Goal: Transaction & Acquisition: Purchase product/service

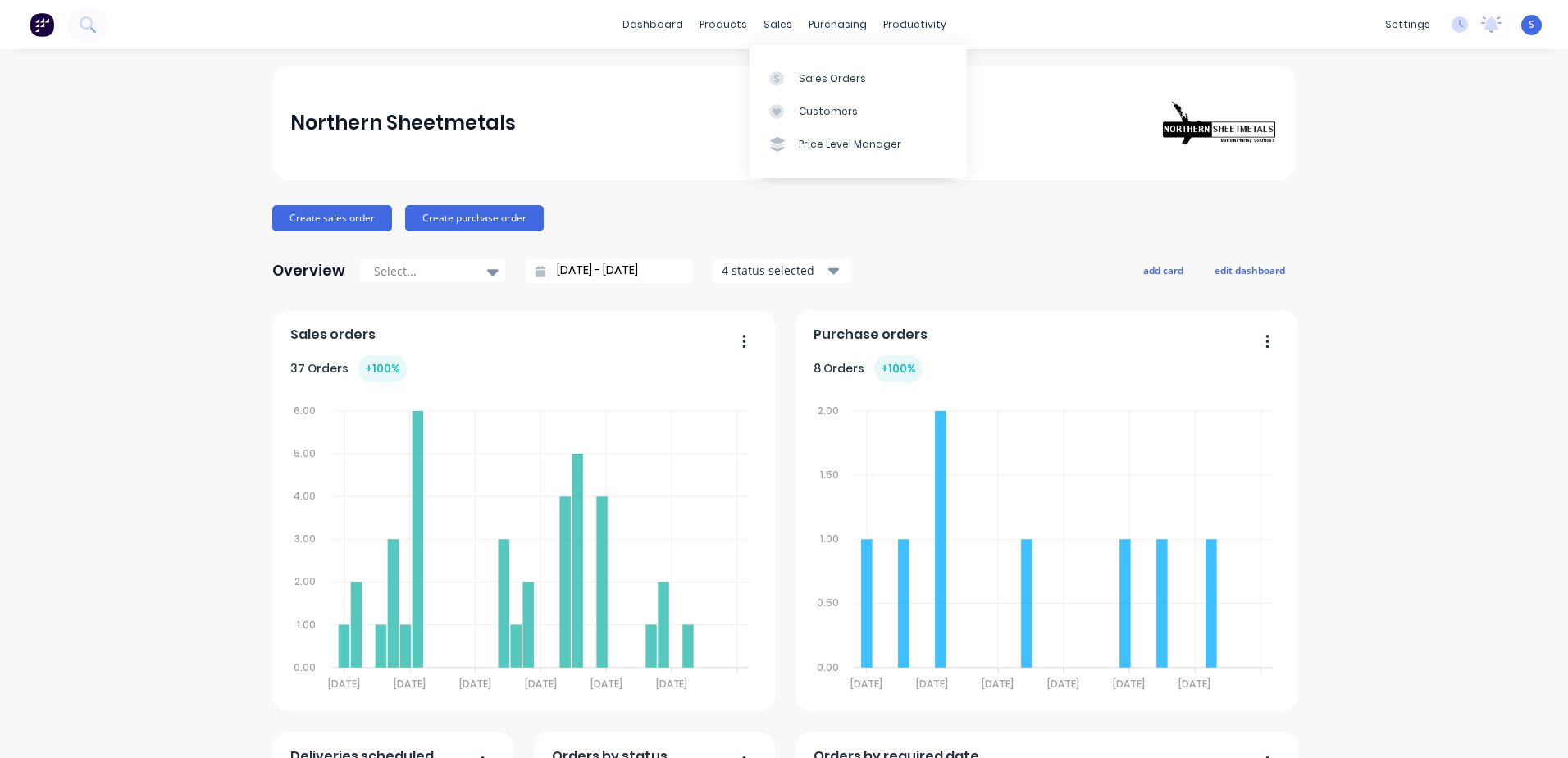
click at [768, 26] on div "sales" at bounding box center [779, 25] width 45 height 25
click at [786, 87] on link "Sales Orders" at bounding box center [858, 78] width 217 height 33
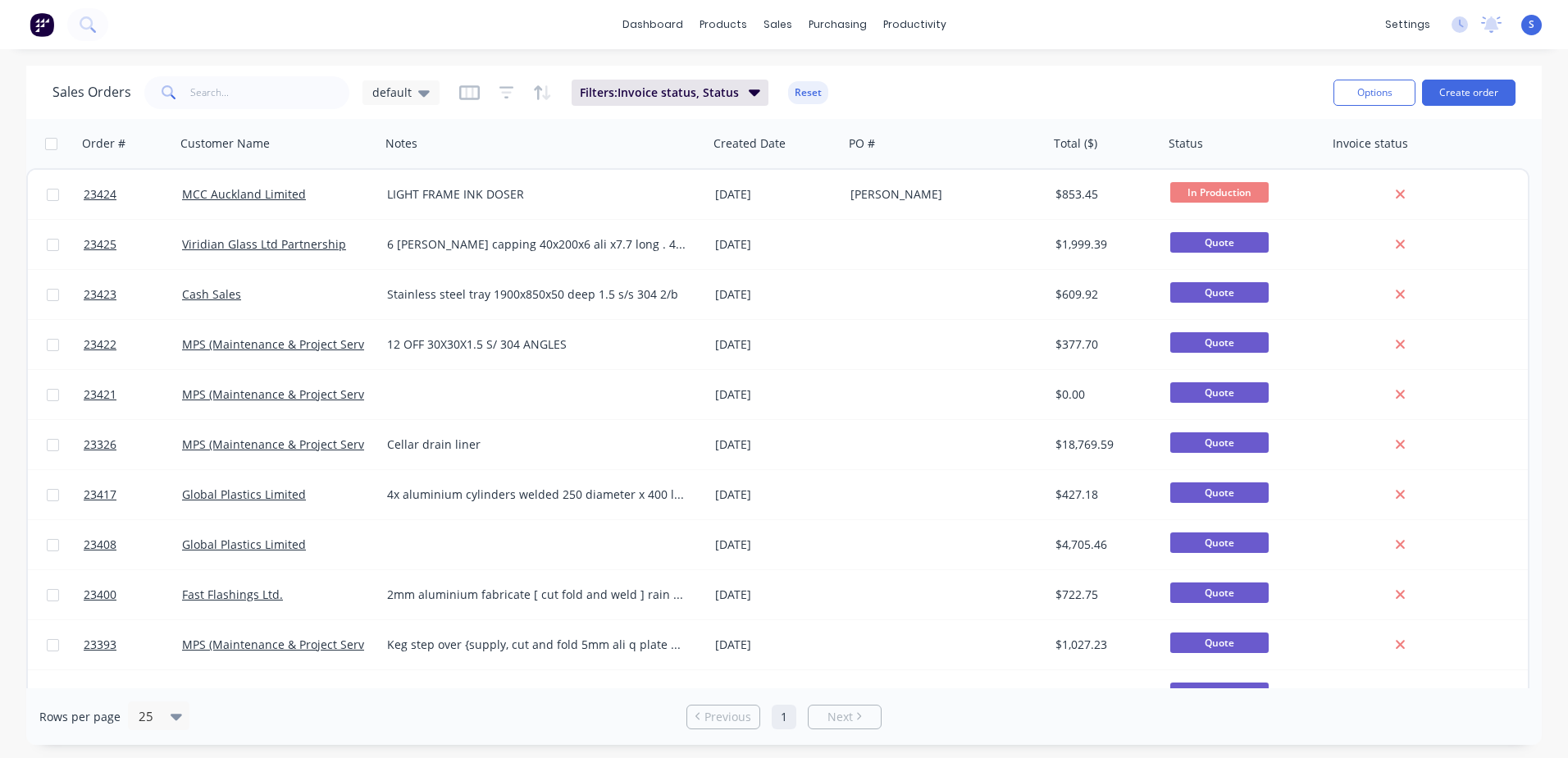
click at [1042, 91] on button "Create order" at bounding box center [1469, 92] width 94 height 26
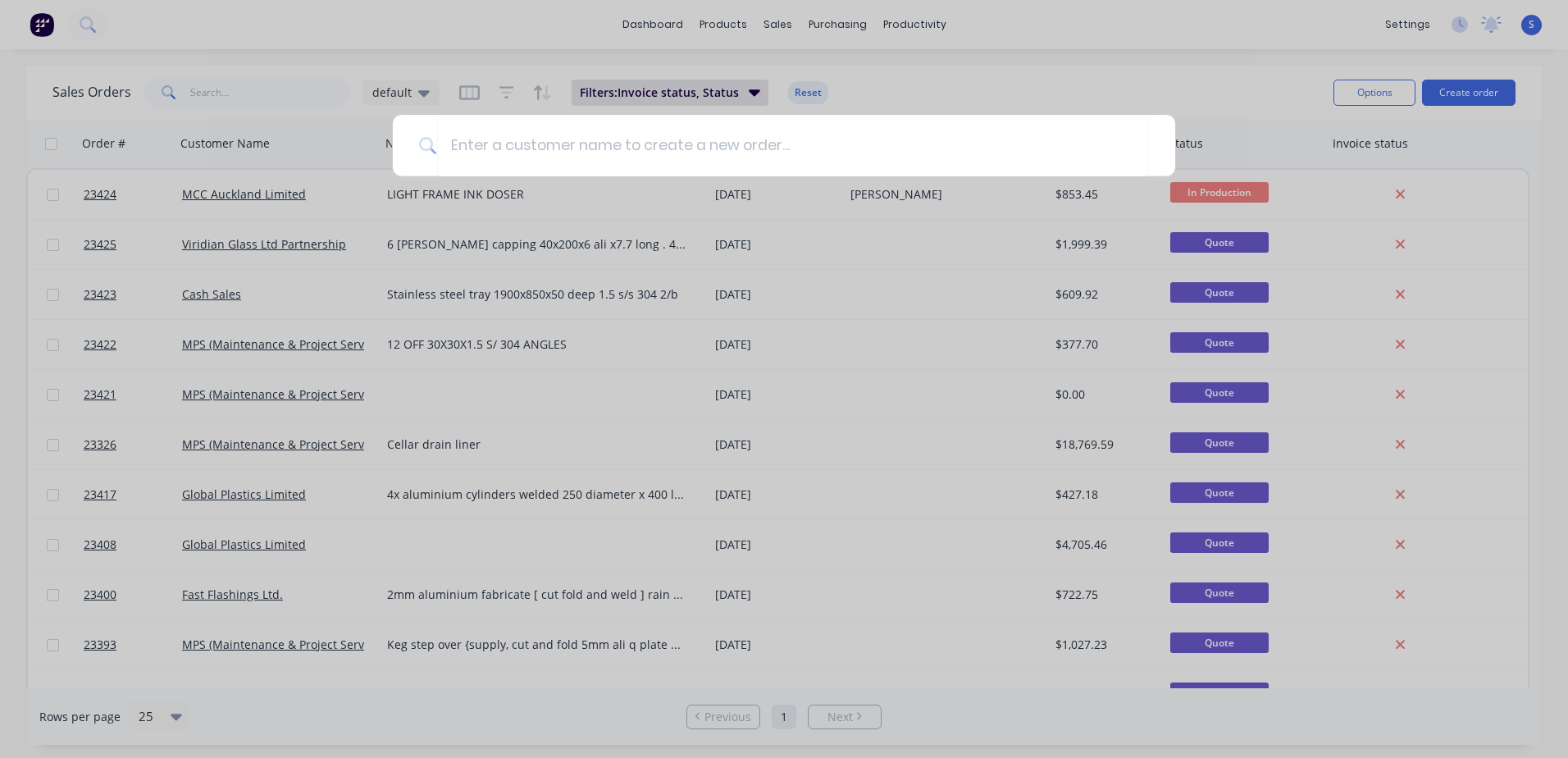
click at [457, 143] on input at bounding box center [793, 146] width 712 height 62
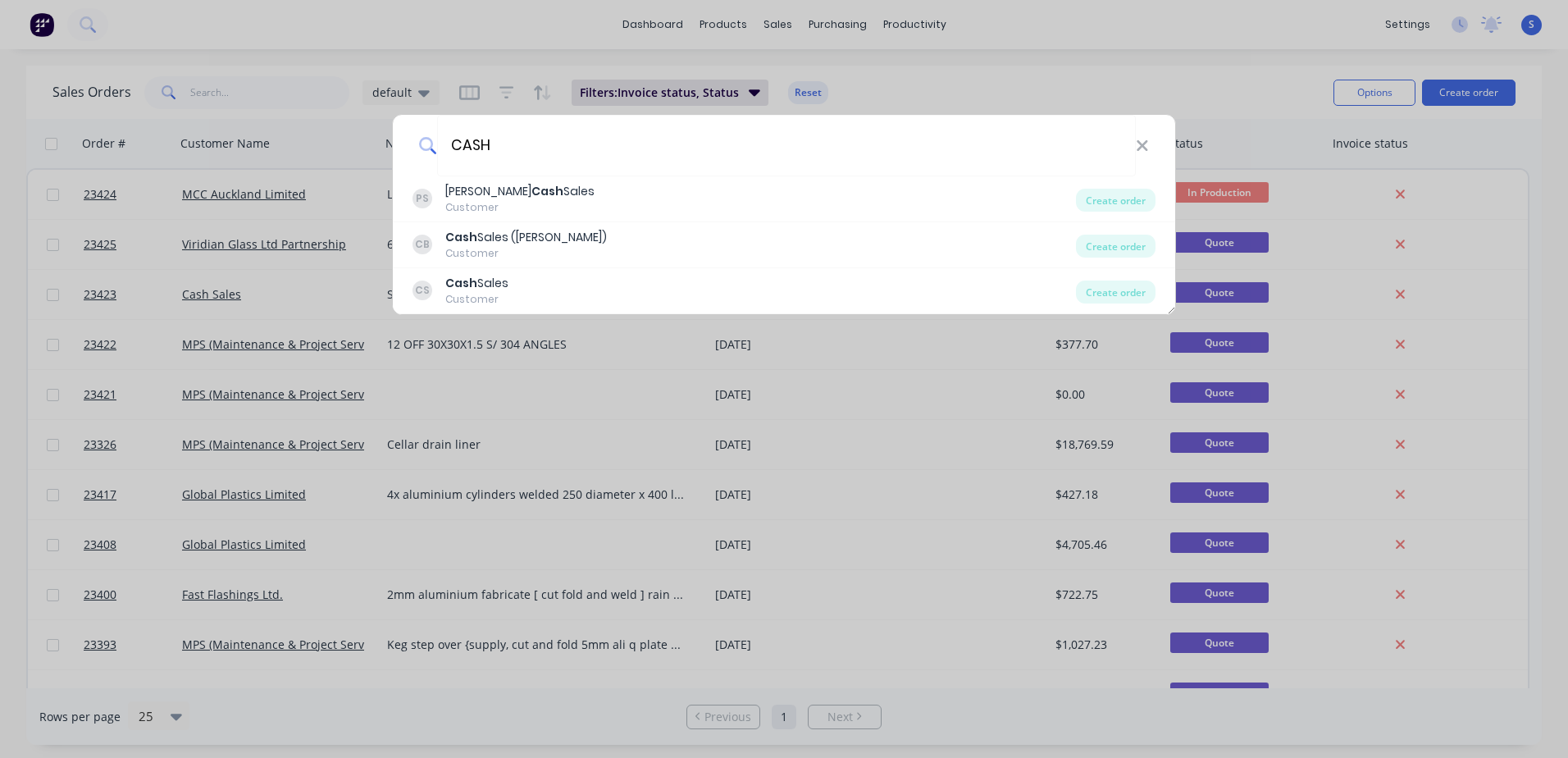
type input "CASH"
click at [480, 280] on div "Cash Sales" at bounding box center [477, 283] width 63 height 17
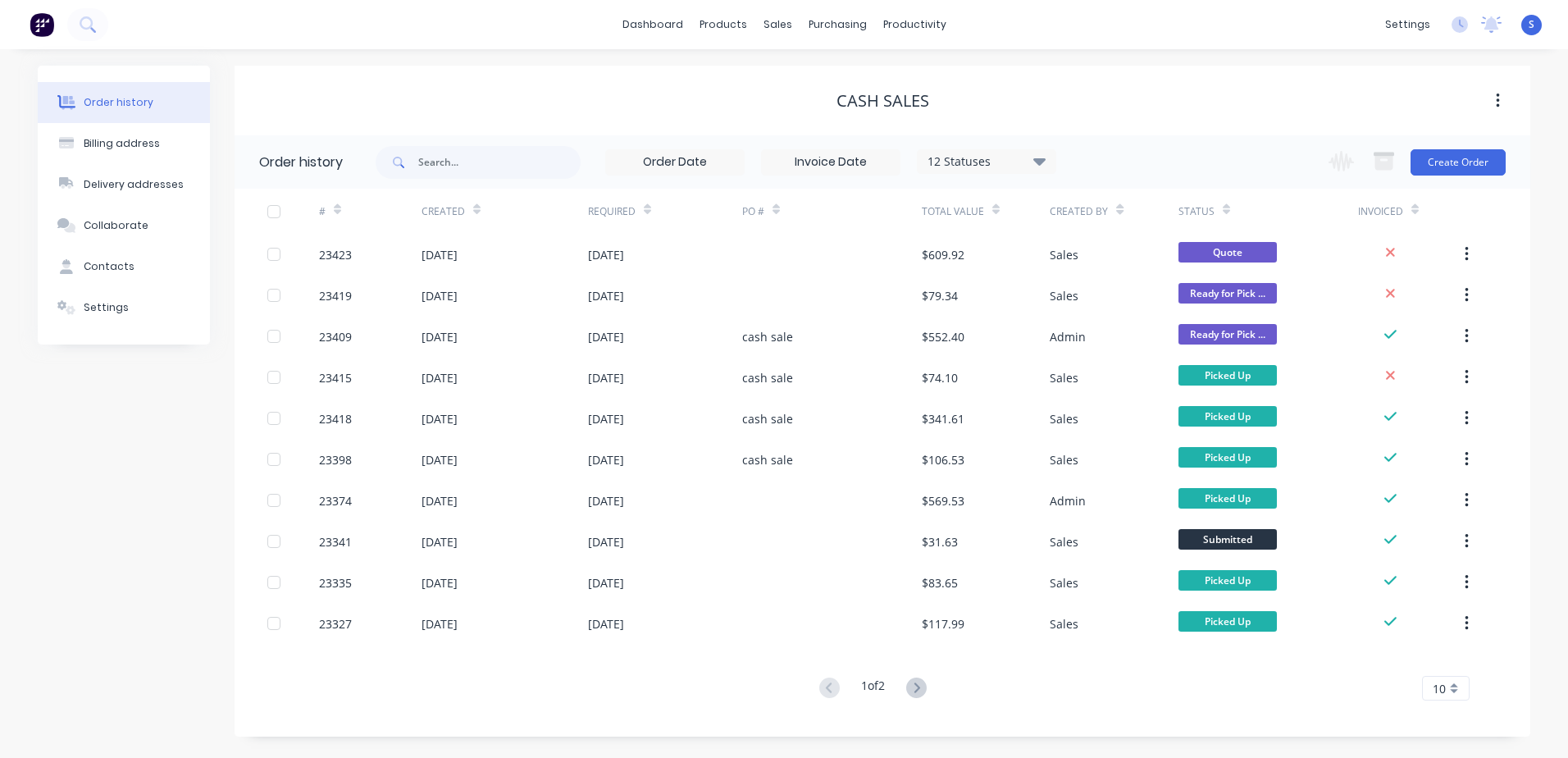
click at [1042, 161] on button "Create Order" at bounding box center [1458, 162] width 95 height 26
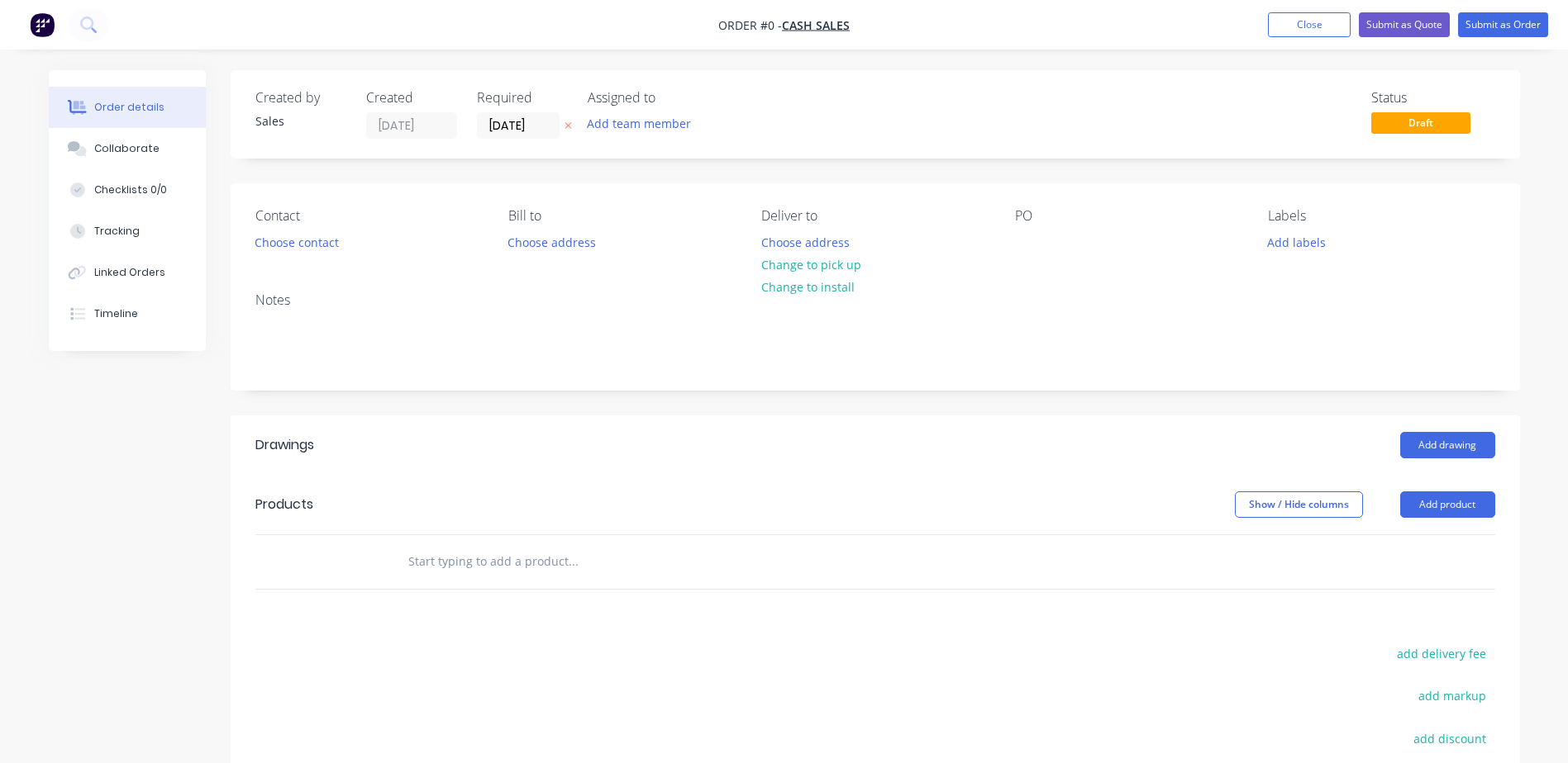
click at [307, 240] on button "Choose contact" at bounding box center [296, 242] width 102 height 22
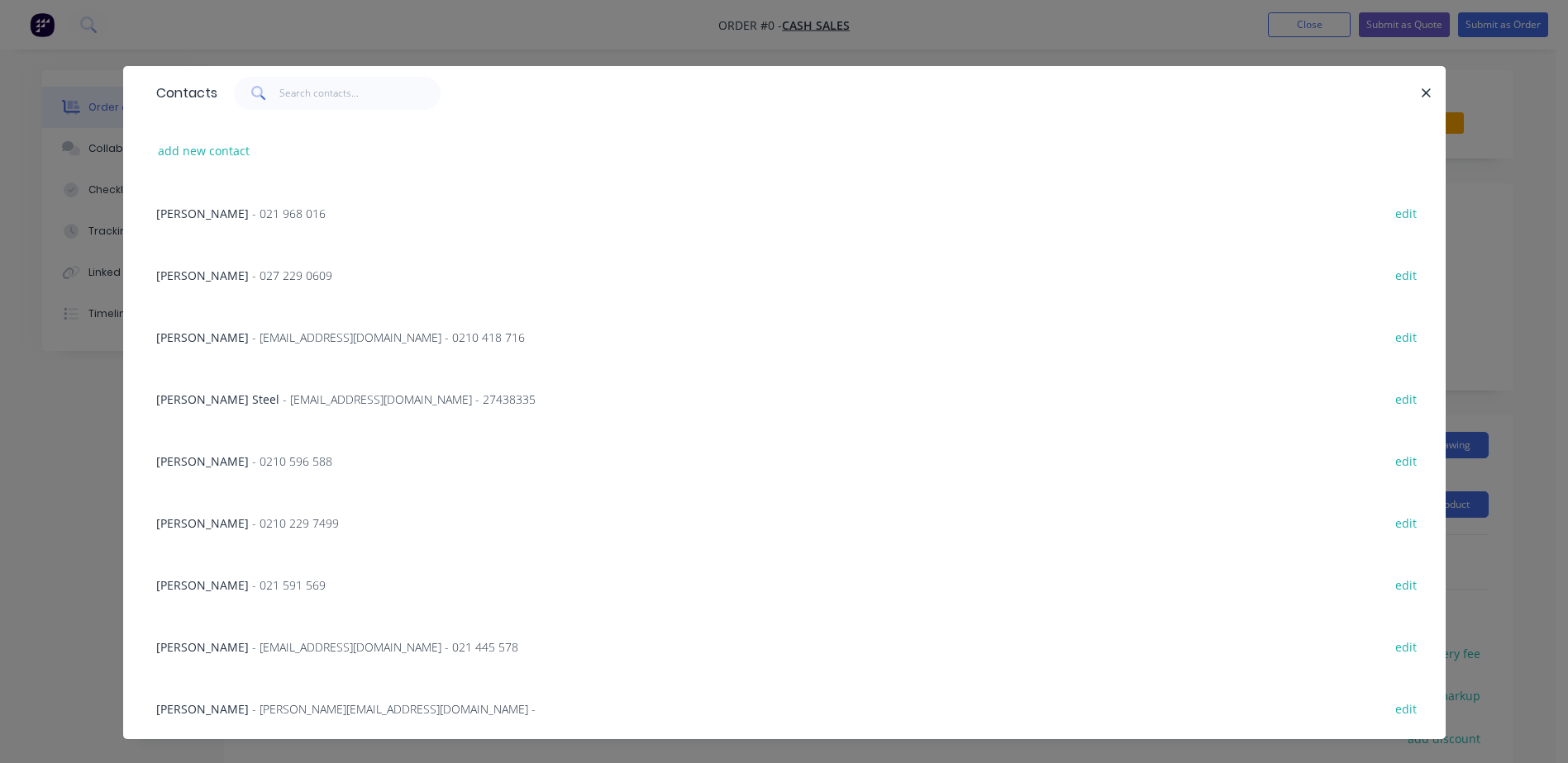
click at [190, 152] on button "add new contact" at bounding box center [203, 150] width 109 height 22
select select "AU"
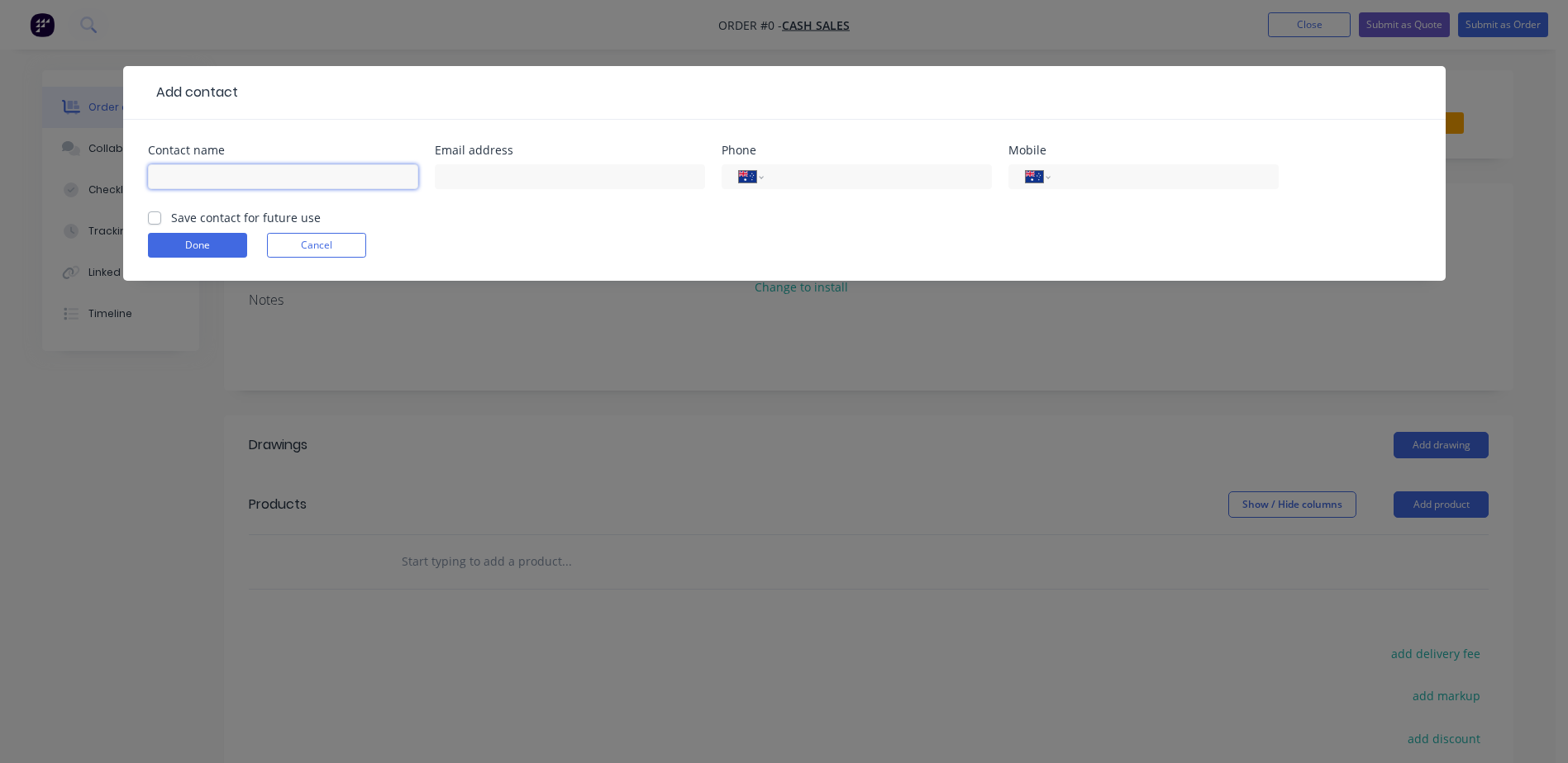
click at [181, 176] on input "text" at bounding box center [282, 176] width 270 height 25
type input "[PERSON_NAME]"
click at [1036, 180] on select "International [GEOGRAPHIC_DATA] [GEOGRAPHIC_DATA] [GEOGRAPHIC_DATA] [GEOGRAPHIC…" at bounding box center [1037, 176] width 25 height 23
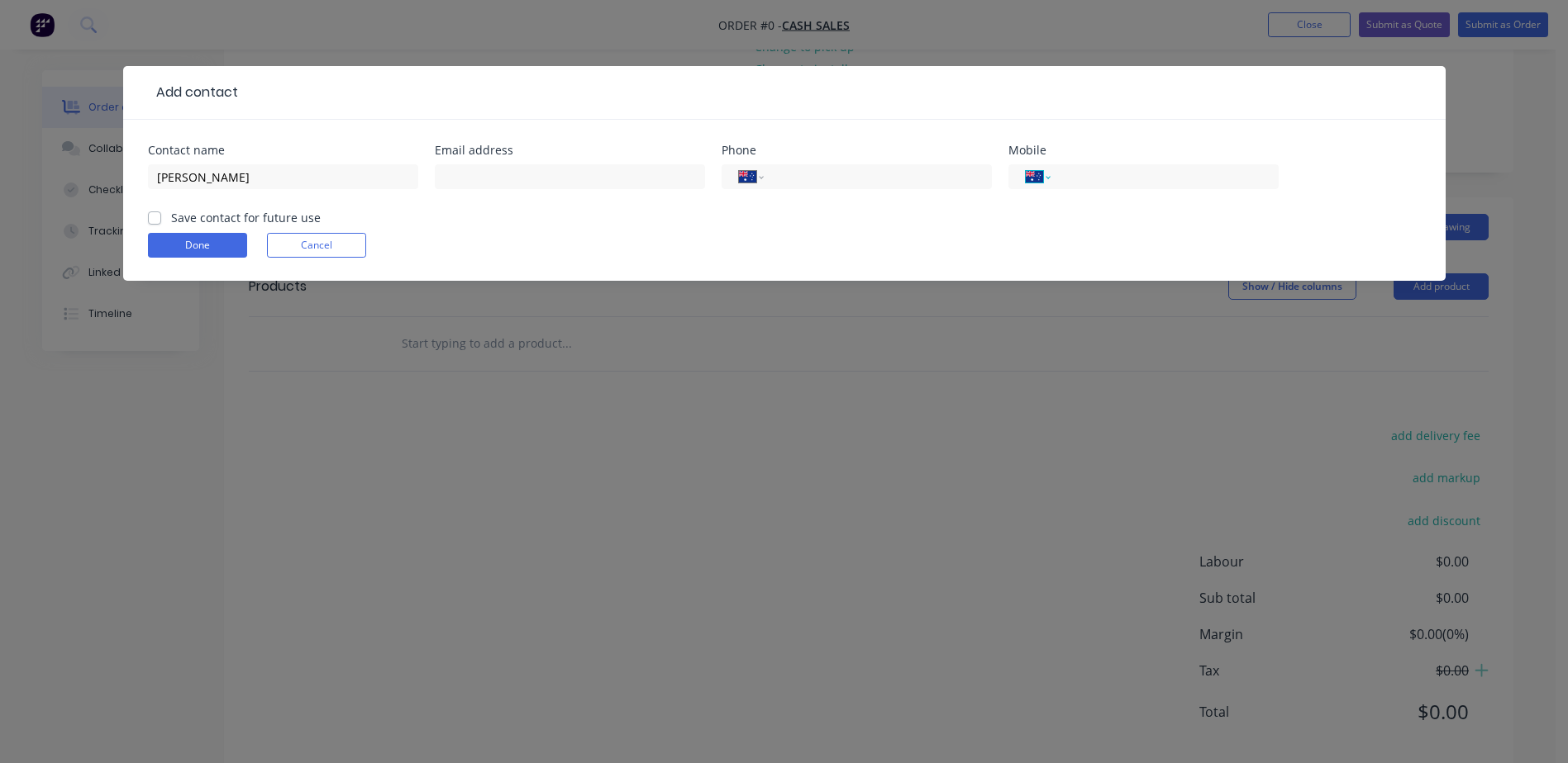
scroll to position [248, 0]
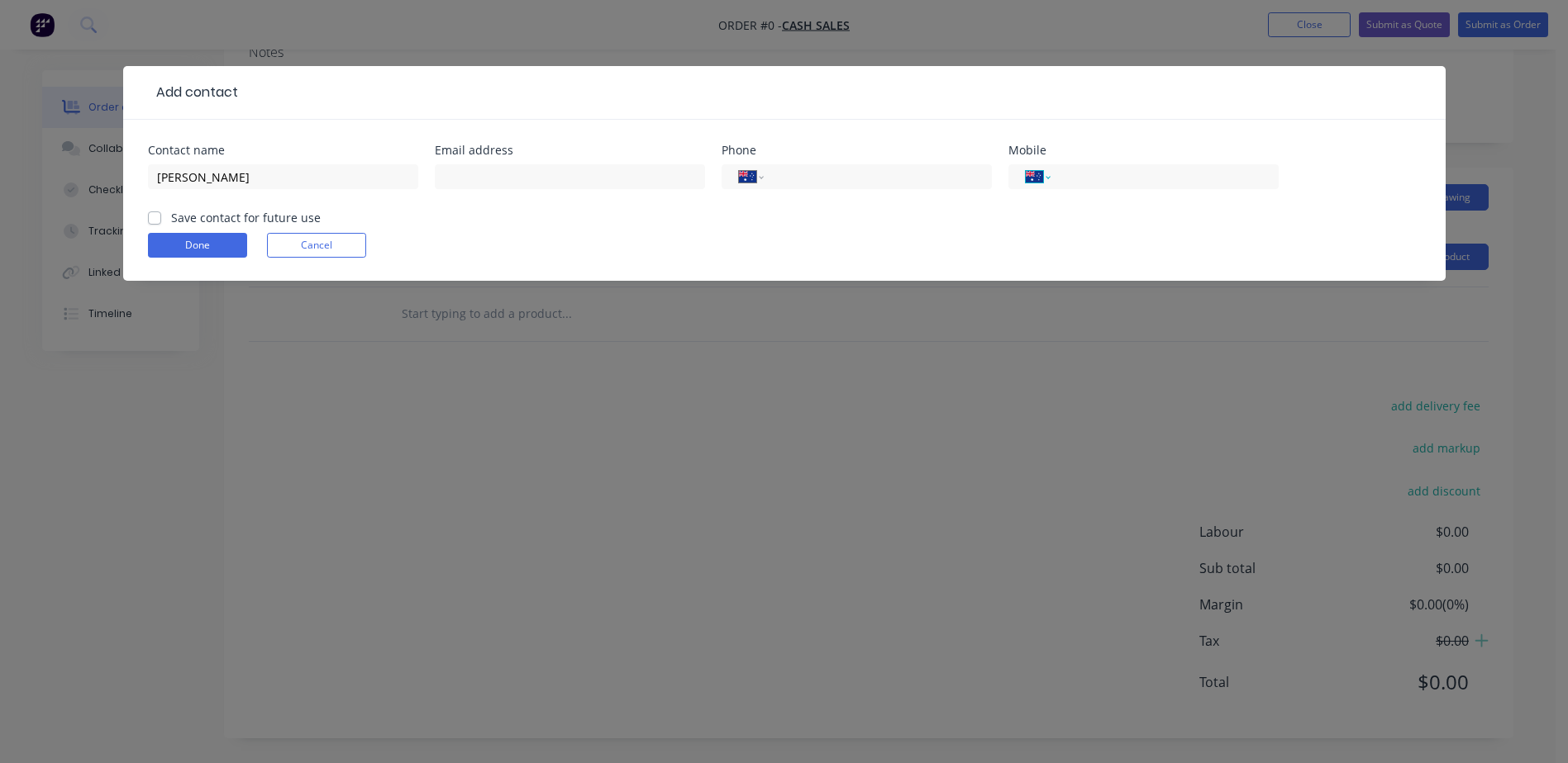
click at [1036, 174] on select "International [GEOGRAPHIC_DATA] [GEOGRAPHIC_DATA] [GEOGRAPHIC_DATA] [GEOGRAPHIC…" at bounding box center [1037, 176] width 25 height 23
select select "NZ"
click at [1025, 165] on select "International [GEOGRAPHIC_DATA] [GEOGRAPHIC_DATA] [GEOGRAPHIC_DATA] [GEOGRAPHIC…" at bounding box center [1037, 176] width 25 height 23
click at [1050, 174] on input "tel" at bounding box center [1161, 177] width 198 height 19
type input "021 184 3070"
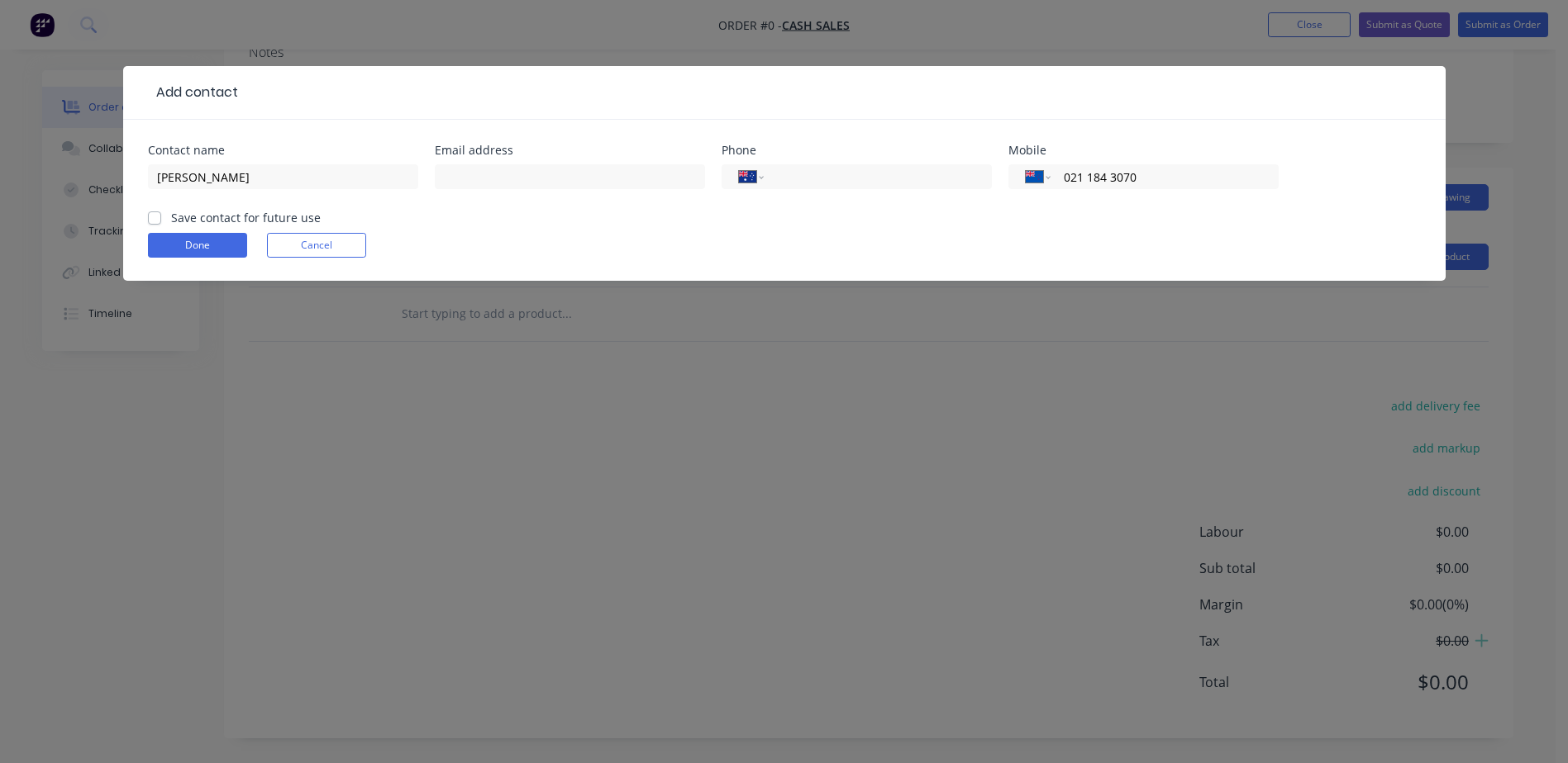
click at [171, 216] on label "Save contact for future use" at bounding box center [246, 217] width 149 height 17
click at [152, 216] on input "Save contact for future use" at bounding box center [154, 216] width 13 height 16
checkbox input "true"
click at [163, 238] on button "Done" at bounding box center [197, 245] width 99 height 25
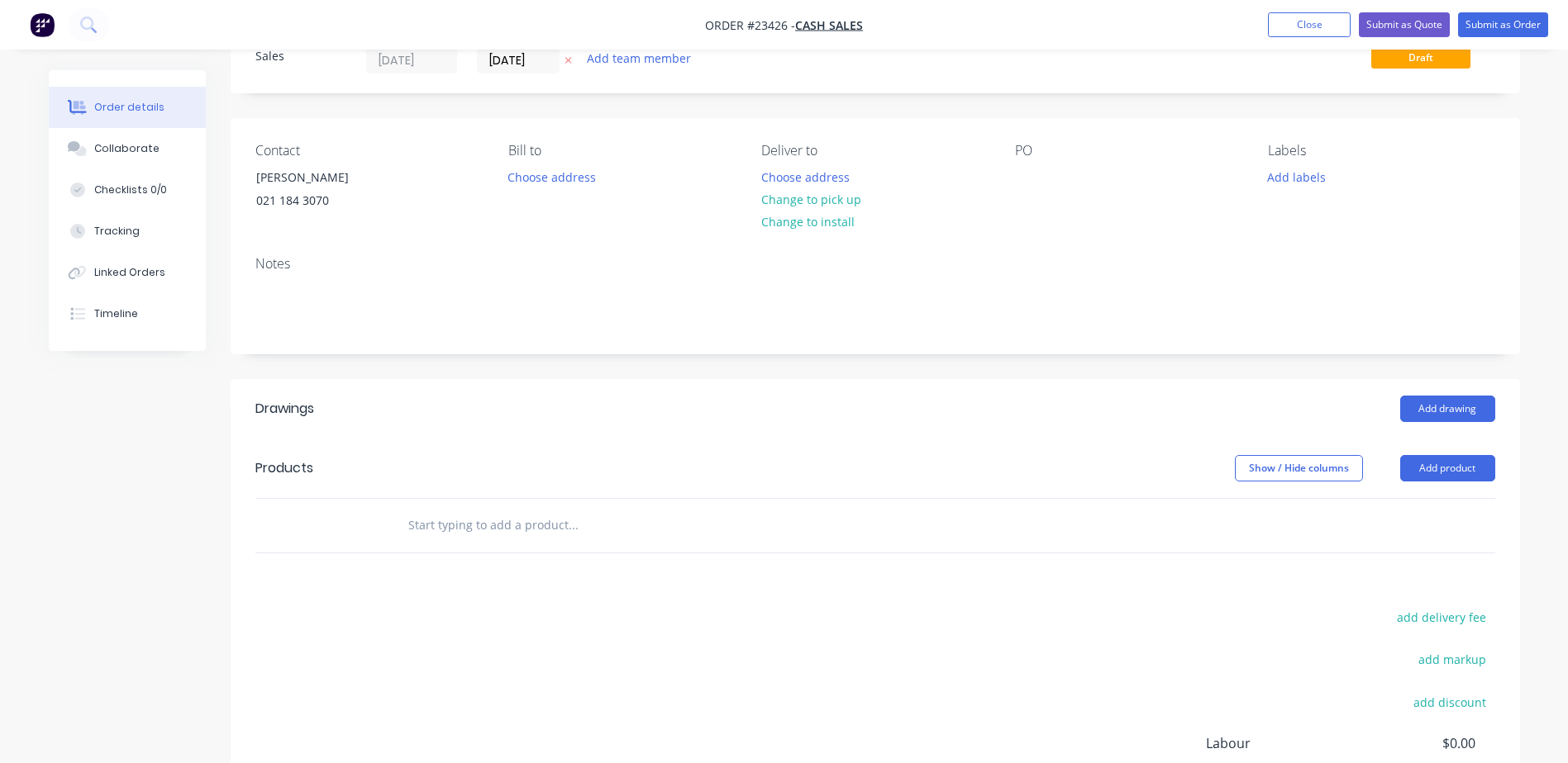
scroll to position [64, 0]
click at [786, 196] on button "Change to pick up" at bounding box center [811, 201] width 117 height 22
click at [1006, 175] on div "Contact [PERSON_NAME] [PHONE_NUMBER] Bill to Choose address Pick up Change to d…" at bounding box center [875, 181] width 1289 height 125
click at [1024, 181] on div at bounding box center [1027, 178] width 27 height 24
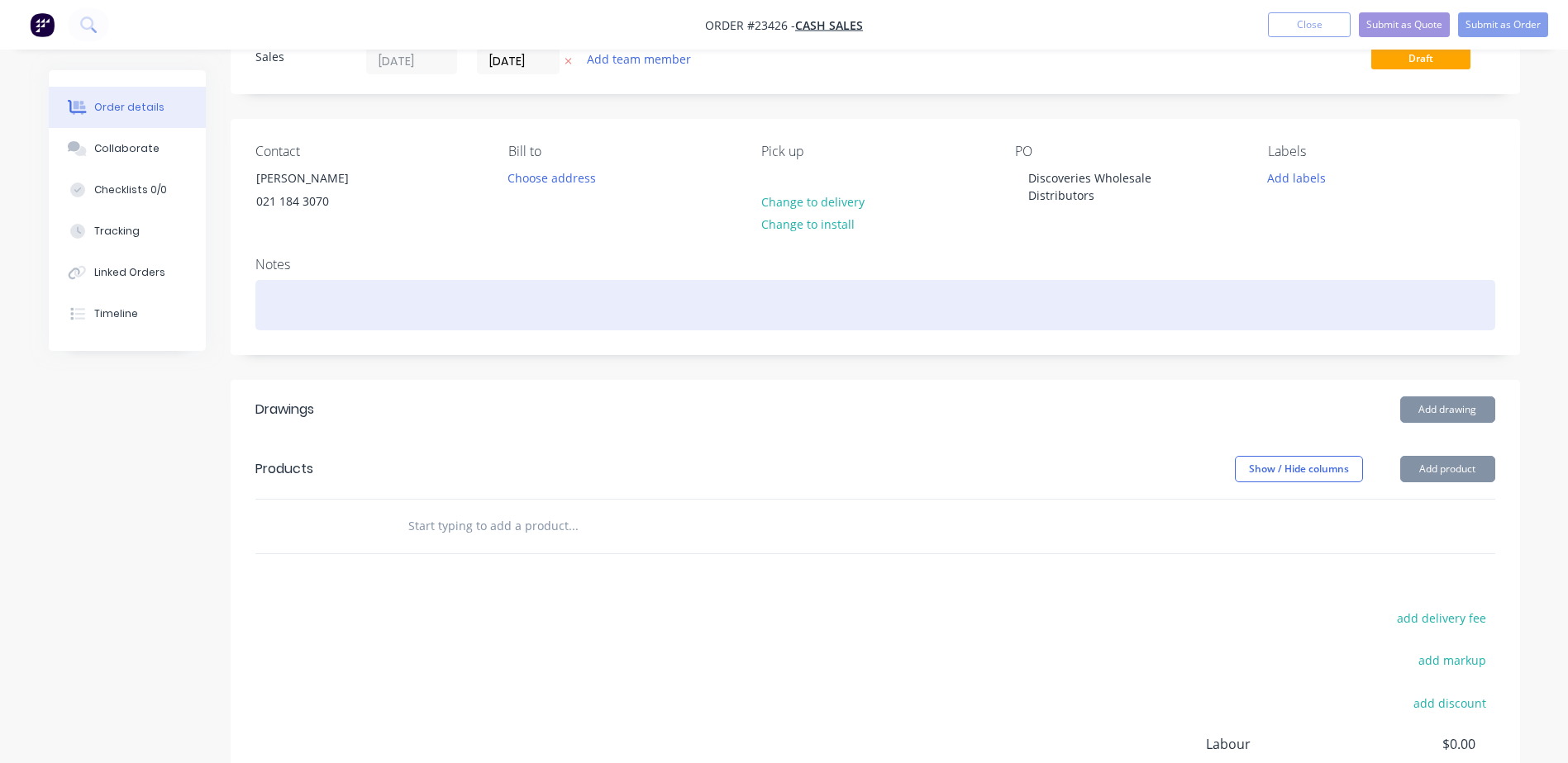
click at [282, 298] on div at bounding box center [875, 305] width 1240 height 50
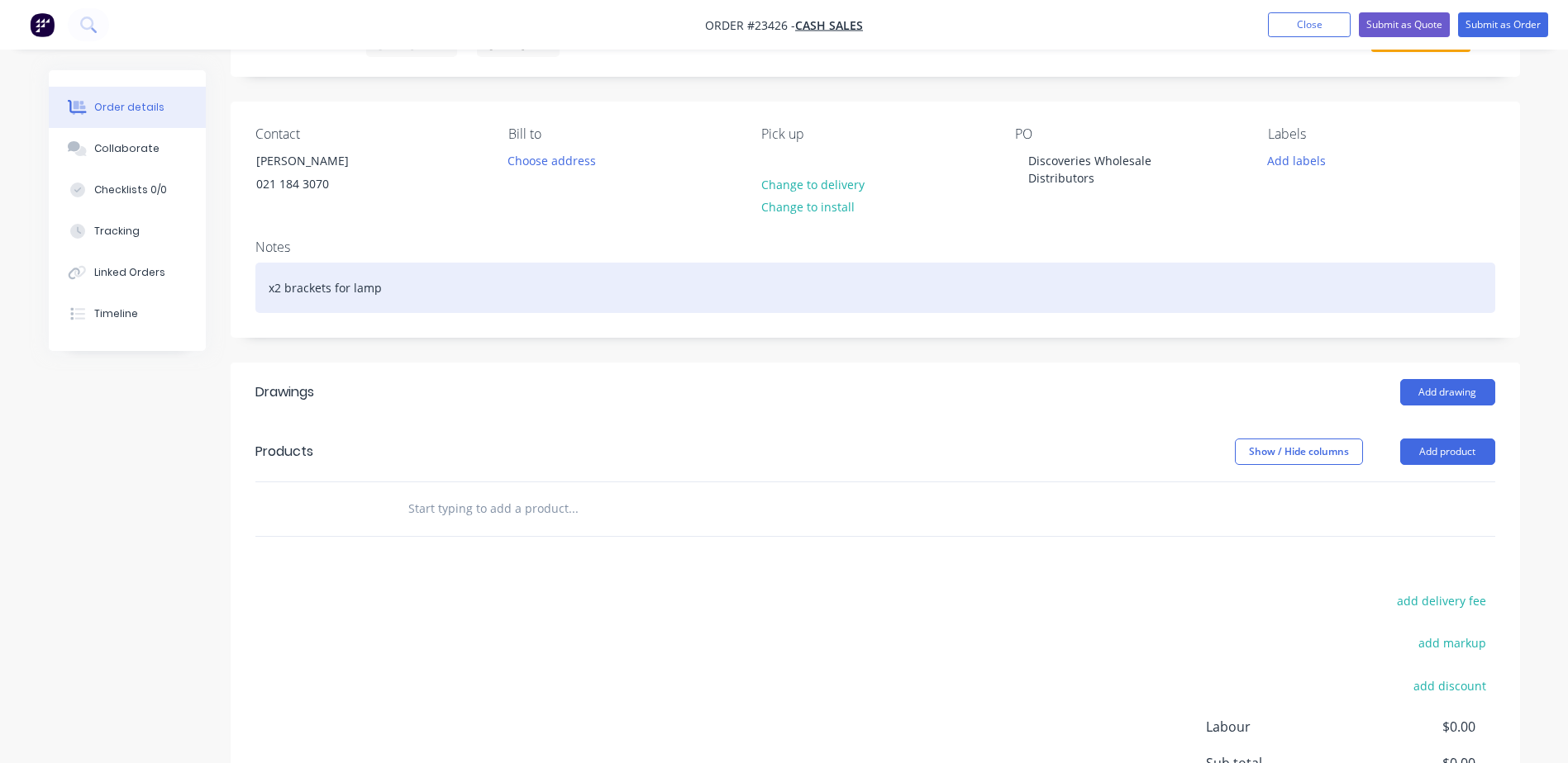
scroll to position [111, 0]
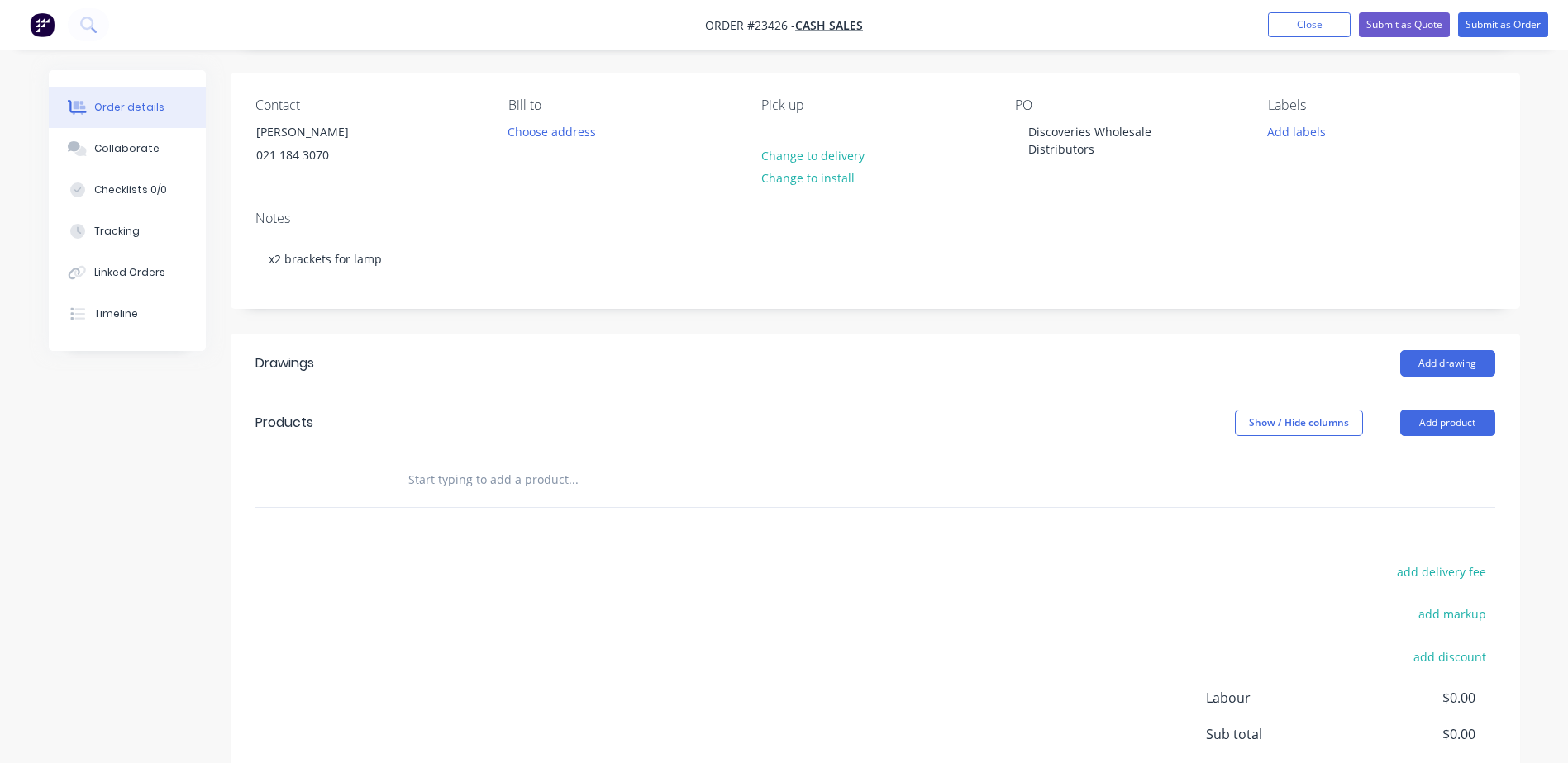
click at [1050, 425] on button "Add product" at bounding box center [1448, 422] width 95 height 27
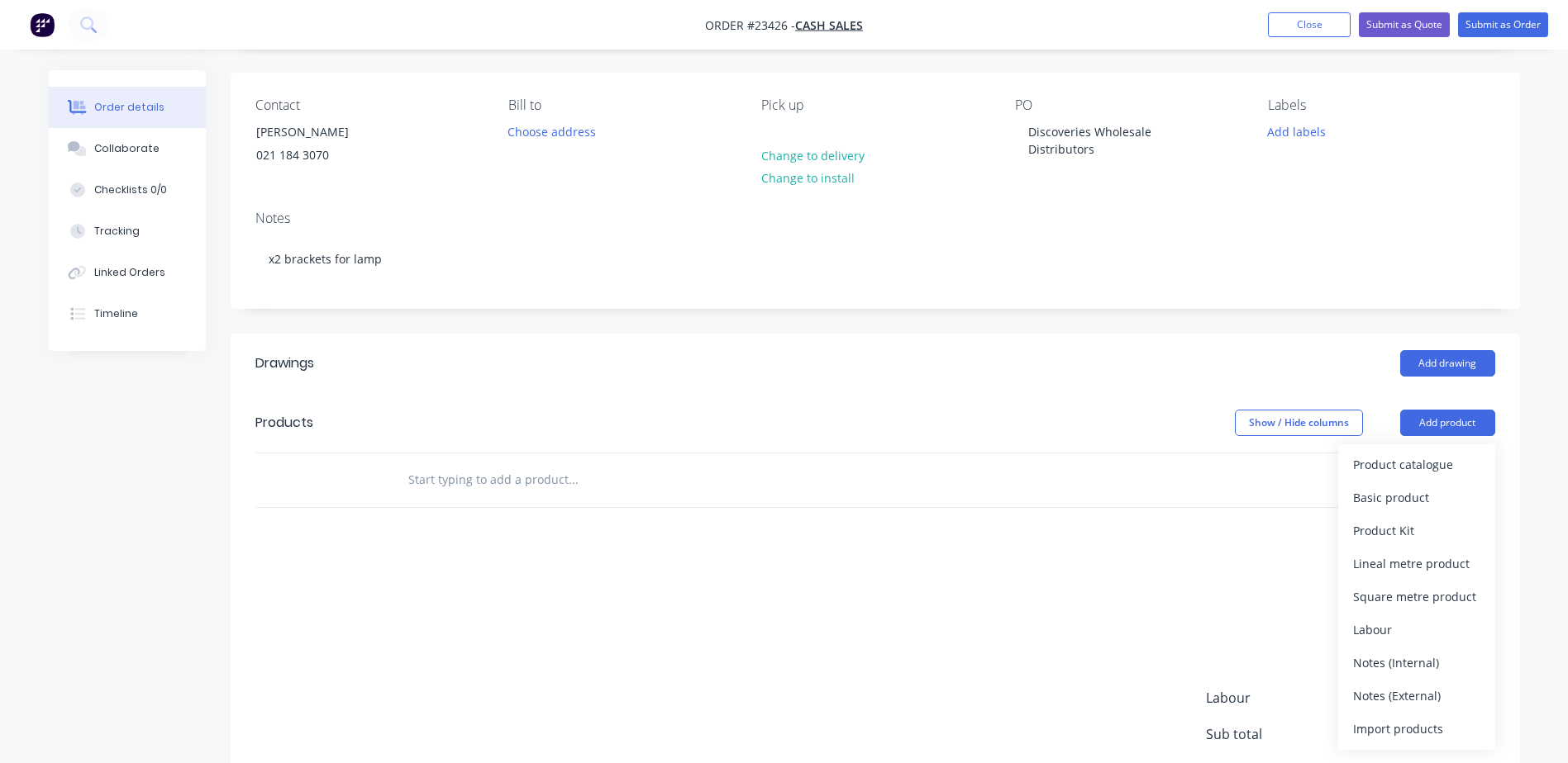
click at [1050, 466] on div "Product catalogue" at bounding box center [1416, 464] width 127 height 24
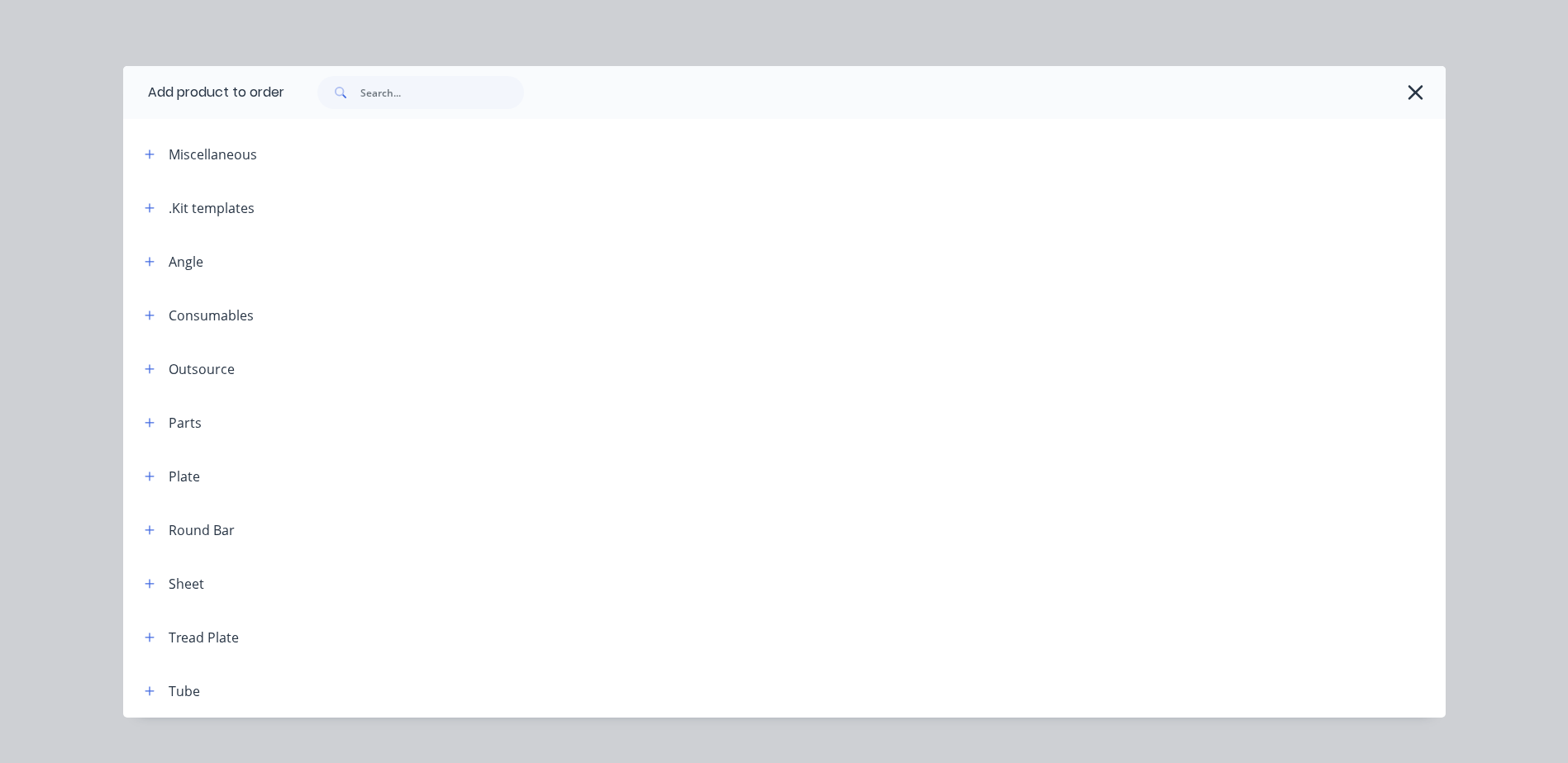
click at [146, 206] on icon "button" at bounding box center [149, 208] width 10 height 12
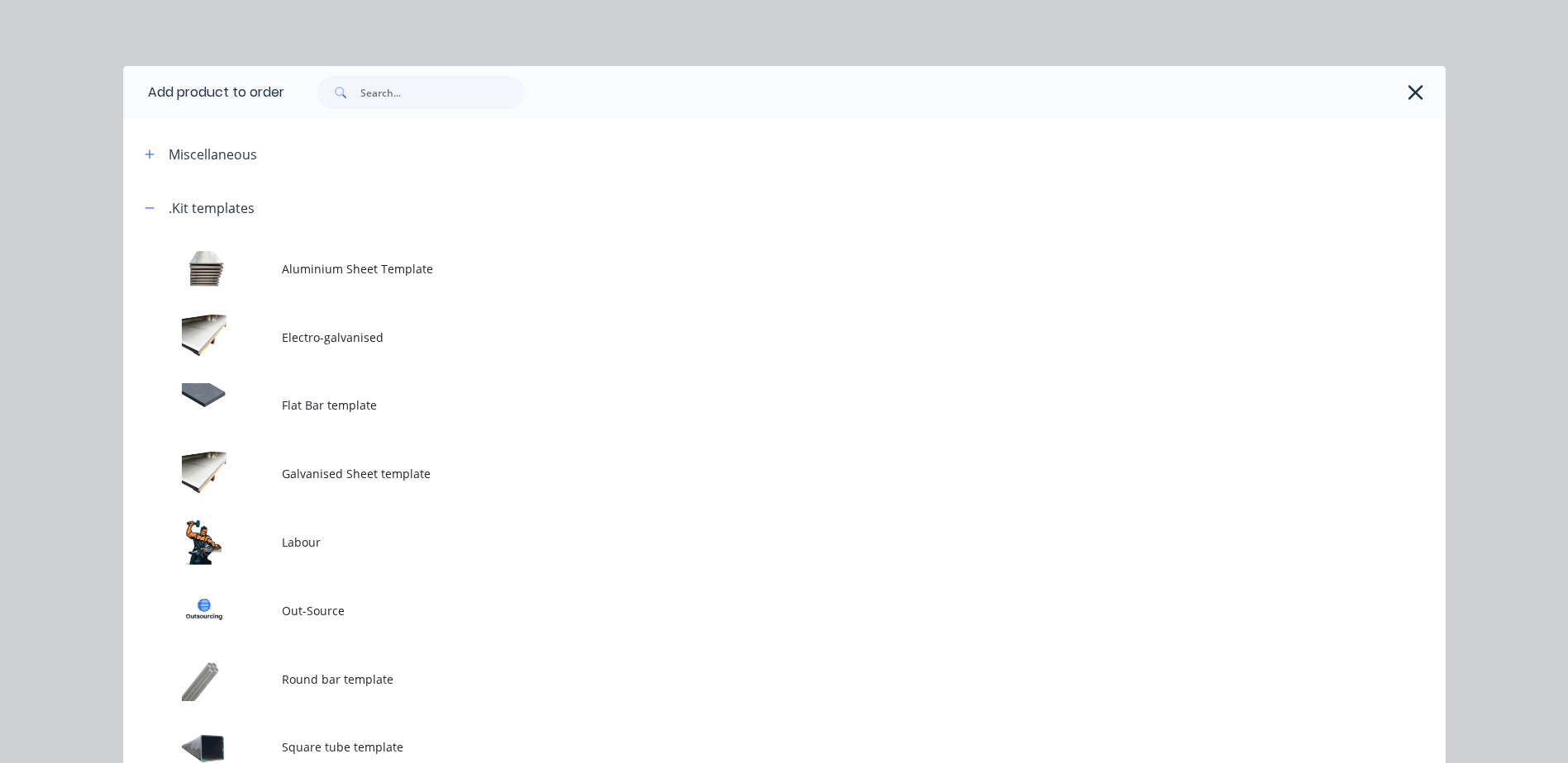
click at [236, 531] on td at bounding box center [202, 542] width 159 height 69
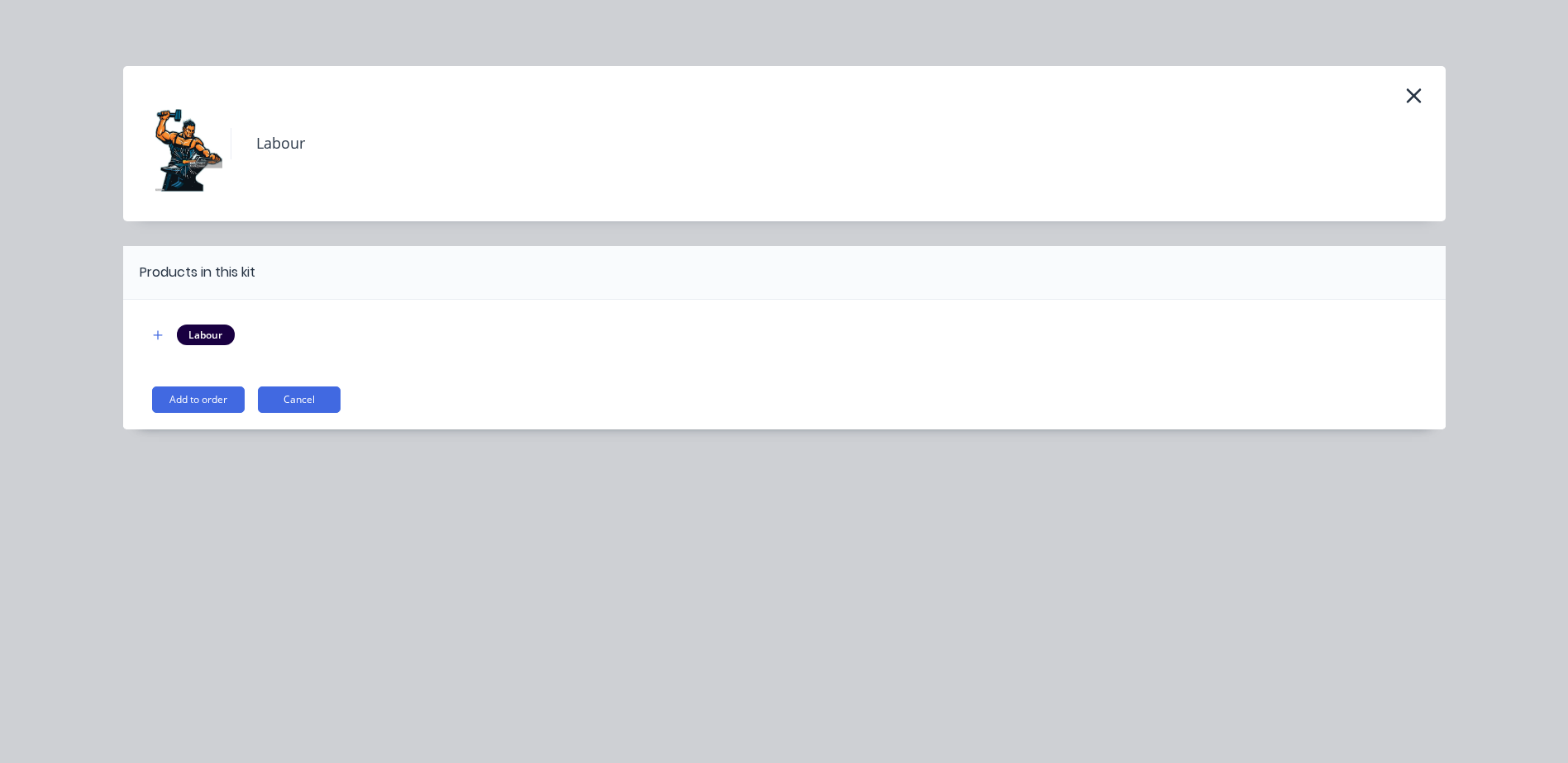
click at [215, 393] on button "Add to order" at bounding box center [198, 399] width 93 height 27
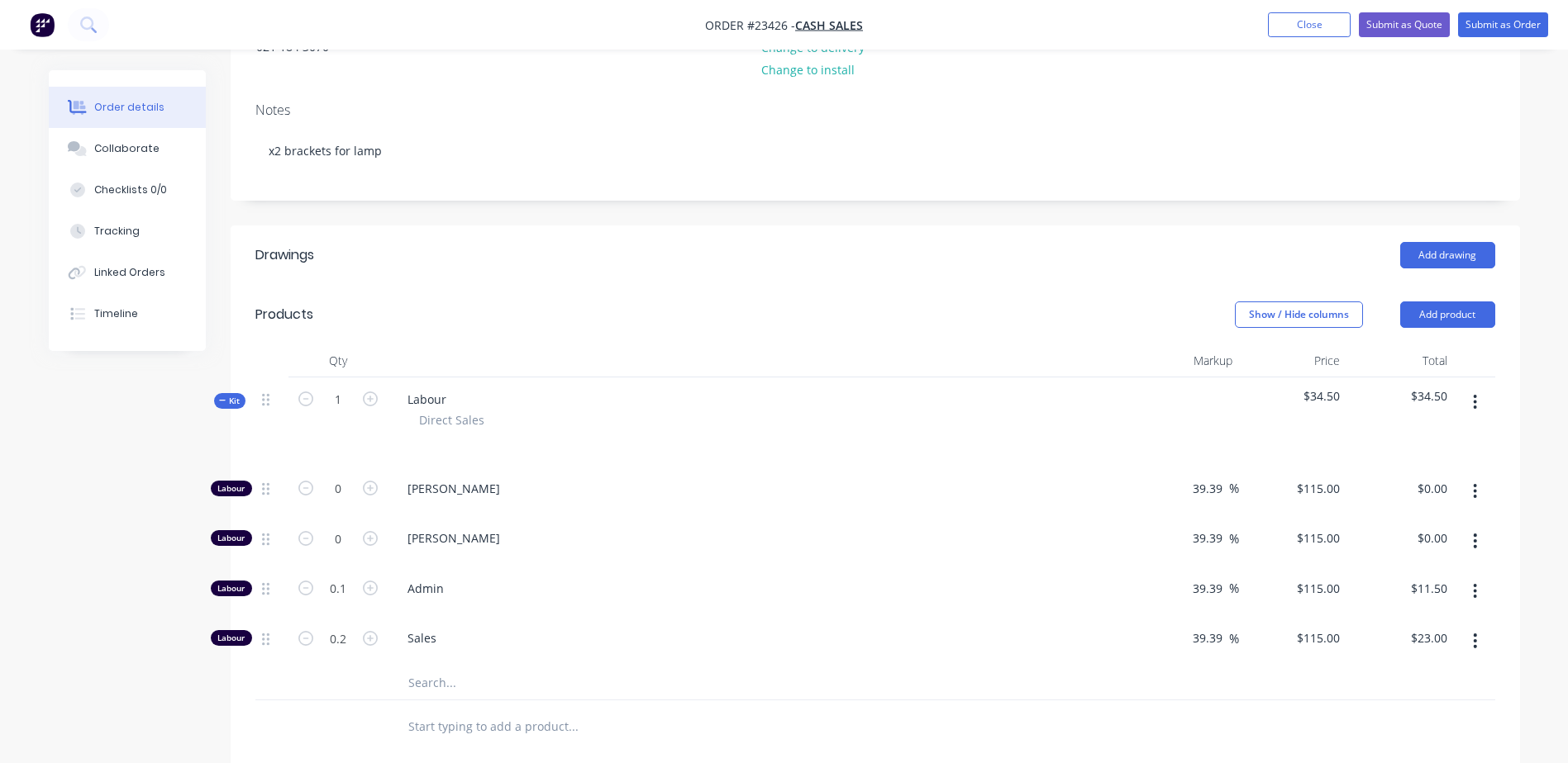
scroll to position [220, 0]
click at [370, 531] on icon "button" at bounding box center [370, 538] width 15 height 15
type input "1"
type input "$115.00"
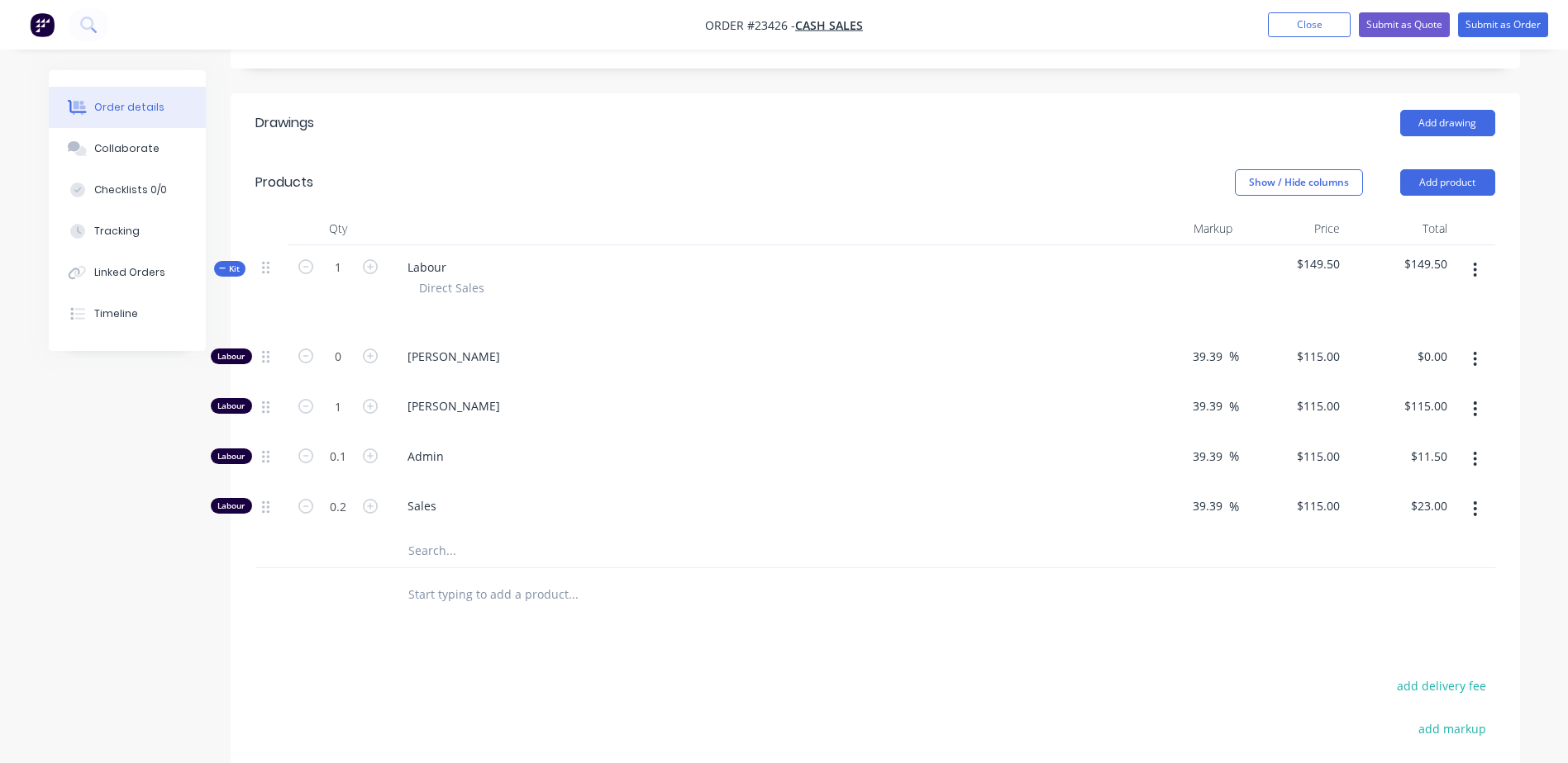
scroll to position [358, 0]
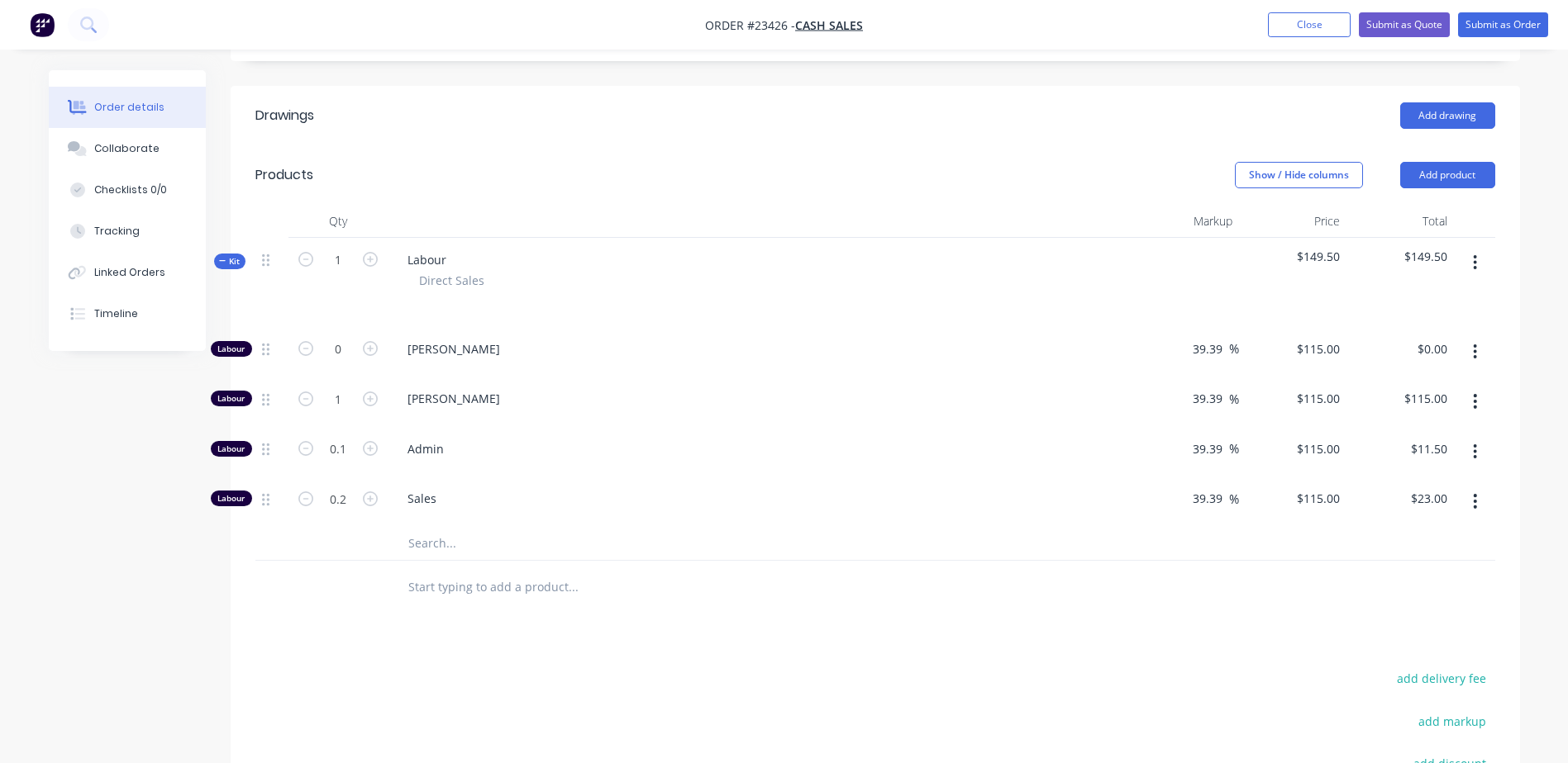
click at [1050, 508] on icon "button" at bounding box center [1475, 501] width 4 height 15
click at [1050, 531] on div "Delete" at bounding box center [1416, 611] width 127 height 24
click at [1050, 454] on icon "button" at bounding box center [1475, 452] width 5 height 18
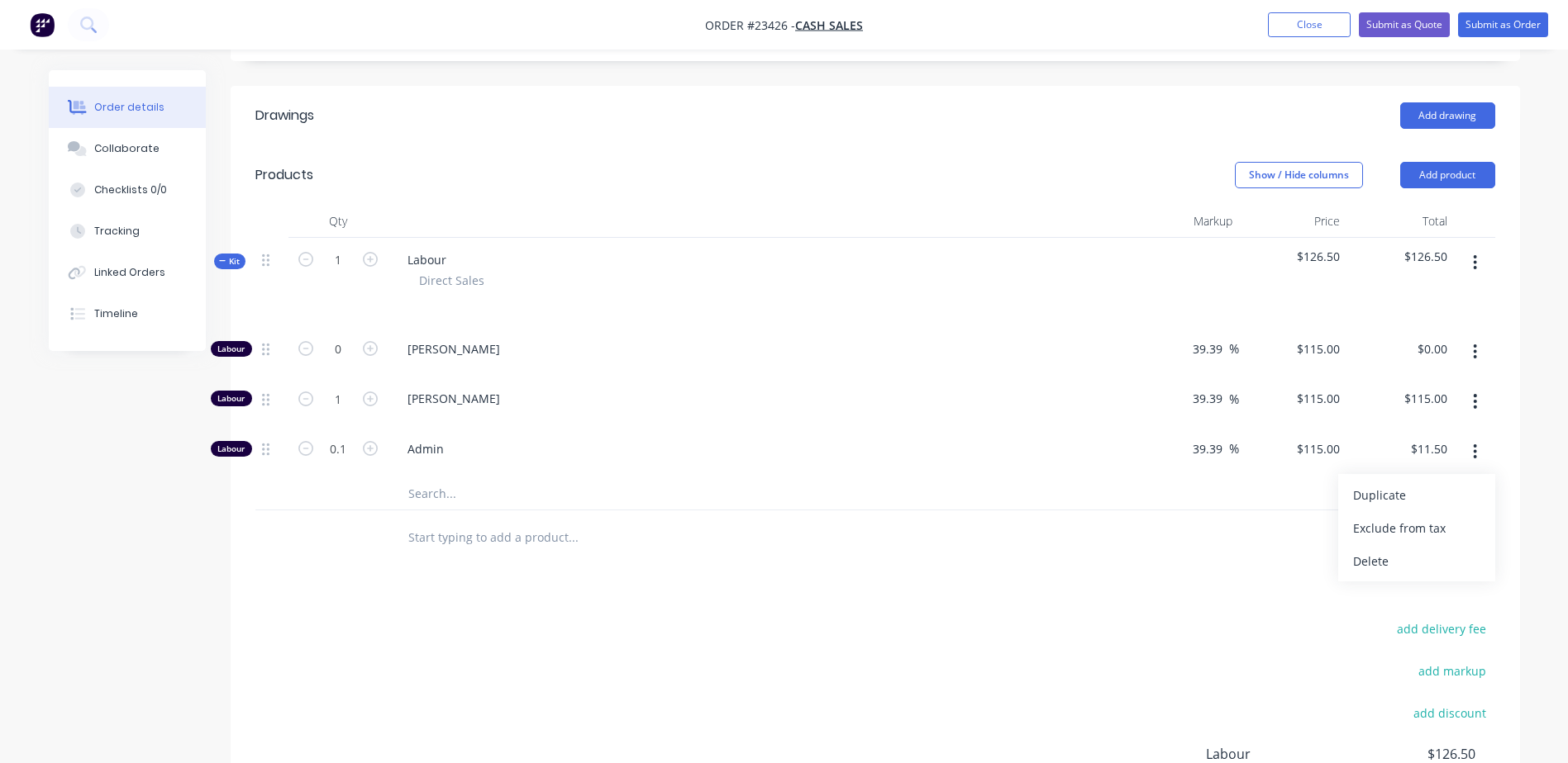
click at [1050, 531] on div "Delete" at bounding box center [1416, 561] width 127 height 24
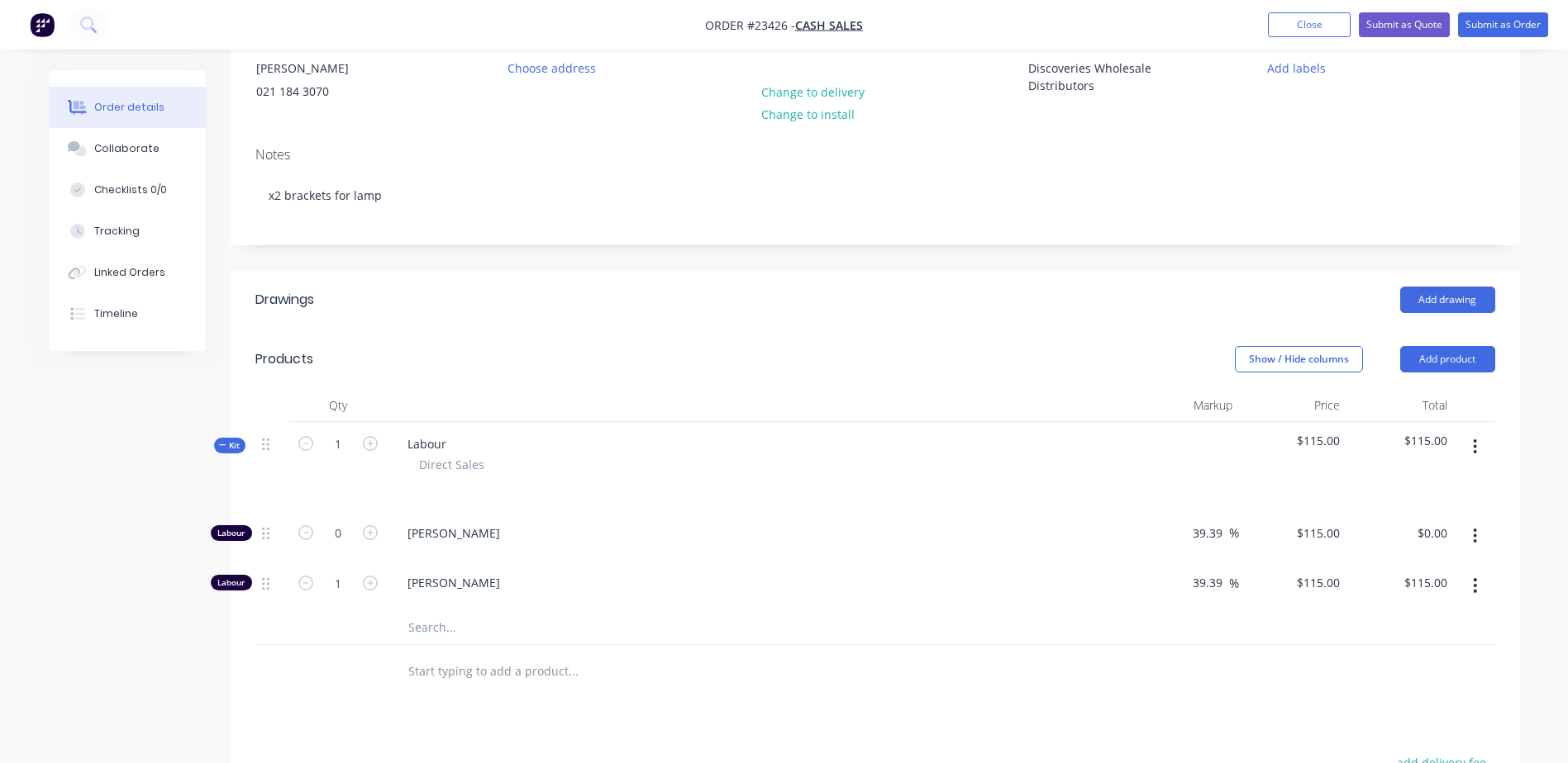
scroll to position [157, 0]
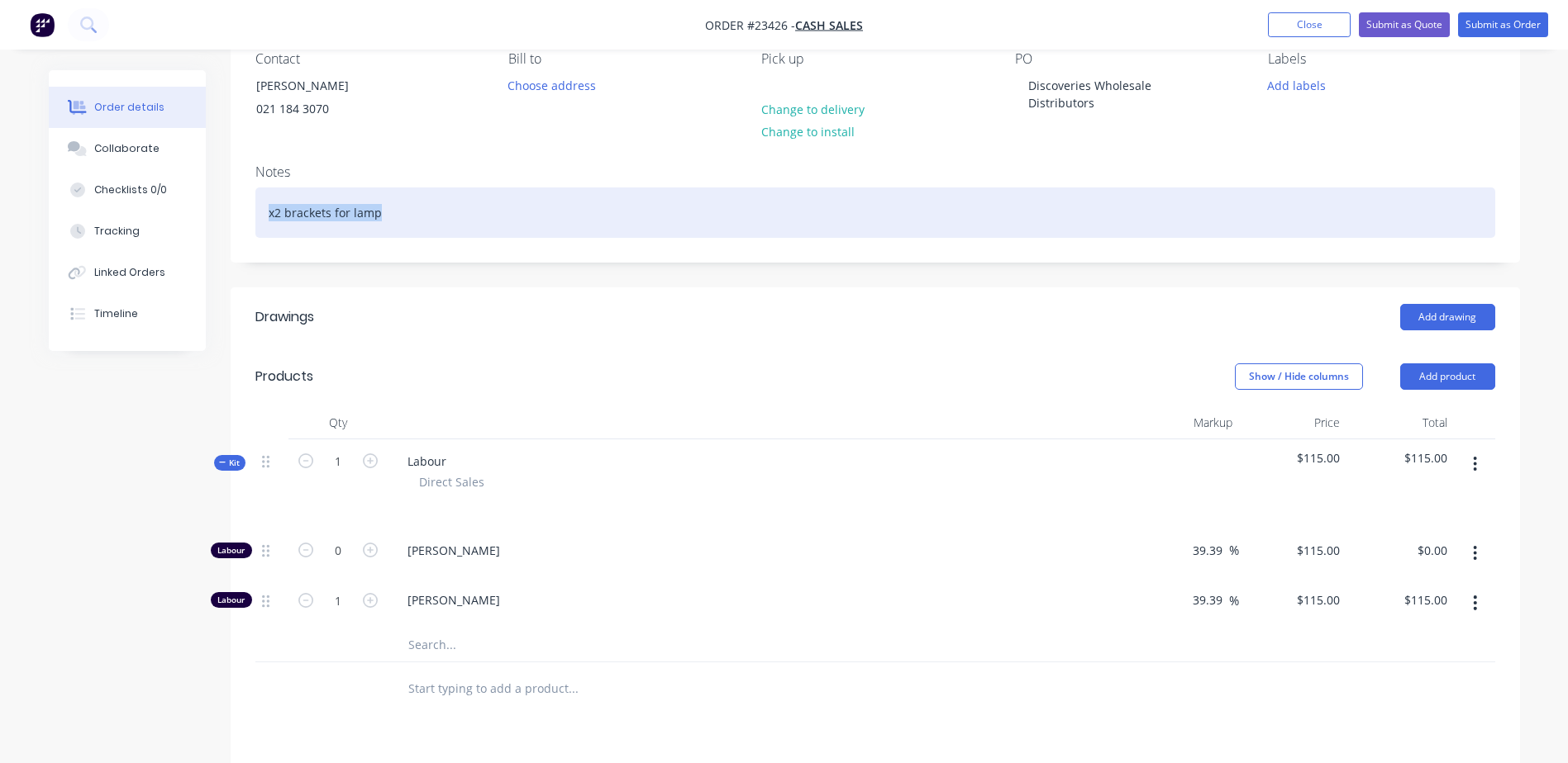
drag, startPoint x: 391, startPoint y: 214, endPoint x: 257, endPoint y: 208, distance: 134.1
click at [257, 208] on div "x2 brackets for lamp" at bounding box center [875, 213] width 1240 height 50
copy div "x2 brackets for lamp"
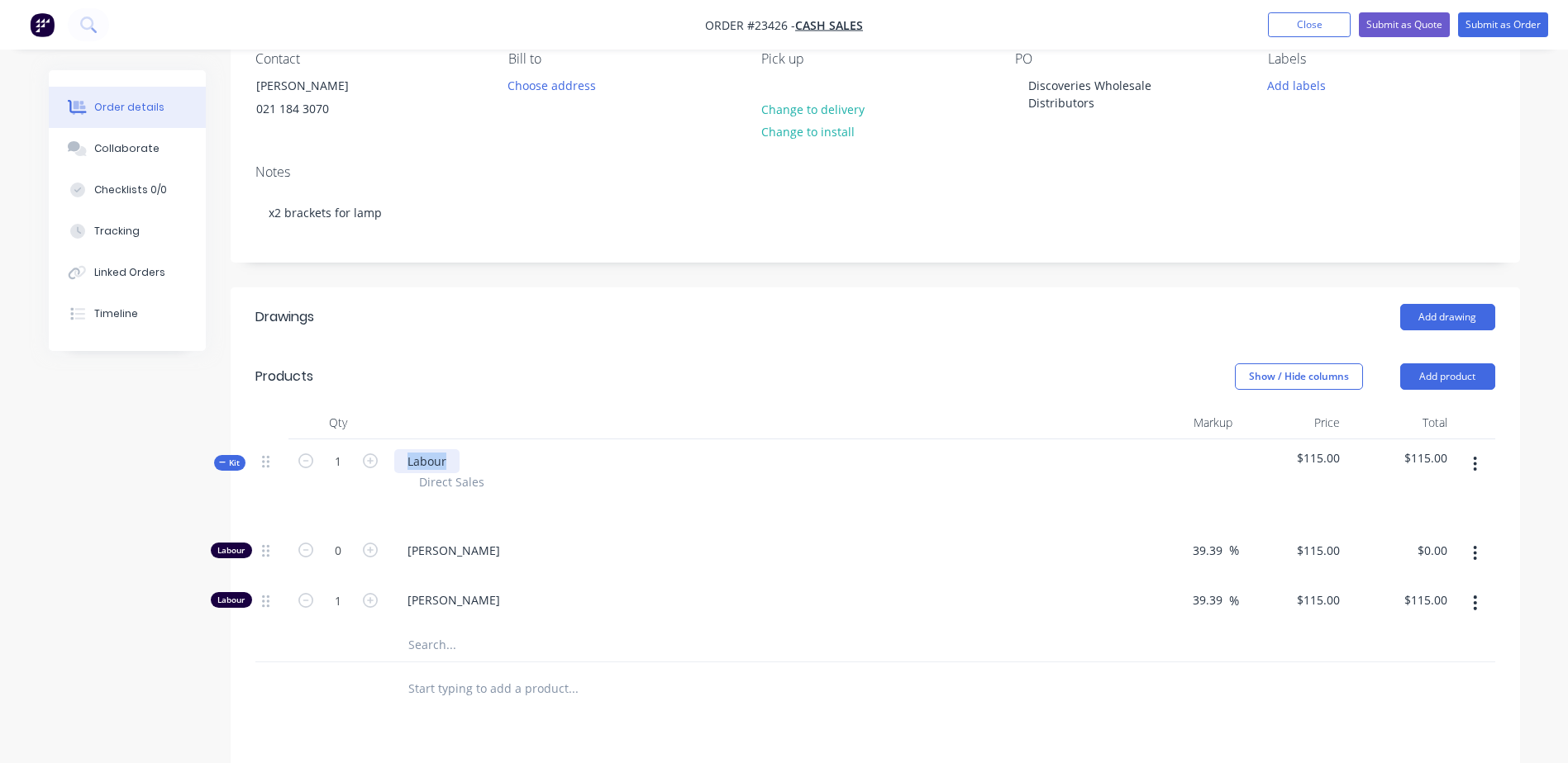
drag, startPoint x: 447, startPoint y: 460, endPoint x: 379, endPoint y: 458, distance: 68.0
click at [379, 458] on div "Kit 1 Labour Direct Sales $115.00 $115.00" at bounding box center [875, 484] width 1240 height 89
paste div
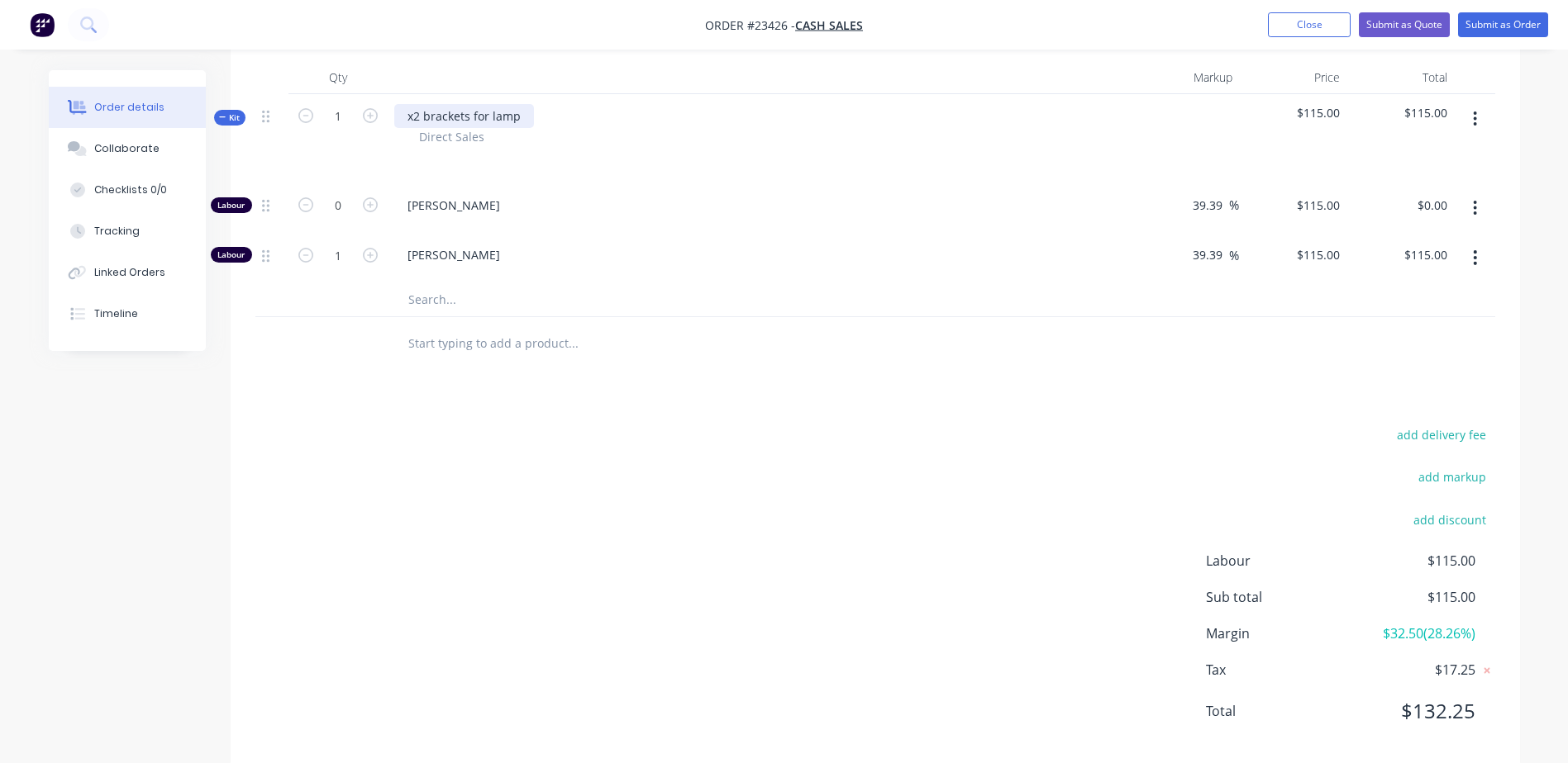
scroll to position [507, 0]
click at [425, 299] on input "text" at bounding box center [573, 296] width 331 height 33
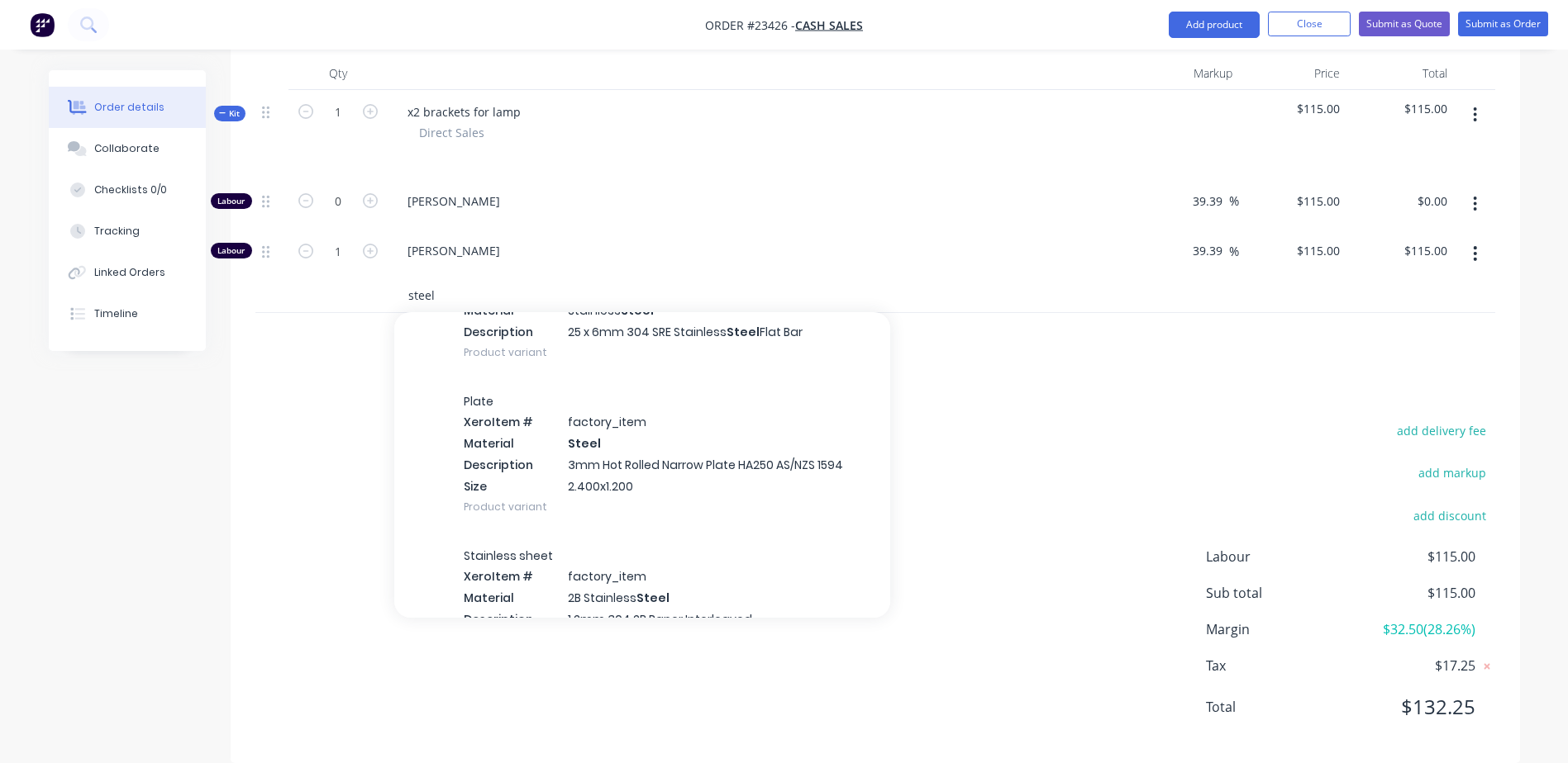
scroll to position [1522, 0]
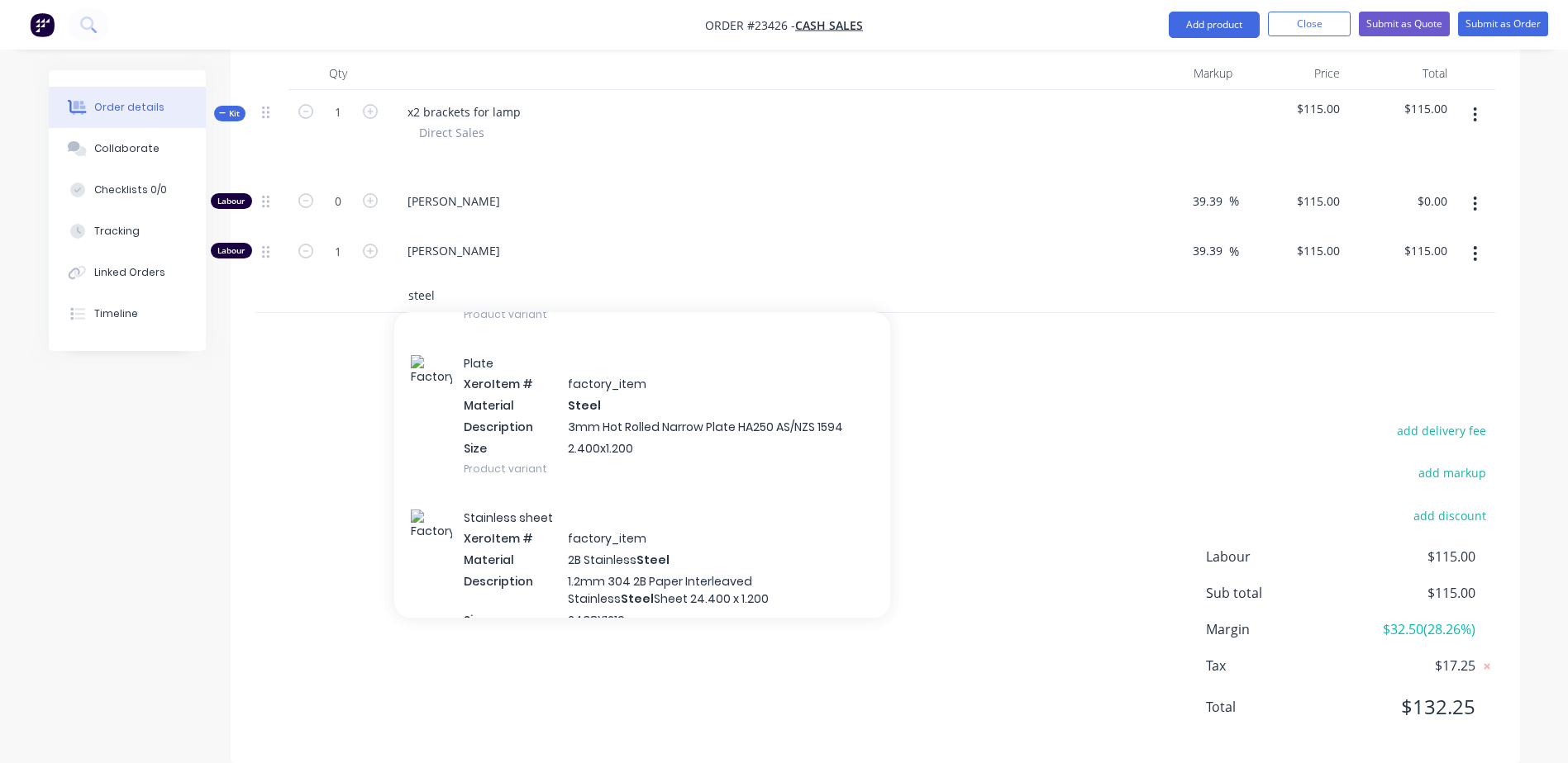
type input "steel"
click at [608, 425] on div "Plate Xero Item # factory_item Material Steel Description 3mm Hot Rolled Narrow…" at bounding box center [641, 416] width 496 height 155
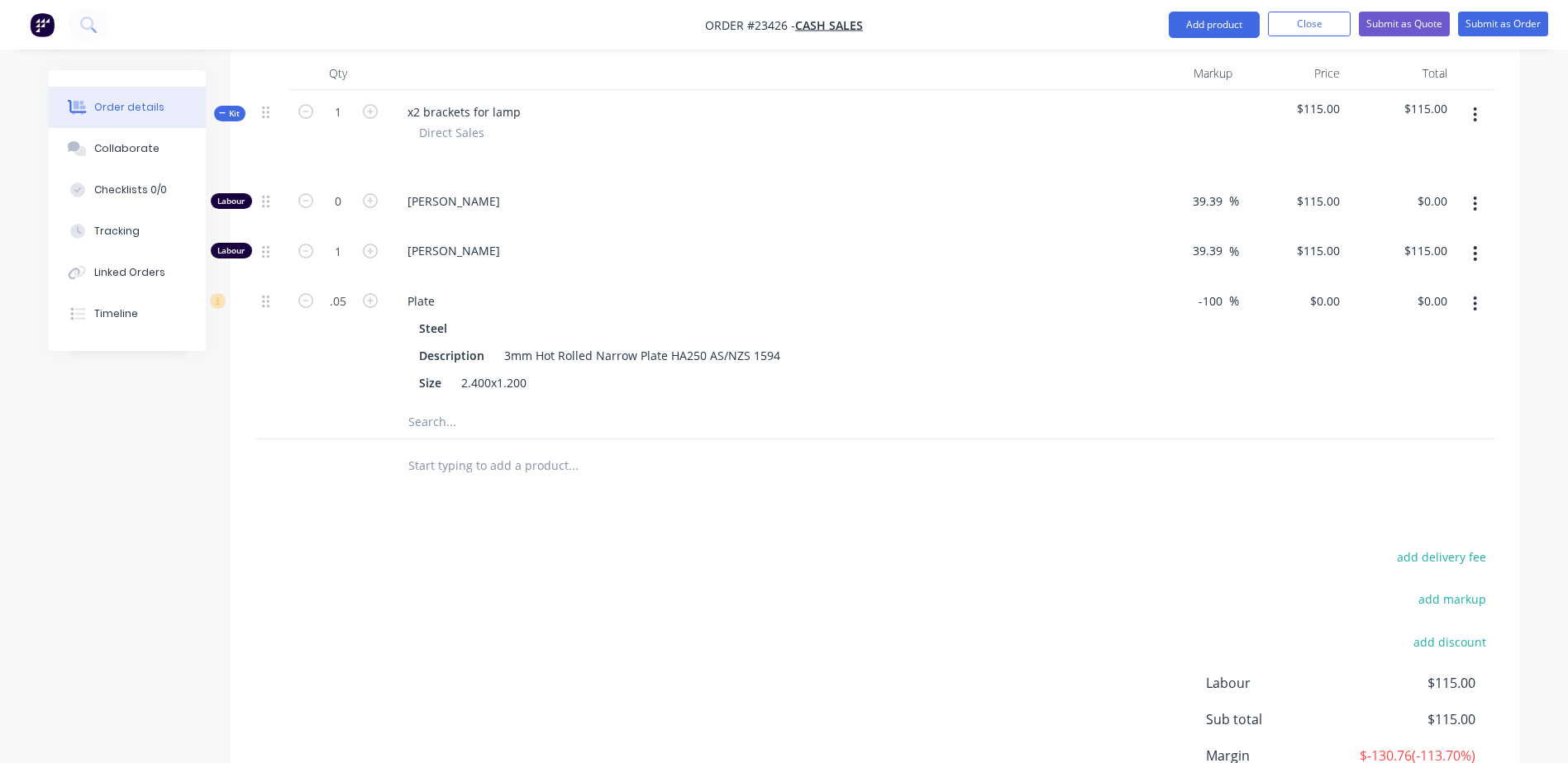
type input "0.05"
drag, startPoint x: 1225, startPoint y: 298, endPoint x: 1202, endPoint y: 300, distance: 23.1
click at [1050, 300] on input "-100" at bounding box center [1212, 301] width 32 height 24
type input "-60"
type input "$65.304"
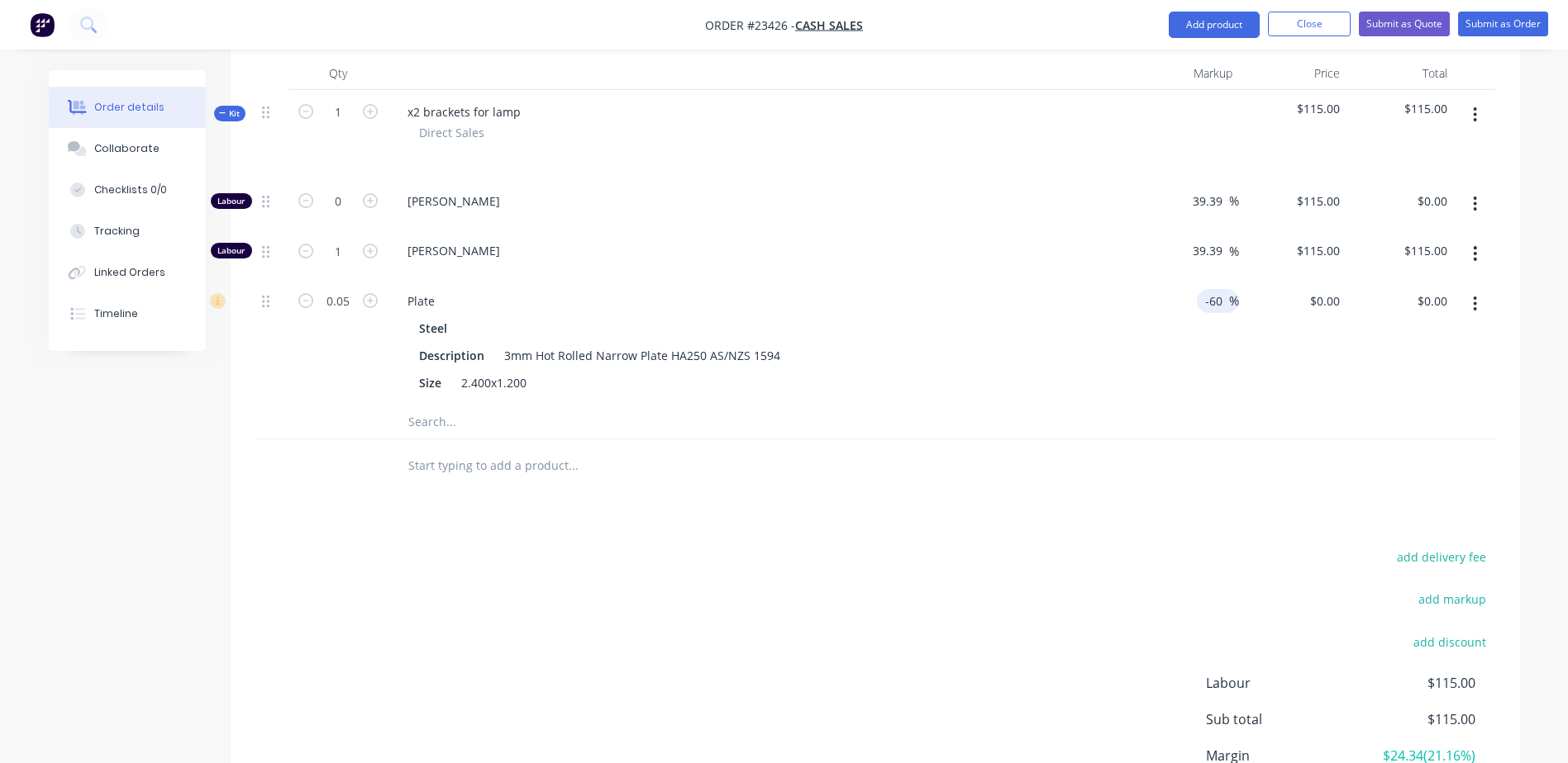
type input "$3.27"
click at [1050, 282] on div "-60 -60 %" at bounding box center [1185, 343] width 107 height 126
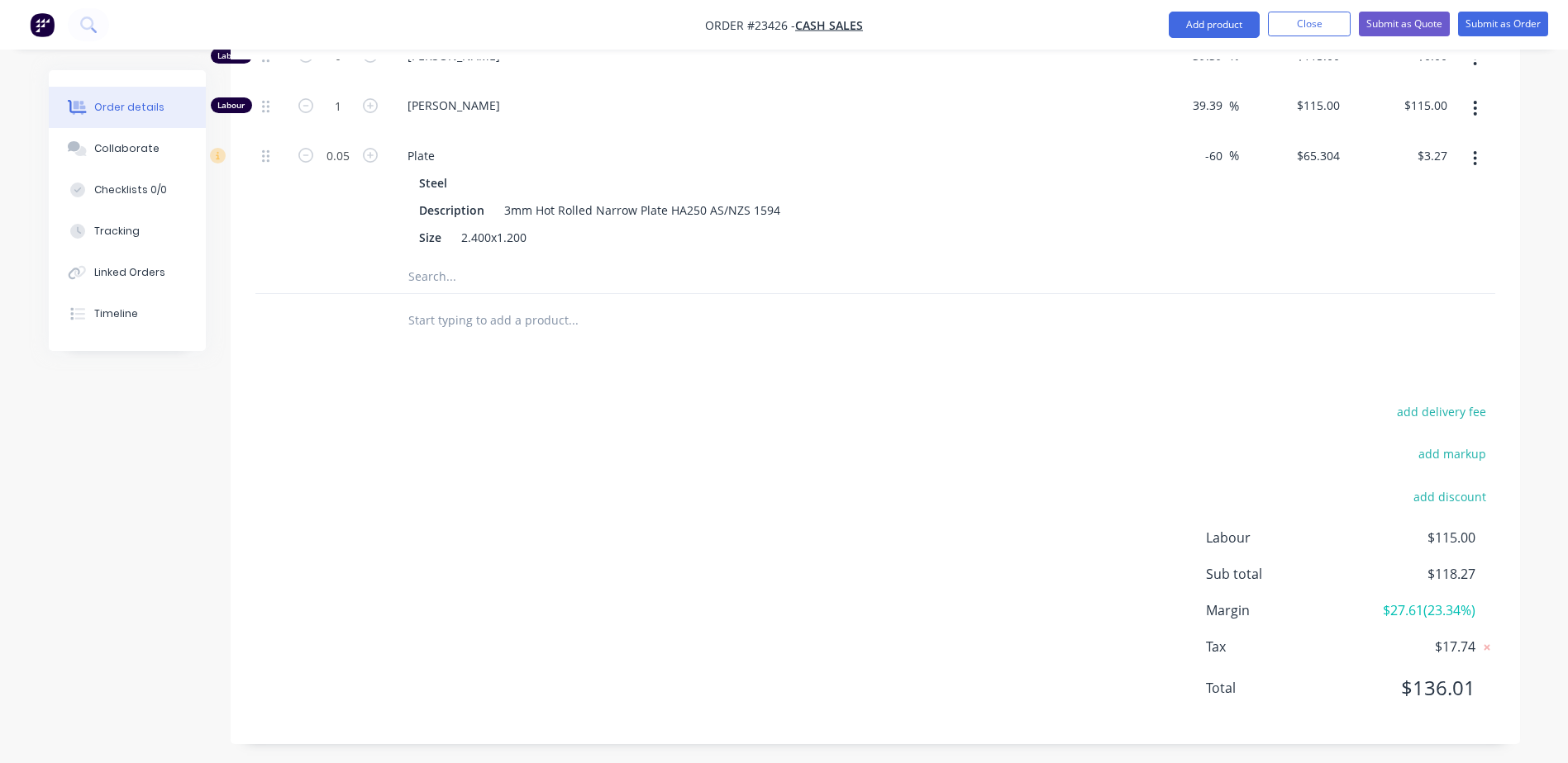
scroll to position [658, 0]
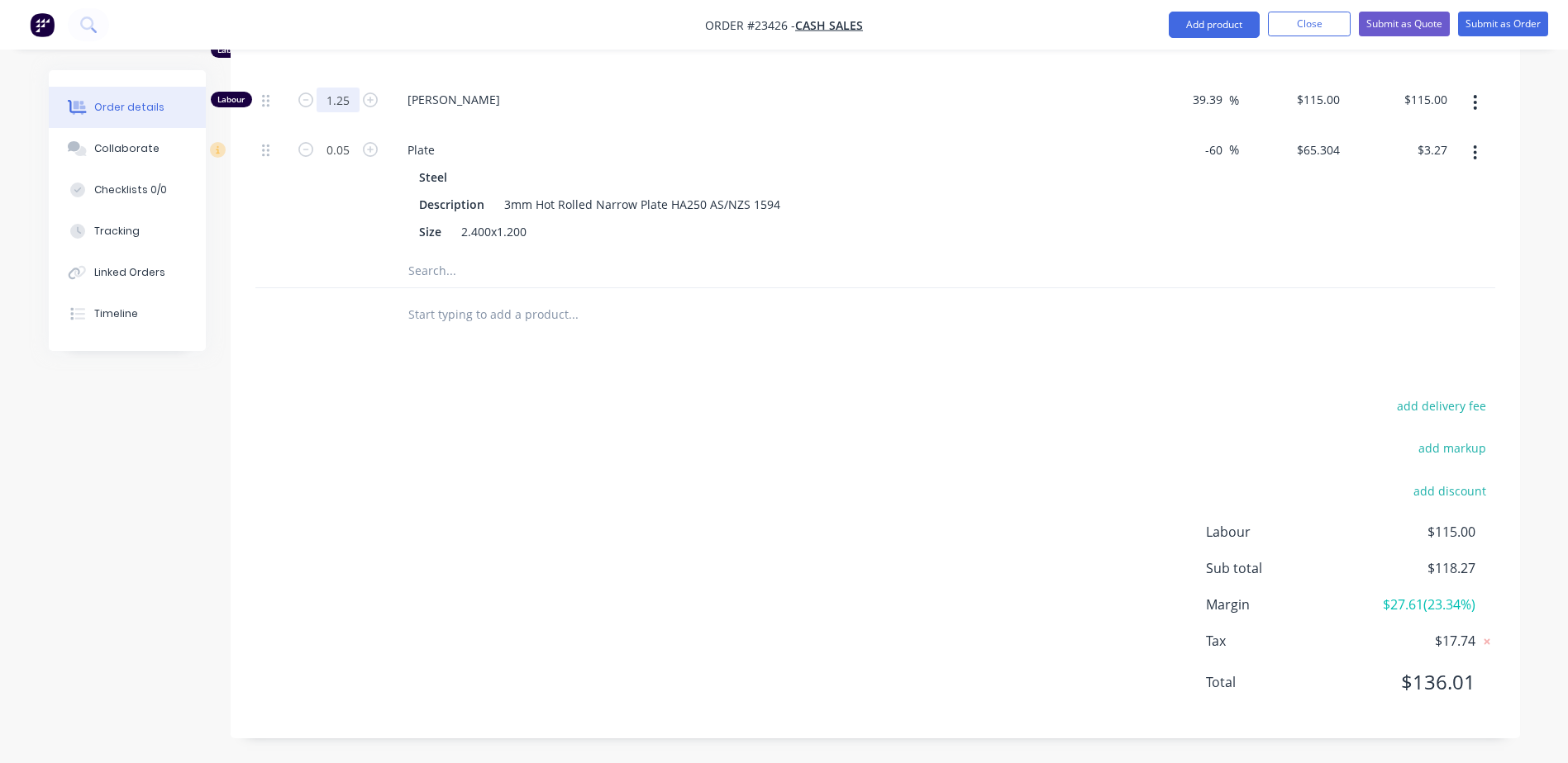
type input "1.25"
type input "$143.75"
click at [723, 277] on input "text" at bounding box center [573, 271] width 331 height 33
type input "1"
type input "$115.00"
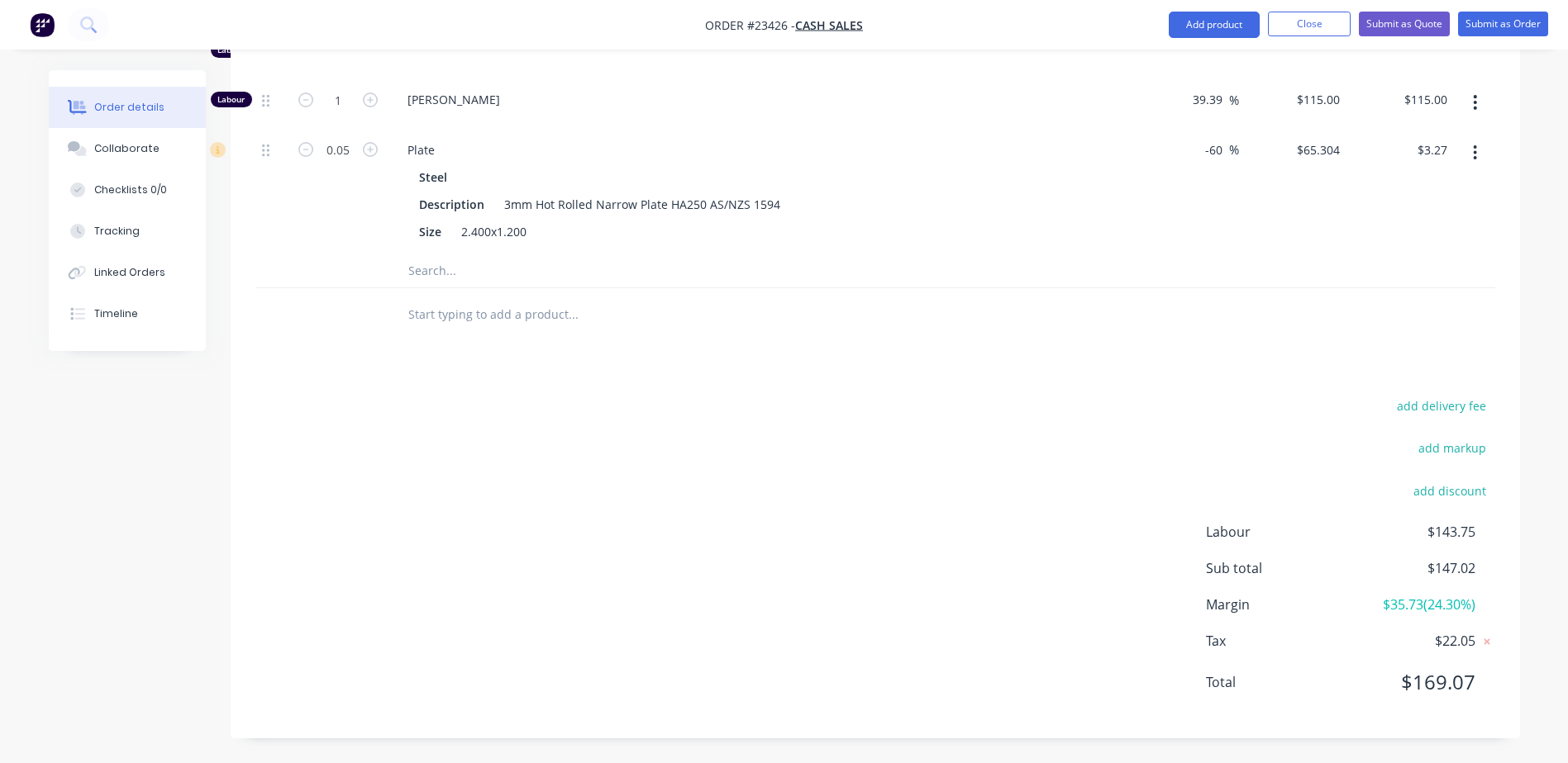
click at [597, 345] on div "Drawings Add drawing Products Show / Hide columns Add product Qty Markup Price …" at bounding box center [875, 262] width 1289 height 952
type input "0.1"
type input "$6.53"
click at [678, 269] on input "text" at bounding box center [573, 271] width 331 height 33
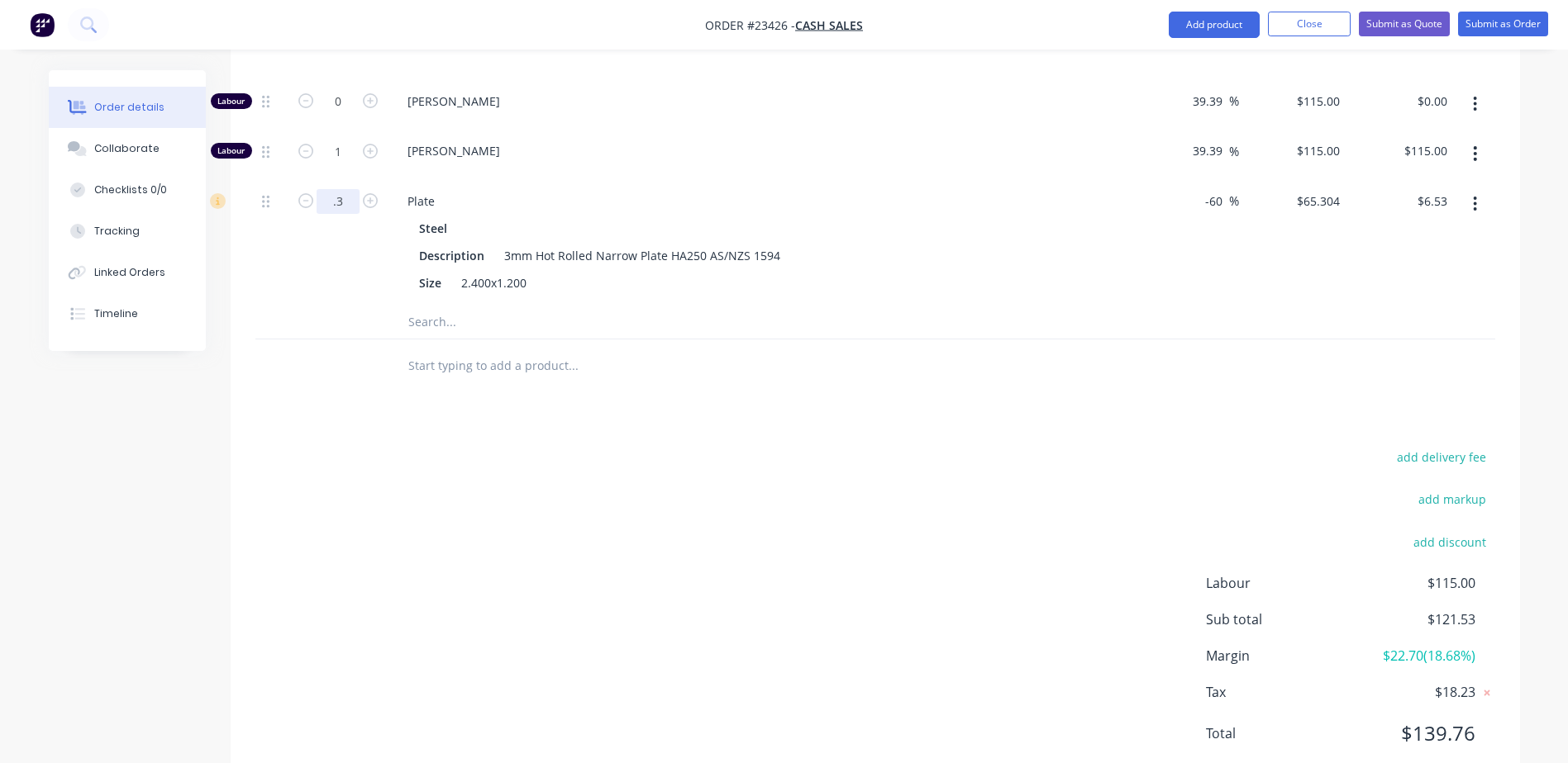
scroll to position [609, 0]
type input "0.3"
type input "$19.59"
click at [688, 309] on input "text" at bounding box center [573, 320] width 331 height 33
type input "0.27"
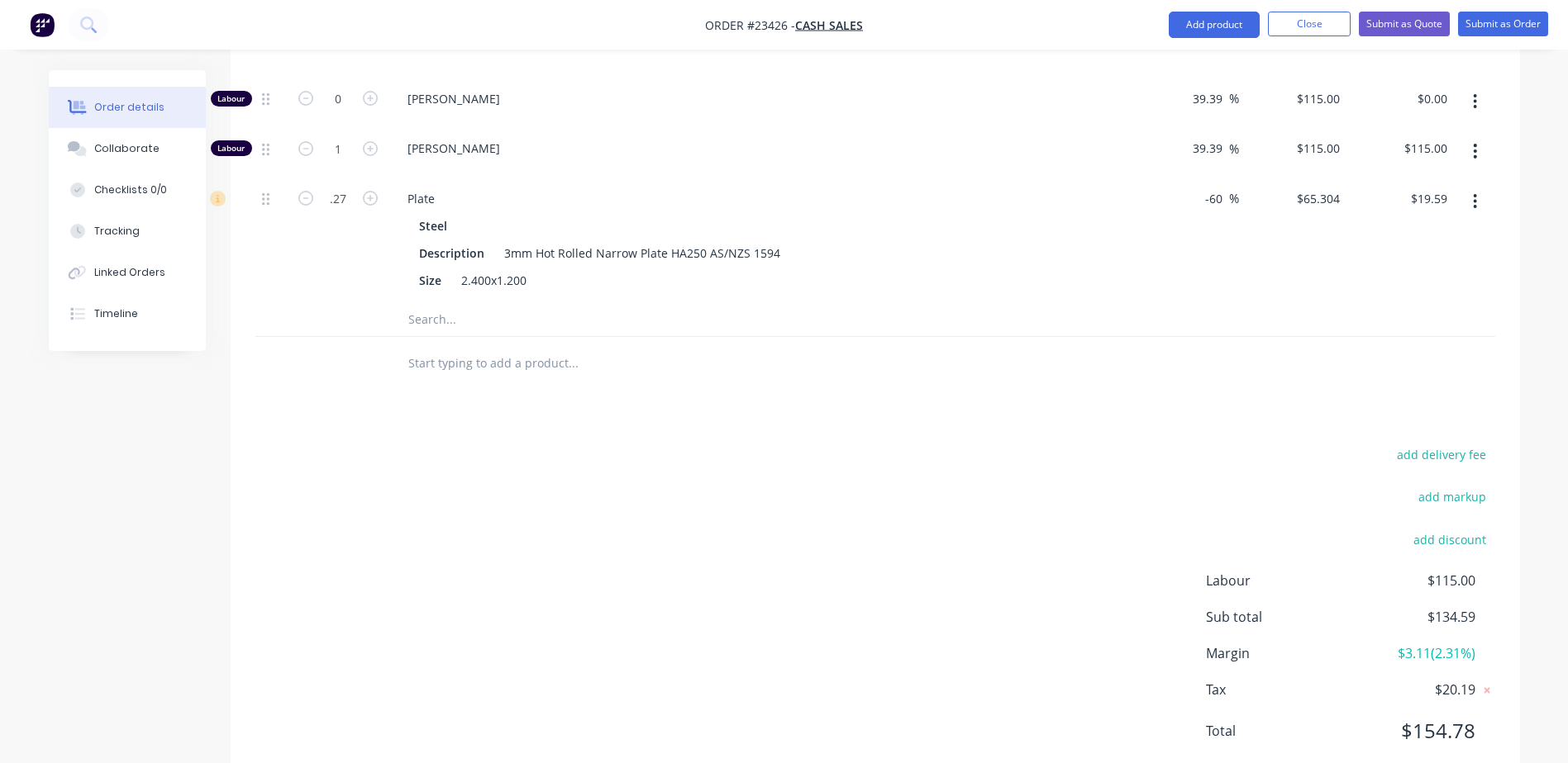
type input "$17.63"
click at [666, 366] on input "text" at bounding box center [573, 364] width 331 height 33
type input "0.23"
type input "$15.02"
click at [702, 354] on input "text" at bounding box center [573, 364] width 331 height 33
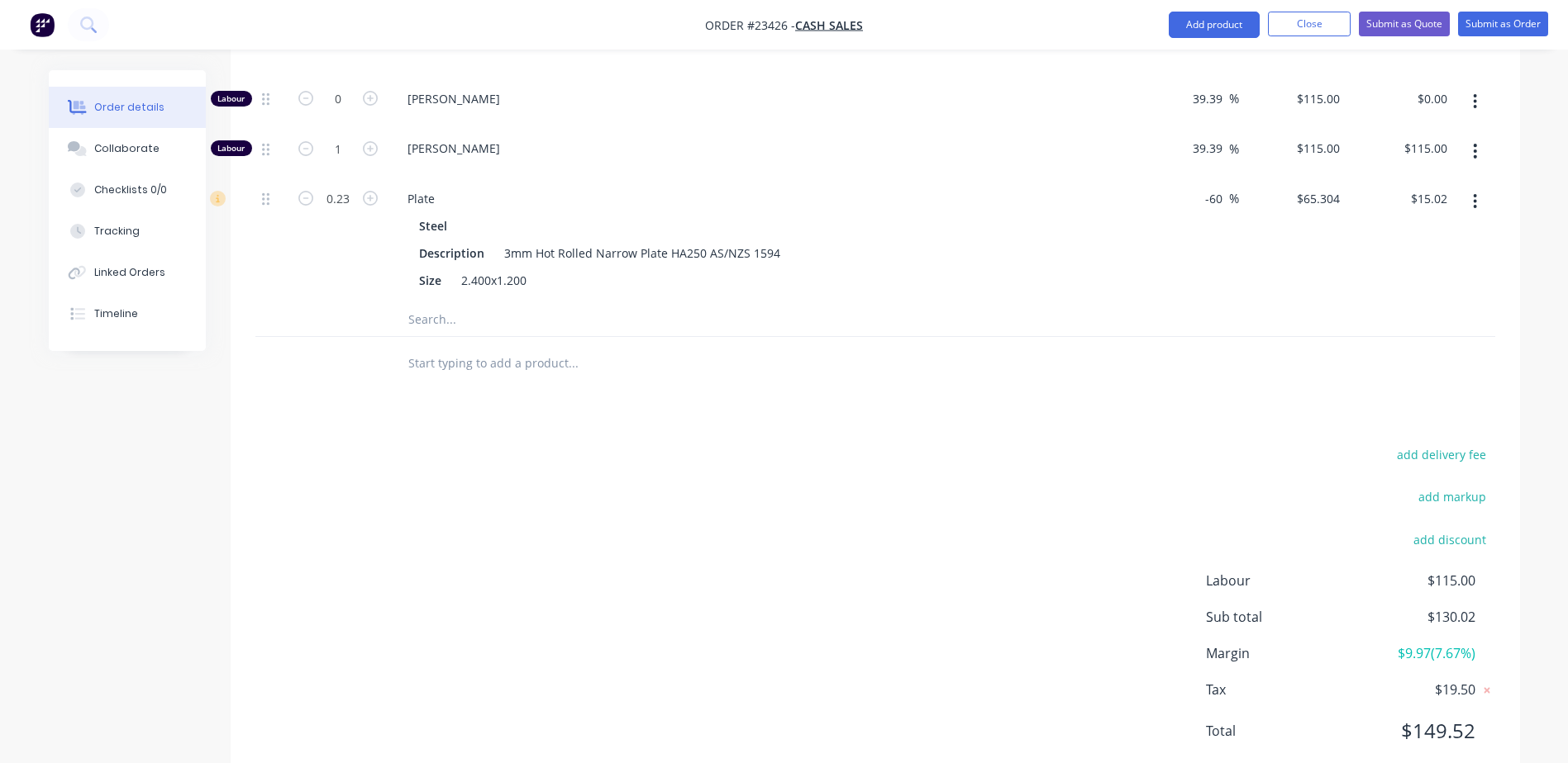
click at [1050, 24] on button "Close" at bounding box center [1309, 24] width 82 height 25
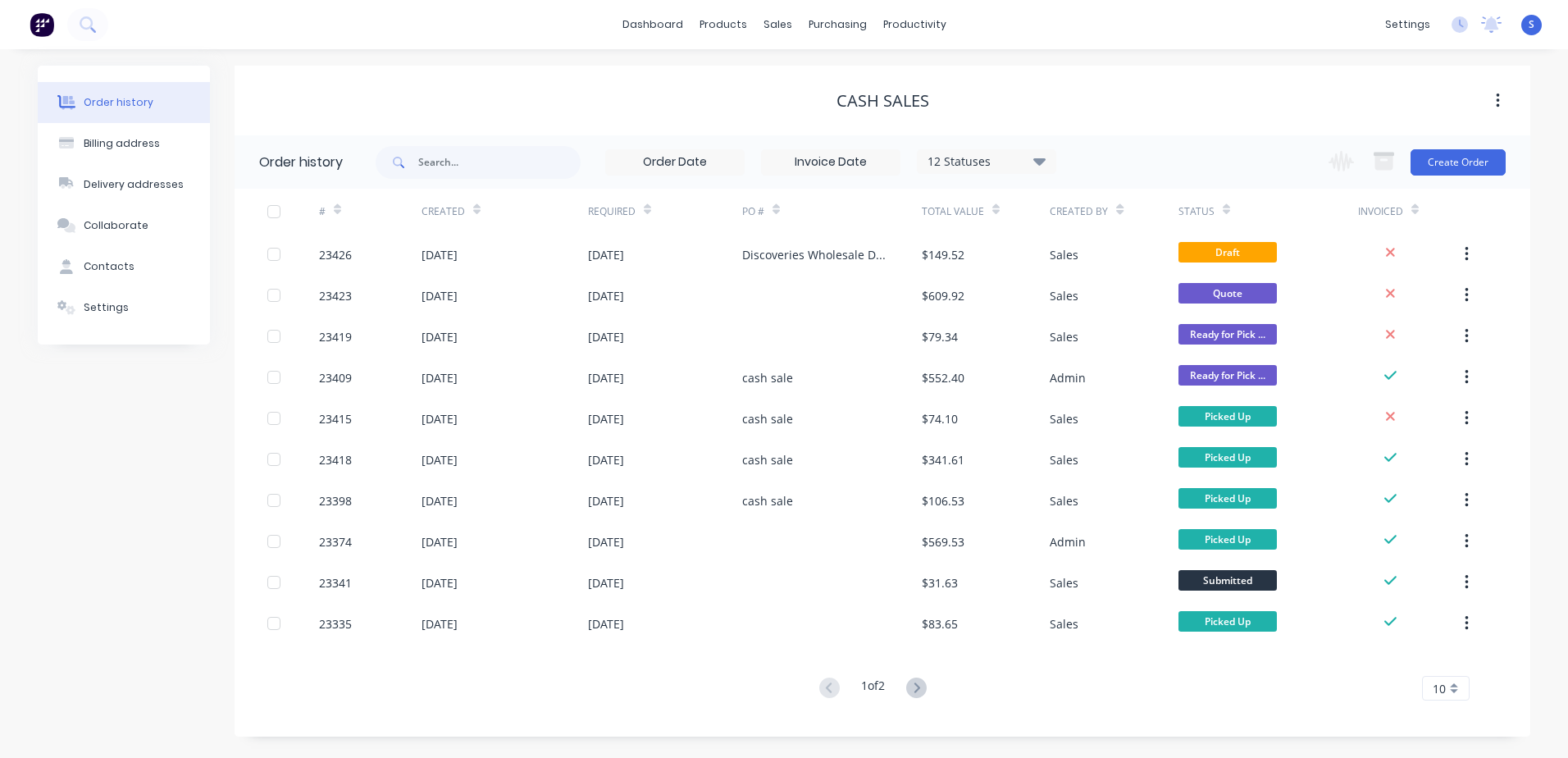
click at [384, 255] on div "23426" at bounding box center [370, 254] width 103 height 41
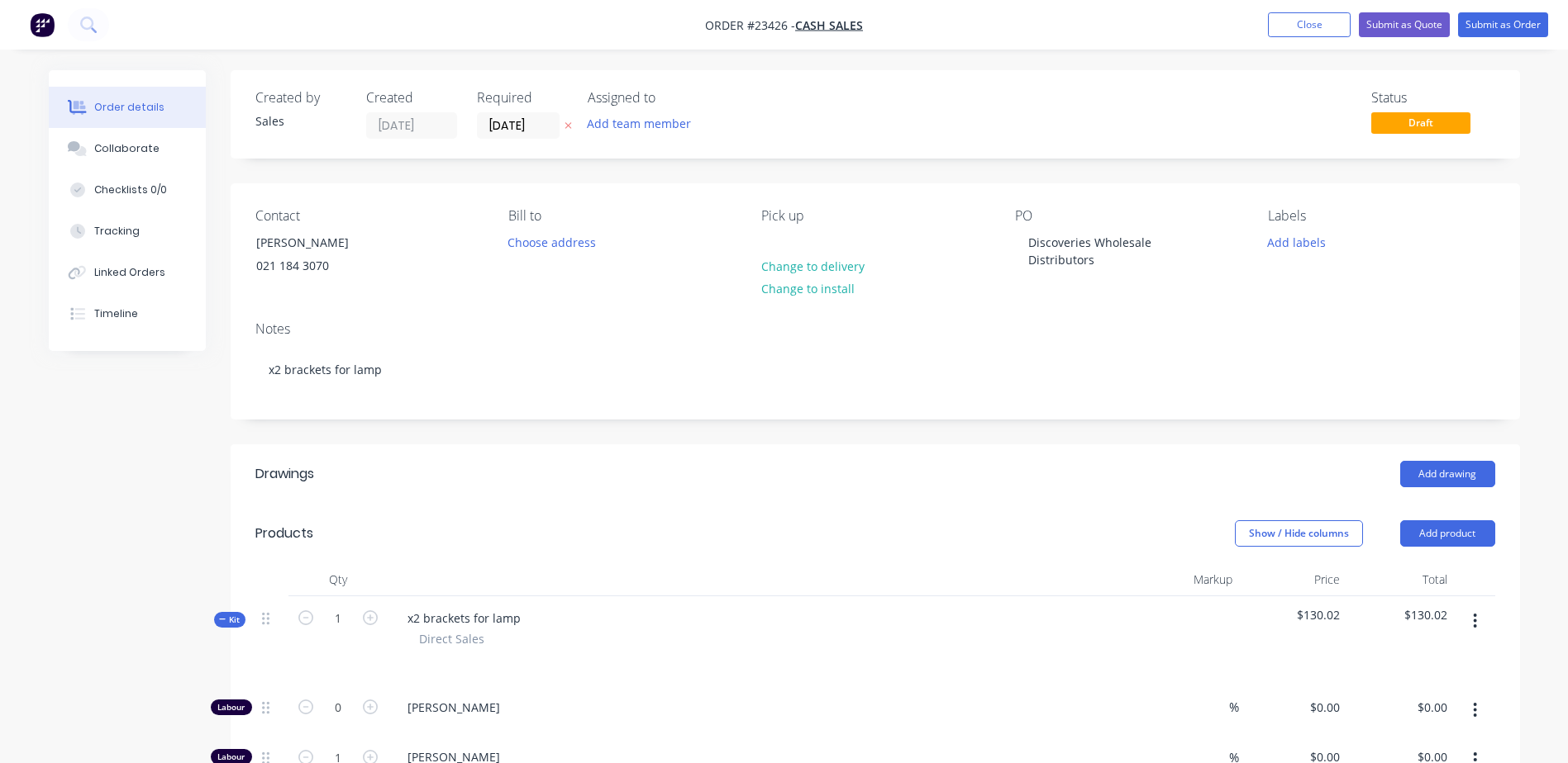
type input "39.39"
type input "$115.00"
type input "39.39"
type input "$115.00"
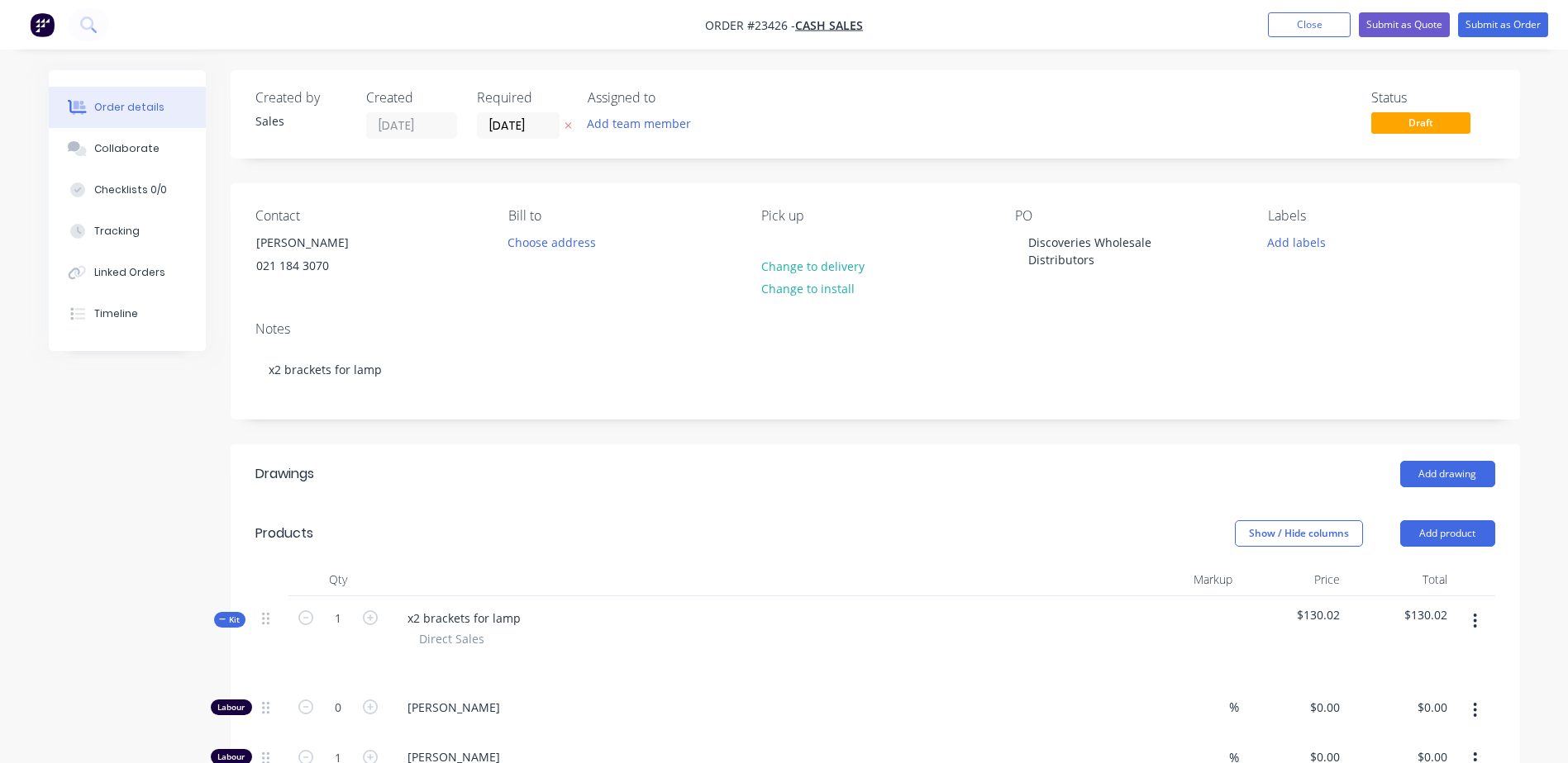
type input "-60"
type input "$65.304"
type input "$15.02"
click at [1050, 23] on button "Submit as Order" at bounding box center [1503, 25] width 90 height 25
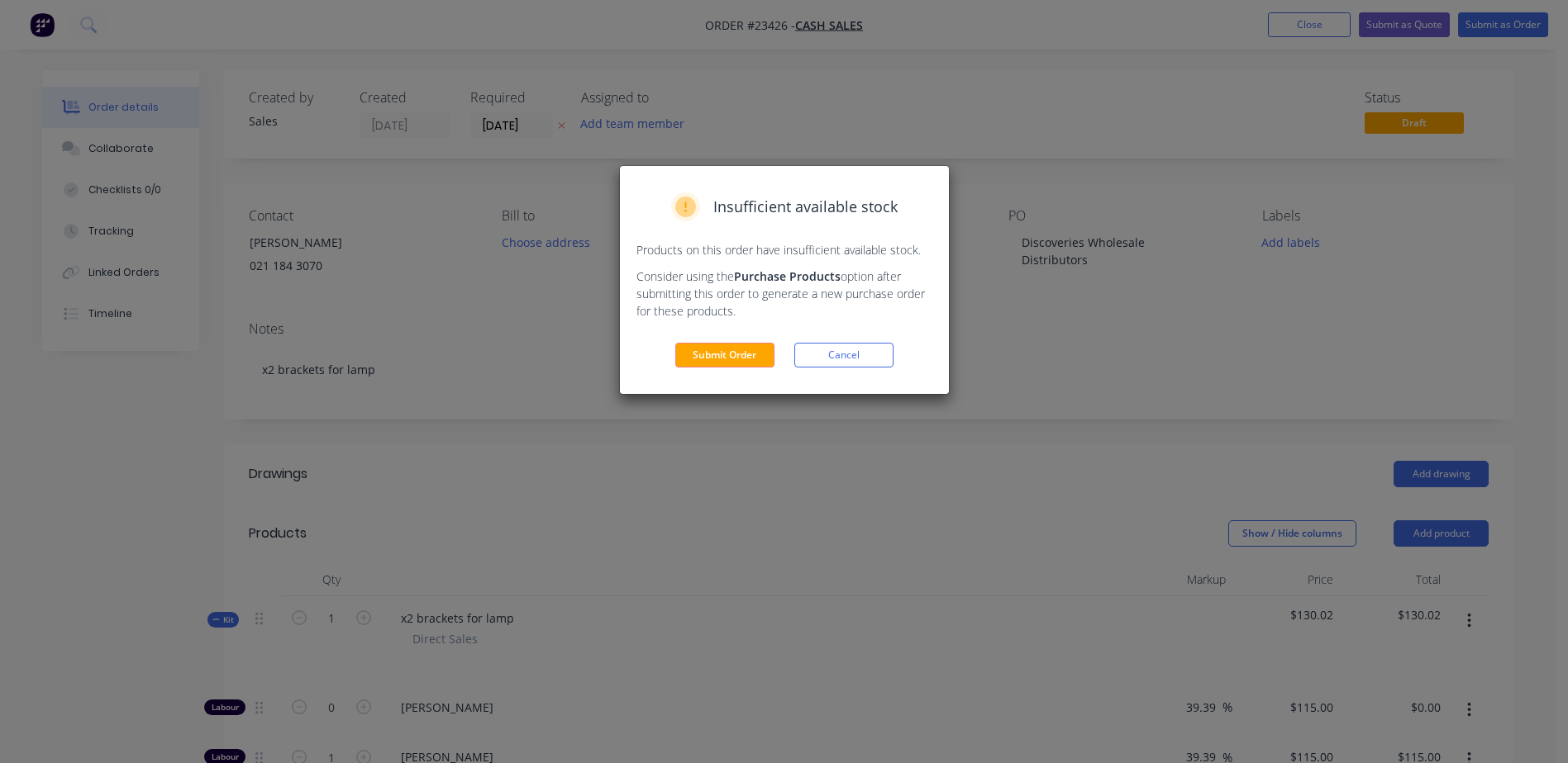
click at [709, 354] on button "Submit Order" at bounding box center [725, 354] width 99 height 25
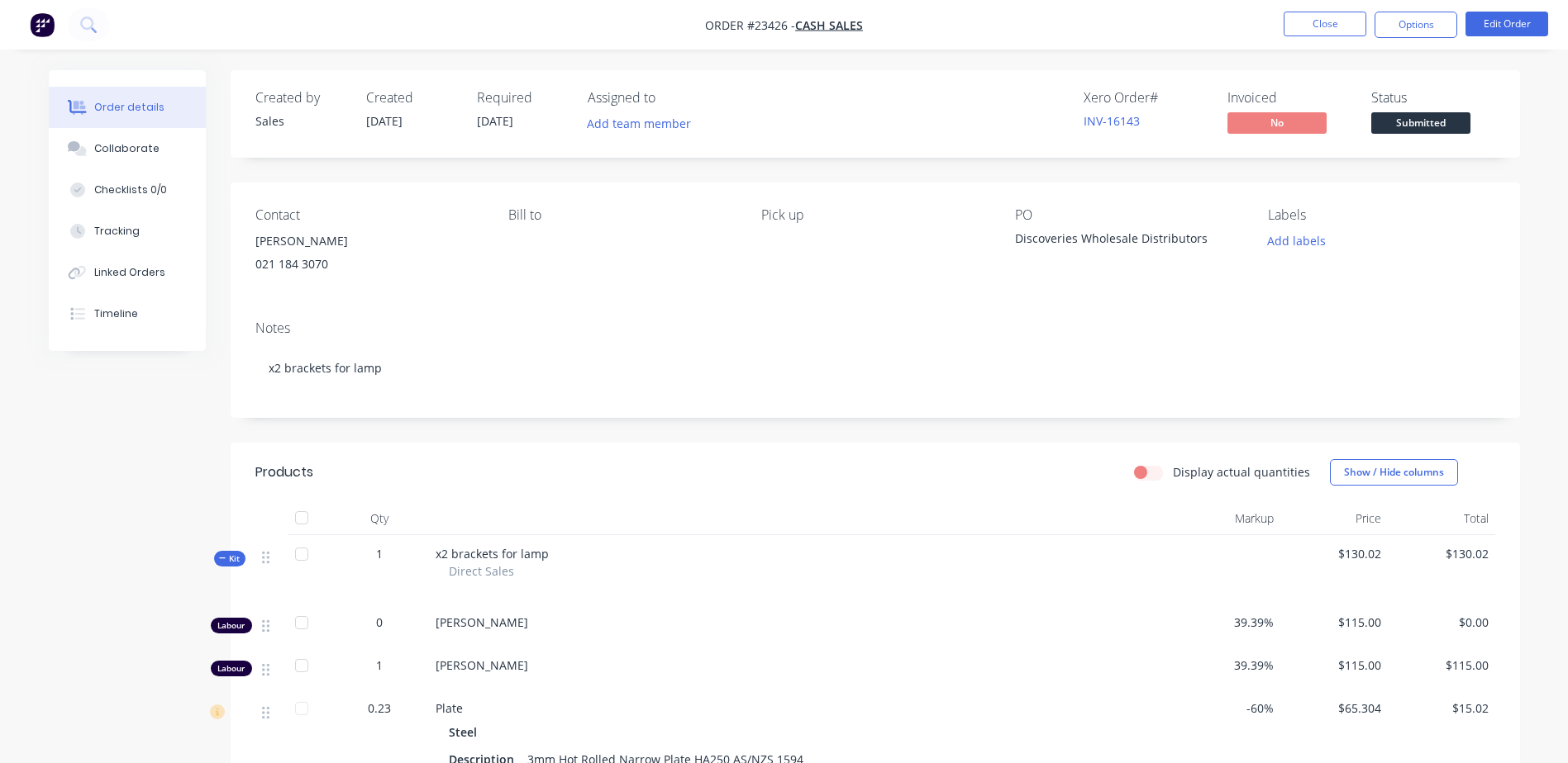
click at [1050, 23] on button "Options" at bounding box center [1416, 25] width 82 height 27
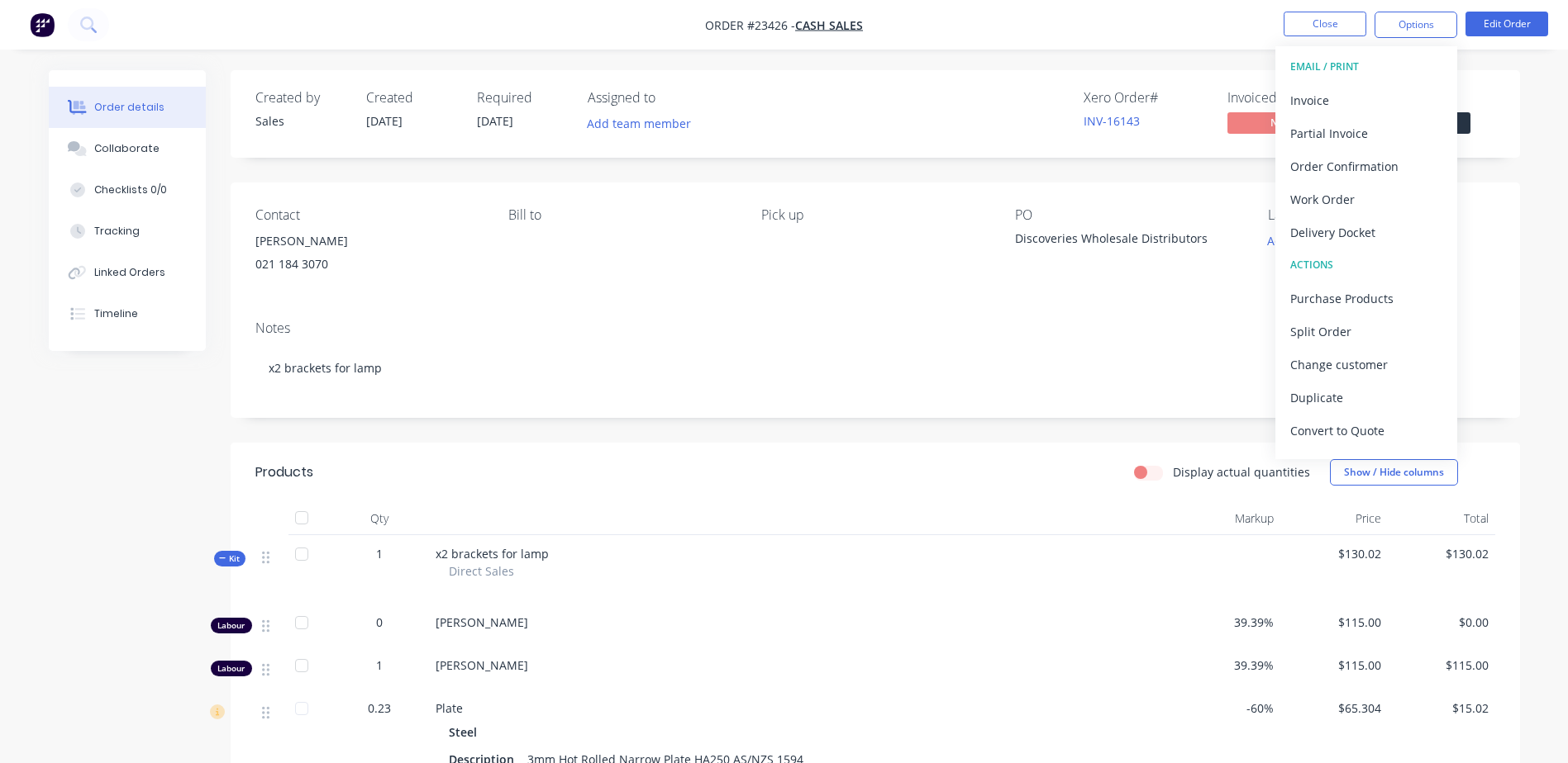
click at [1050, 198] on div "Work Order" at bounding box center [1366, 200] width 152 height 24
click at [1050, 167] on div "Without pricing" at bounding box center [1366, 167] width 152 height 24
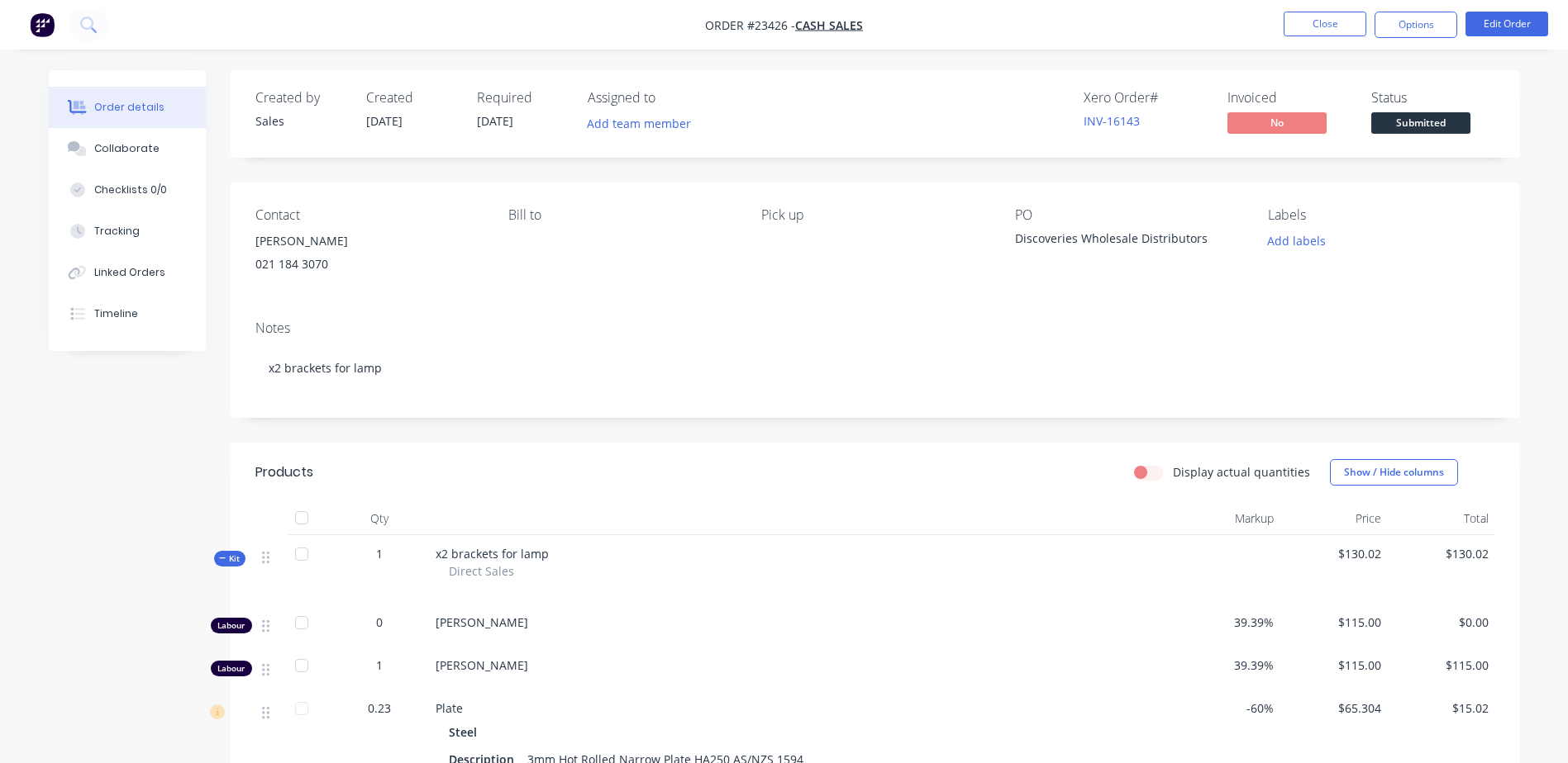
click at [1050, 23] on button "Close" at bounding box center [1325, 24] width 82 height 25
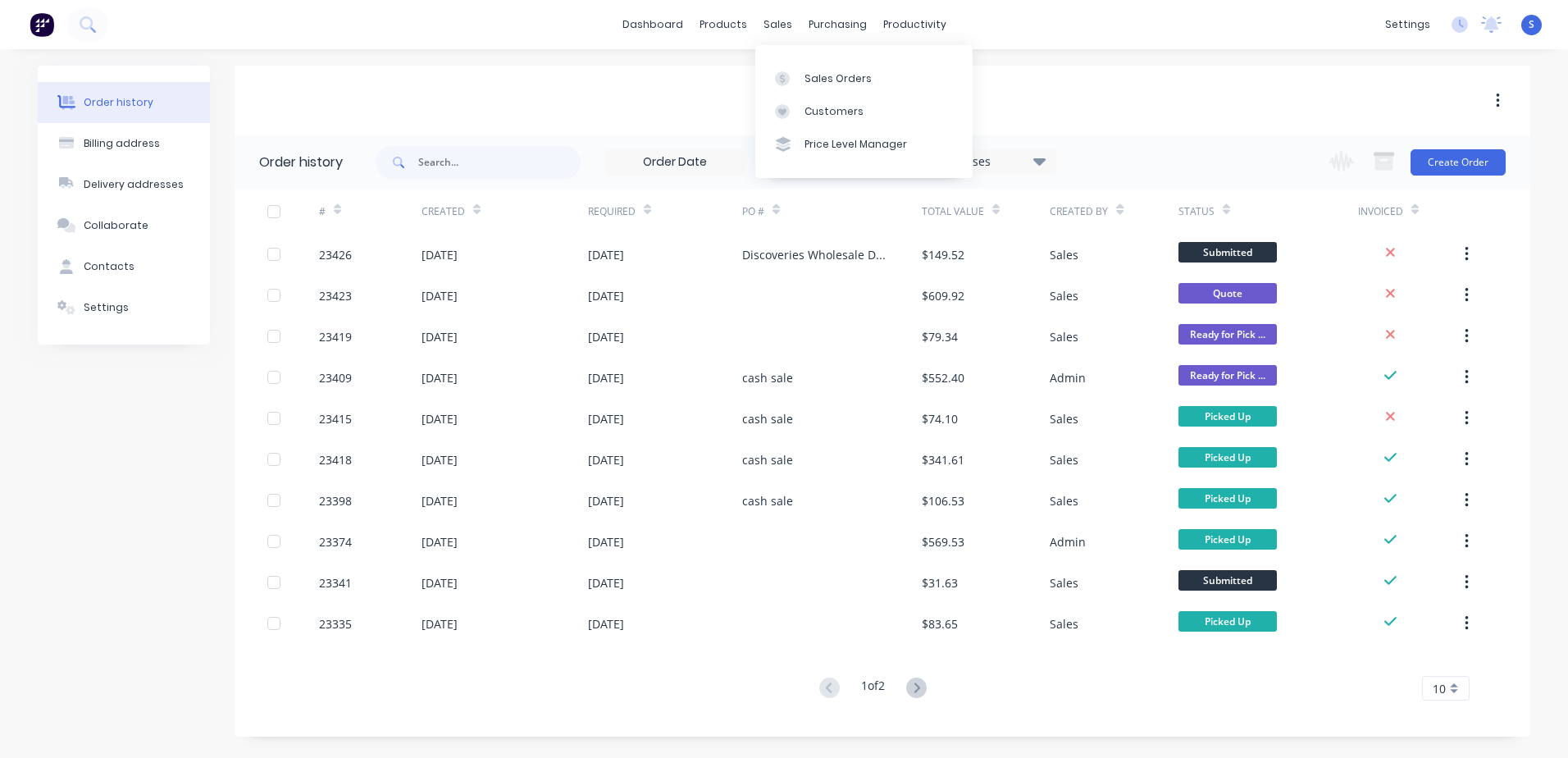
click at [771, 26] on div "sales" at bounding box center [779, 25] width 45 height 25
click at [801, 78] on link "Sales Orders" at bounding box center [864, 78] width 217 height 33
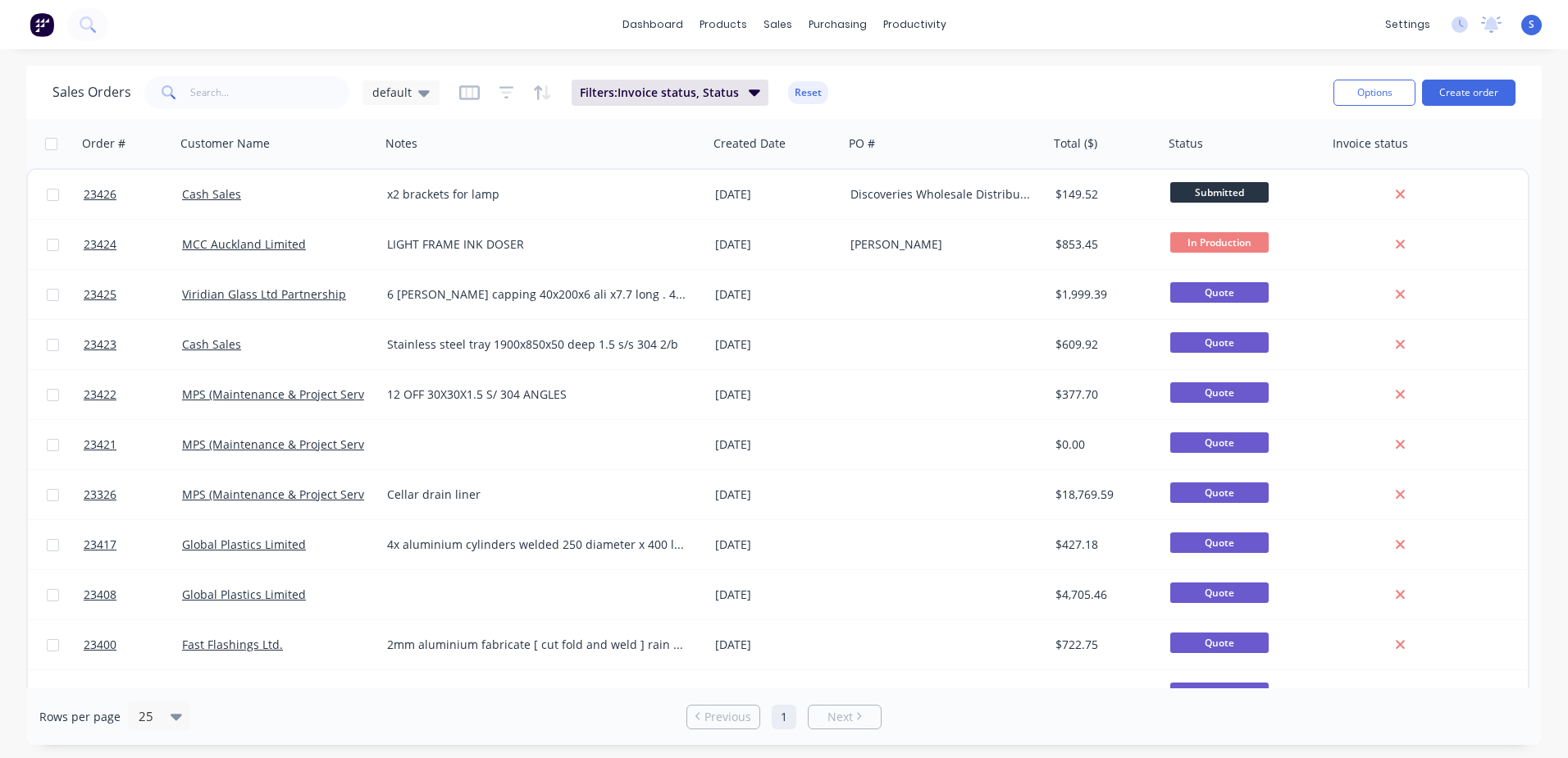
click at [166, 242] on link "23424" at bounding box center [133, 245] width 98 height 49
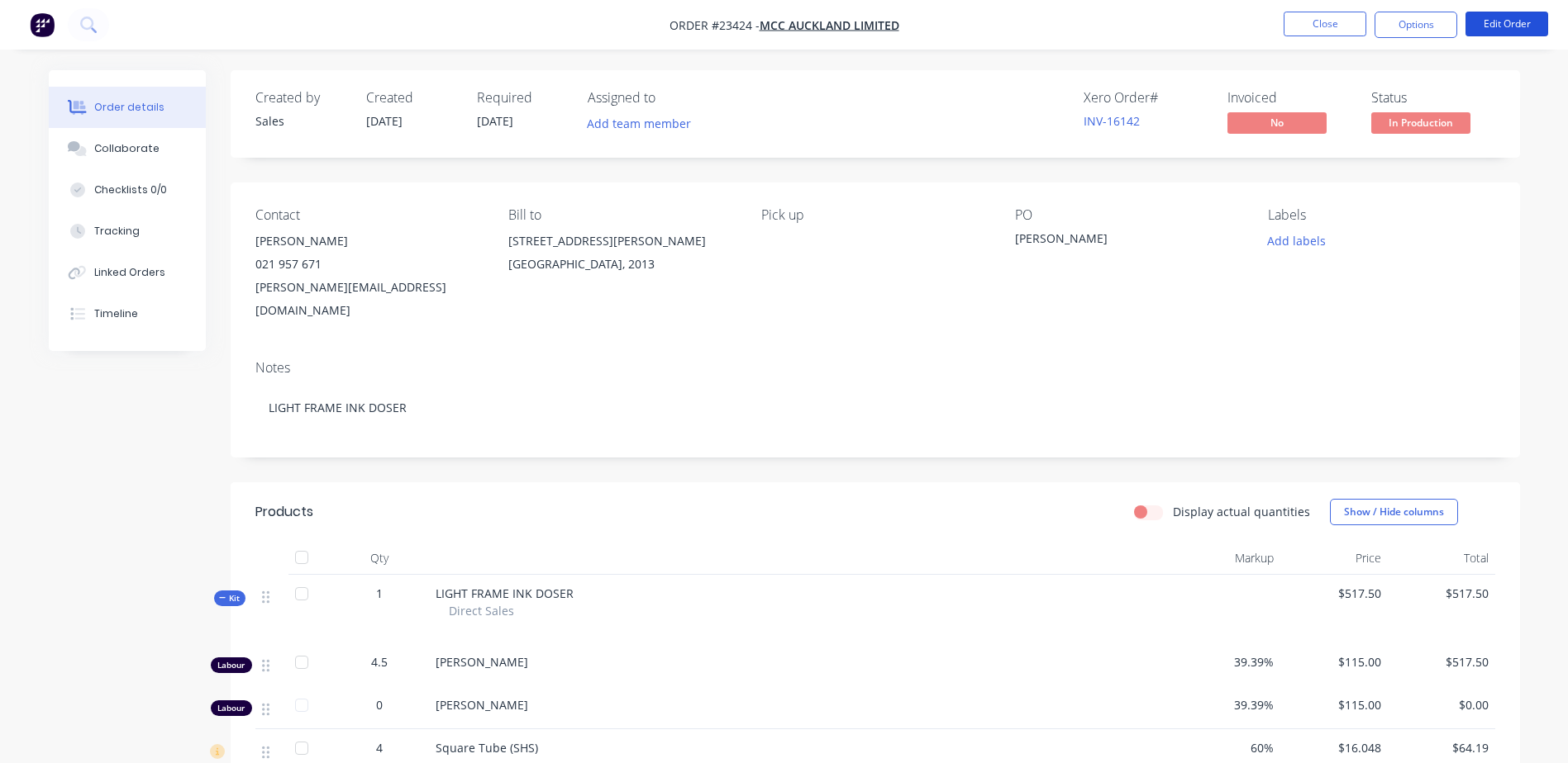
click at [1050, 20] on button "Edit Order" at bounding box center [1507, 24] width 82 height 25
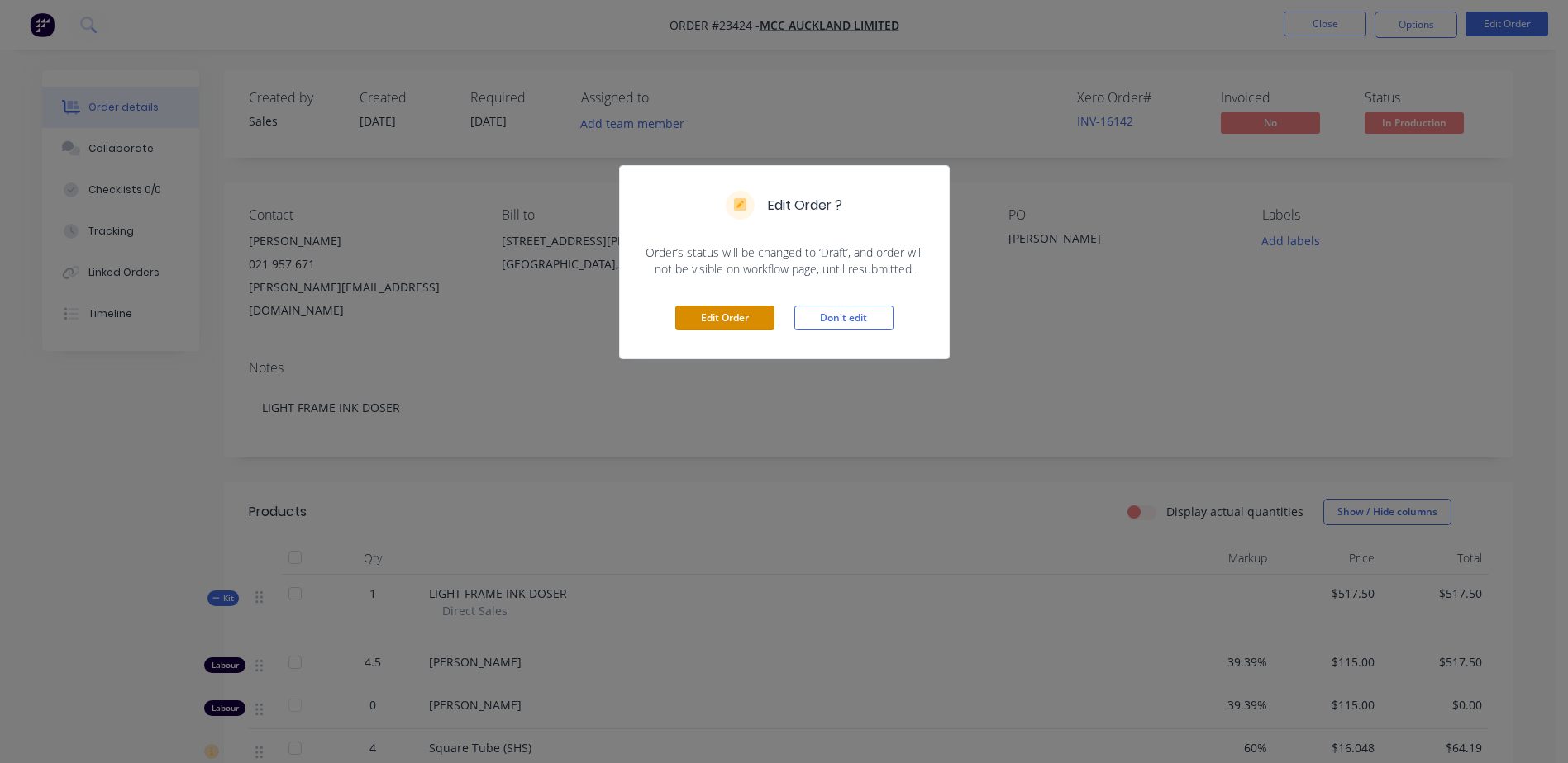
click at [721, 318] on button "Edit Order" at bounding box center [725, 318] width 99 height 25
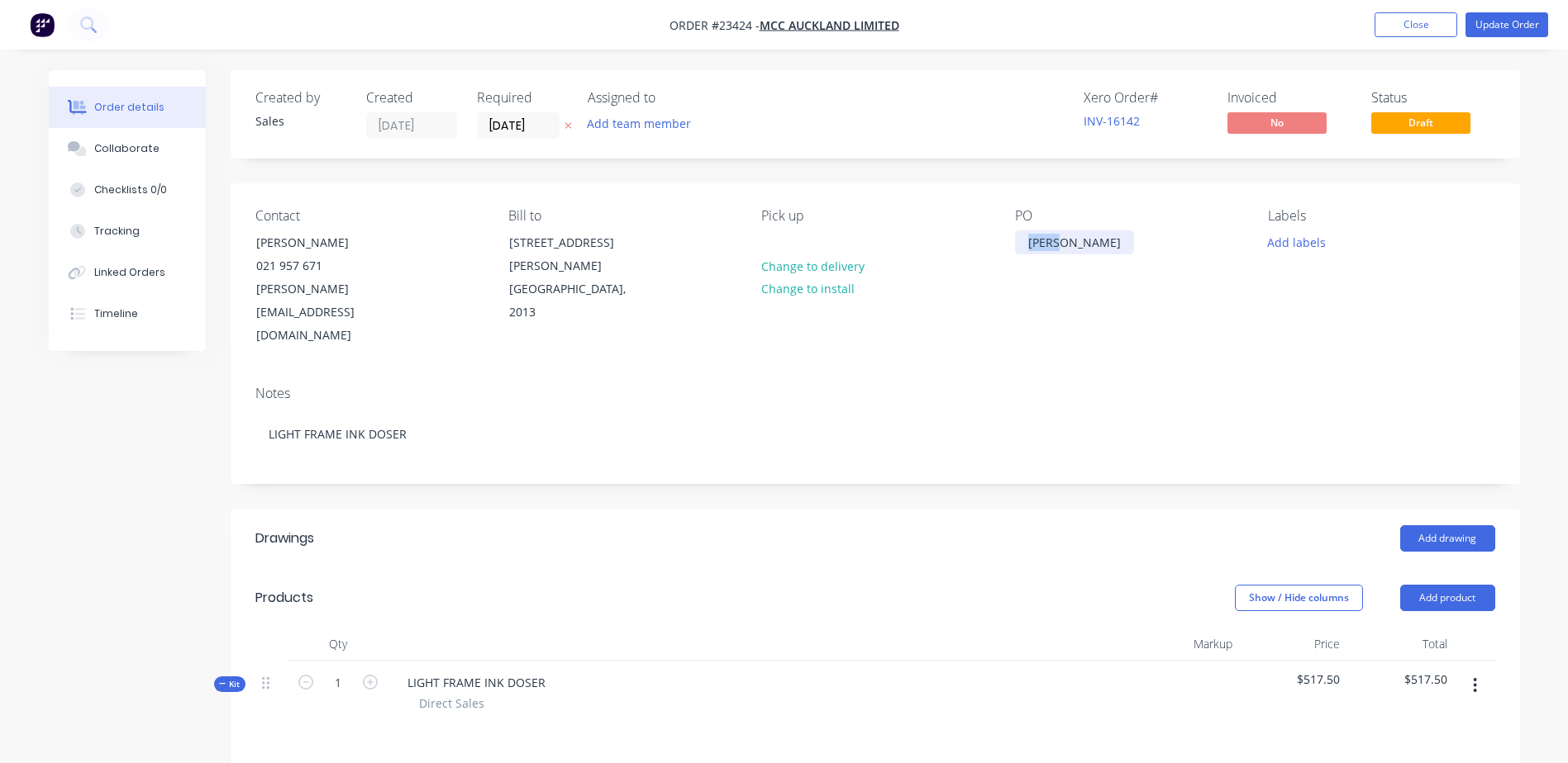
drag, startPoint x: 1023, startPoint y: 240, endPoint x: 1069, endPoint y: 240, distance: 46.0
click at [1050, 240] on div "[PERSON_NAME]" at bounding box center [1074, 243] width 119 height 24
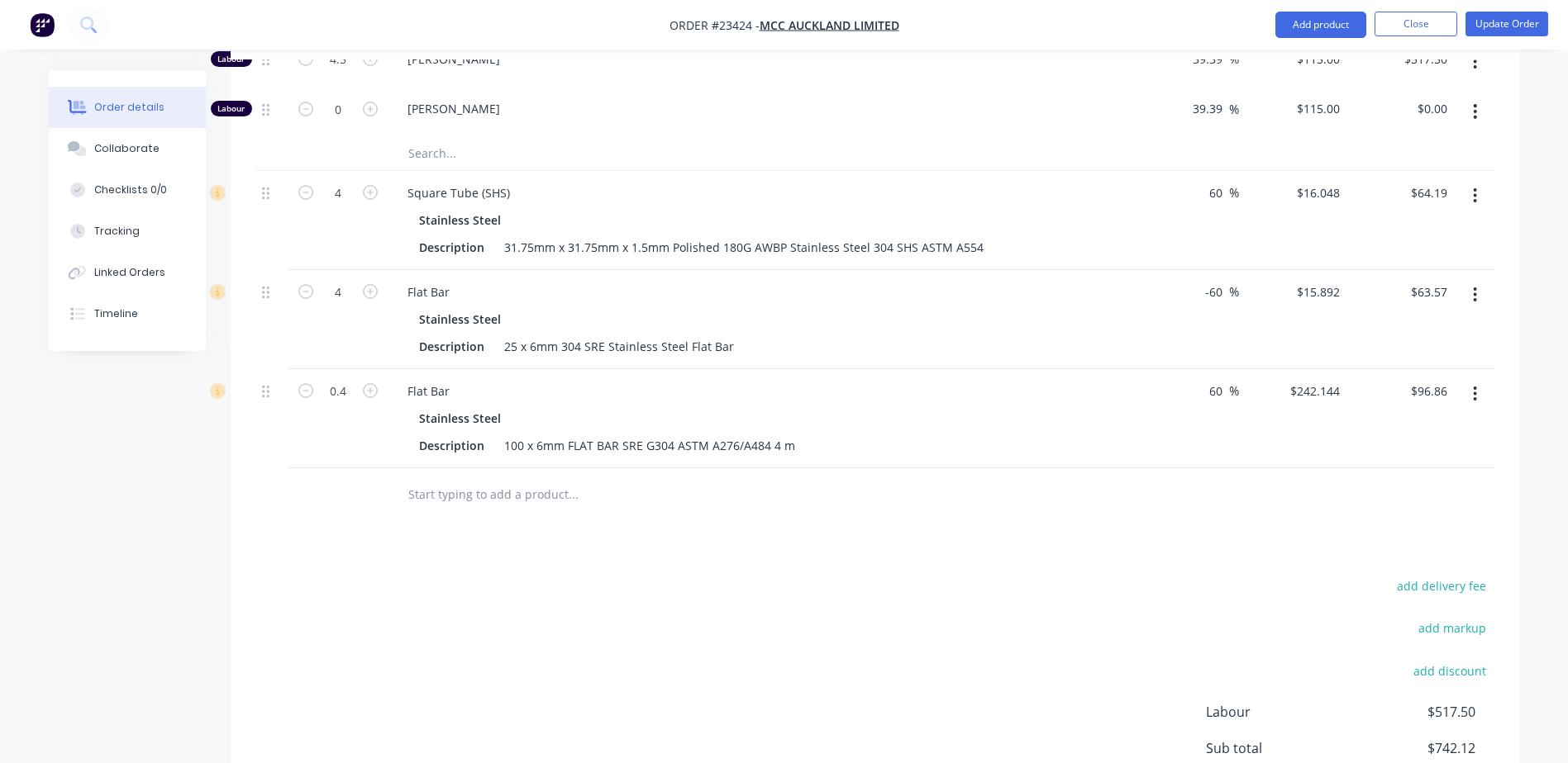
scroll to position [803, 0]
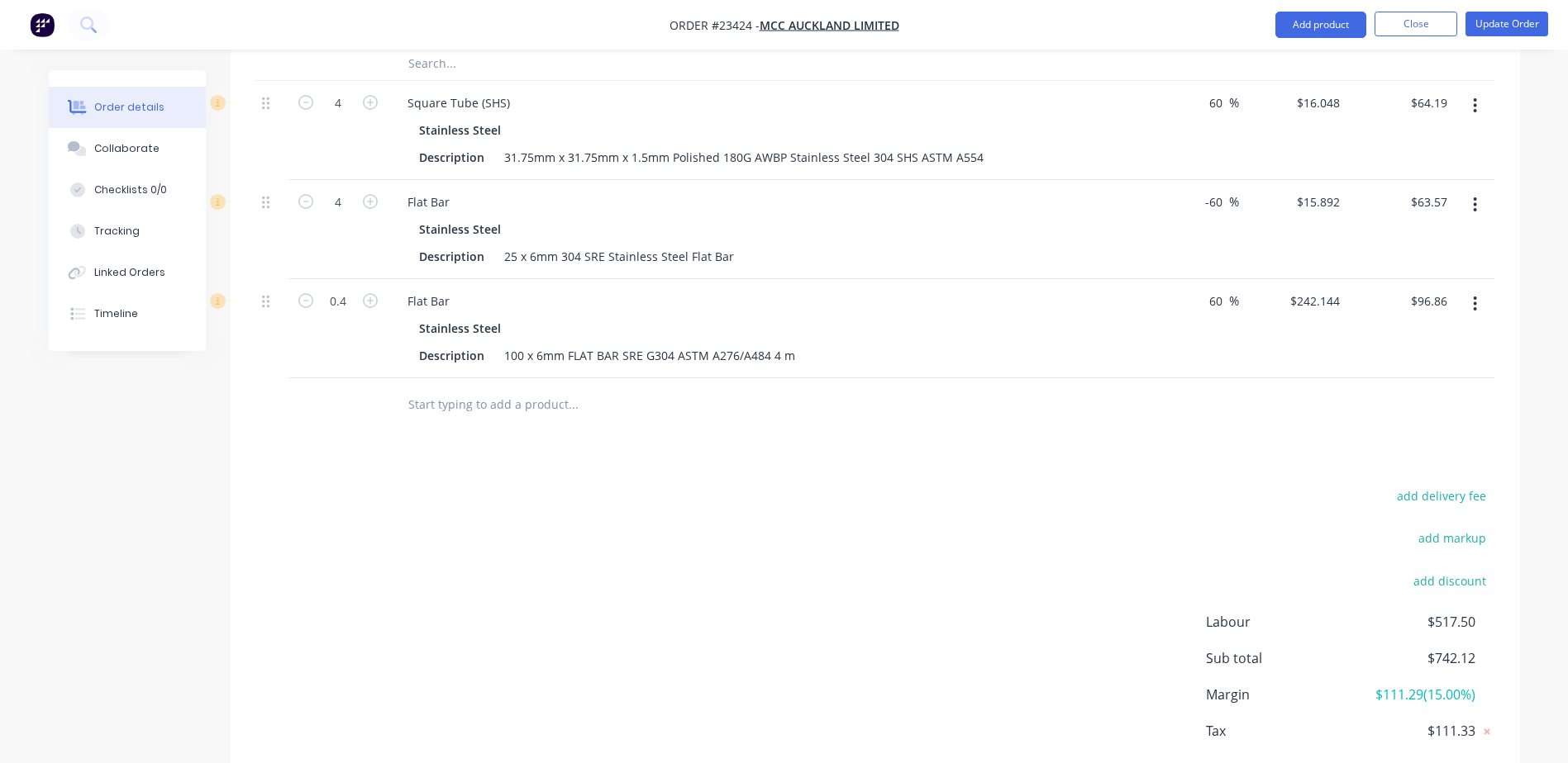
click at [1050, 21] on button "Close" at bounding box center [1416, 24] width 82 height 25
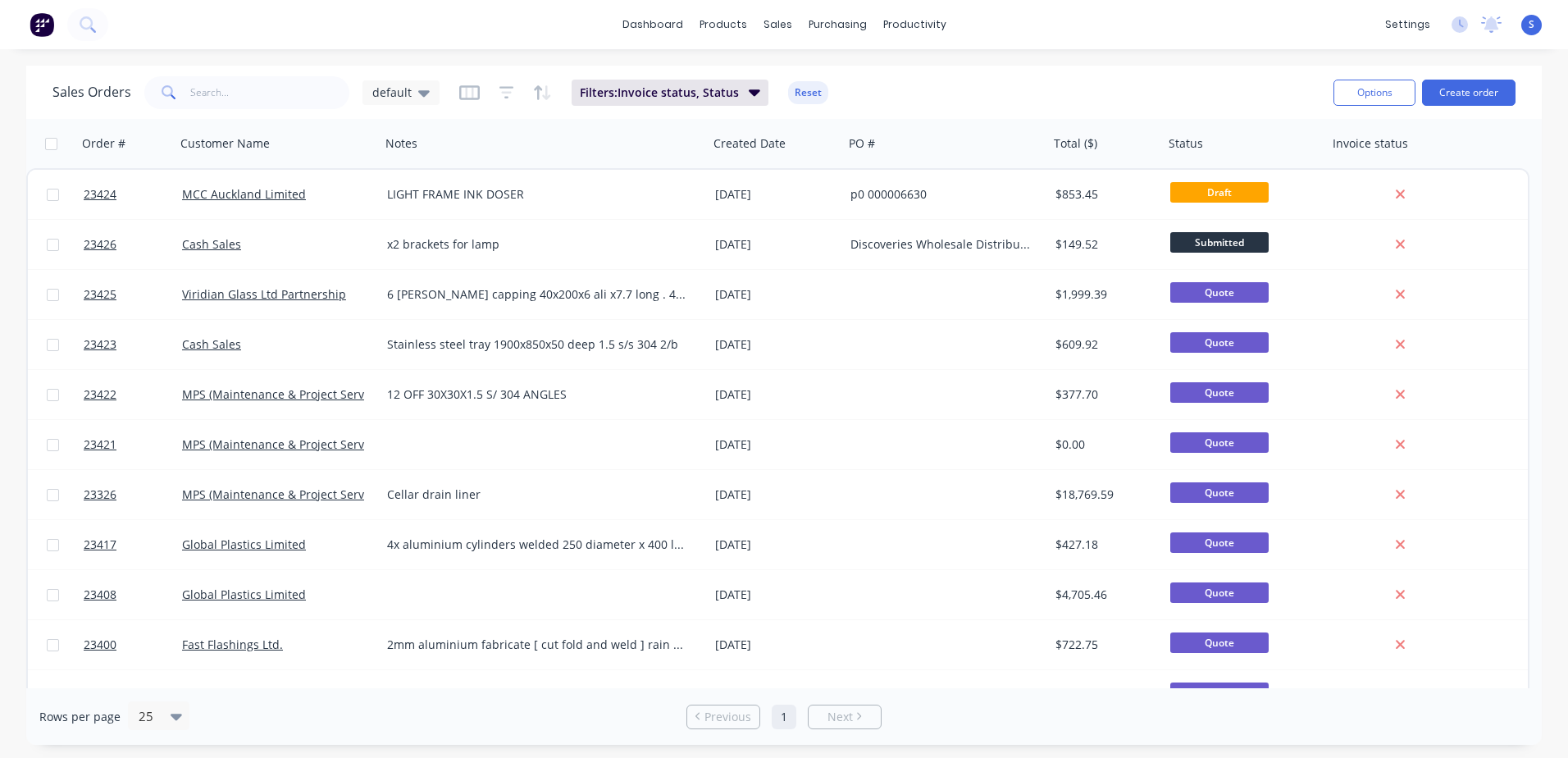
click at [1042, 190] on span "Draft" at bounding box center [1220, 192] width 98 height 21
click at [299, 195] on link "MCC Auckland Limited" at bounding box center [244, 194] width 124 height 15
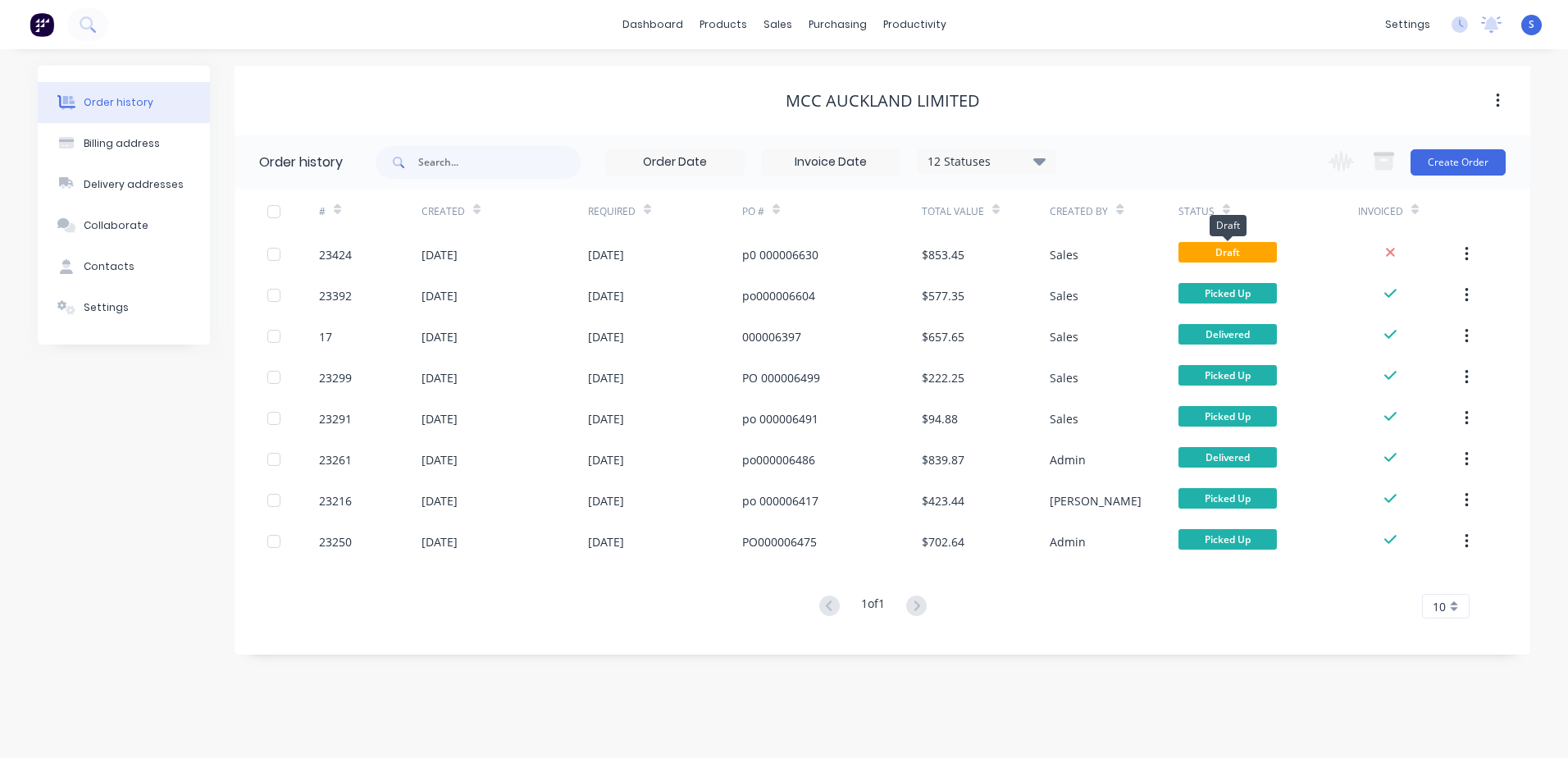
click at [1042, 249] on span "Draft" at bounding box center [1228, 252] width 98 height 21
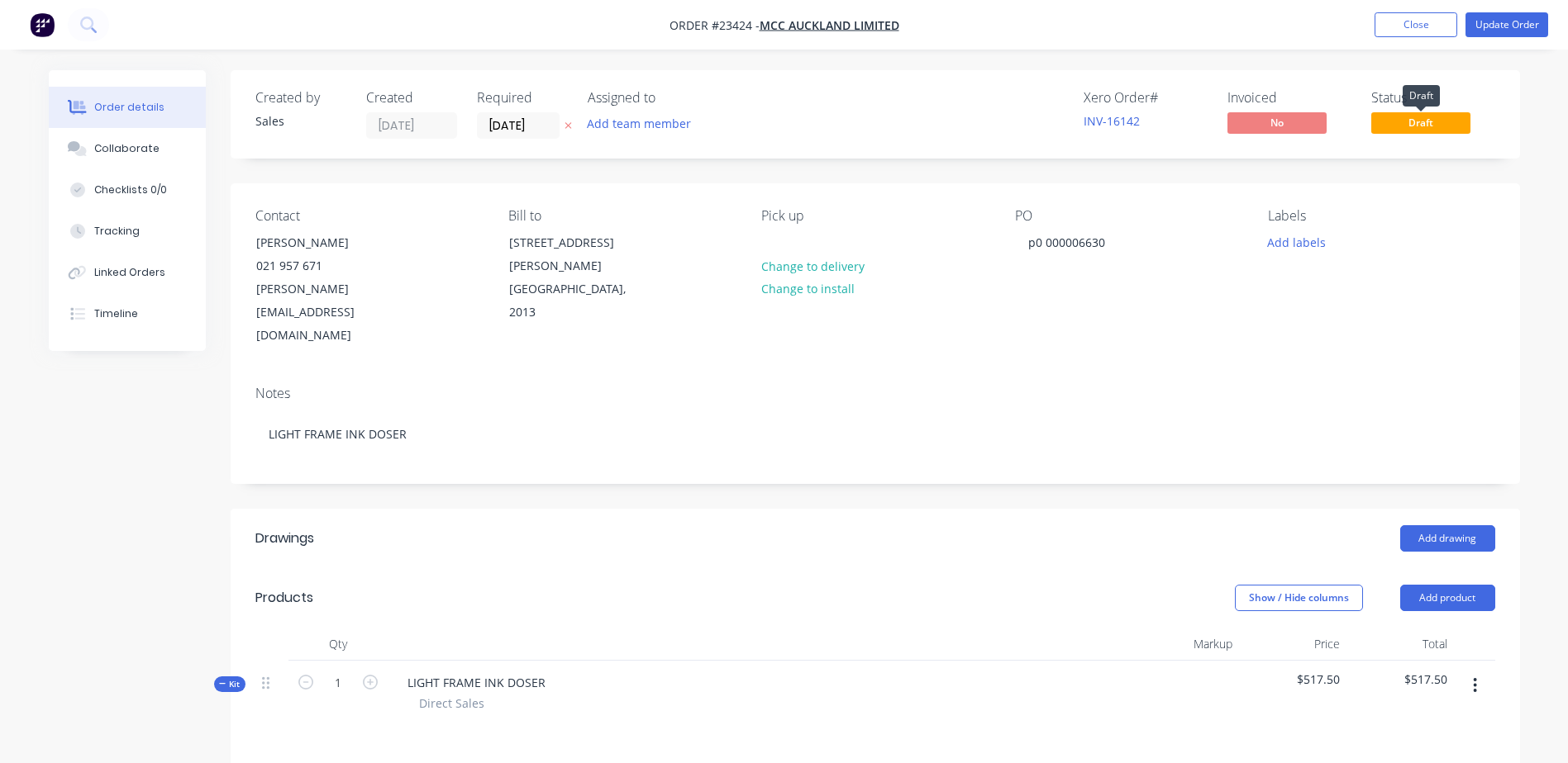
click at [1050, 123] on span "Draft" at bounding box center [1420, 123] width 99 height 21
click at [1050, 124] on span "Draft" at bounding box center [1420, 123] width 99 height 21
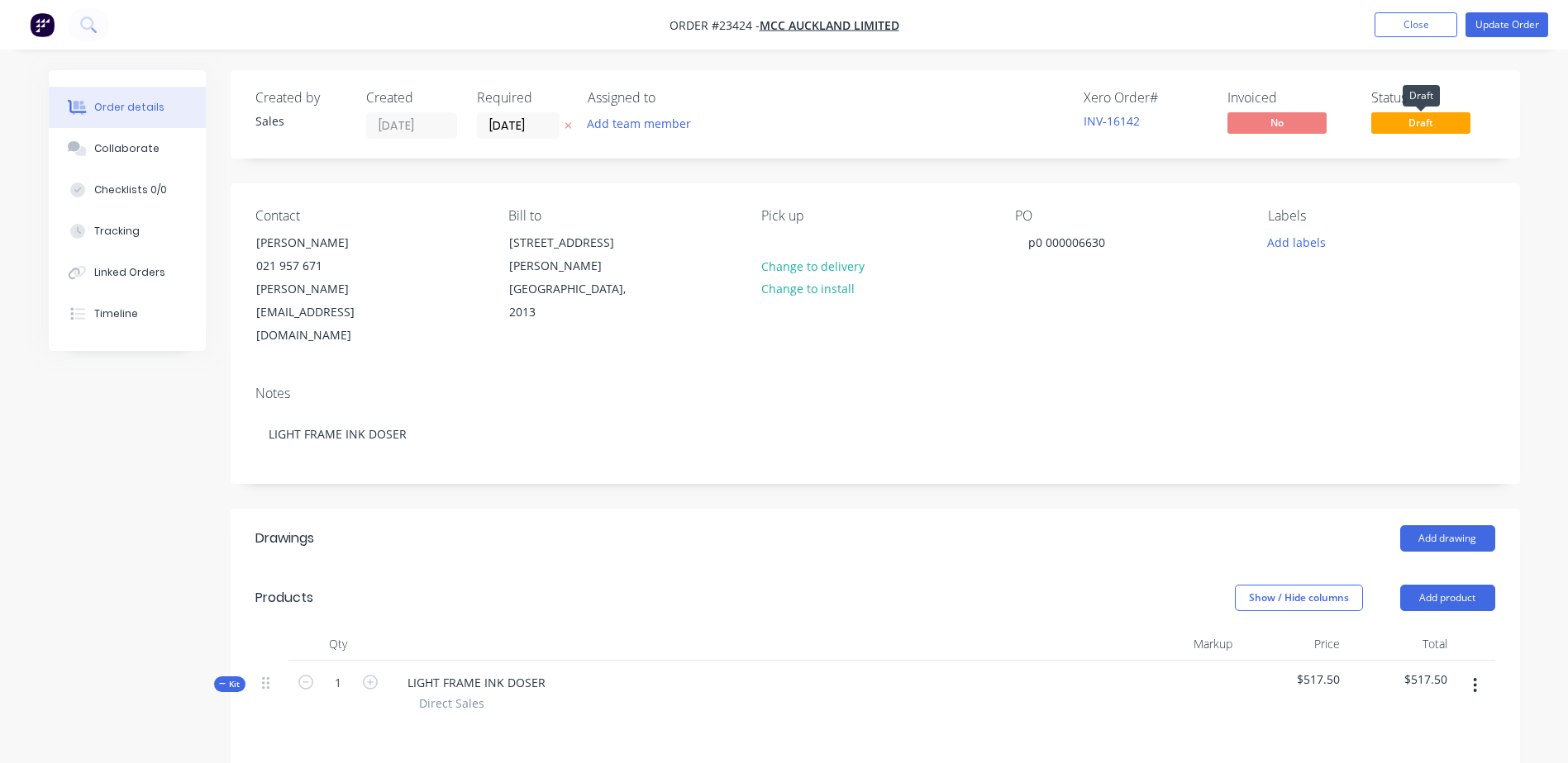
click at [1050, 124] on span "Draft" at bounding box center [1420, 123] width 99 height 21
click at [1050, 21] on button "Update Order" at bounding box center [1507, 25] width 82 height 25
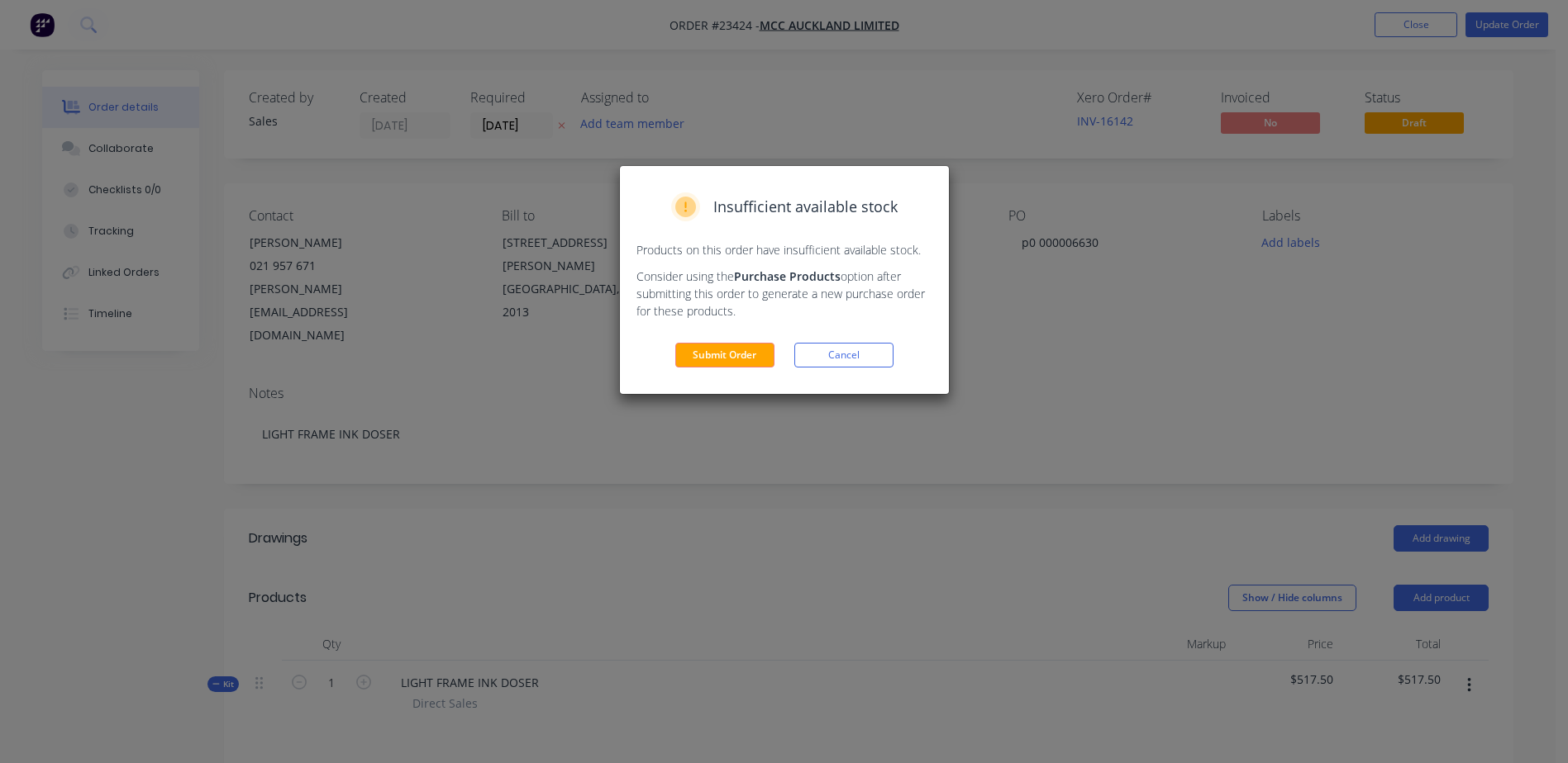
click at [731, 349] on button "Submit Order" at bounding box center [725, 354] width 99 height 25
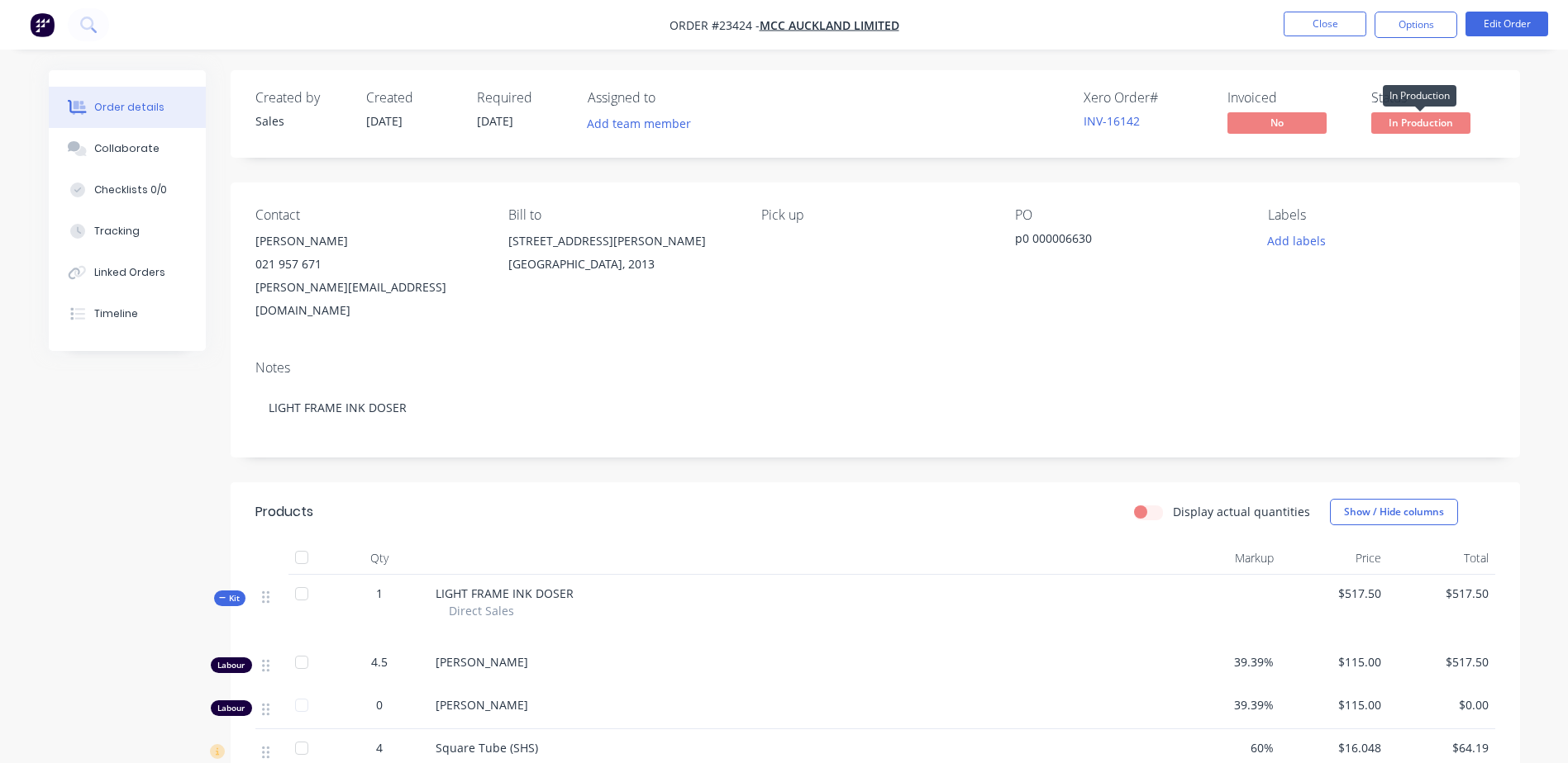
click at [1050, 124] on span "In Production" at bounding box center [1420, 123] width 99 height 21
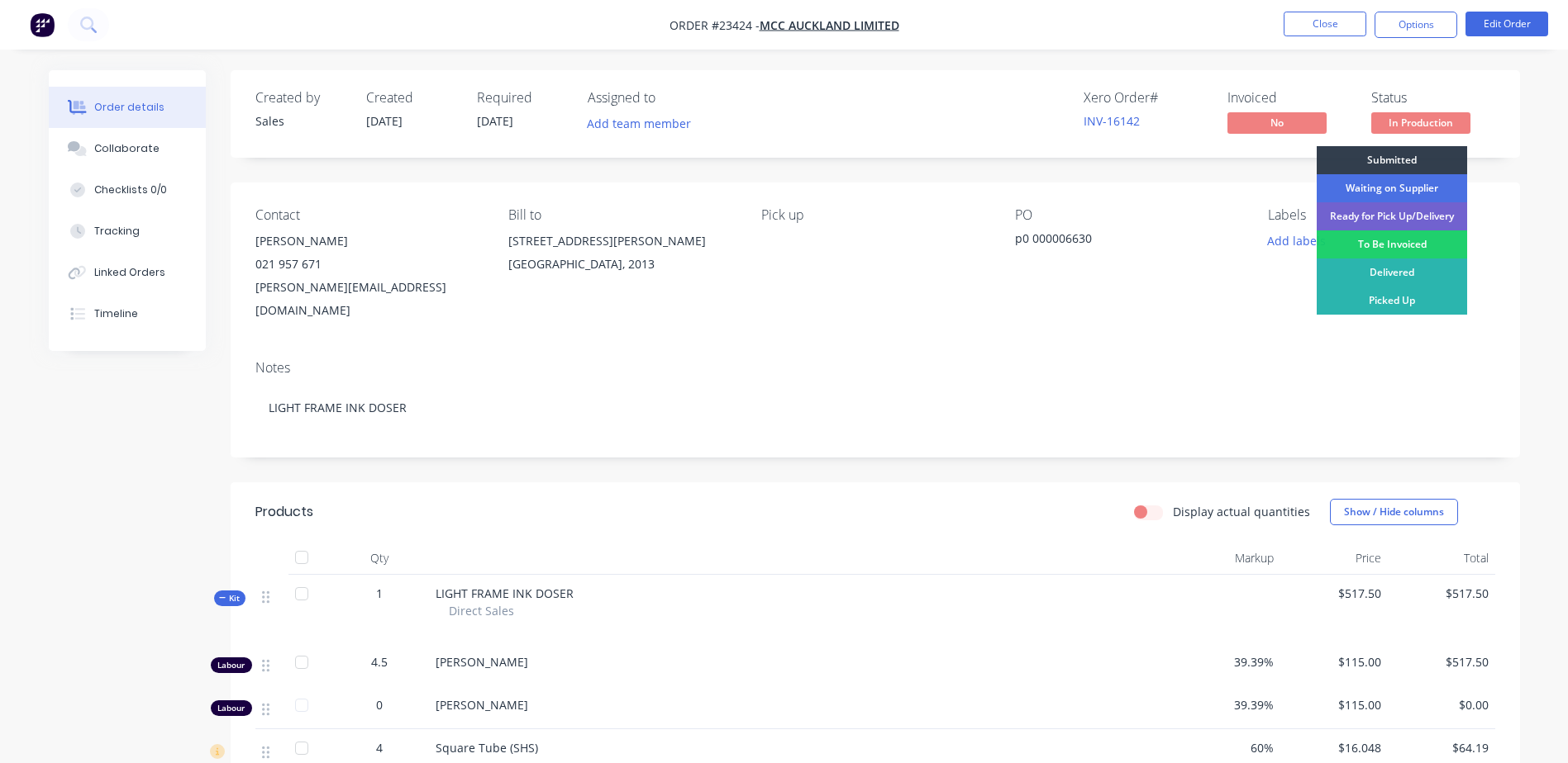
click at [1050, 243] on div "To Be Invoiced" at bounding box center [1392, 245] width 150 height 28
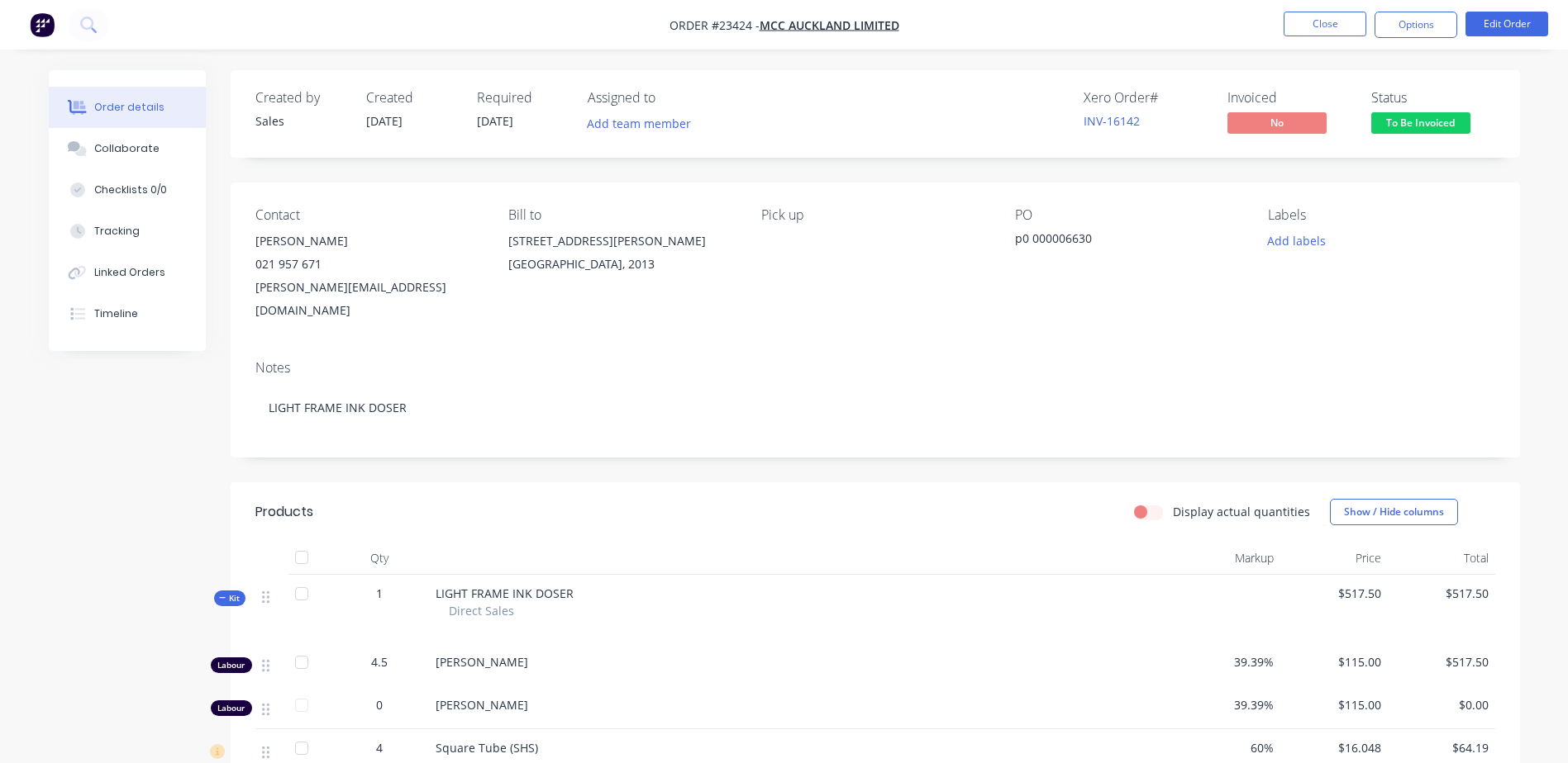
click at [1050, 20] on button "Close" at bounding box center [1325, 24] width 82 height 25
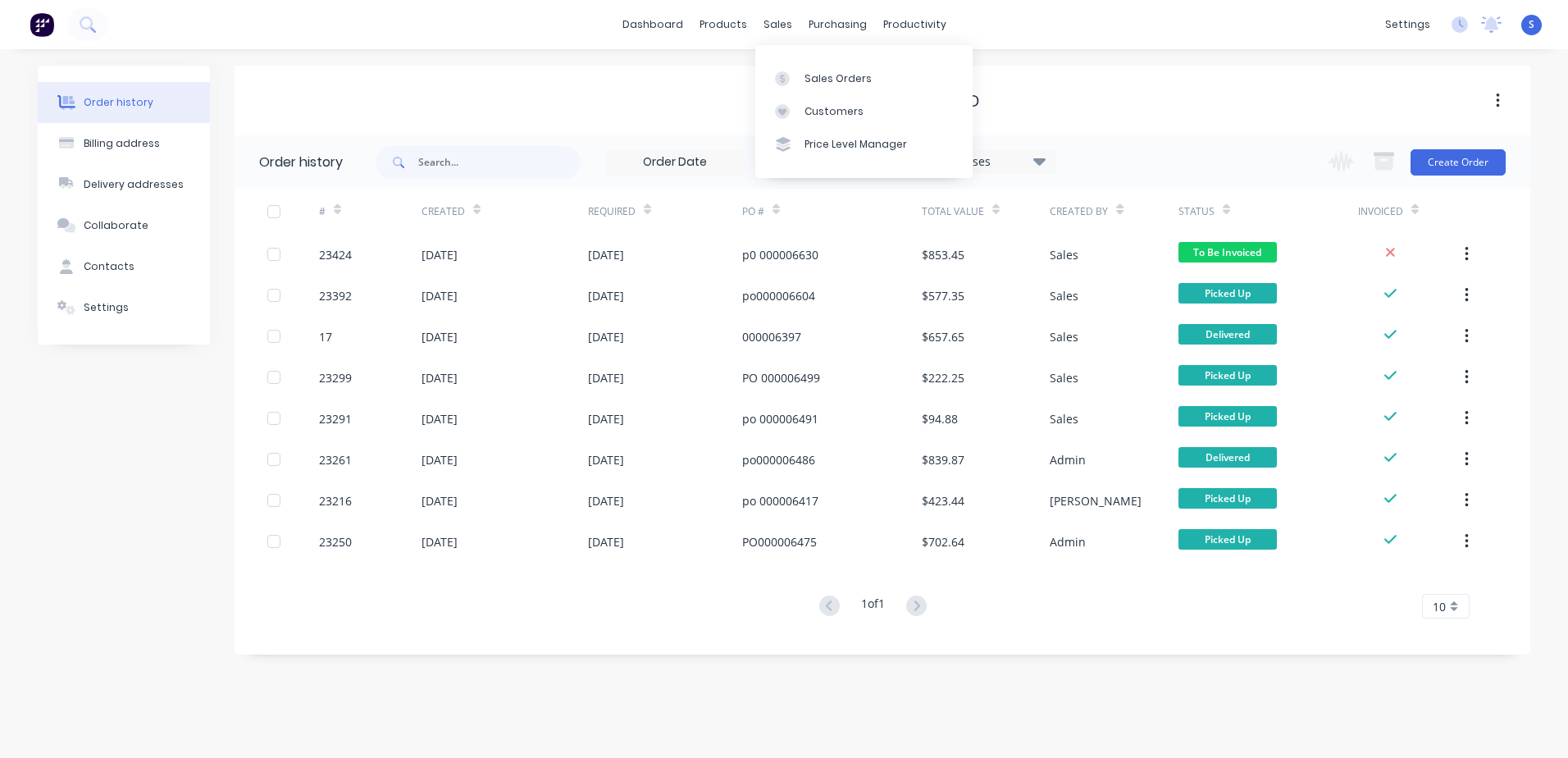
click at [816, 83] on div "Sales Orders" at bounding box center [839, 78] width 67 height 15
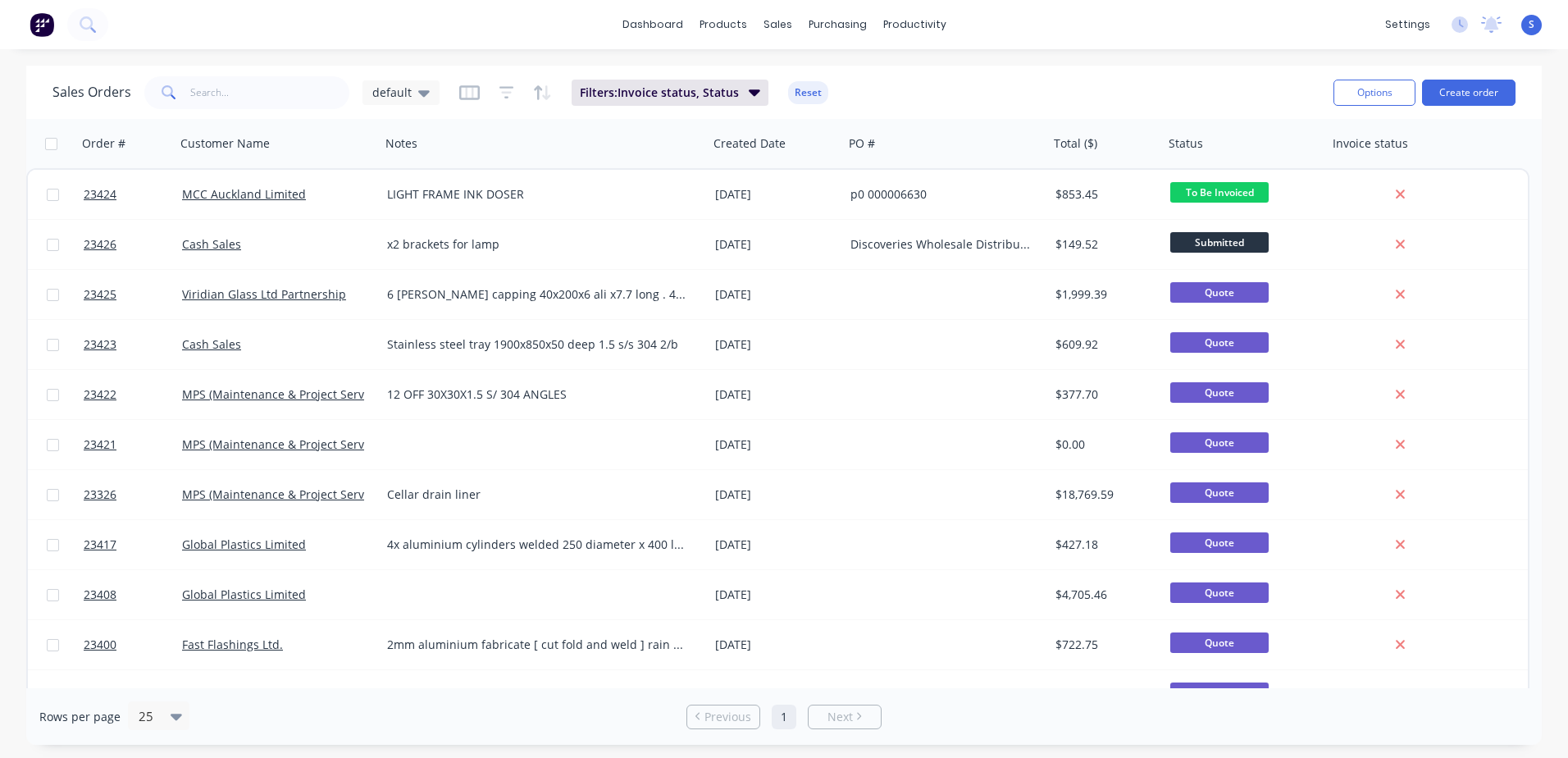
click at [1042, 90] on button "Create order" at bounding box center [1469, 92] width 94 height 26
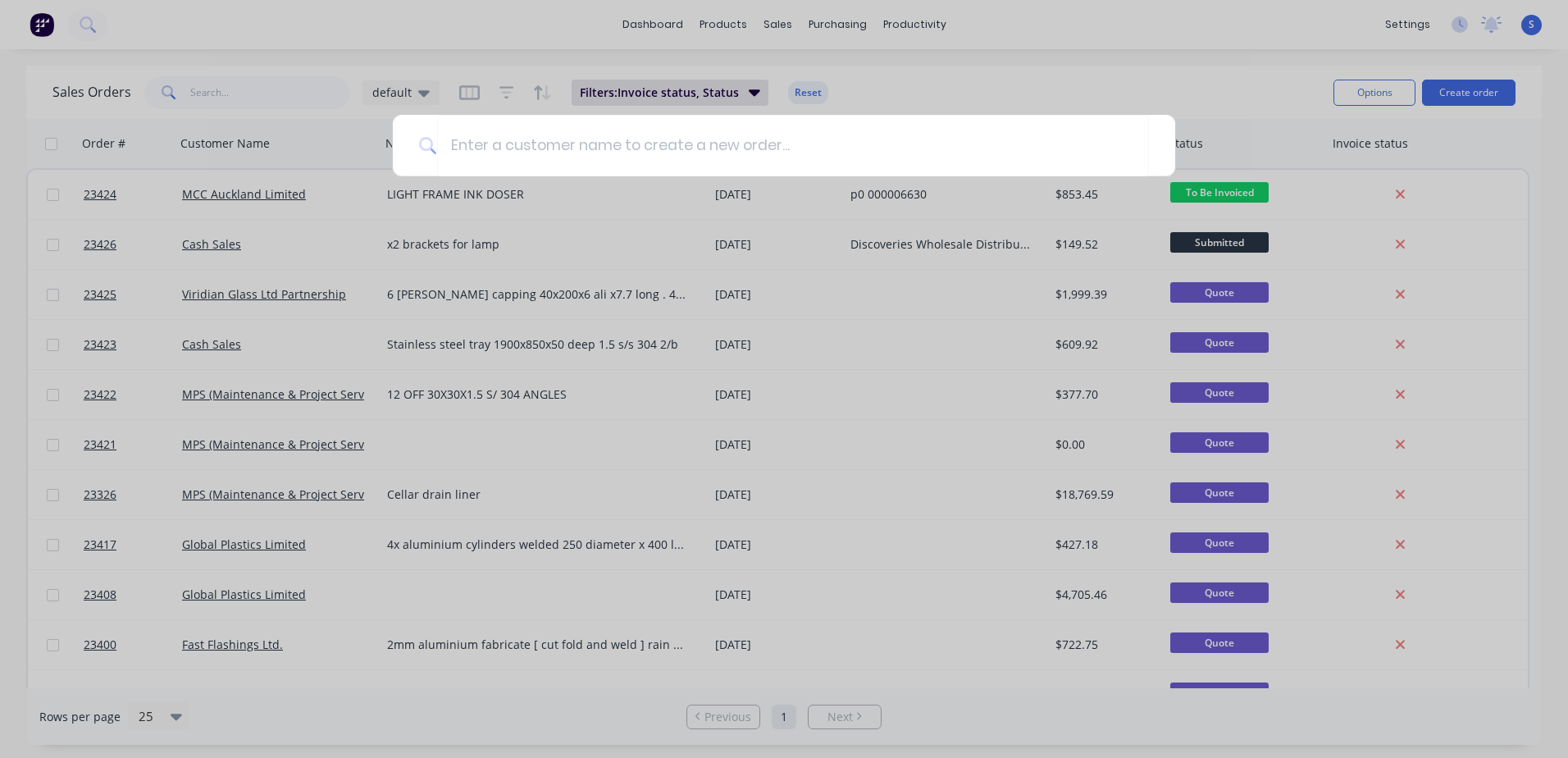
click at [454, 142] on input at bounding box center [793, 146] width 712 height 62
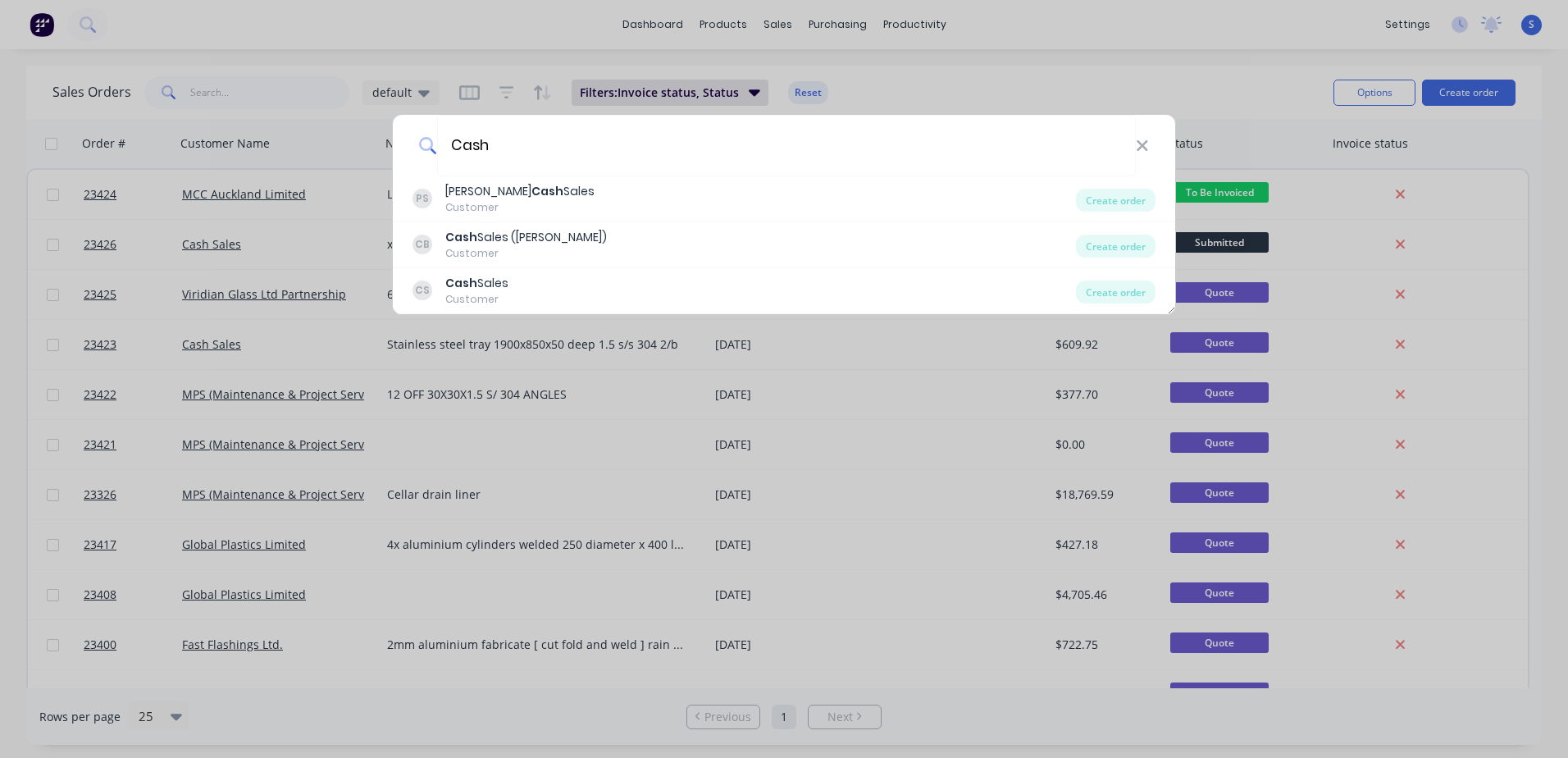
type input "Cash"
click at [488, 288] on div "Cash Sales" at bounding box center [477, 283] width 63 height 17
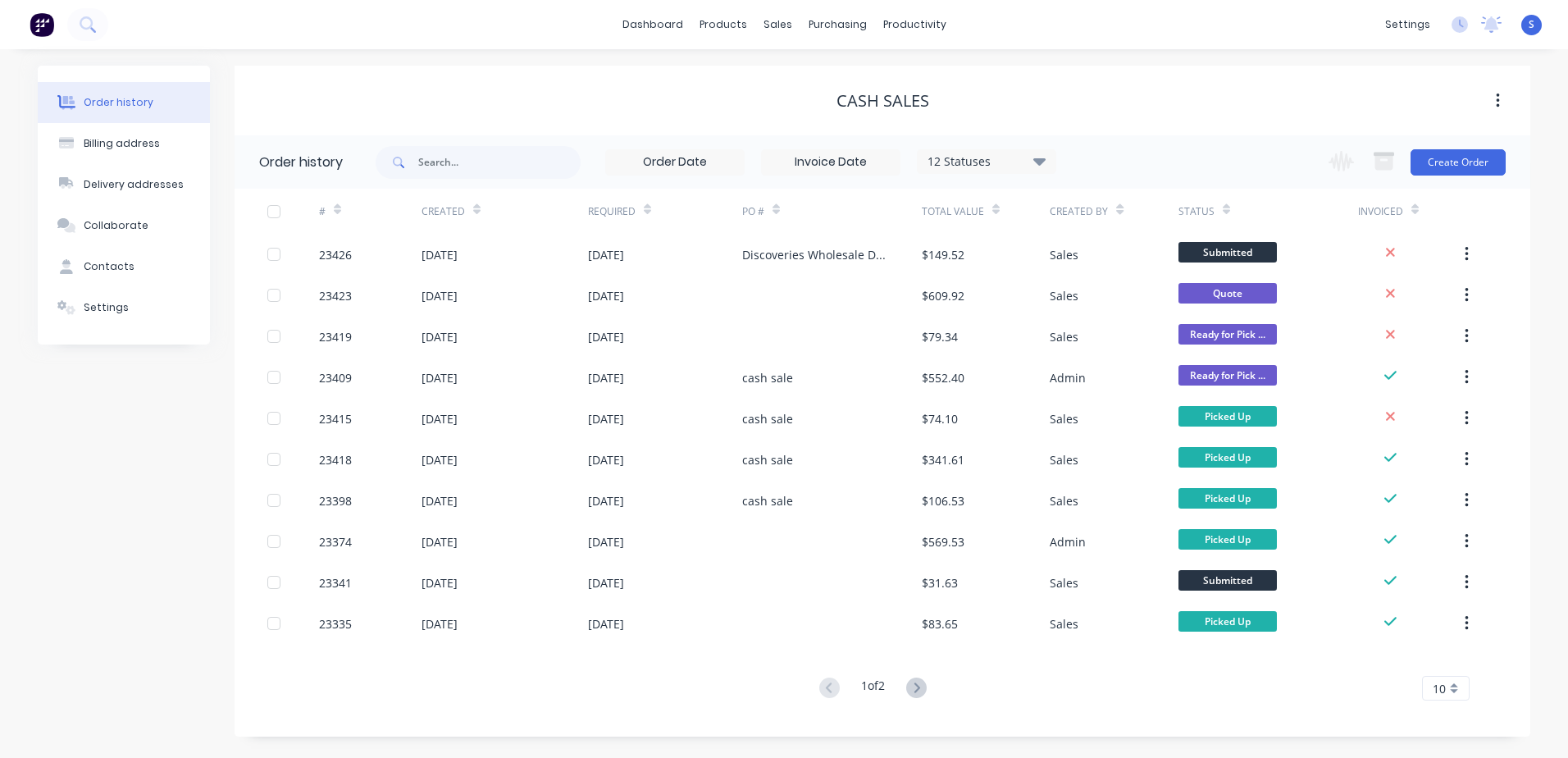
click at [1042, 160] on button "Create Order" at bounding box center [1458, 162] width 95 height 26
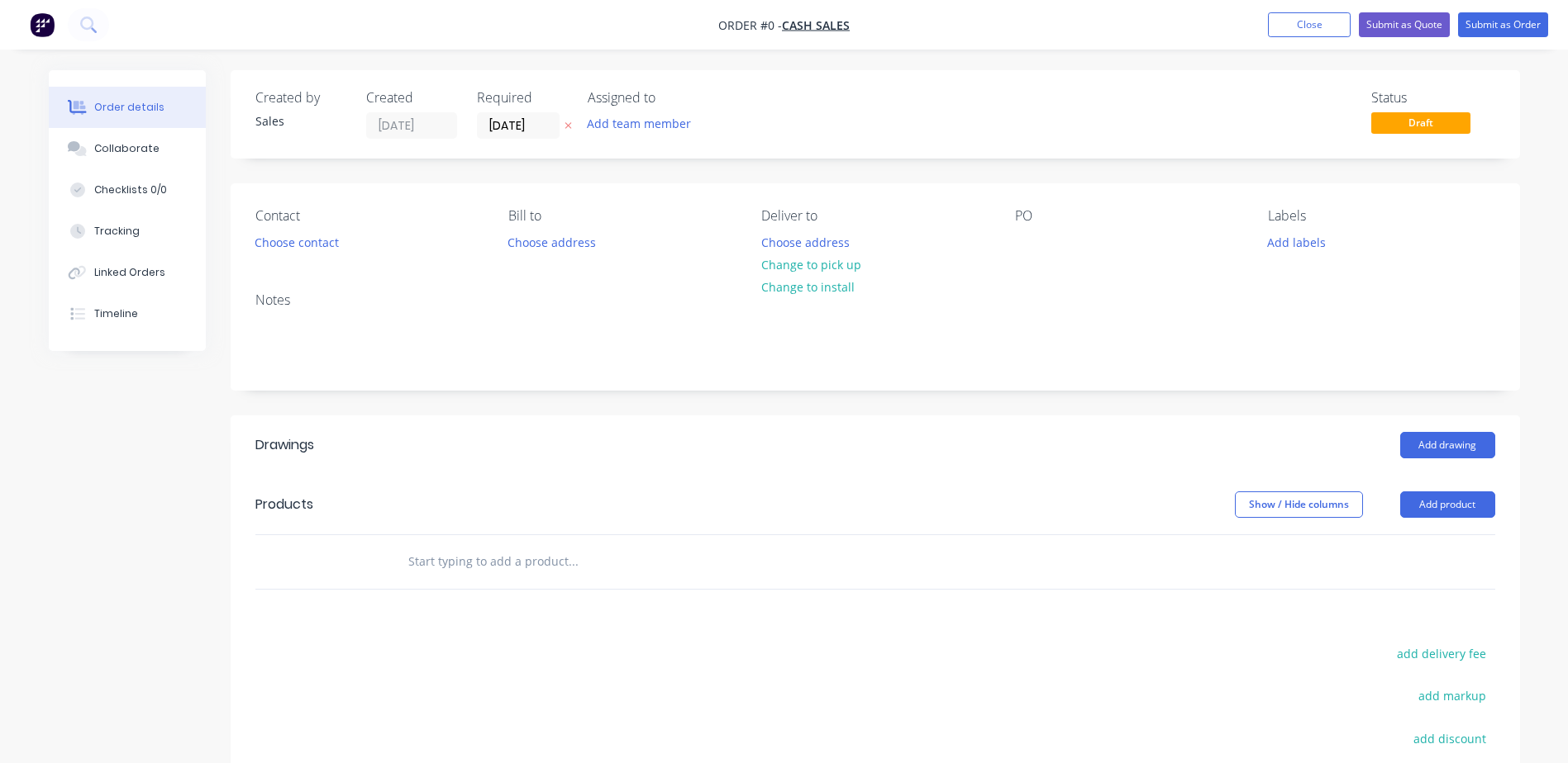
click at [294, 242] on button "Choose contact" at bounding box center [296, 242] width 102 height 22
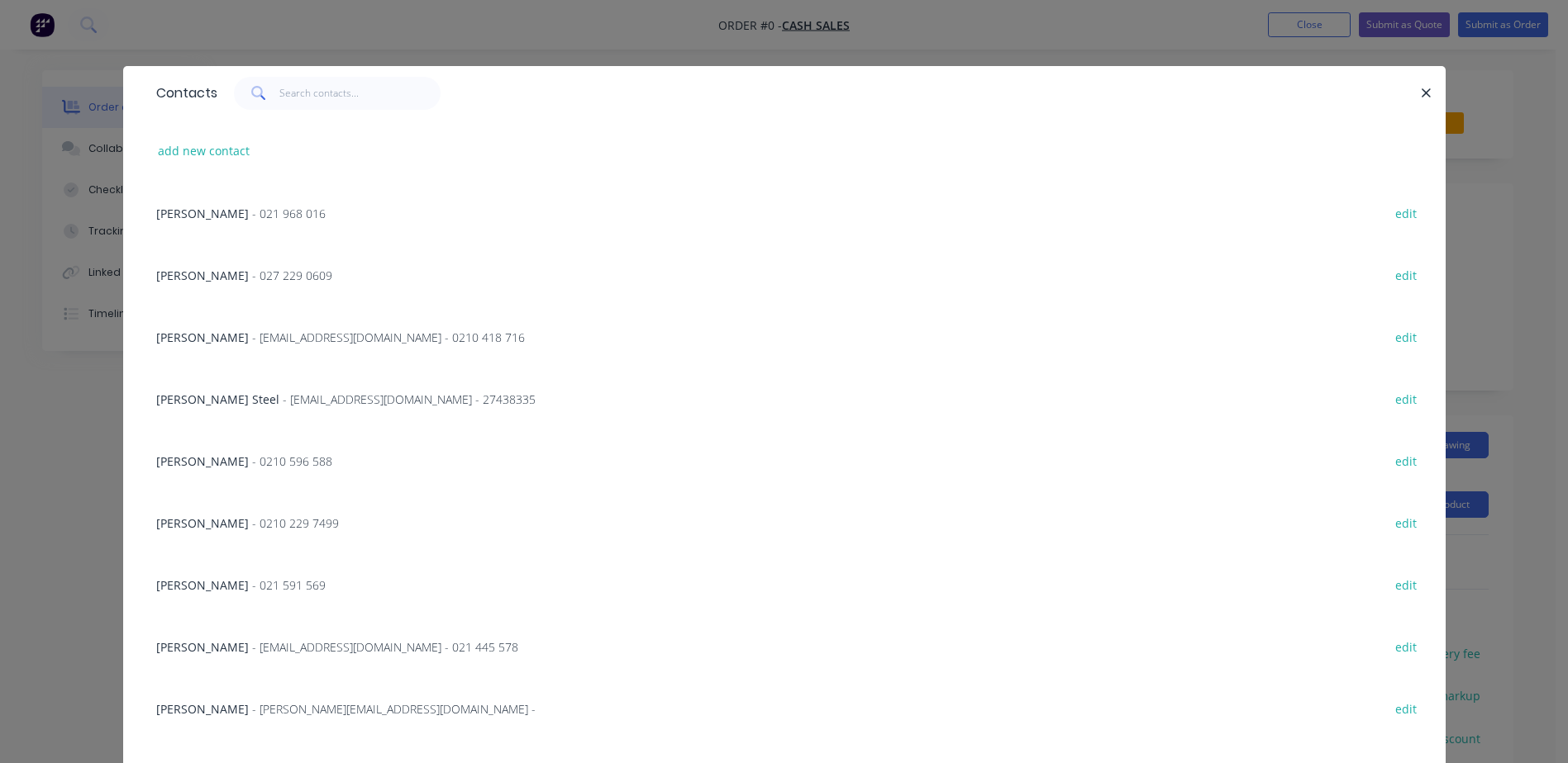
click at [148, 274] on div "[PERSON_NAME] - 027 229 0609 edit" at bounding box center [784, 275] width 1273 height 62
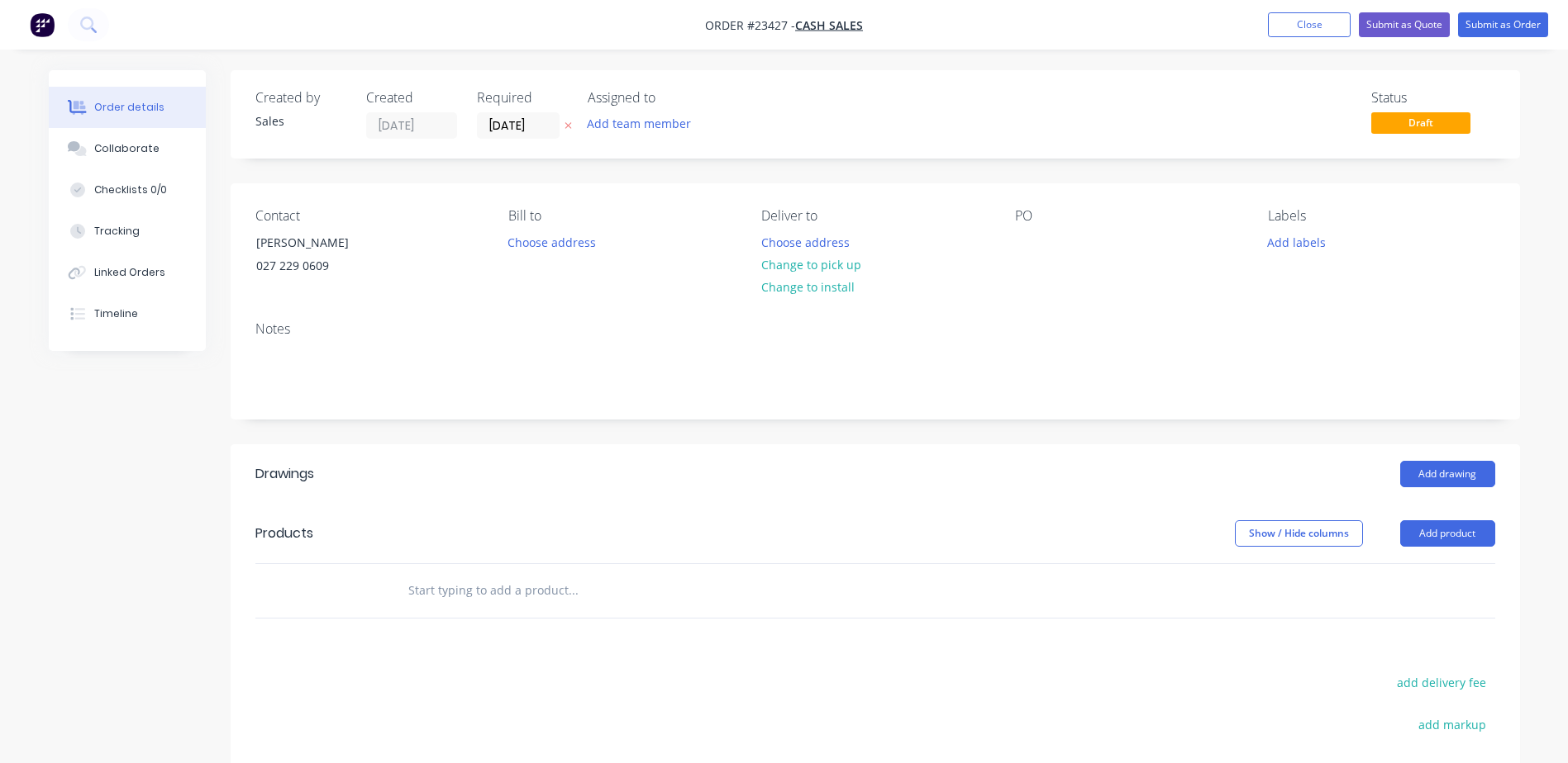
click at [796, 260] on button "Change to pick up" at bounding box center [811, 265] width 117 height 22
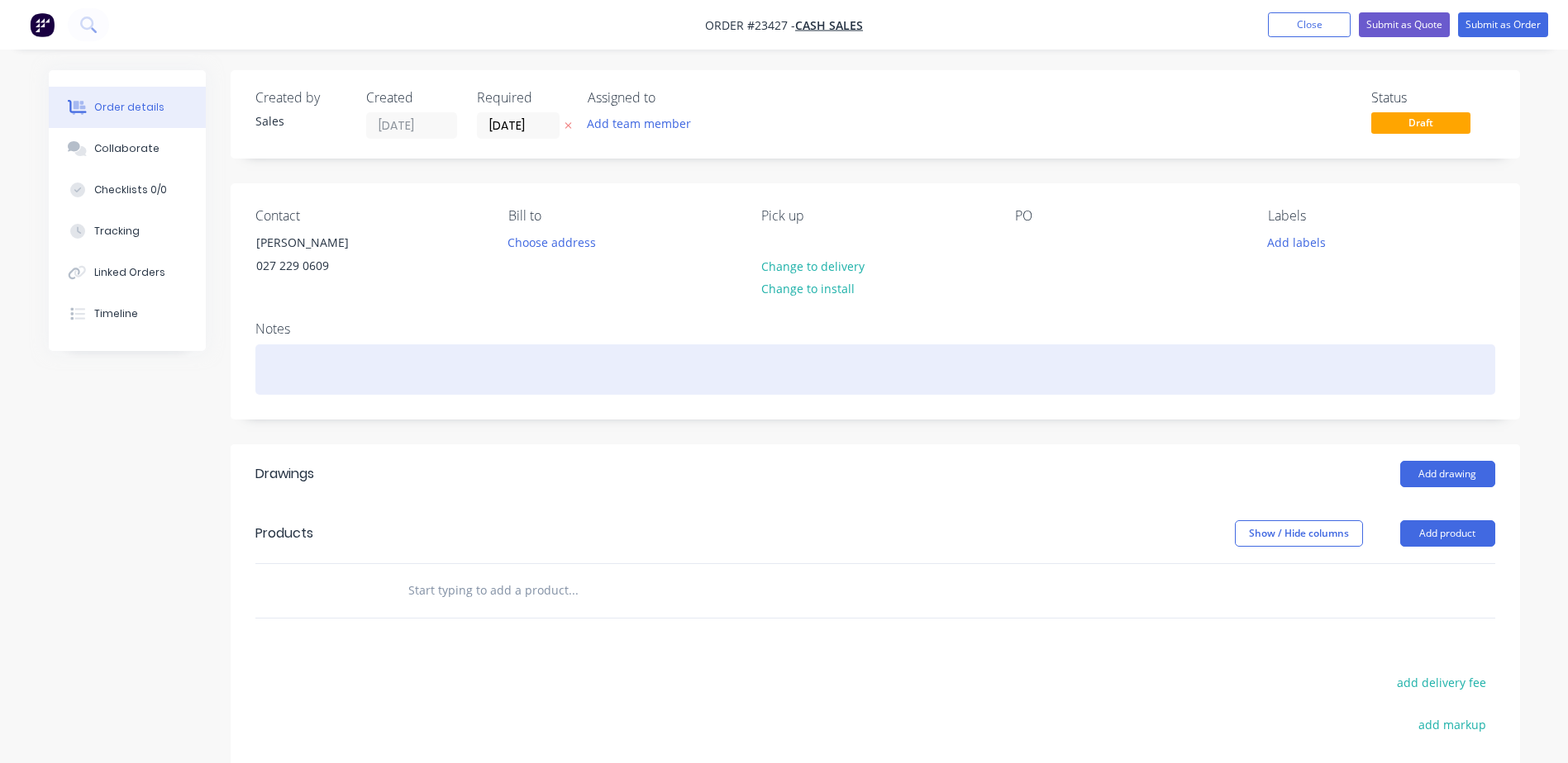
click at [292, 365] on div at bounding box center [875, 369] width 1240 height 50
click at [503, 379] on div "modify chute and make scraper" at bounding box center [875, 369] width 1240 height 50
click at [456, 374] on div "modify chute and make scraper" at bounding box center [875, 369] width 1240 height 50
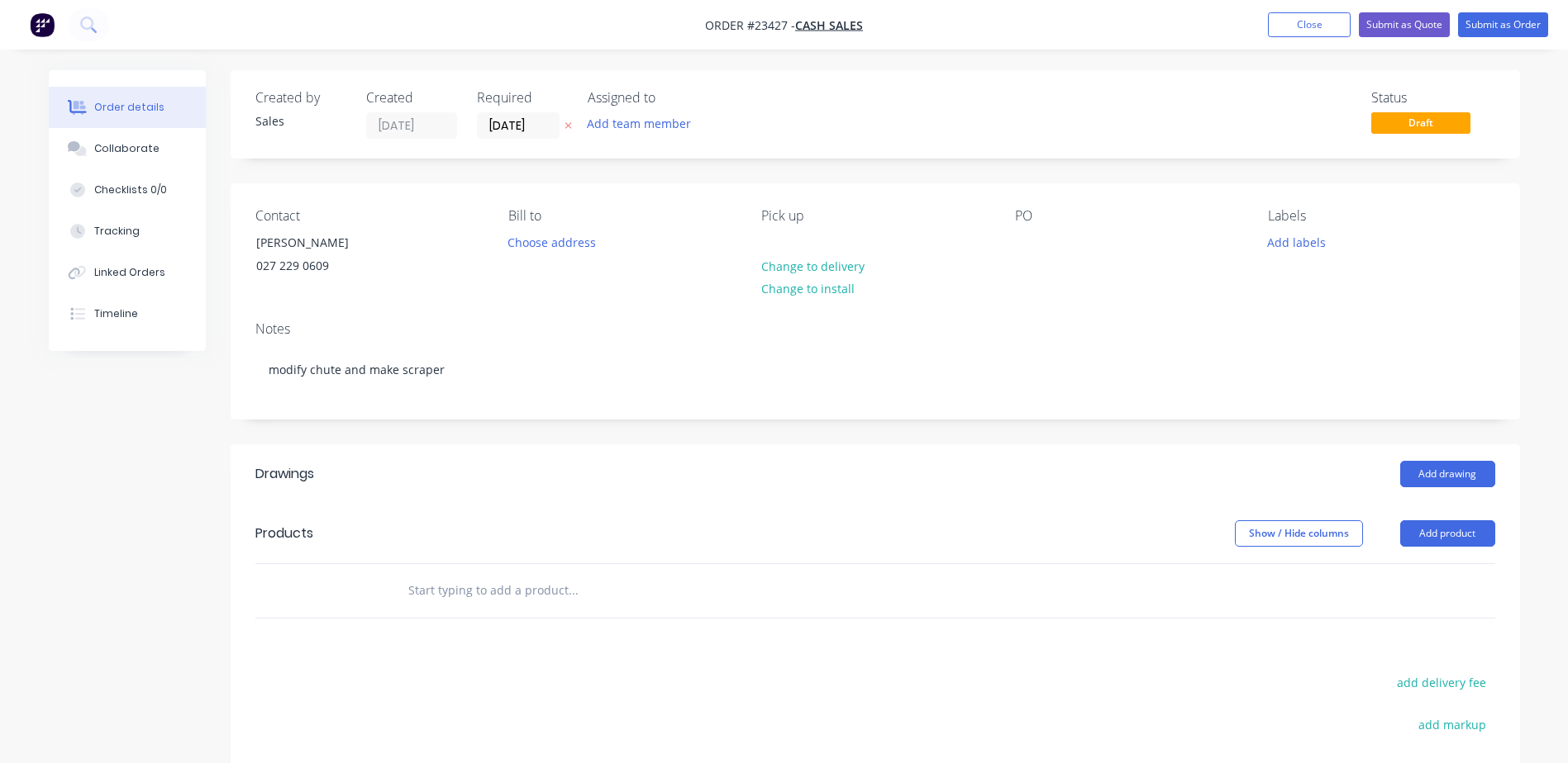
click at [1050, 531] on button "Add product" at bounding box center [1448, 533] width 95 height 27
click at [1050, 531] on div "Product catalogue" at bounding box center [1416, 575] width 127 height 24
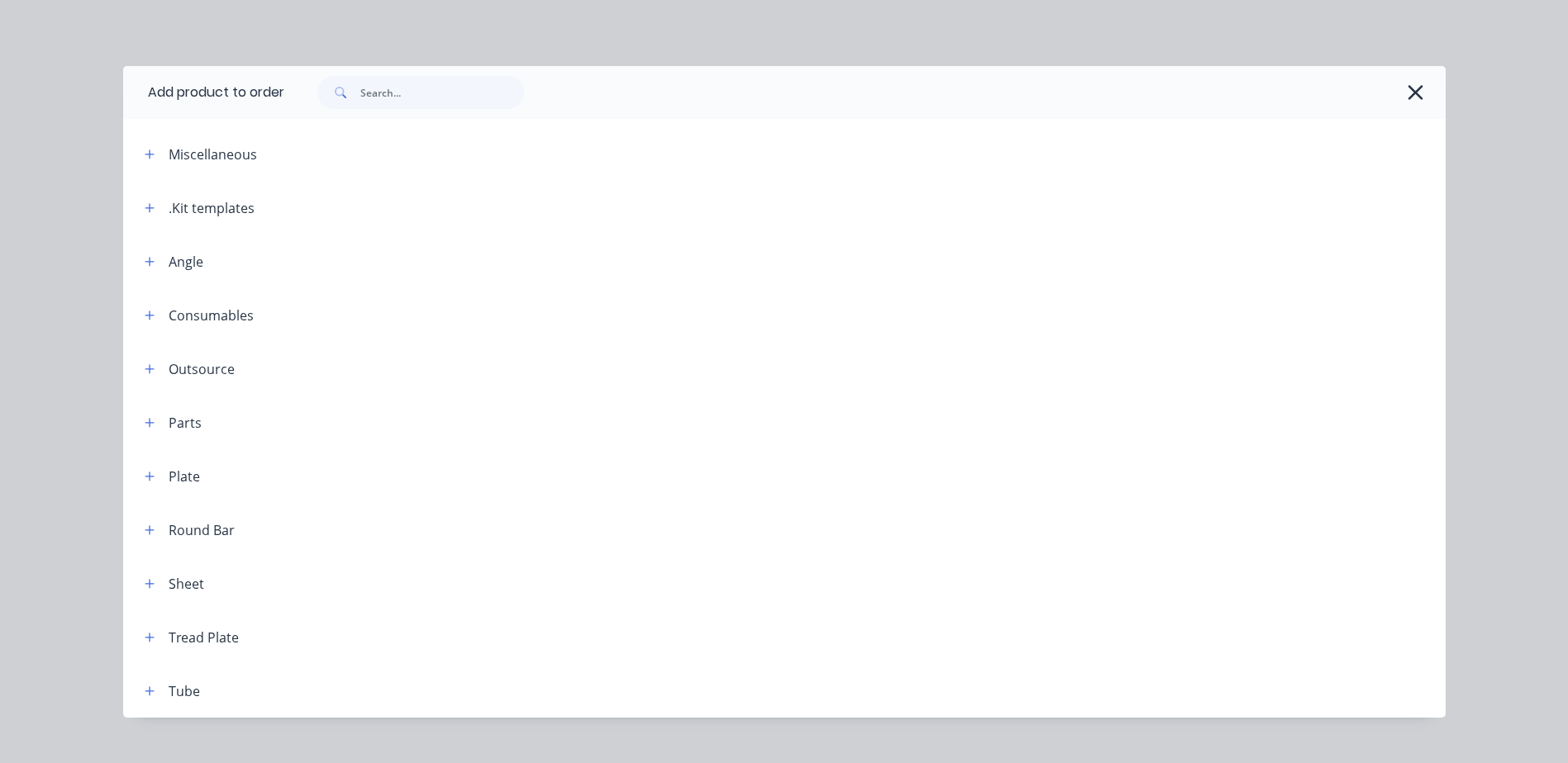
click at [145, 209] on icon "button" at bounding box center [149, 208] width 10 height 12
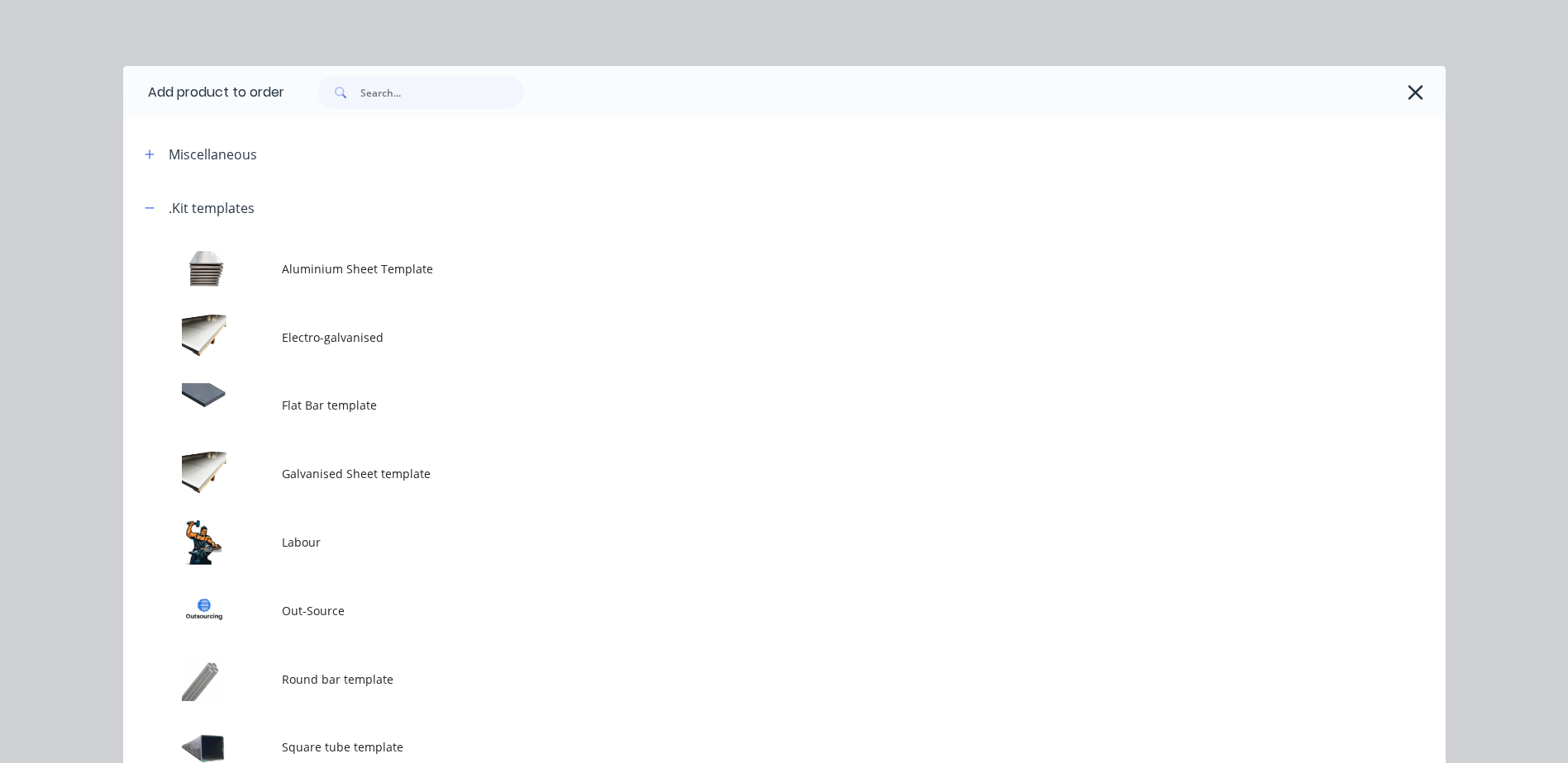
click at [200, 531] on td at bounding box center [202, 542] width 159 height 69
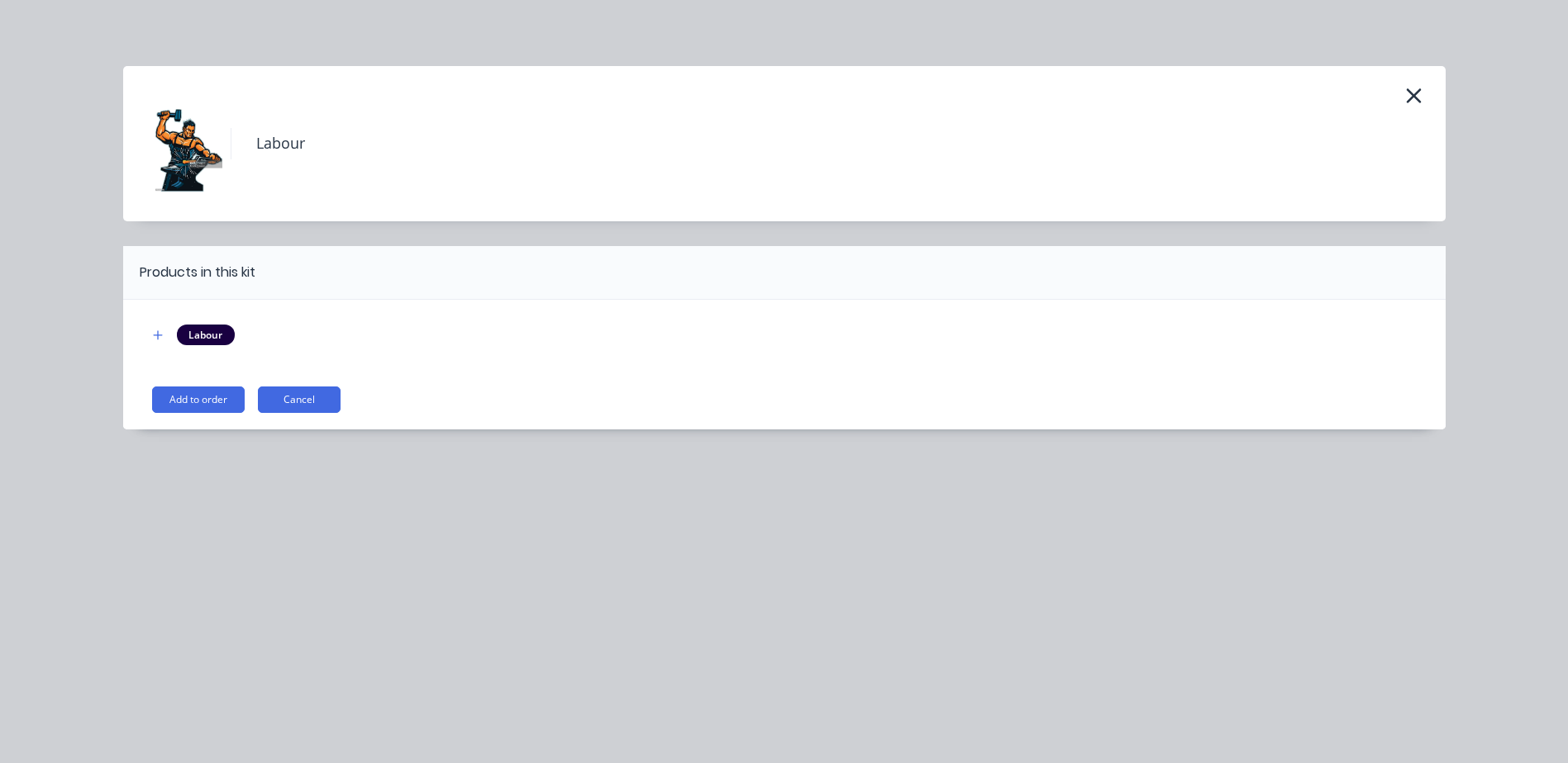
click at [214, 394] on button "Add to order" at bounding box center [198, 399] width 93 height 27
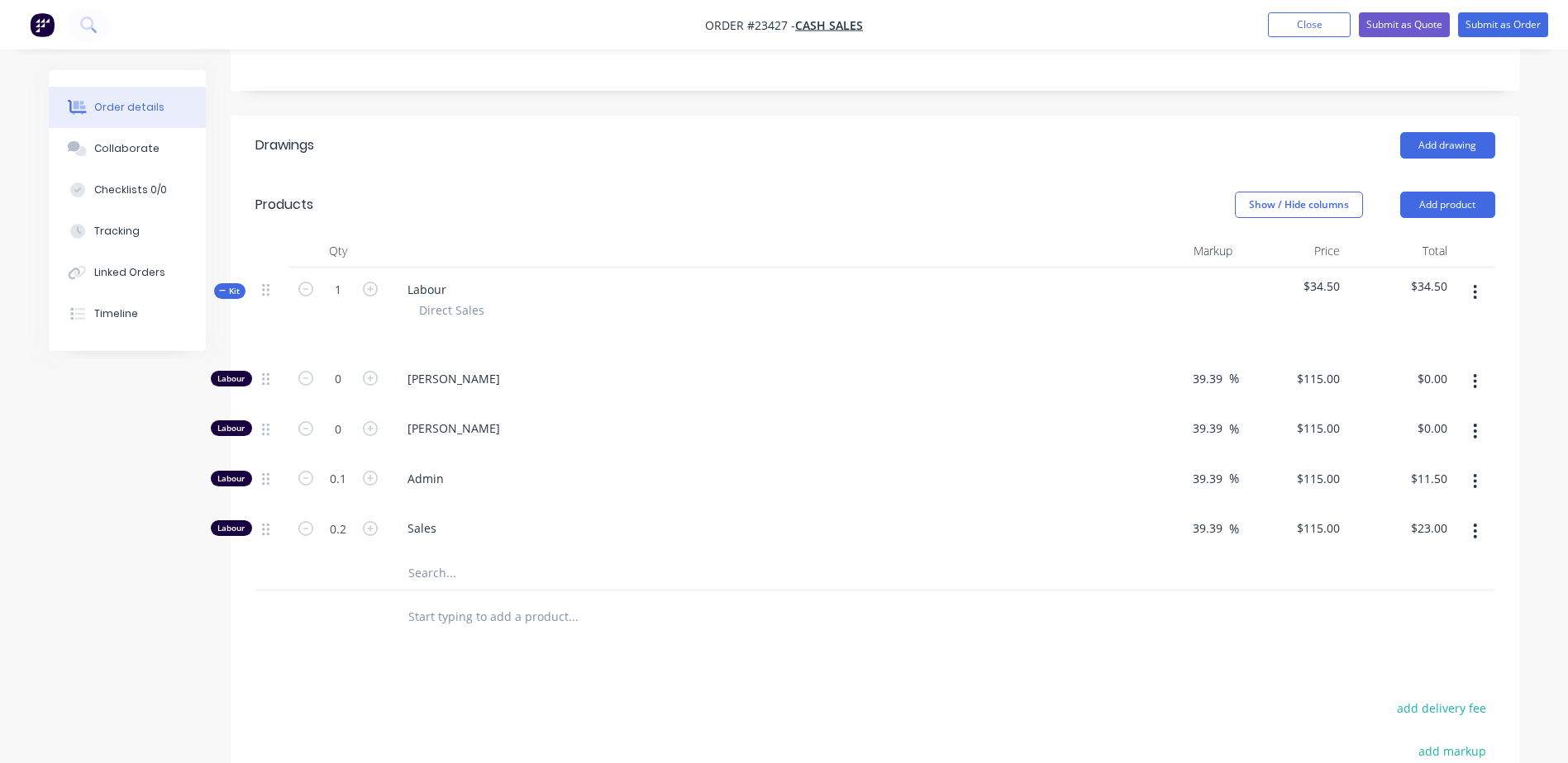
scroll to position [331, 0]
click at [369, 375] on icon "button" at bounding box center [370, 376] width 15 height 15
type input "1"
type input "$115.00"
click at [369, 375] on icon "button" at bounding box center [370, 376] width 15 height 15
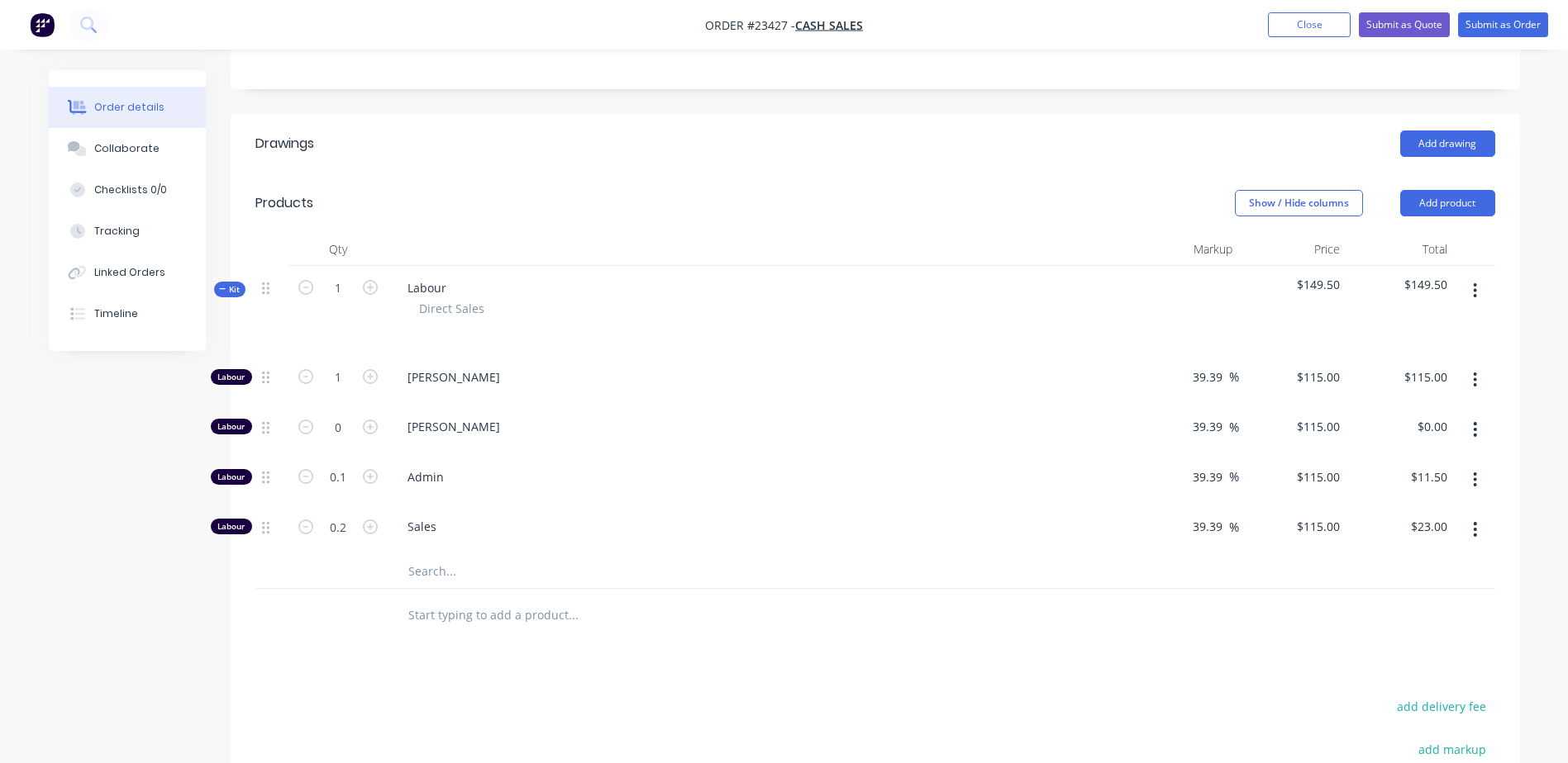
type input "2"
type input "$230.00"
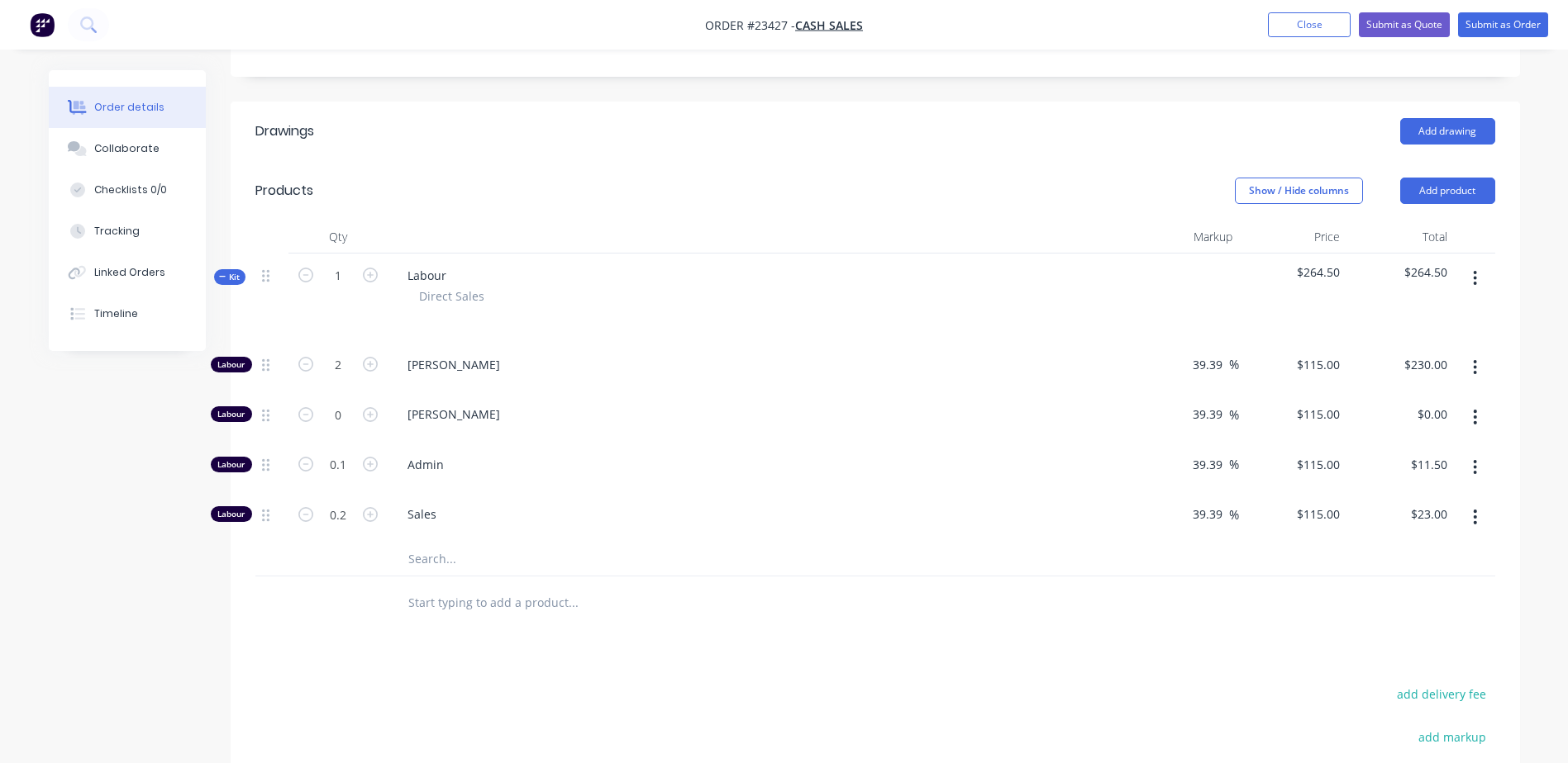
scroll to position [353, 0]
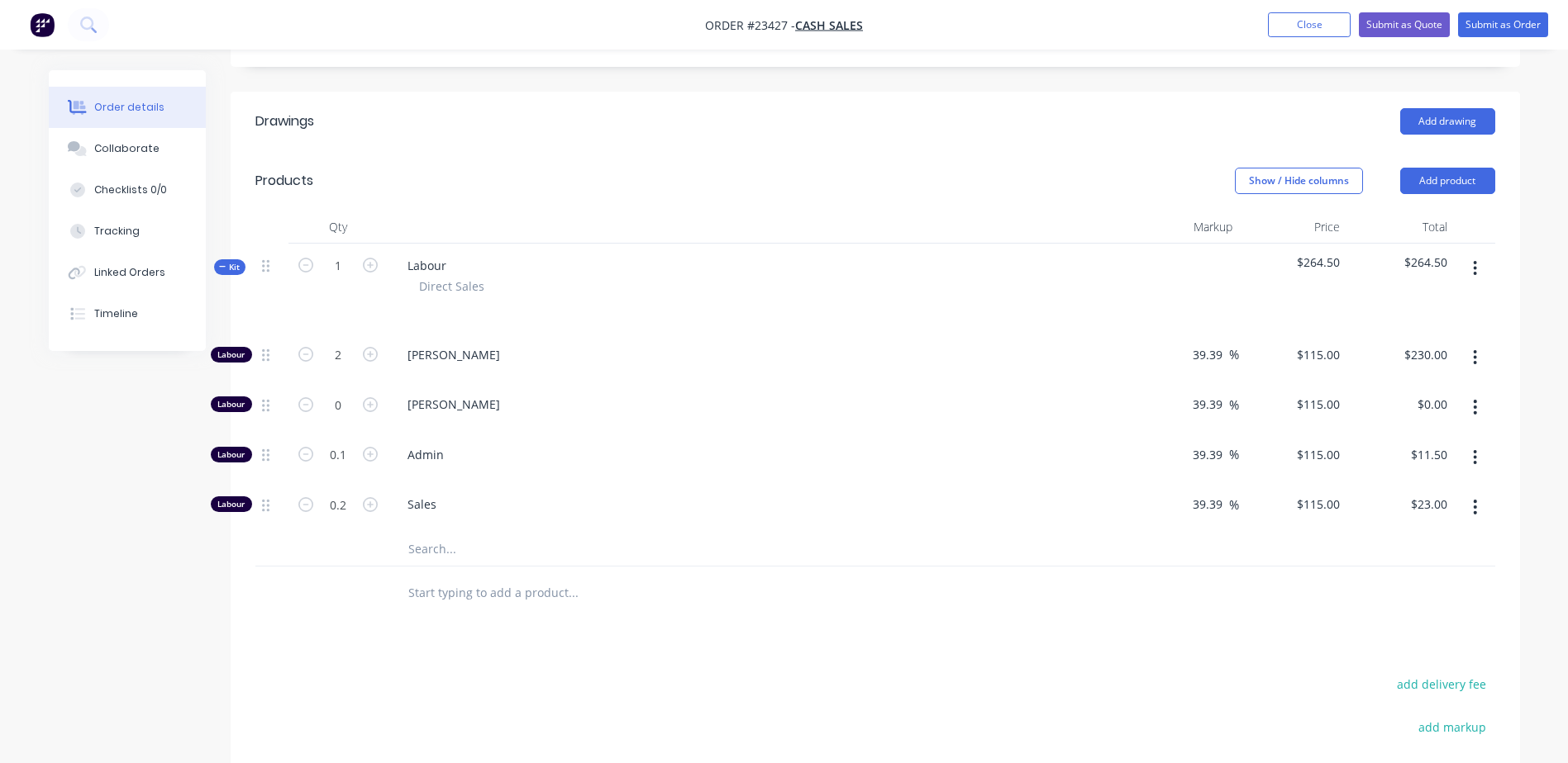
click at [1050, 513] on icon "button" at bounding box center [1475, 507] width 4 height 15
click at [1050, 531] on div "Delete" at bounding box center [1416, 616] width 127 height 24
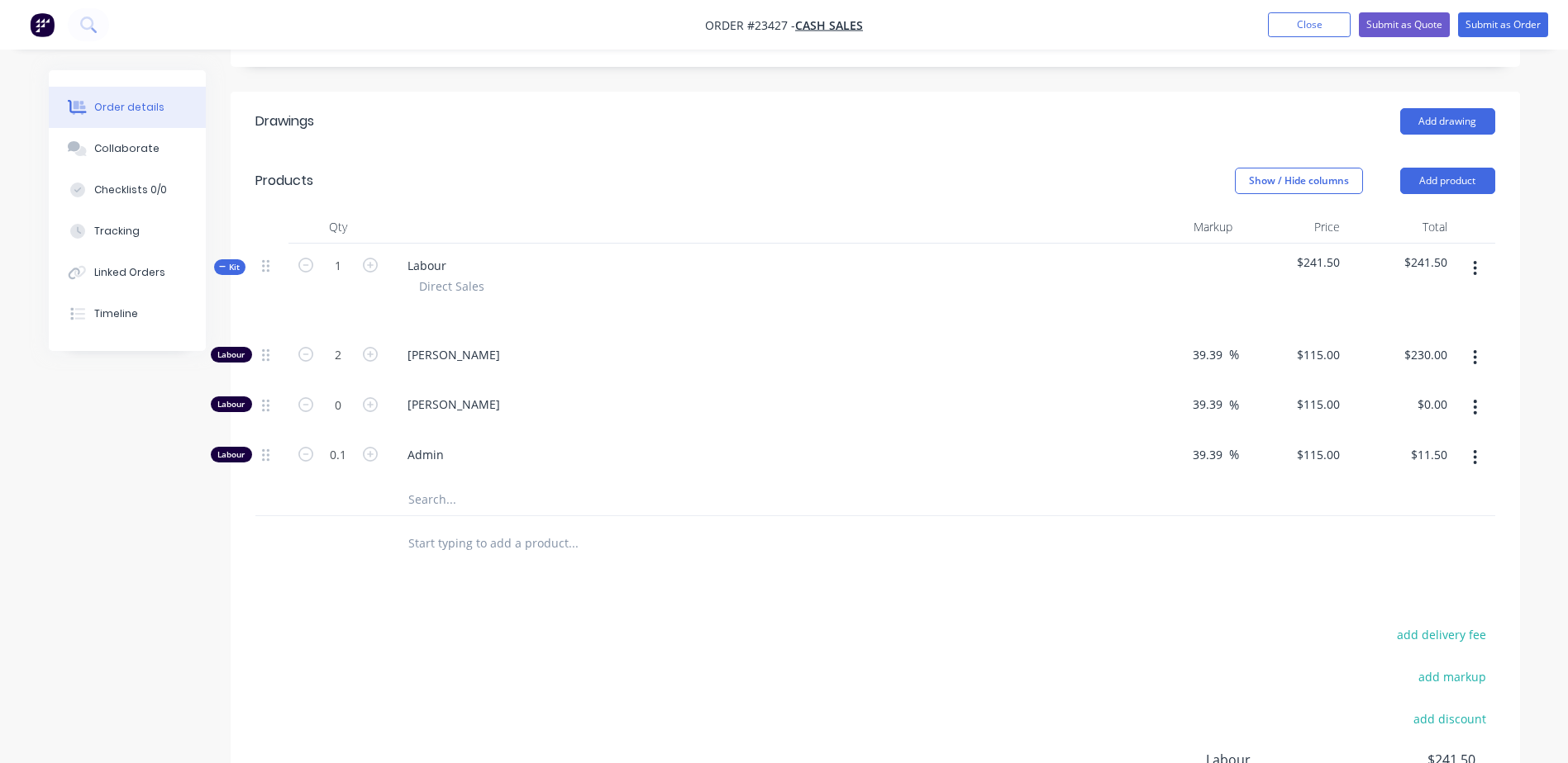
click at [1050, 461] on icon "button" at bounding box center [1475, 458] width 5 height 18
click at [1050, 531] on div "Delete" at bounding box center [1416, 567] width 127 height 24
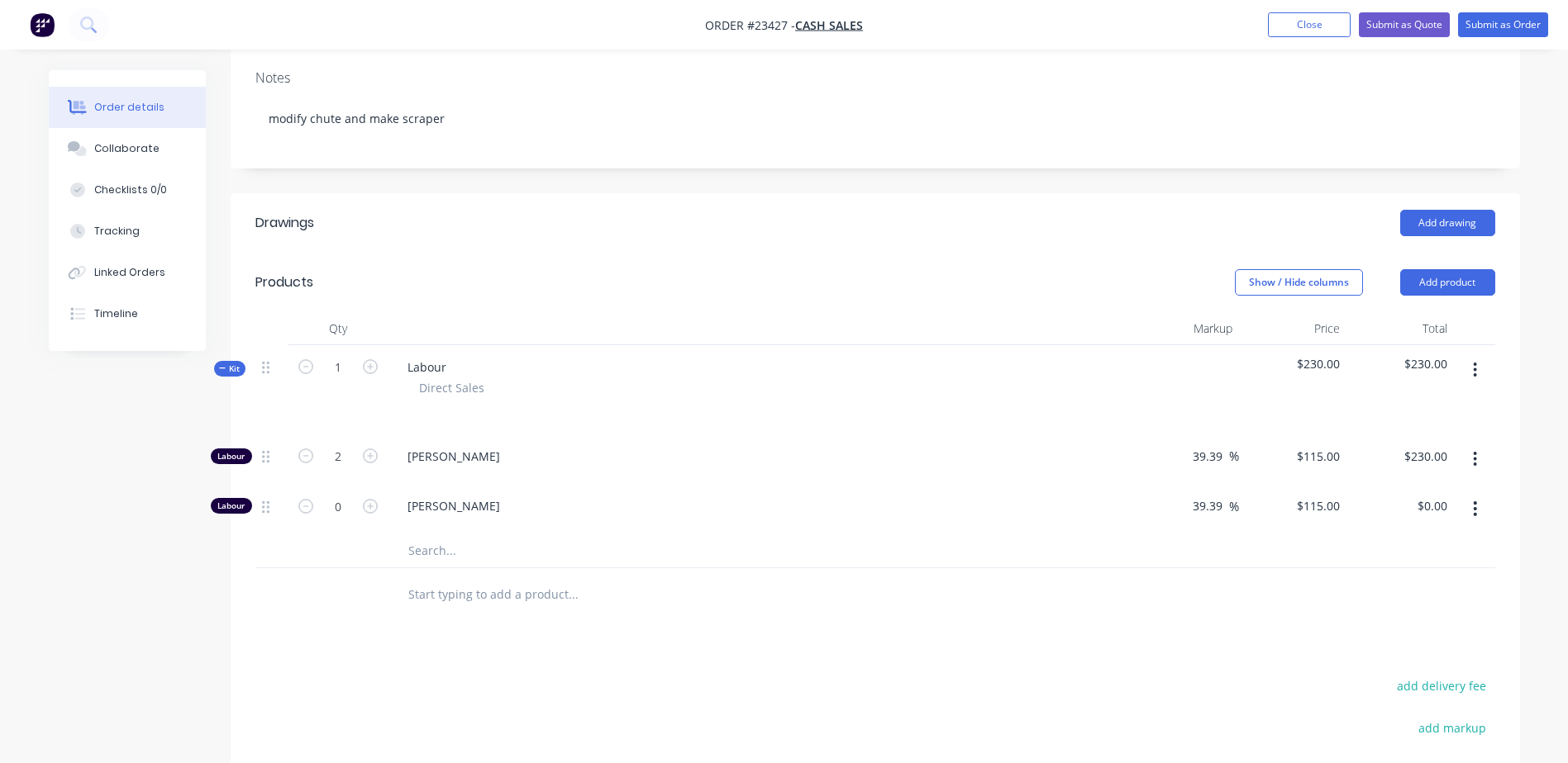
scroll to position [242, 0]
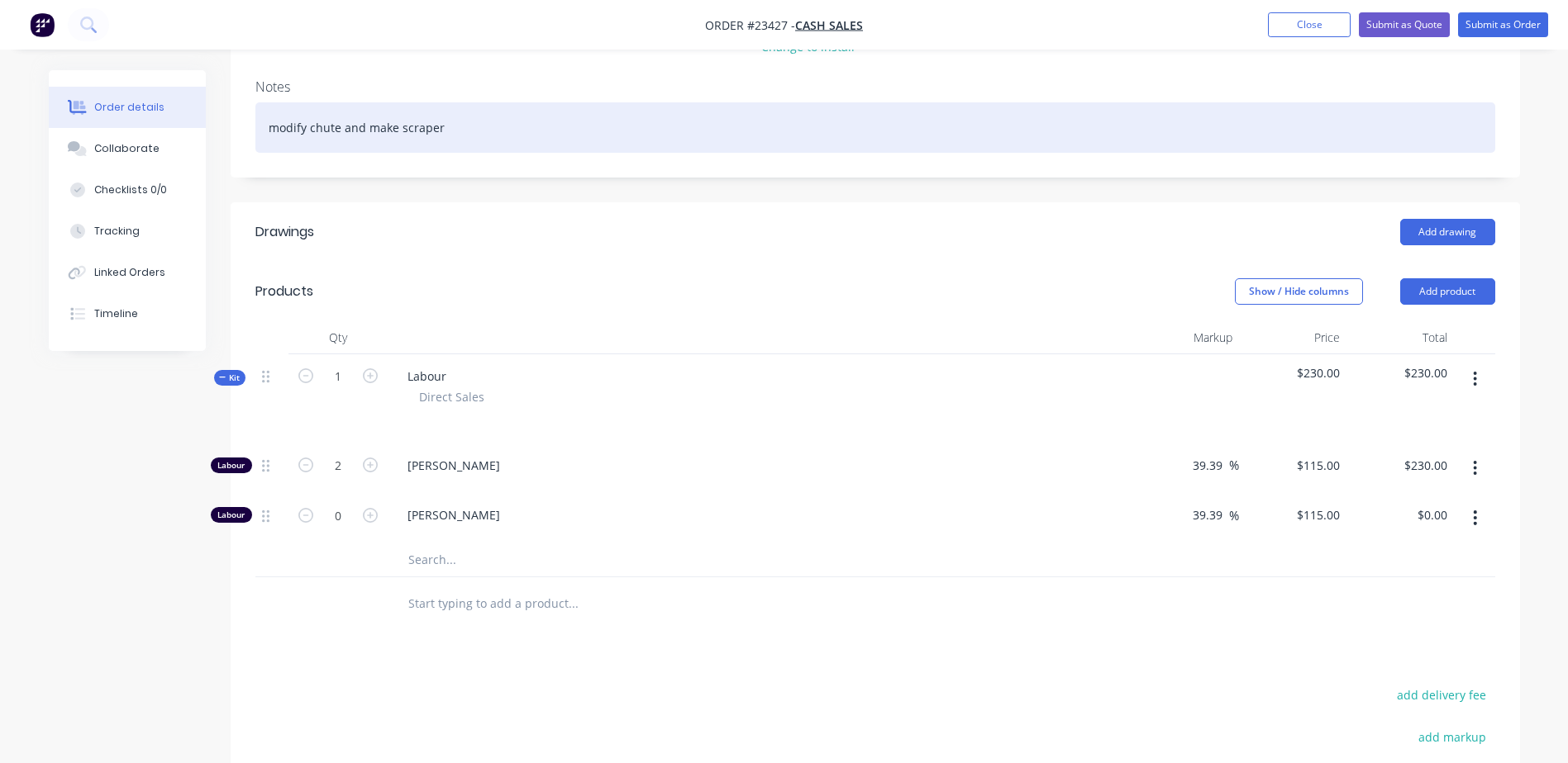
drag, startPoint x: 455, startPoint y: 133, endPoint x: 266, endPoint y: 122, distance: 189.3
click at [266, 122] on div "modify chute and make scraper" at bounding box center [875, 127] width 1240 height 50
copy div "modify chute and make scraper"
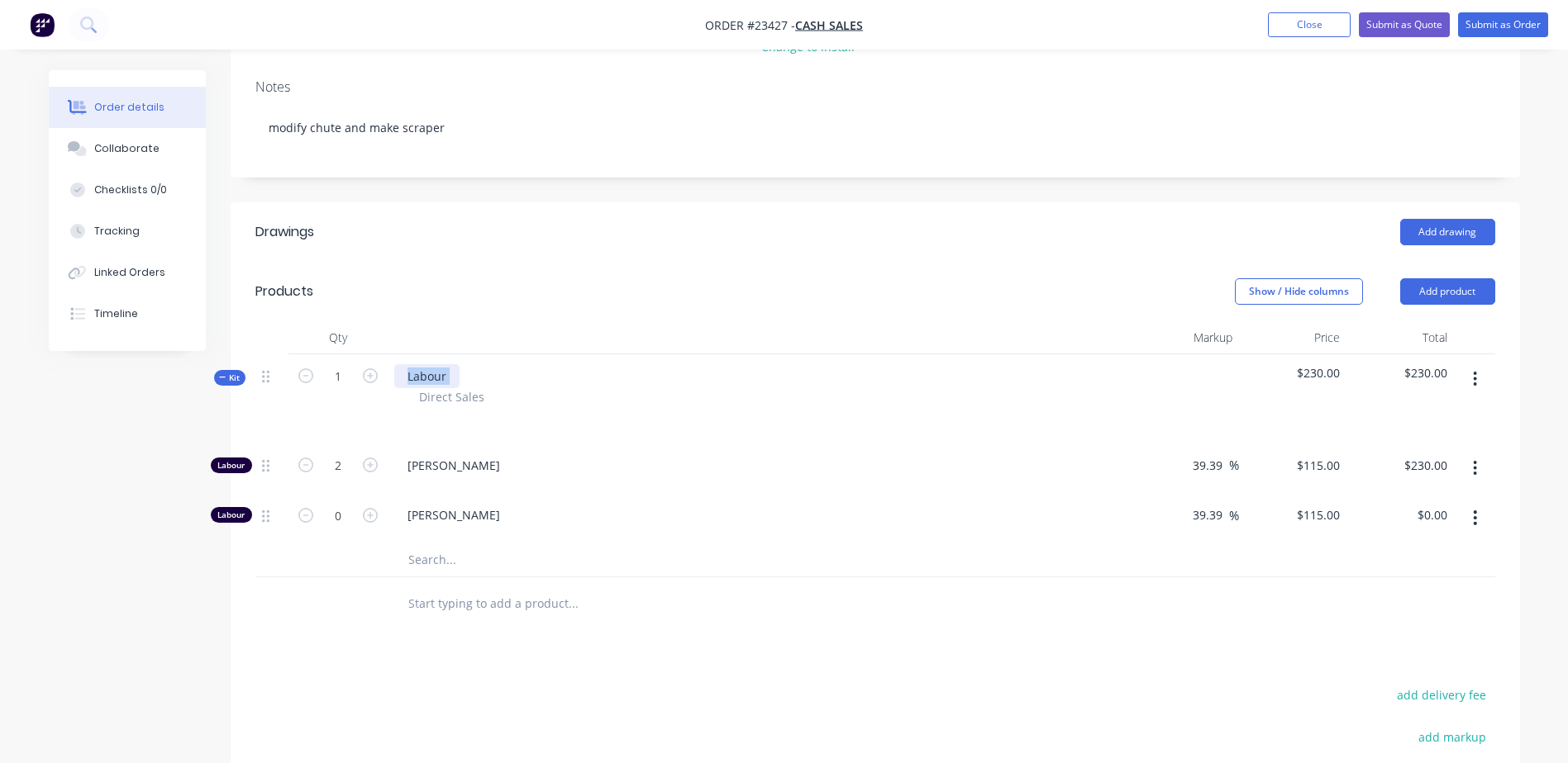
drag, startPoint x: 467, startPoint y: 368, endPoint x: 393, endPoint y: 375, distance: 74.3
click at [393, 375] on div "Labour Direct Sales" at bounding box center [760, 398] width 744 height 89
drag, startPoint x: 401, startPoint y: 375, endPoint x: 455, endPoint y: 376, distance: 54.0
click at [459, 376] on div "Labour Direct Sales" at bounding box center [760, 398] width 744 height 89
paste div
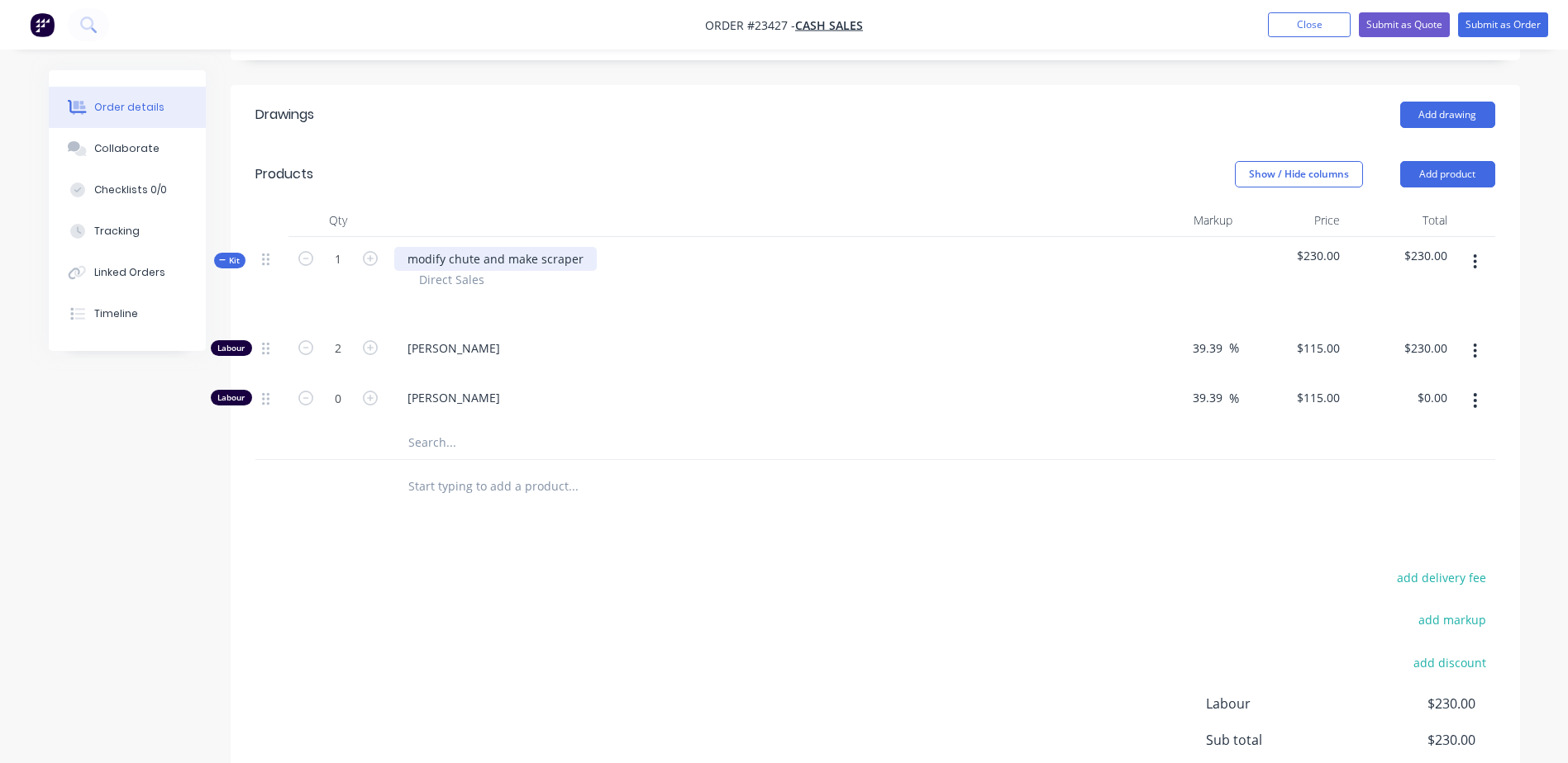
scroll to position [382, 0]
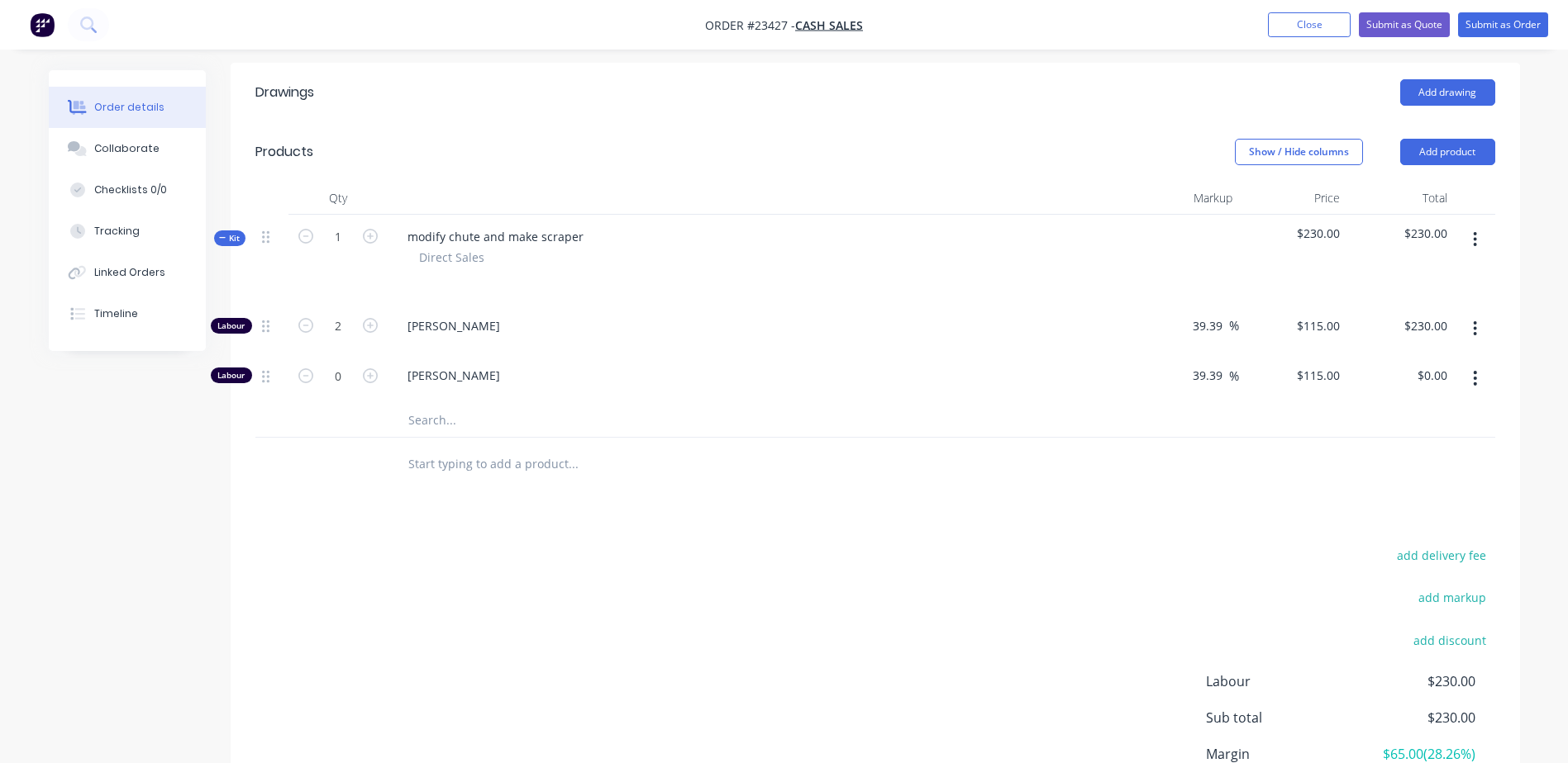
click at [431, 424] on input "text" at bounding box center [573, 420] width 331 height 33
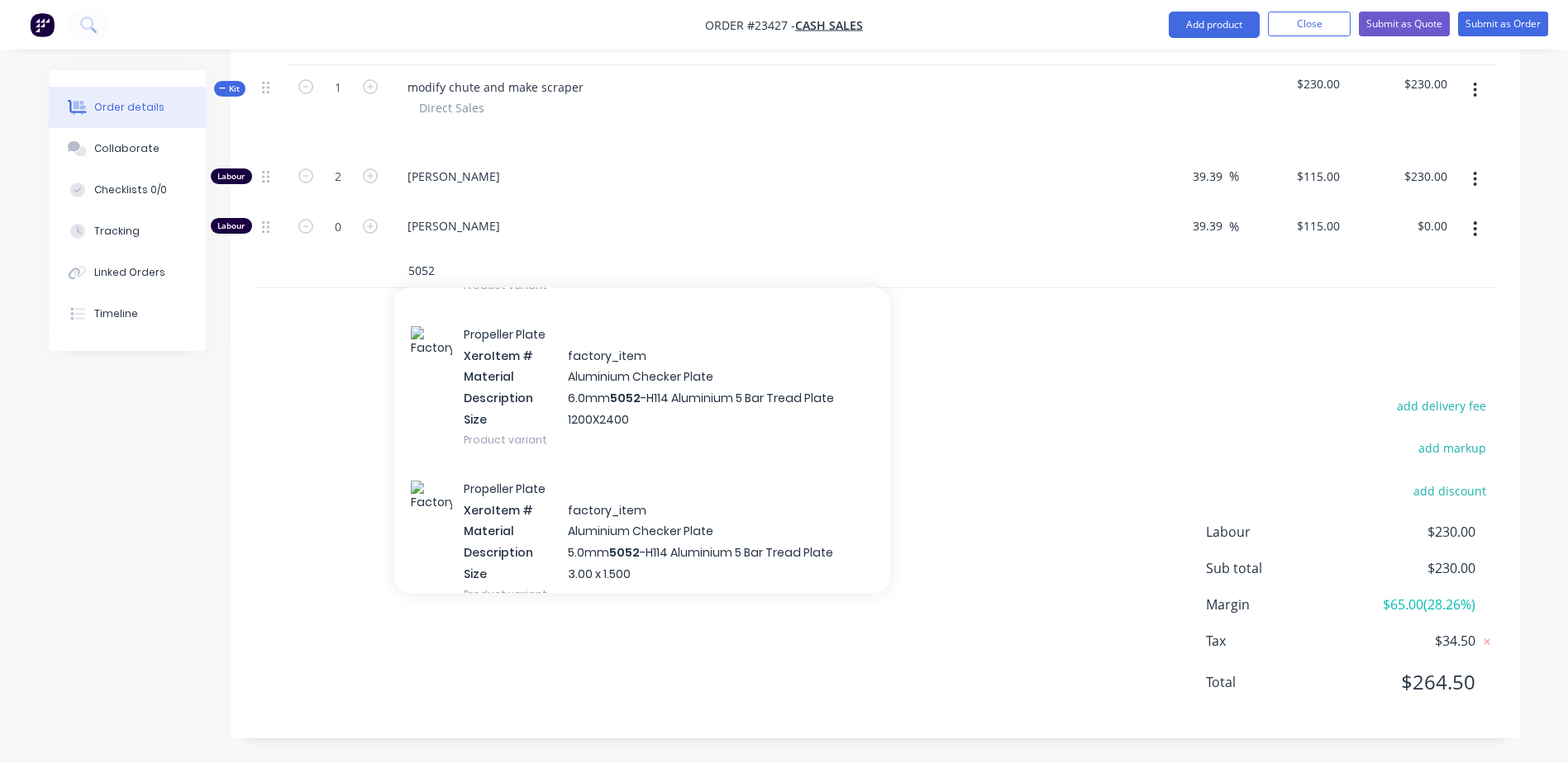
scroll to position [161, 0]
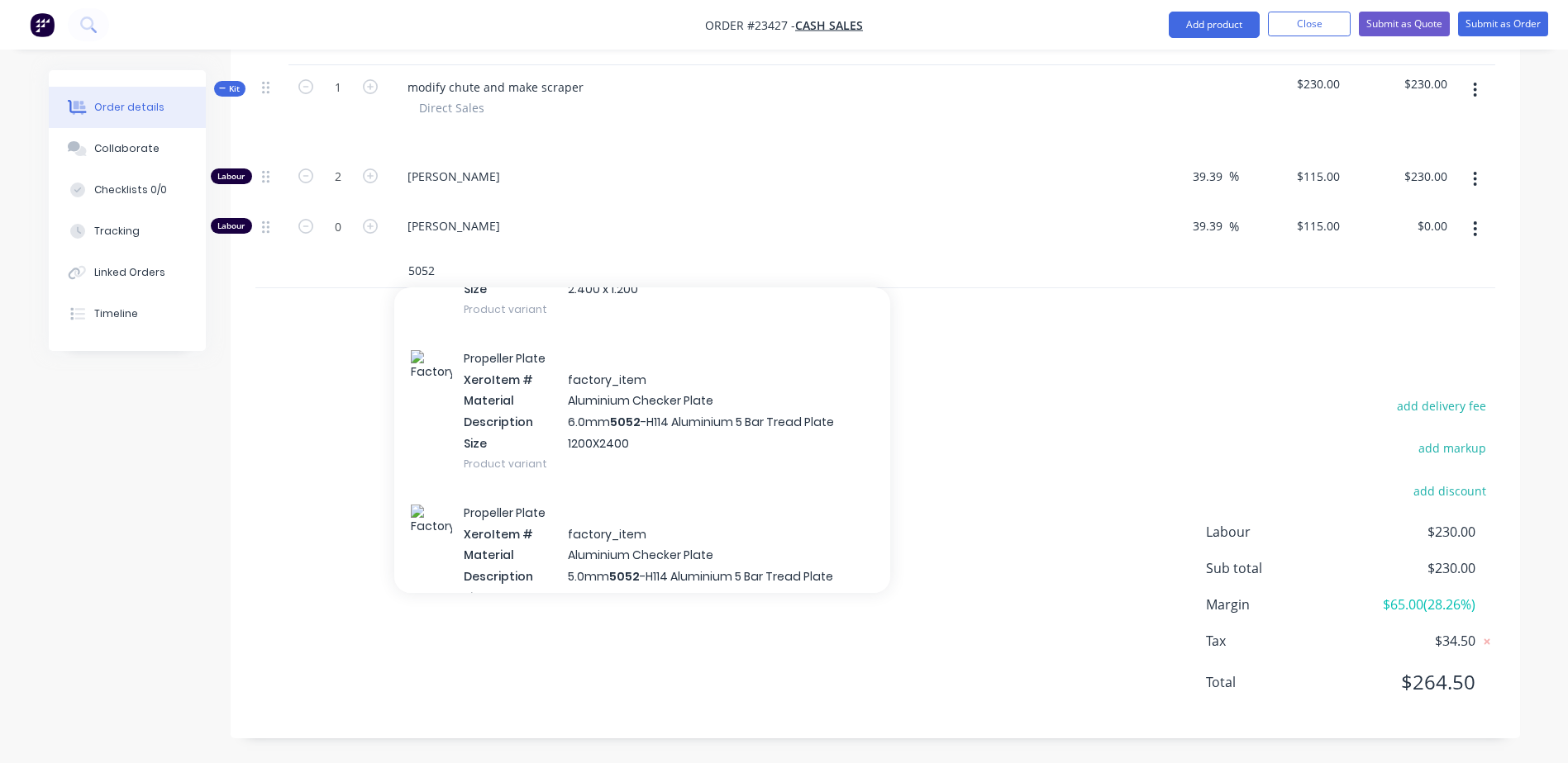
click at [448, 274] on input "5052" at bounding box center [573, 271] width 331 height 33
type input "5"
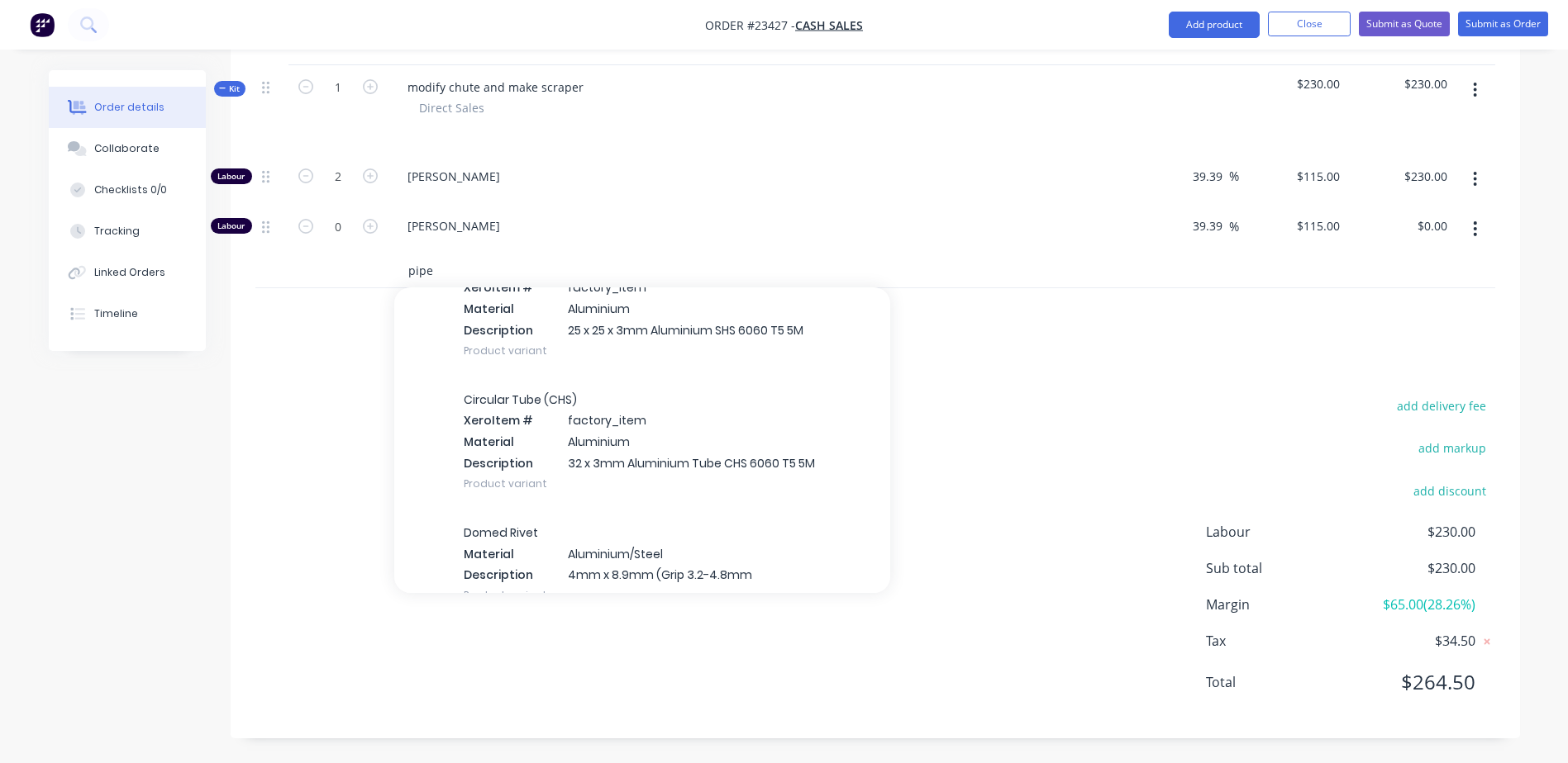
scroll to position [15523, 0]
type input "pipe"
click at [501, 441] on div "Circular Tube (CHS) Xero Item # factory_item Material Aluminium Description 32 …" at bounding box center [641, 441] width 496 height 133
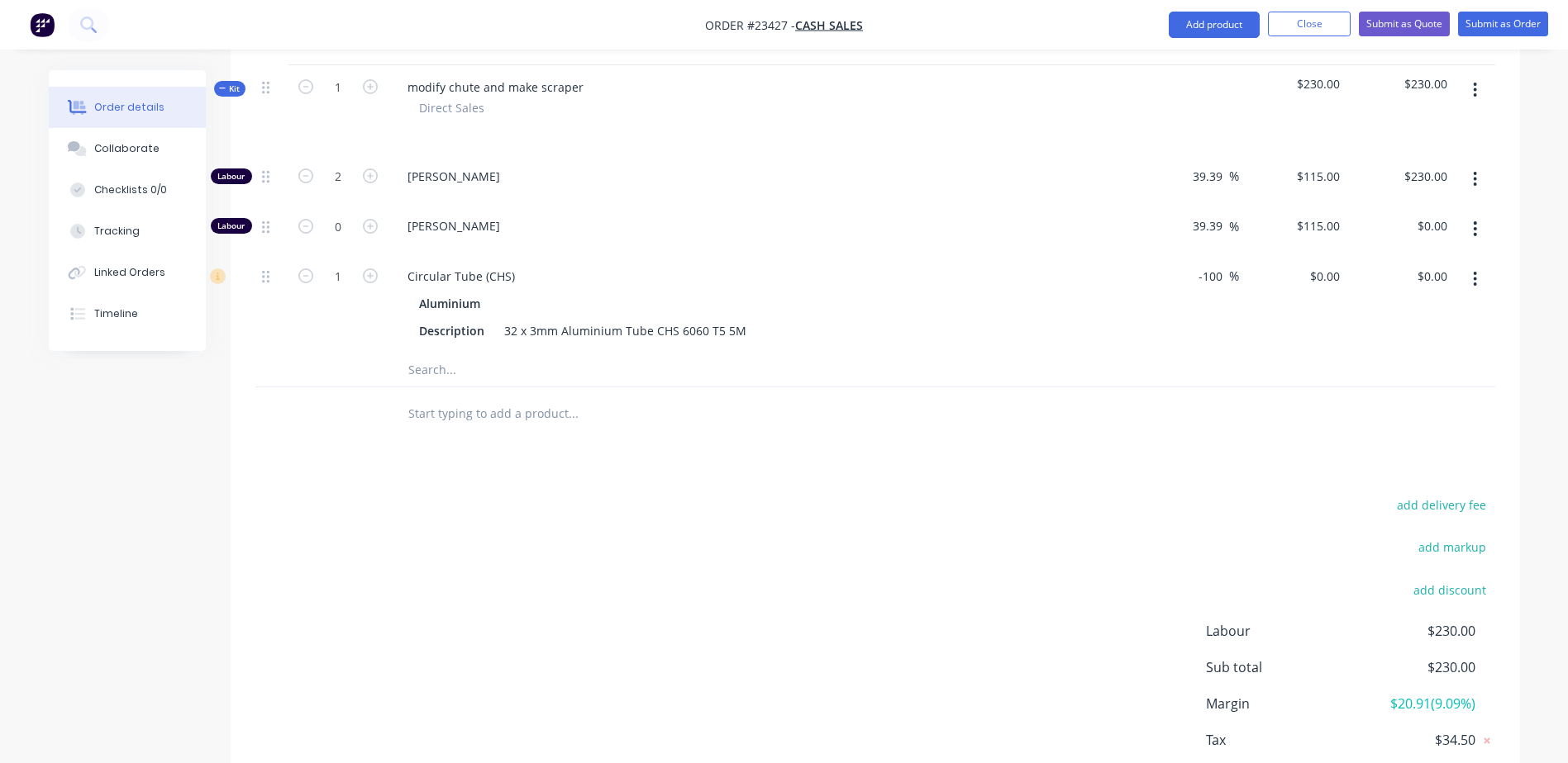
drag, startPoint x: 1222, startPoint y: 273, endPoint x: 1201, endPoint y: 277, distance: 21.4
click at [1050, 277] on input "-100" at bounding box center [1212, 277] width 32 height 24
type input "-60"
type input "$17.636"
type input "$17.64"
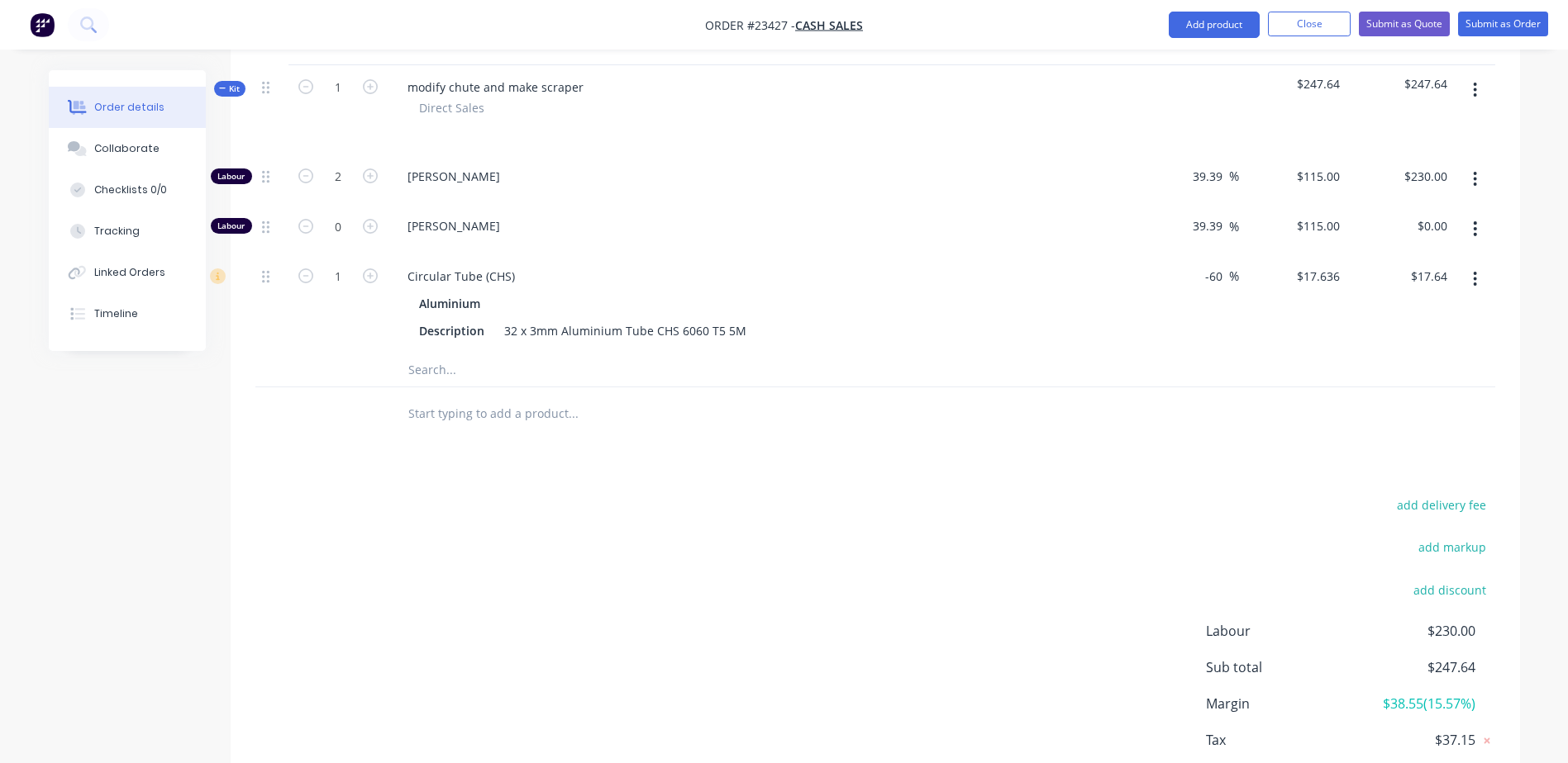
click at [1050, 291] on div "Aluminium Description 32 x 3mm Aluminium Tube CHS 6060 T5 5M" at bounding box center [759, 317] width 730 height 51
click at [374, 273] on icon "button" at bounding box center [370, 276] width 15 height 15
type input "2"
type input "$35.27"
click at [368, 273] on icon "button" at bounding box center [370, 276] width 15 height 15
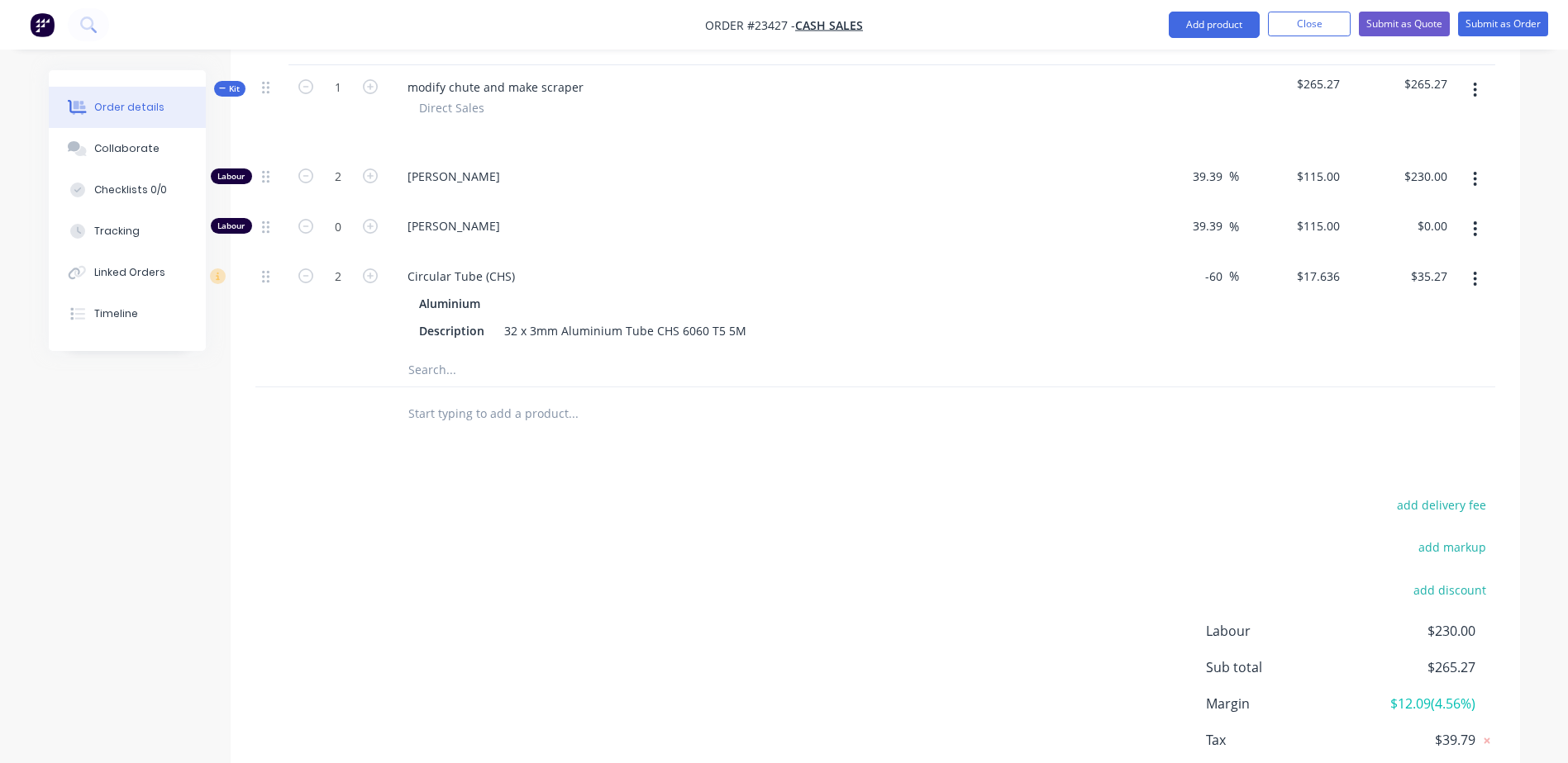
type input "3"
type input "$52.91"
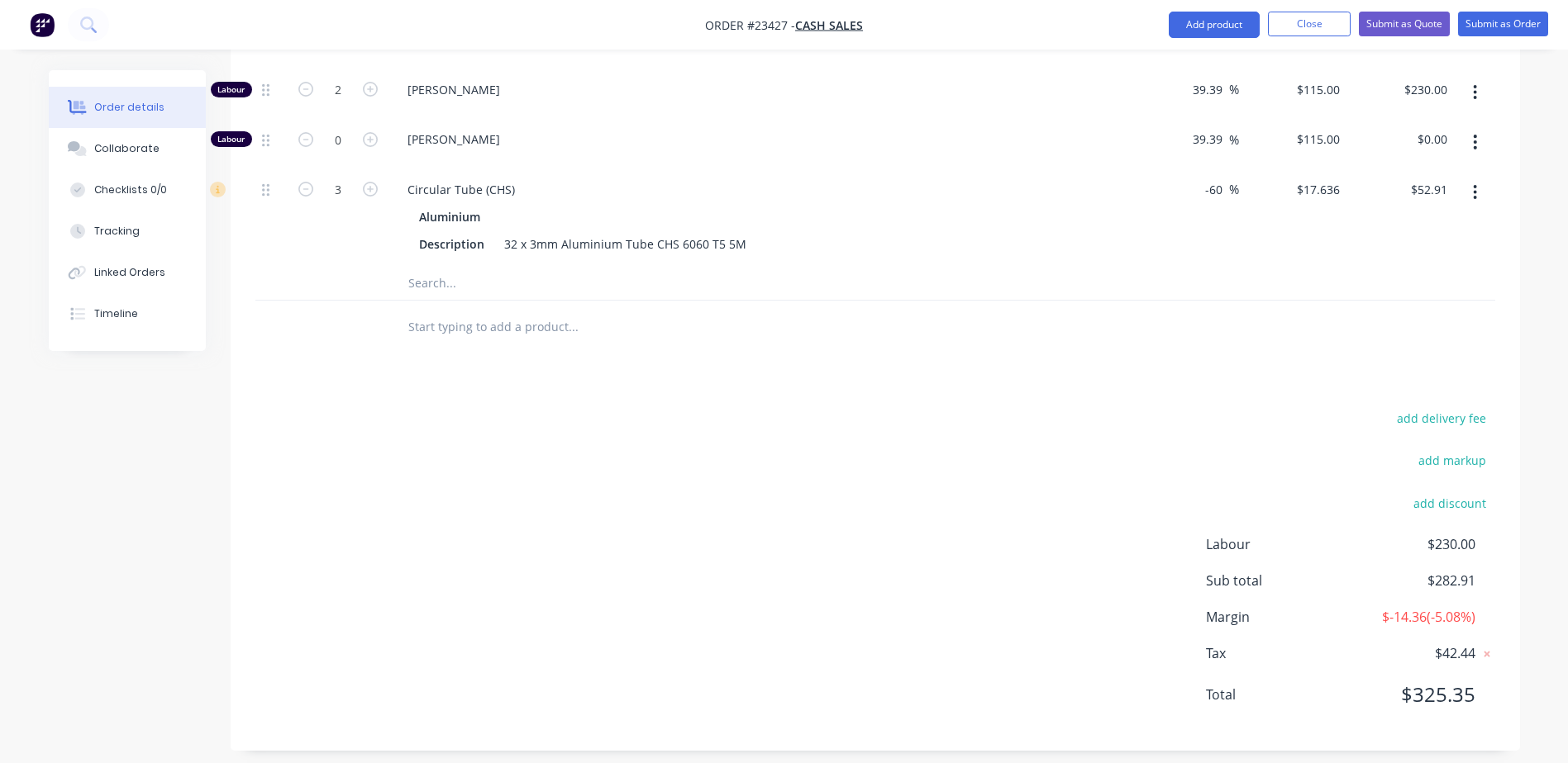
scroll to position [616, 0]
type input "1.5"
type input "$172.50"
click at [779, 407] on div "Drawings Add drawing Products Show / Hide columns Add product Qty Markup Price …" at bounding box center [875, 289] width 1289 height 924
click at [1050, 21] on button "Submit as Order" at bounding box center [1503, 24] width 90 height 25
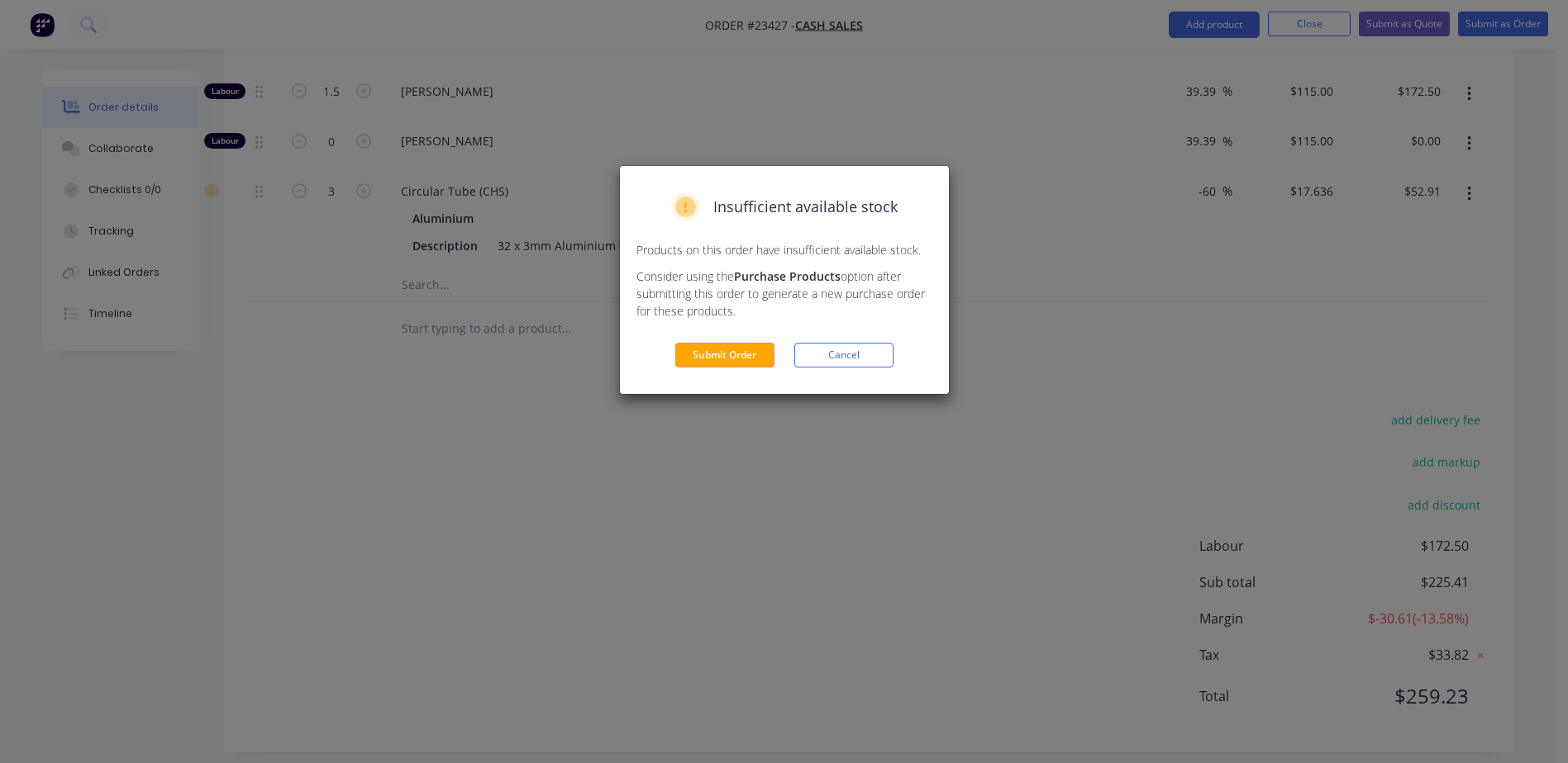
click at [741, 352] on button "Submit Order" at bounding box center [725, 354] width 99 height 25
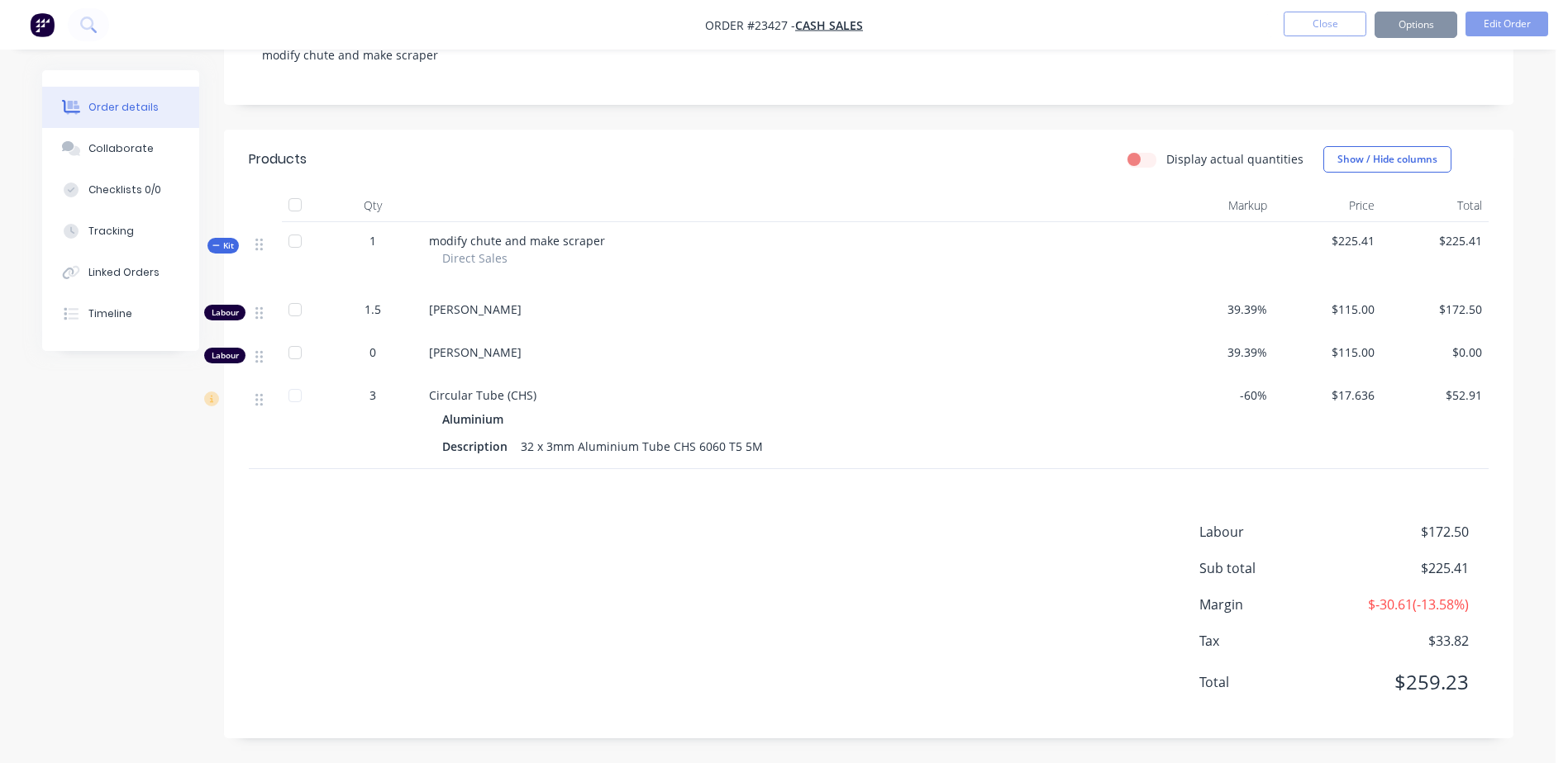
scroll to position [313, 0]
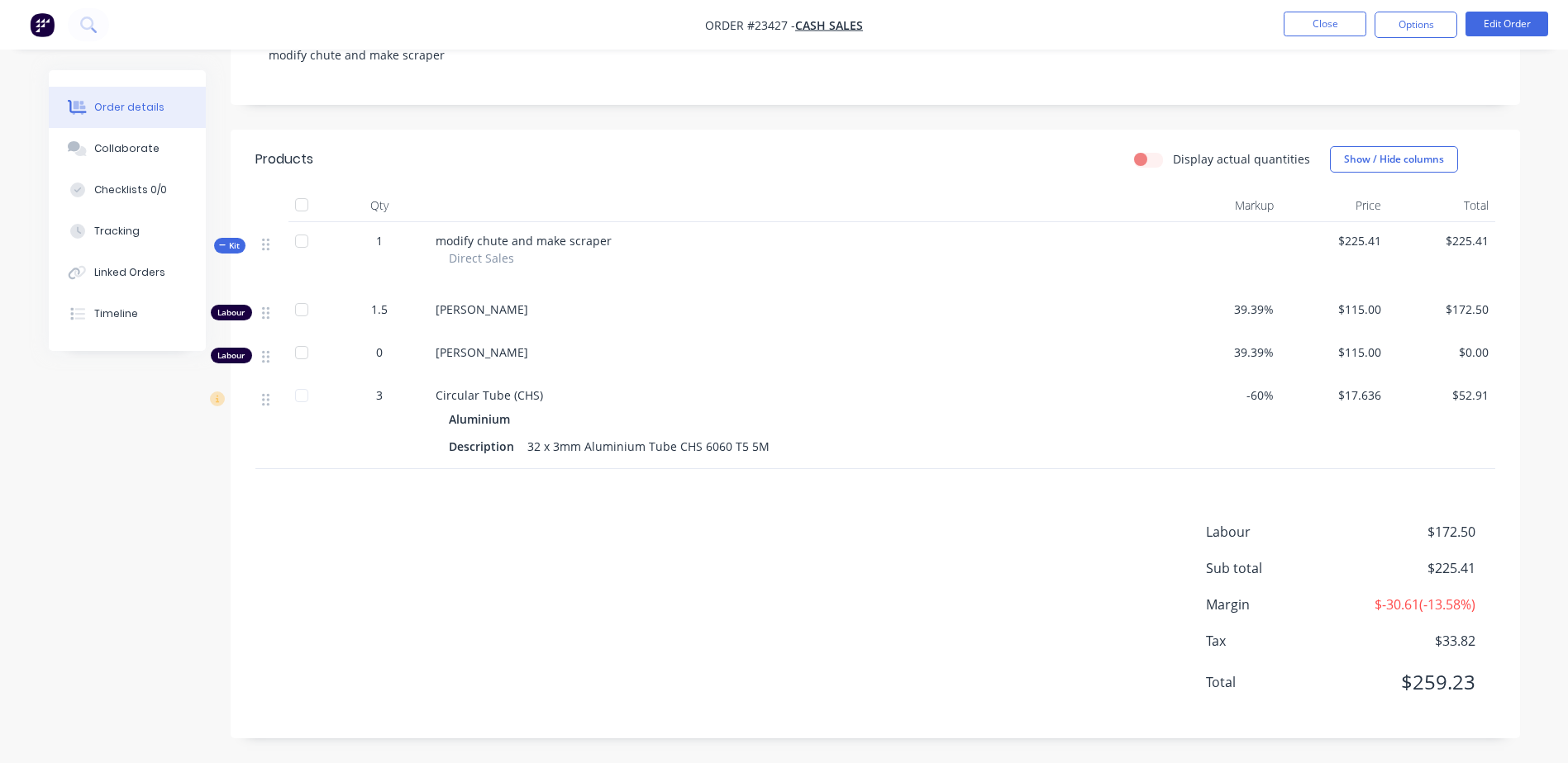
click at [1050, 24] on button "Options" at bounding box center [1416, 25] width 82 height 27
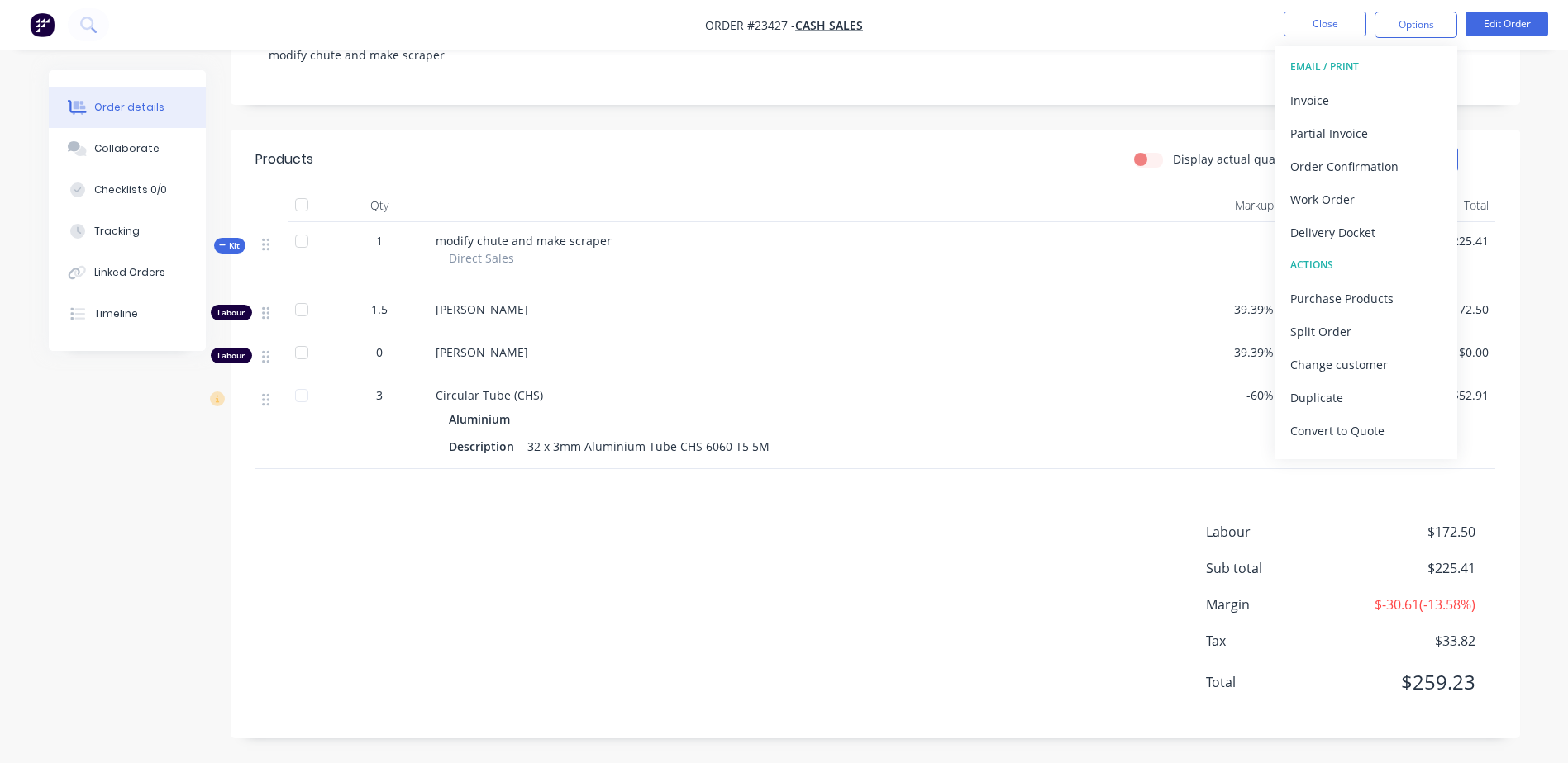
click at [1050, 197] on div "Work Order" at bounding box center [1366, 200] width 152 height 24
click at [1050, 169] on div "Without pricing" at bounding box center [1366, 167] width 152 height 24
click at [1315, 18] on button "Close" at bounding box center [1325, 24] width 82 height 25
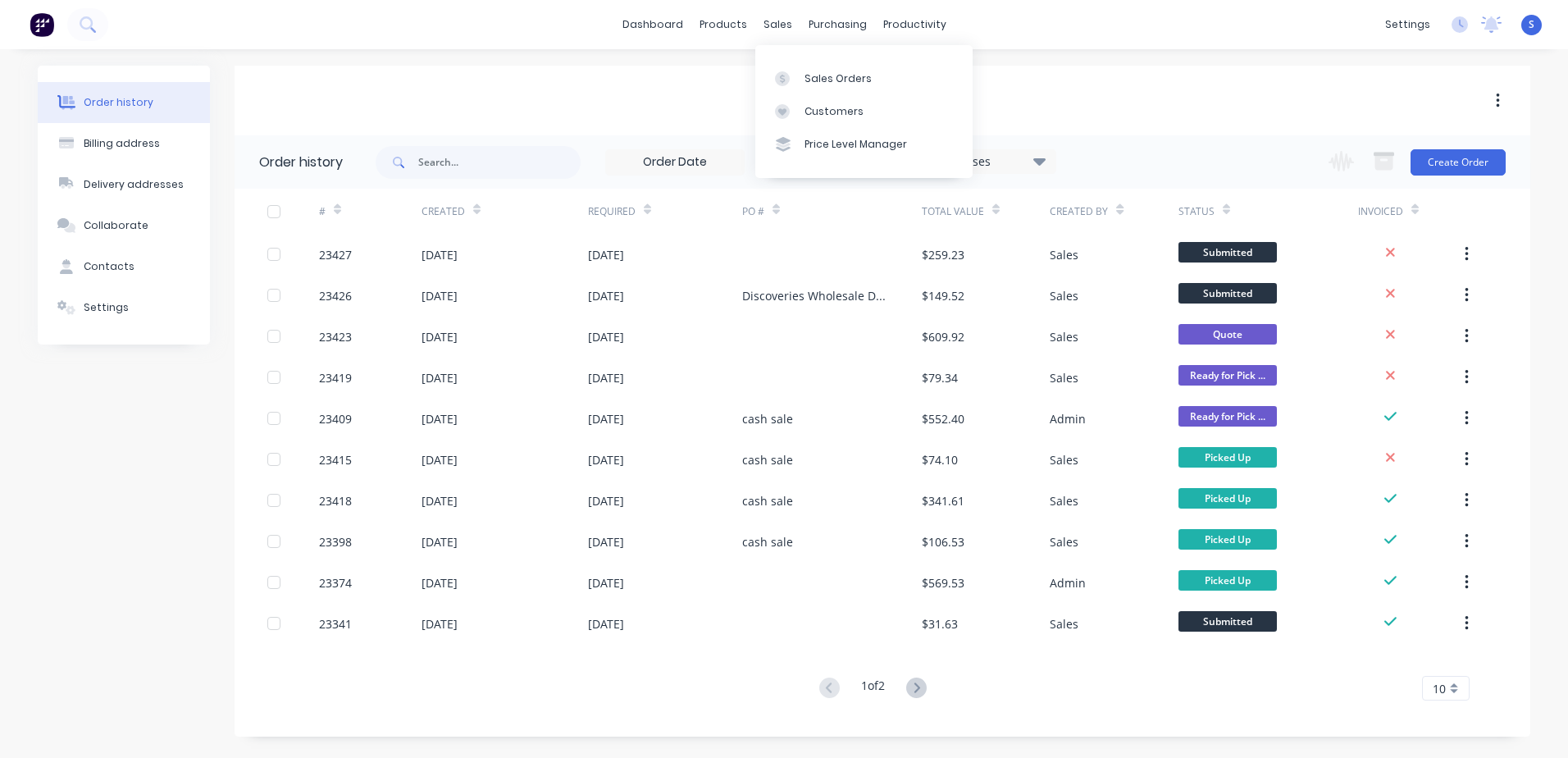
click at [800, 81] on link "Sales Orders" at bounding box center [864, 78] width 217 height 33
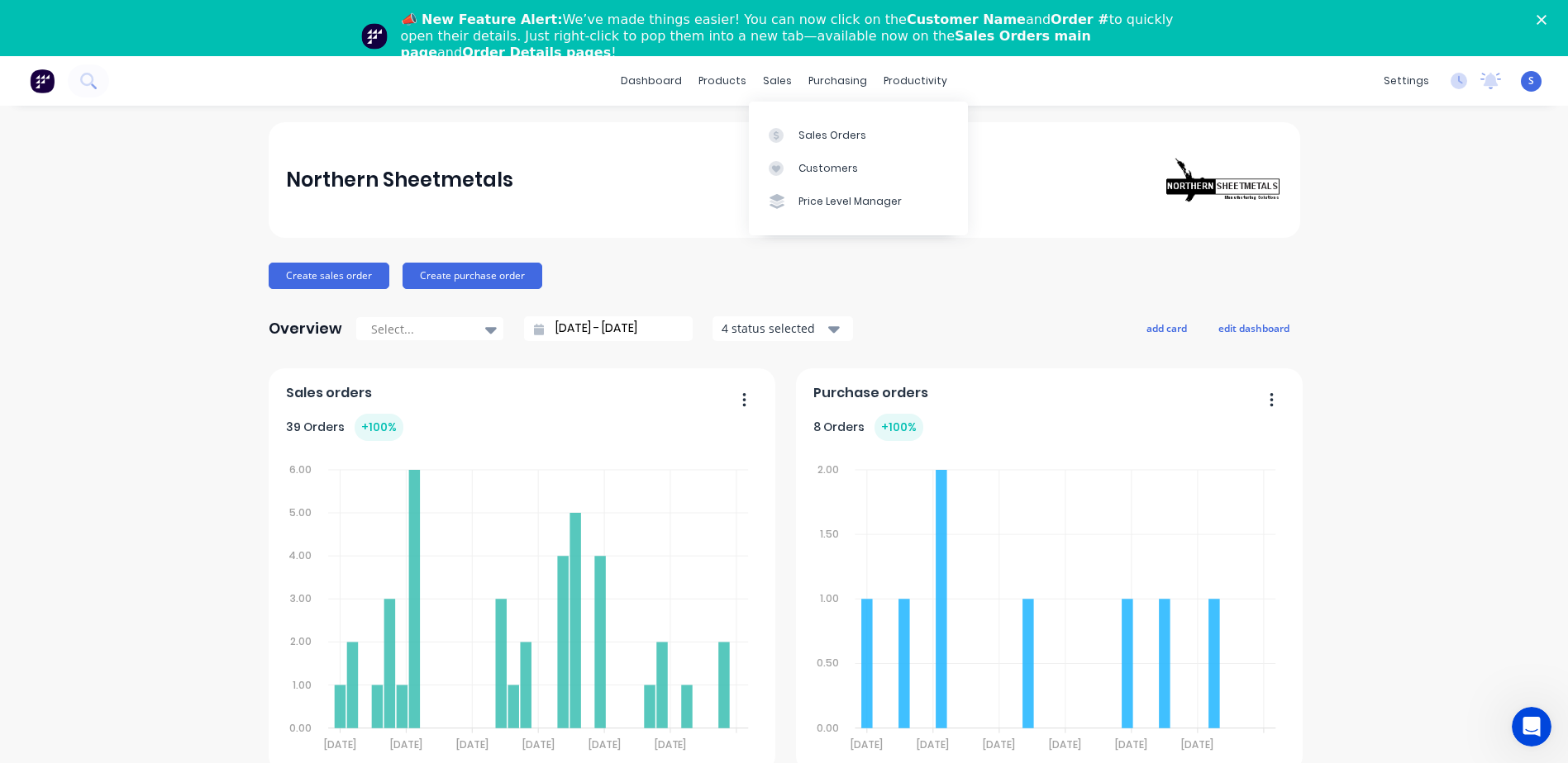
click at [795, 138] on link "Sales Orders" at bounding box center [858, 135] width 219 height 33
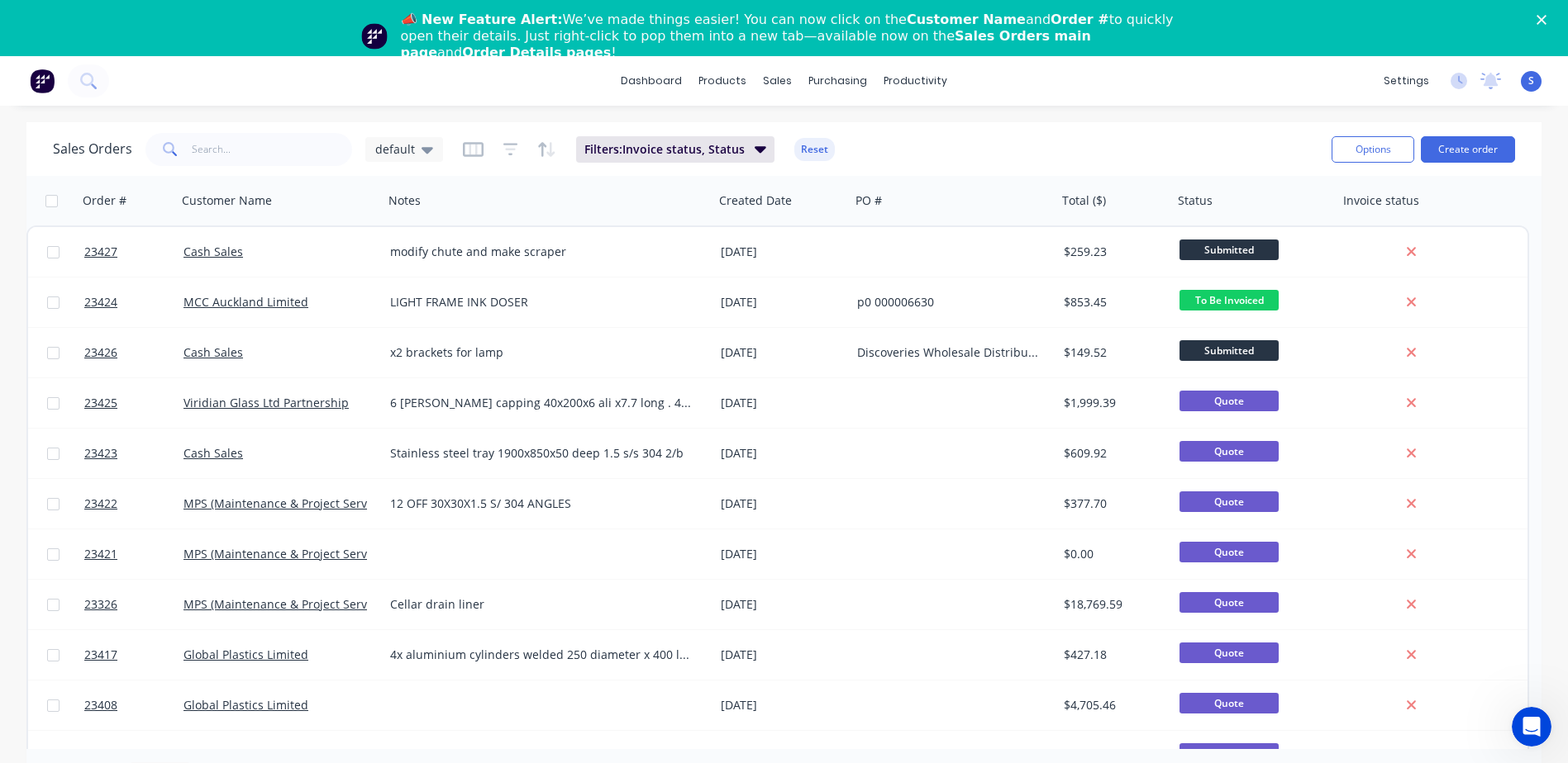
click at [1050, 147] on button "Create order" at bounding box center [1467, 149] width 94 height 27
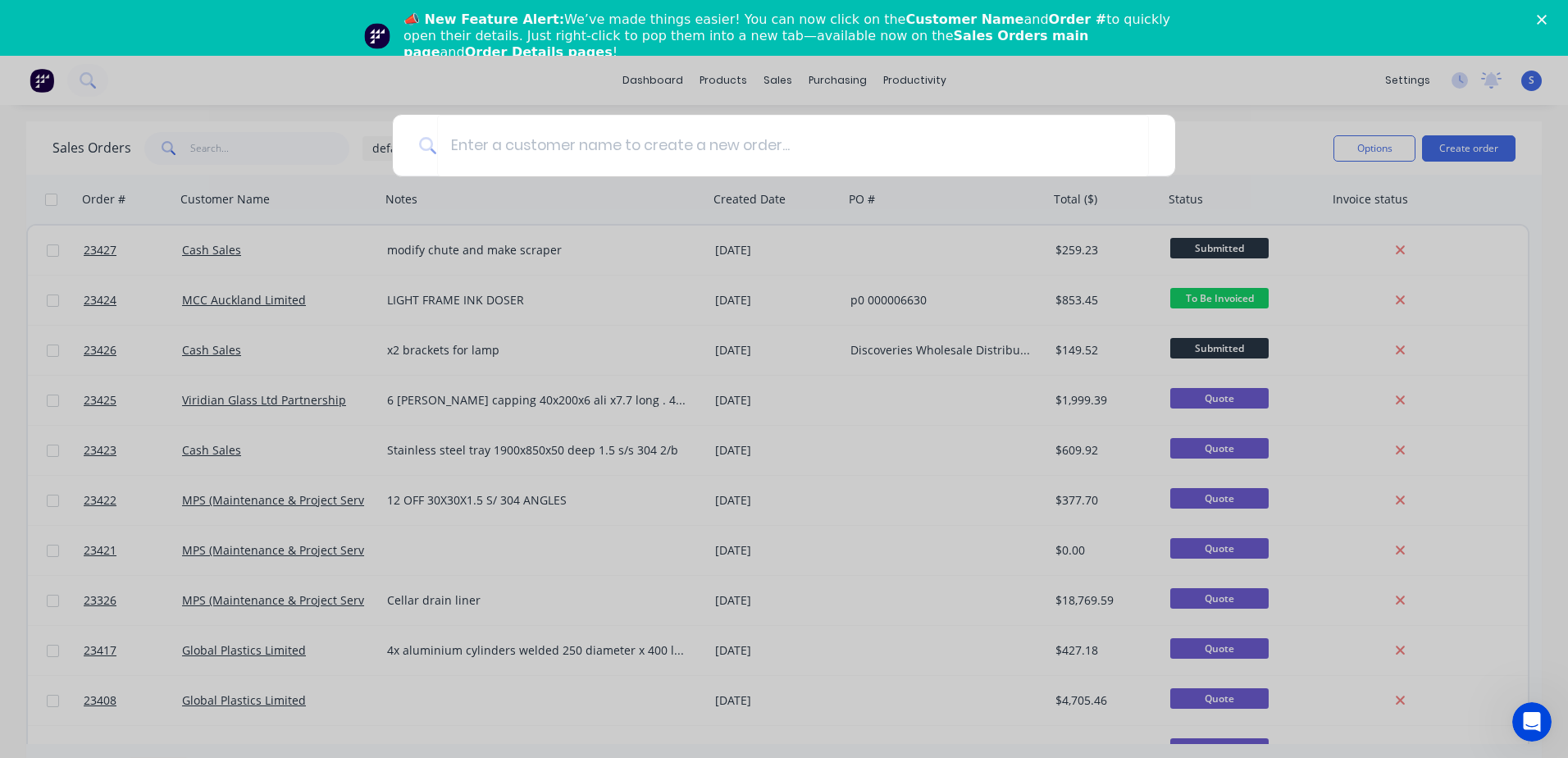
click at [451, 141] on input at bounding box center [793, 146] width 712 height 62
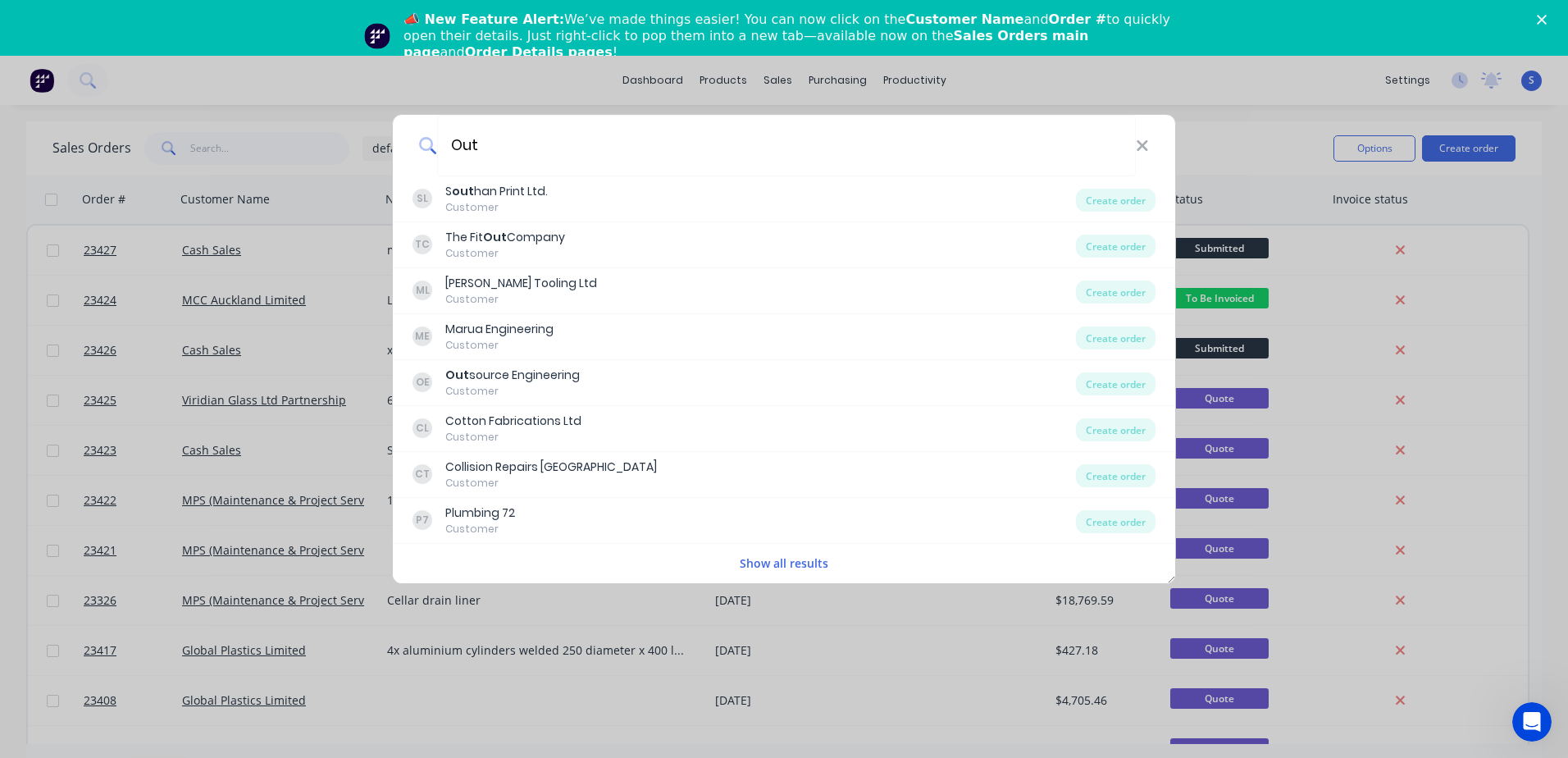
type input "Out"
click at [486, 377] on div "Out source Engineering" at bounding box center [513, 375] width 135 height 17
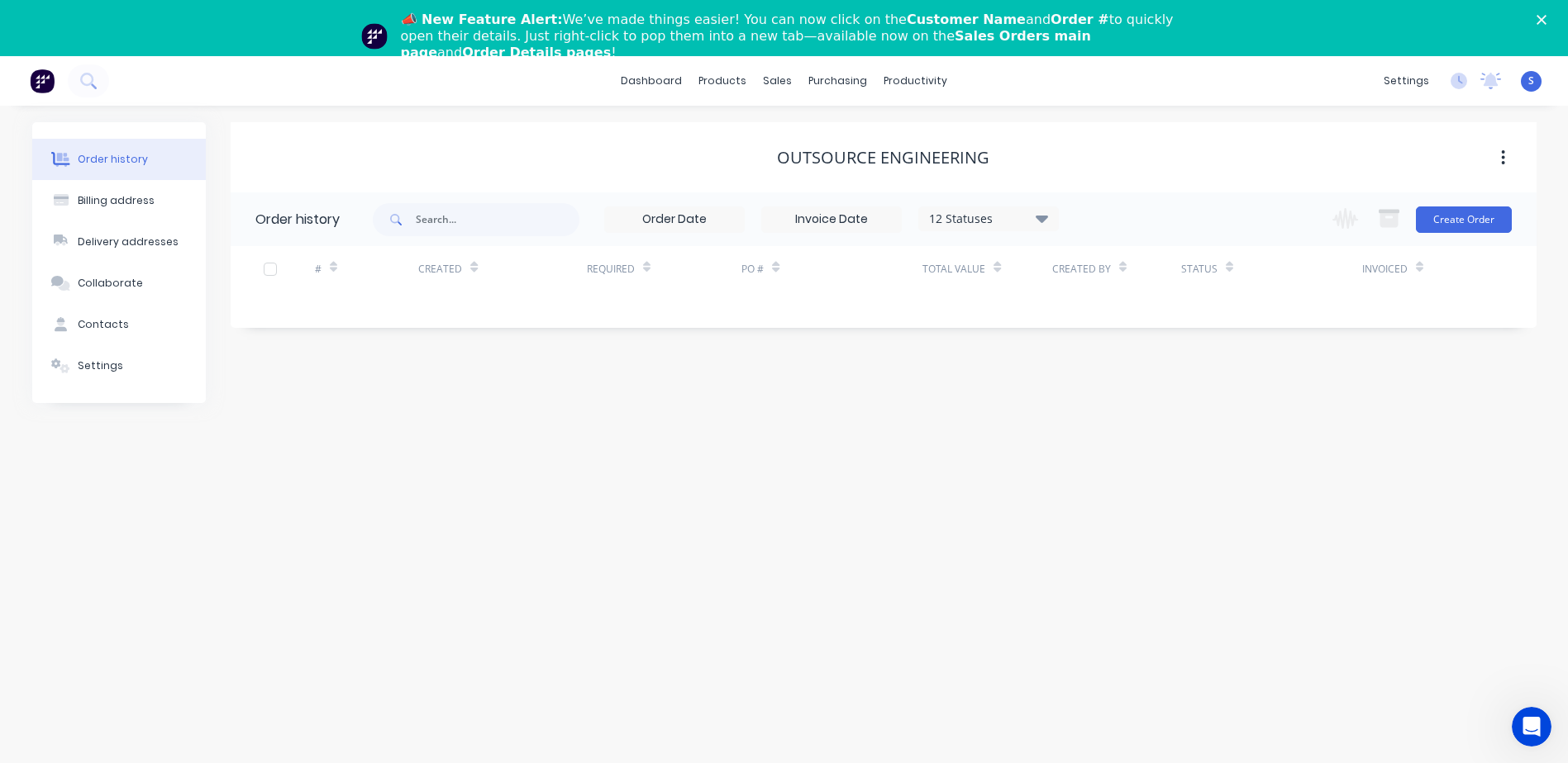
click at [1050, 212] on button "Create Order" at bounding box center [1464, 219] width 96 height 27
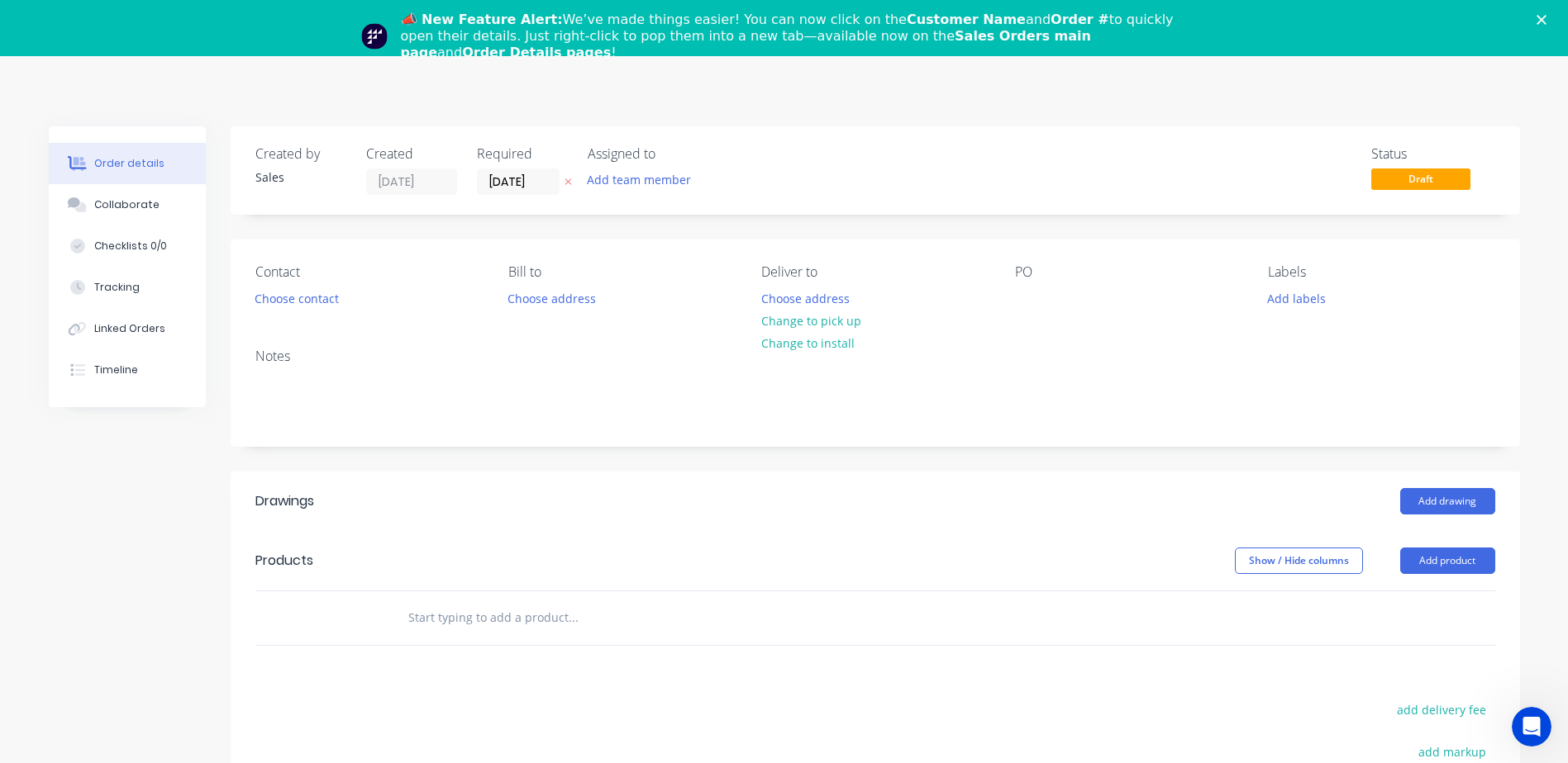
click at [291, 299] on button "Choose contact" at bounding box center [296, 298] width 102 height 22
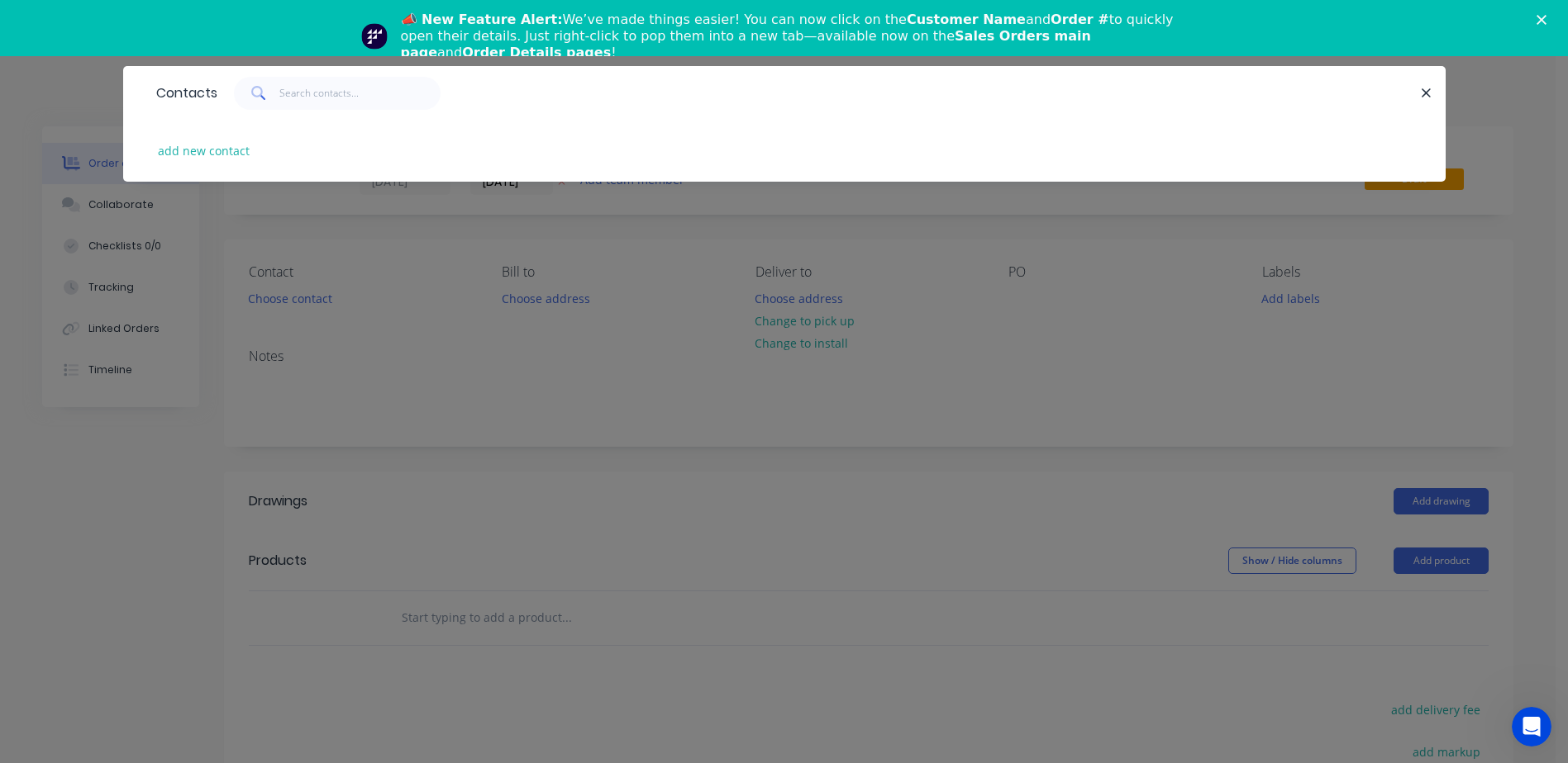
click at [161, 150] on button "add new contact" at bounding box center [203, 150] width 109 height 22
select select "AU"
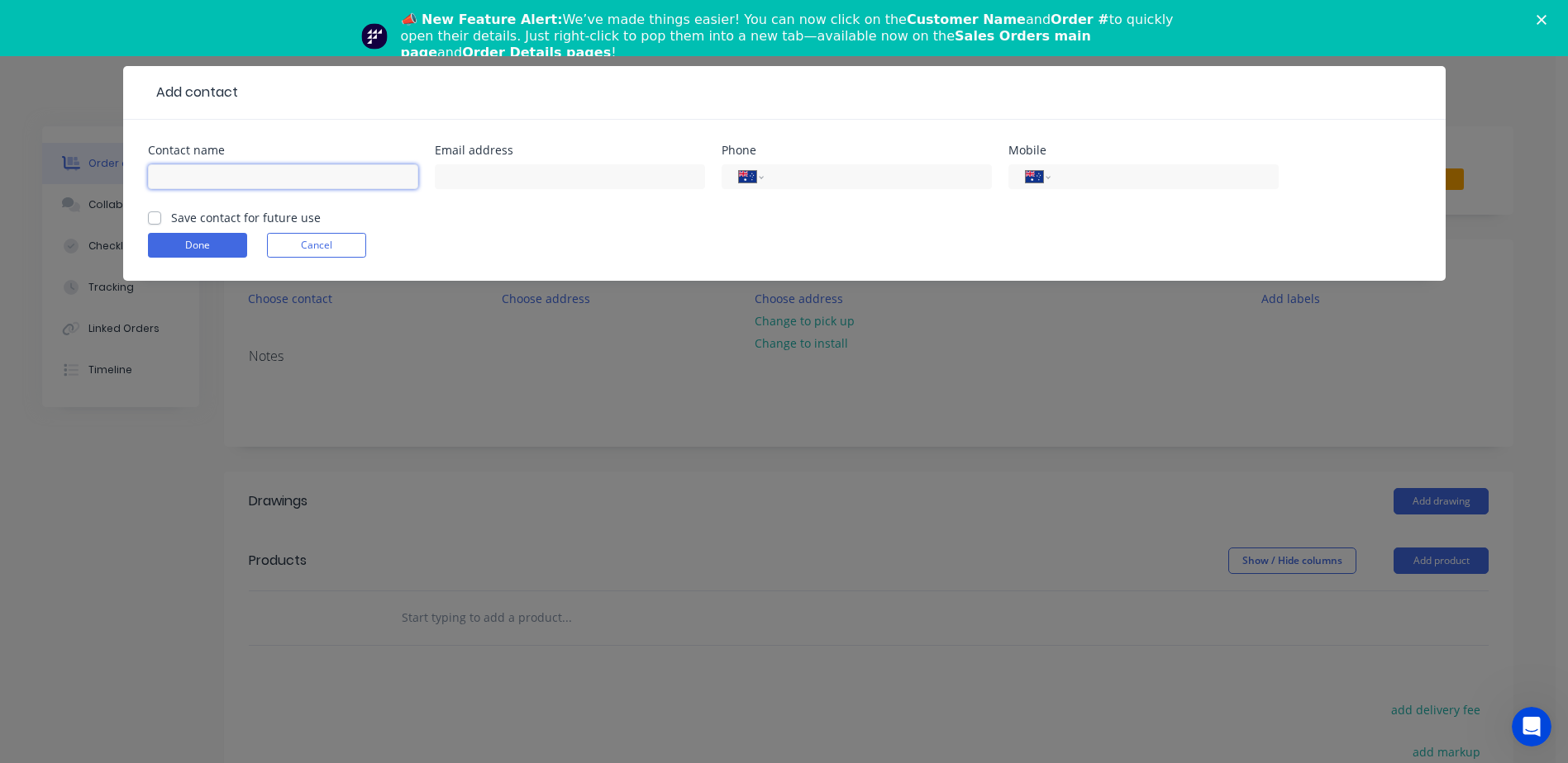
click at [166, 177] on input "text" at bounding box center [282, 176] width 270 height 25
type input "O"
type input "Paul Wood-Stotesbury (be)"
click at [452, 177] on input "text" at bounding box center [569, 176] width 270 height 25
type input "paul@outsoureengineering.co.nz"
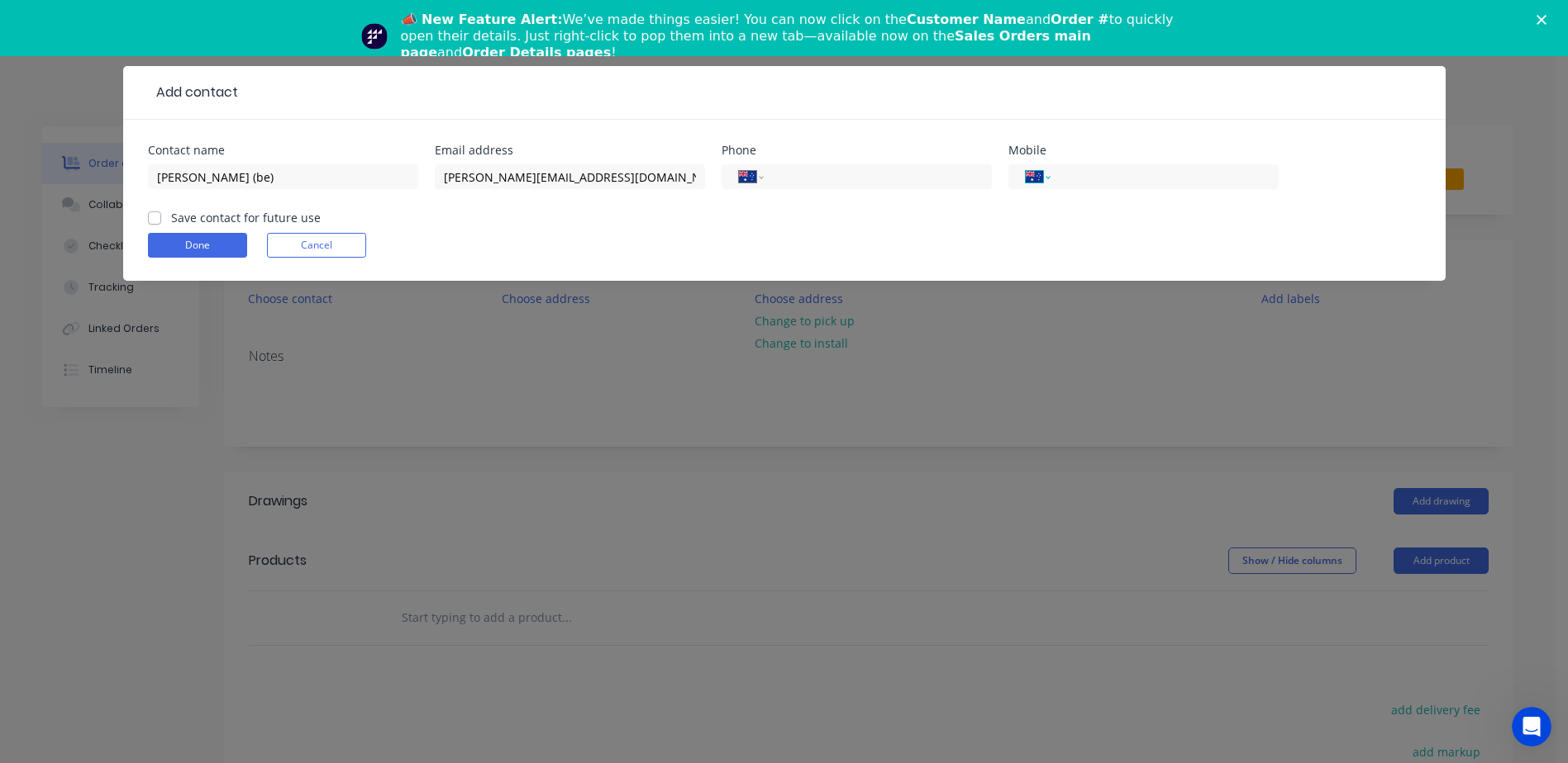
click at [1037, 174] on select "International [GEOGRAPHIC_DATA] [GEOGRAPHIC_DATA] [GEOGRAPHIC_DATA] [GEOGRAPHIC…" at bounding box center [1037, 176] width 25 height 23
select select "NZ"
click at [1025, 165] on select "International [GEOGRAPHIC_DATA] [GEOGRAPHIC_DATA] [GEOGRAPHIC_DATA] [GEOGRAPHIC…" at bounding box center [1037, 176] width 25 height 23
click at [1050, 174] on input "tel" at bounding box center [1161, 177] width 198 height 19
type input "027 356 5276"
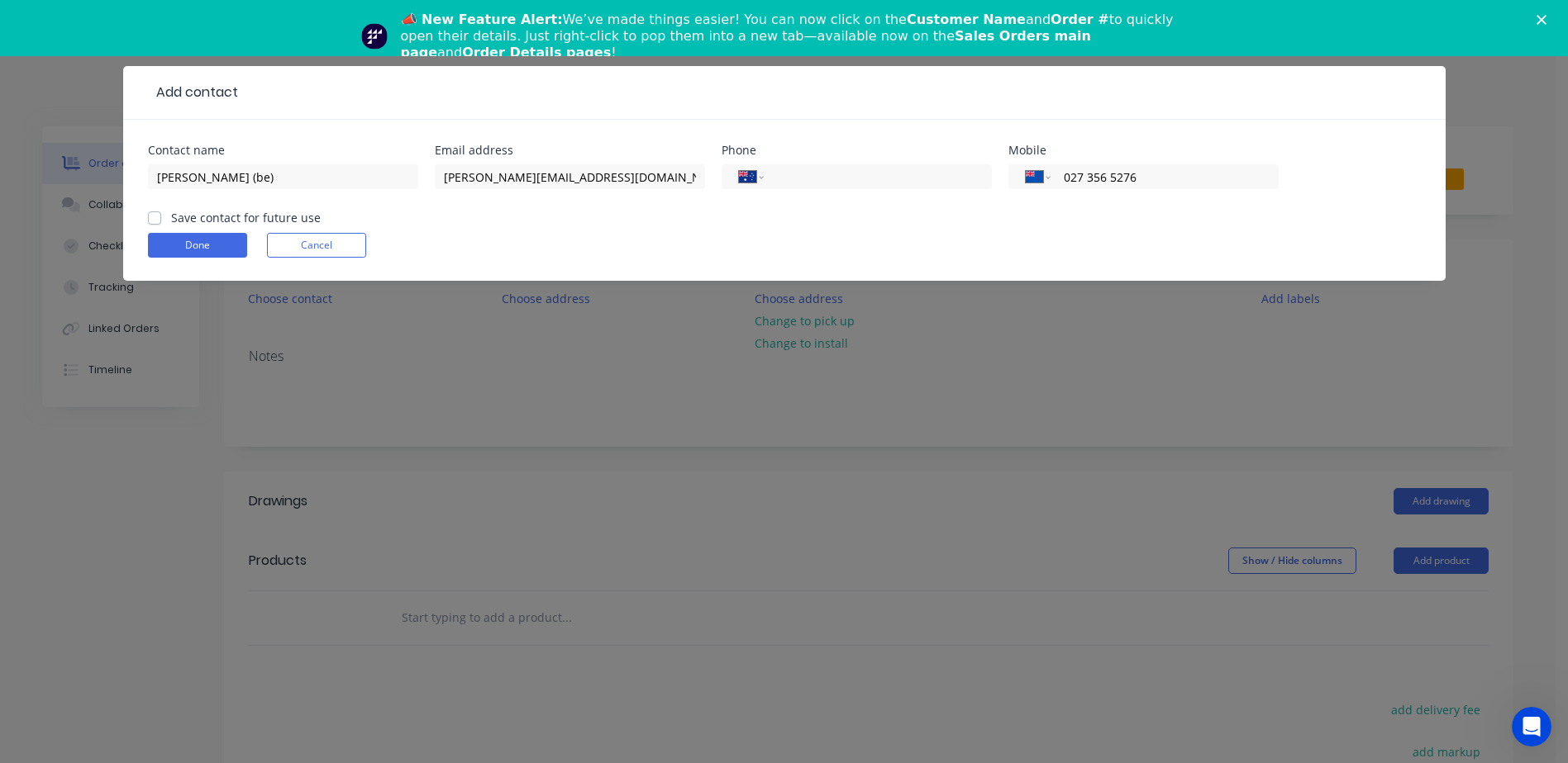
click at [171, 216] on label "Save contact for future use" at bounding box center [246, 217] width 149 height 17
click at [153, 216] on input "Save contact for future use" at bounding box center [154, 216] width 13 height 16
checkbox input "true"
click at [181, 240] on button "Done" at bounding box center [197, 245] width 99 height 25
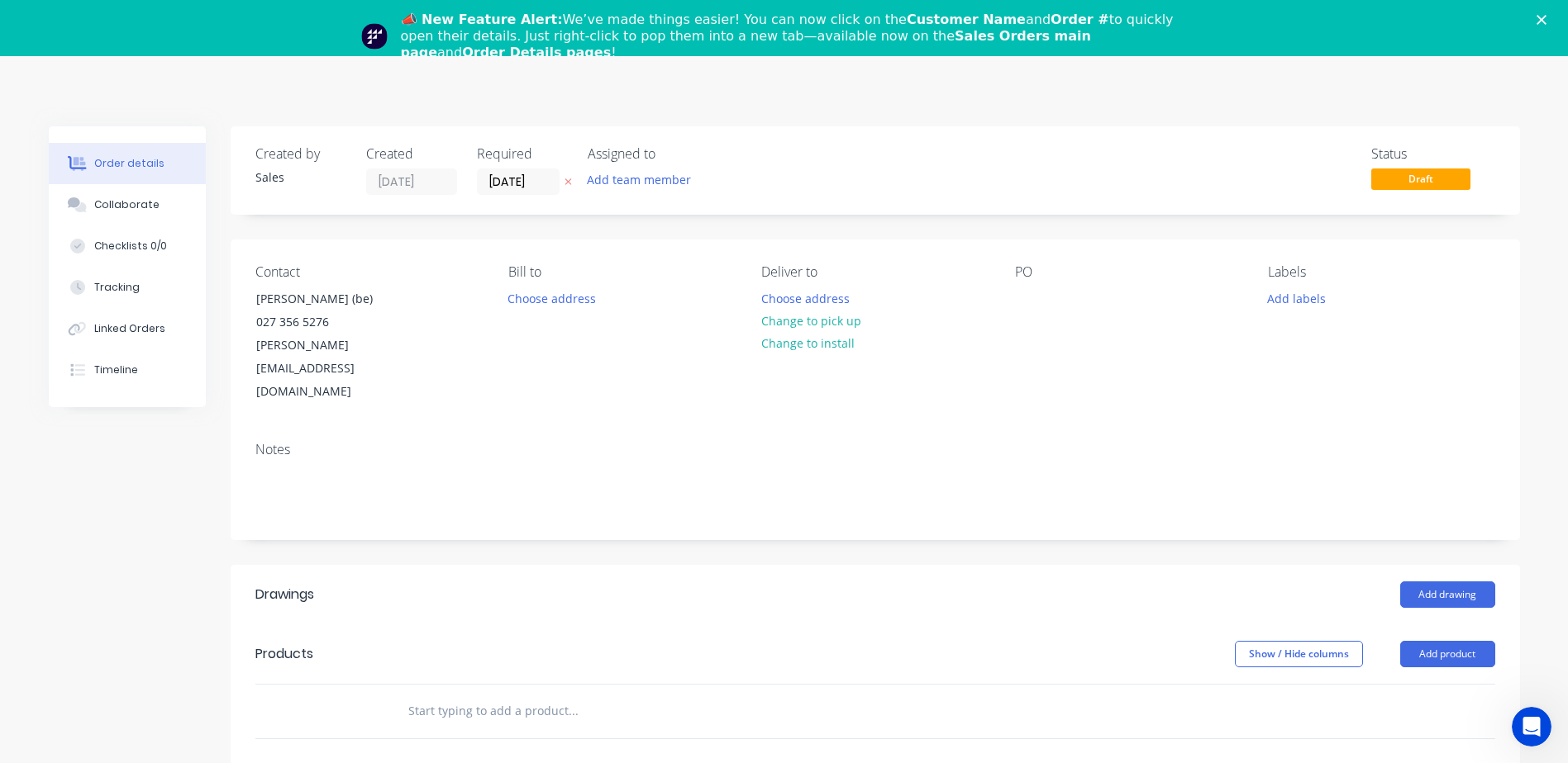
click at [800, 322] on button "Change to pick up" at bounding box center [811, 321] width 117 height 22
click at [1050, 174] on span "Draft" at bounding box center [1420, 179] width 99 height 21
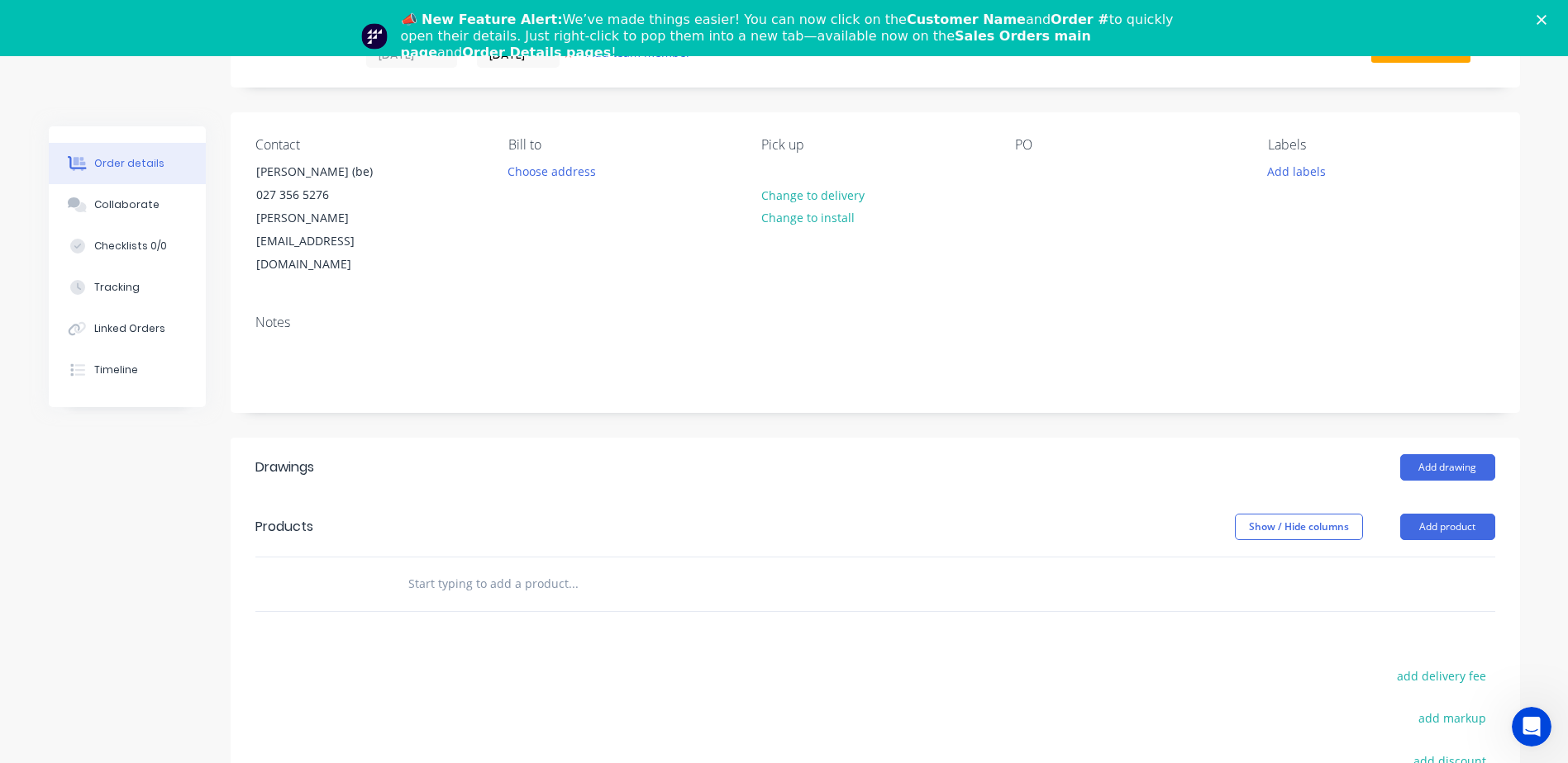
scroll to position [130, 0]
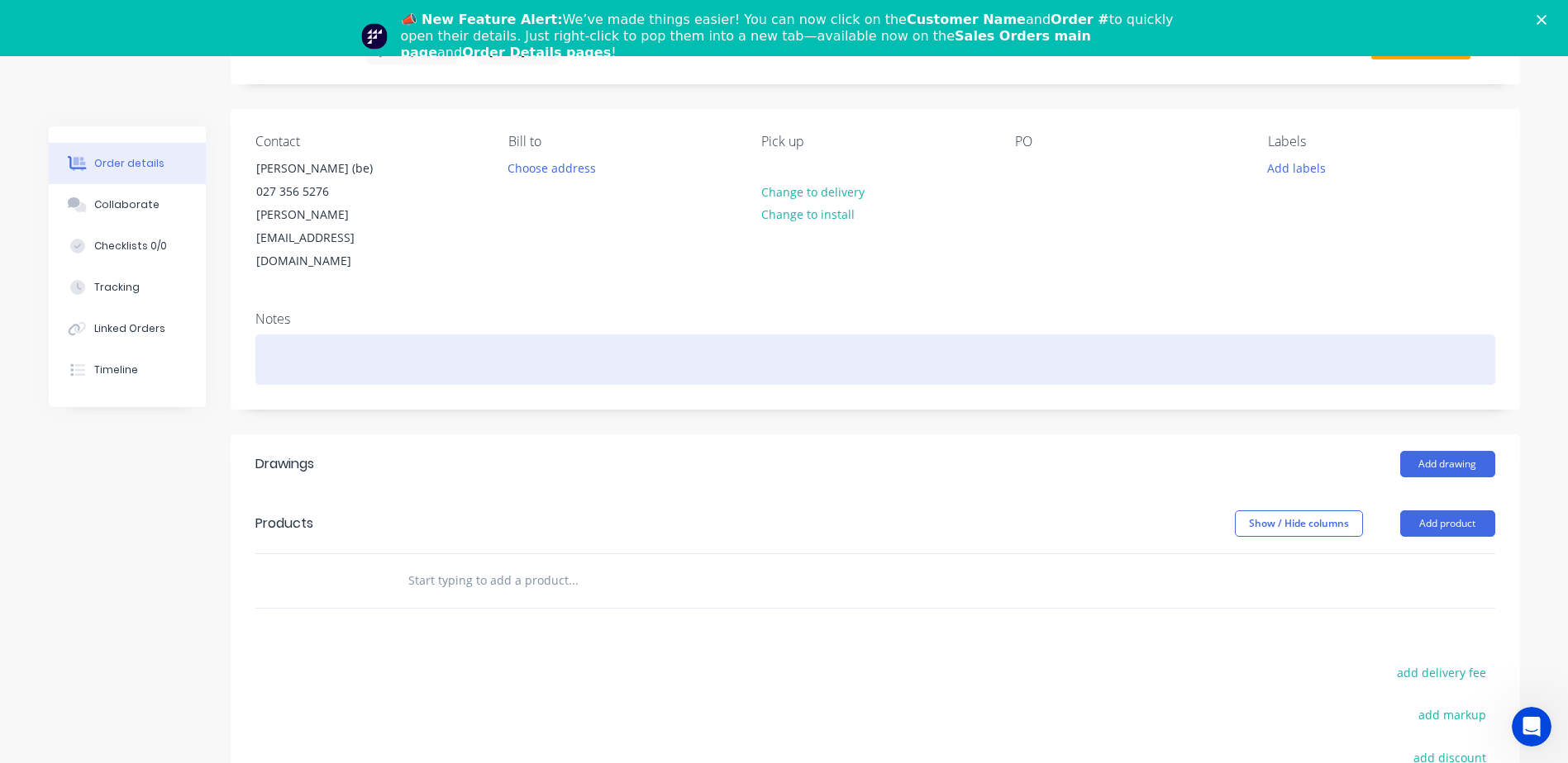
click at [282, 334] on div at bounding box center [875, 359] width 1240 height 50
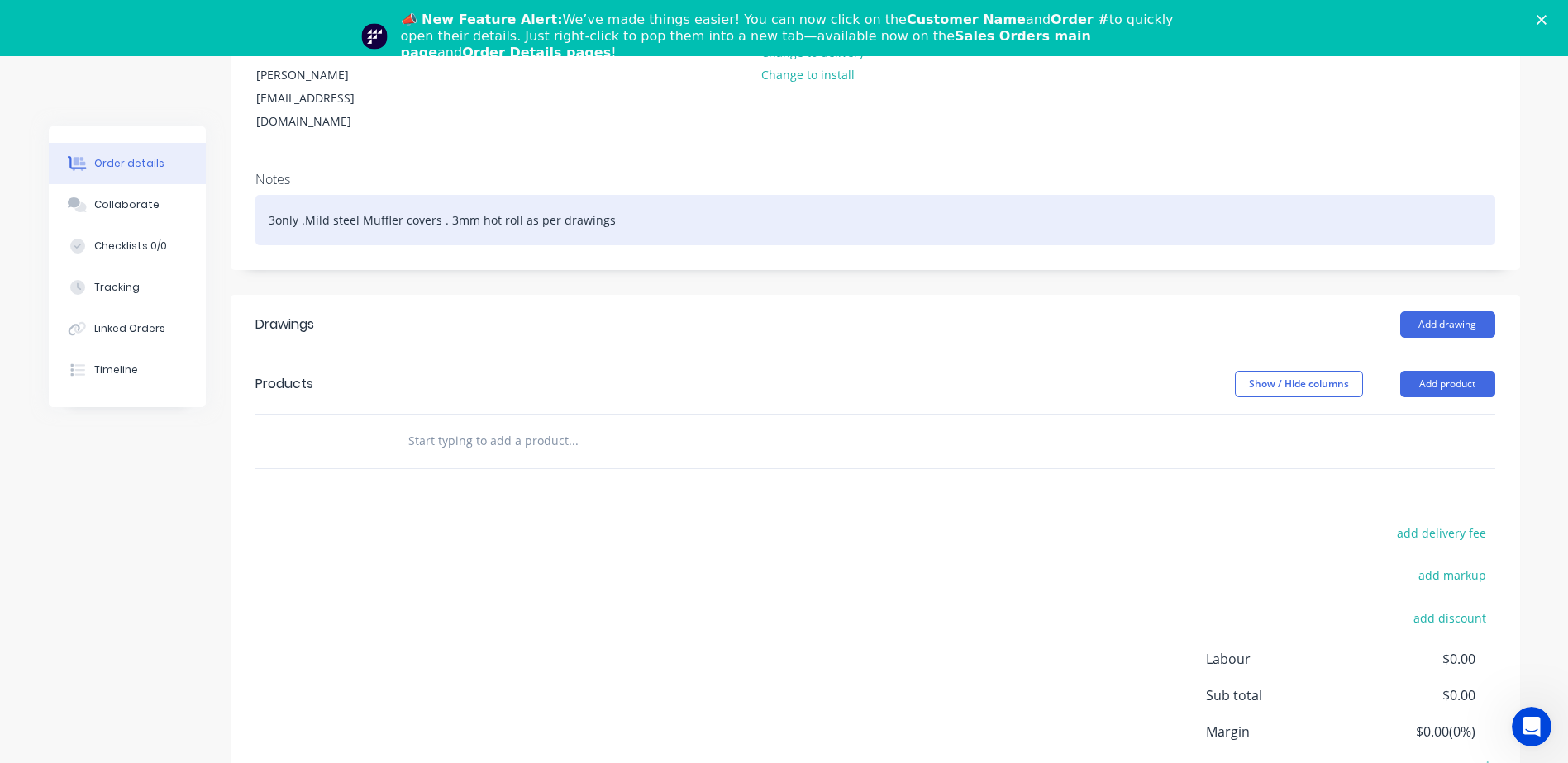
scroll to position [279, 0]
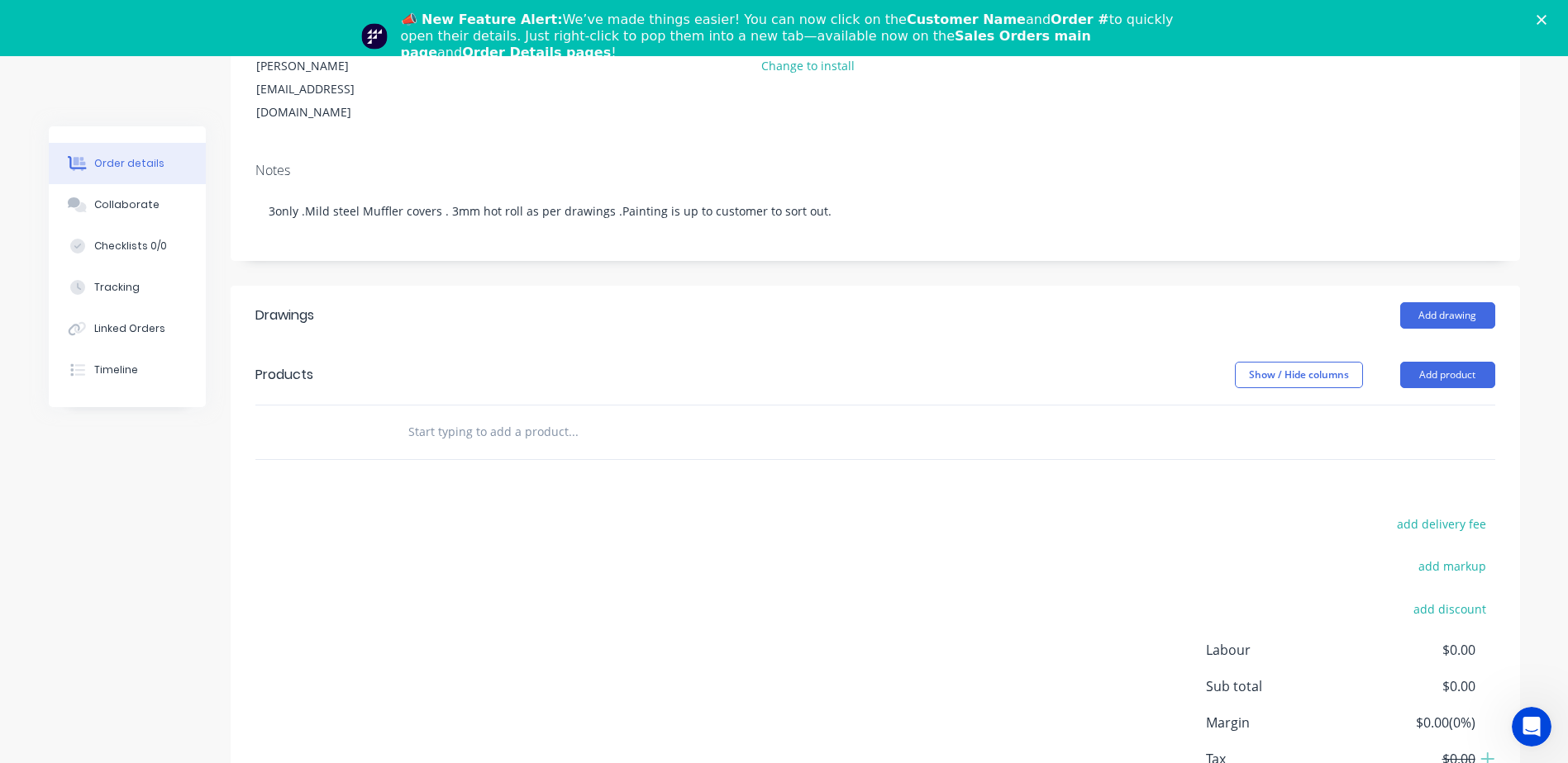
click at [1050, 362] on button "Add product" at bounding box center [1448, 375] width 95 height 27
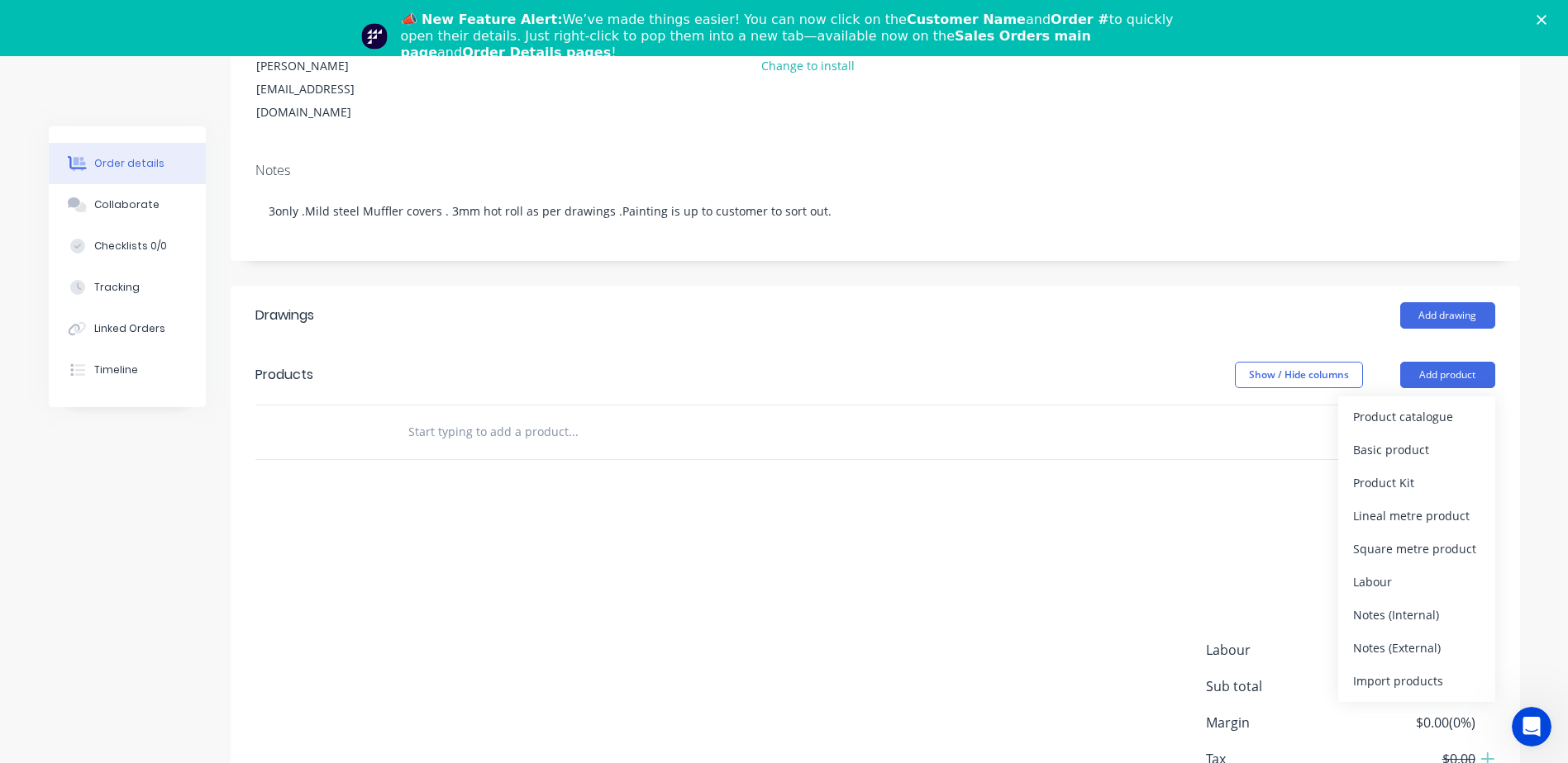
click at [1050, 405] on div "Product catalogue" at bounding box center [1416, 417] width 127 height 24
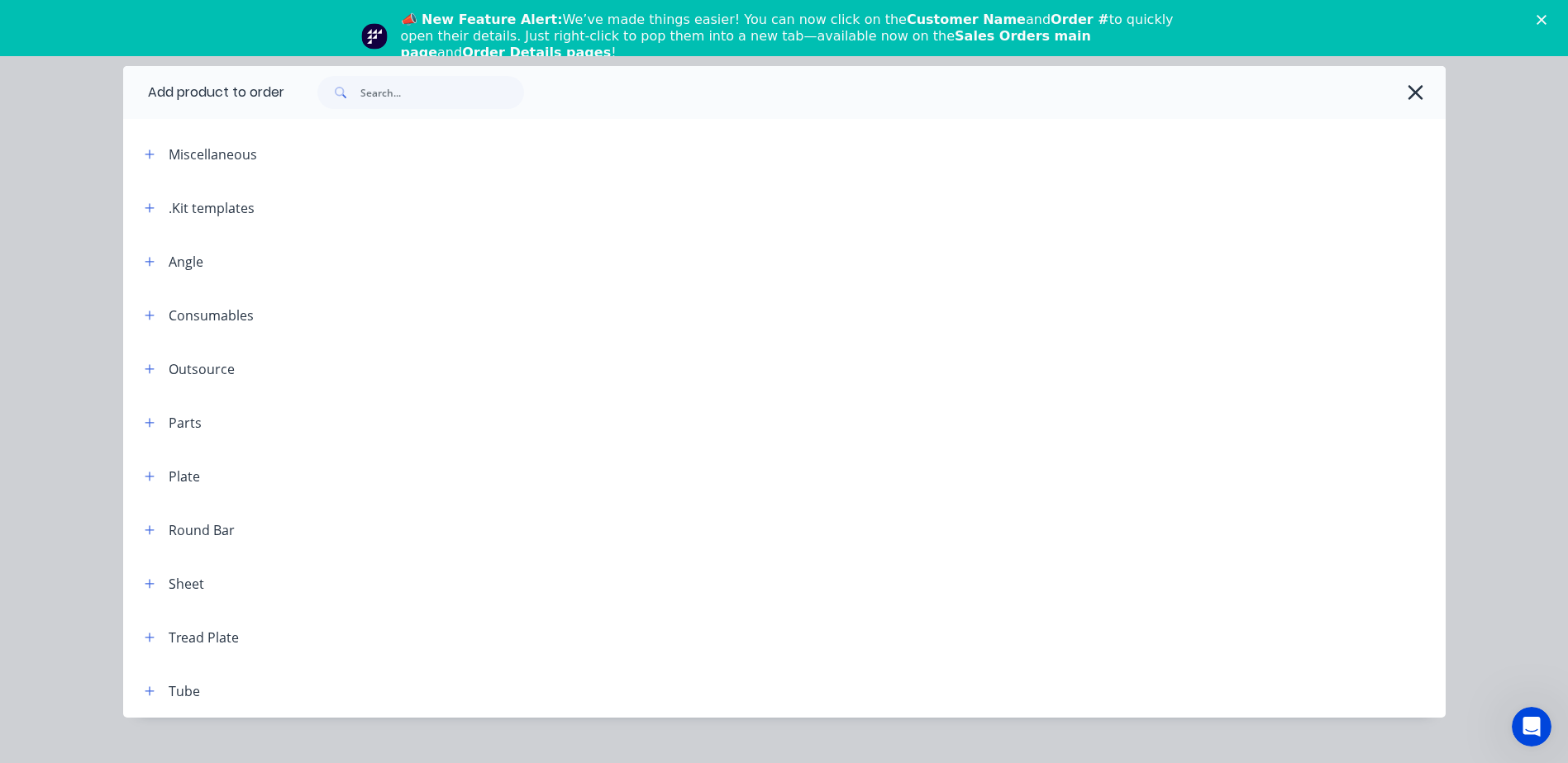
click at [145, 207] on icon "button" at bounding box center [149, 208] width 9 height 9
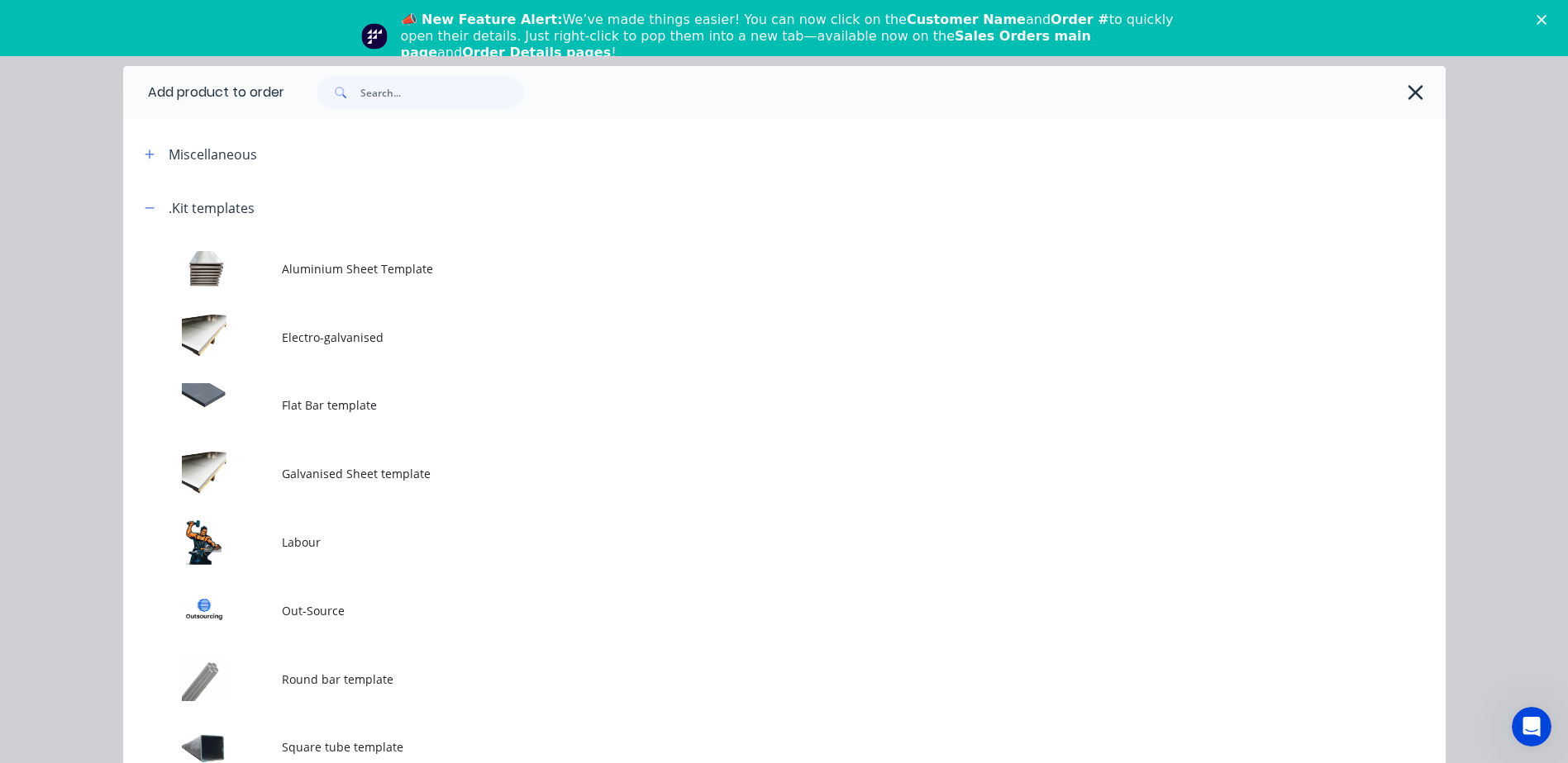
click at [218, 531] on td at bounding box center [202, 542] width 159 height 69
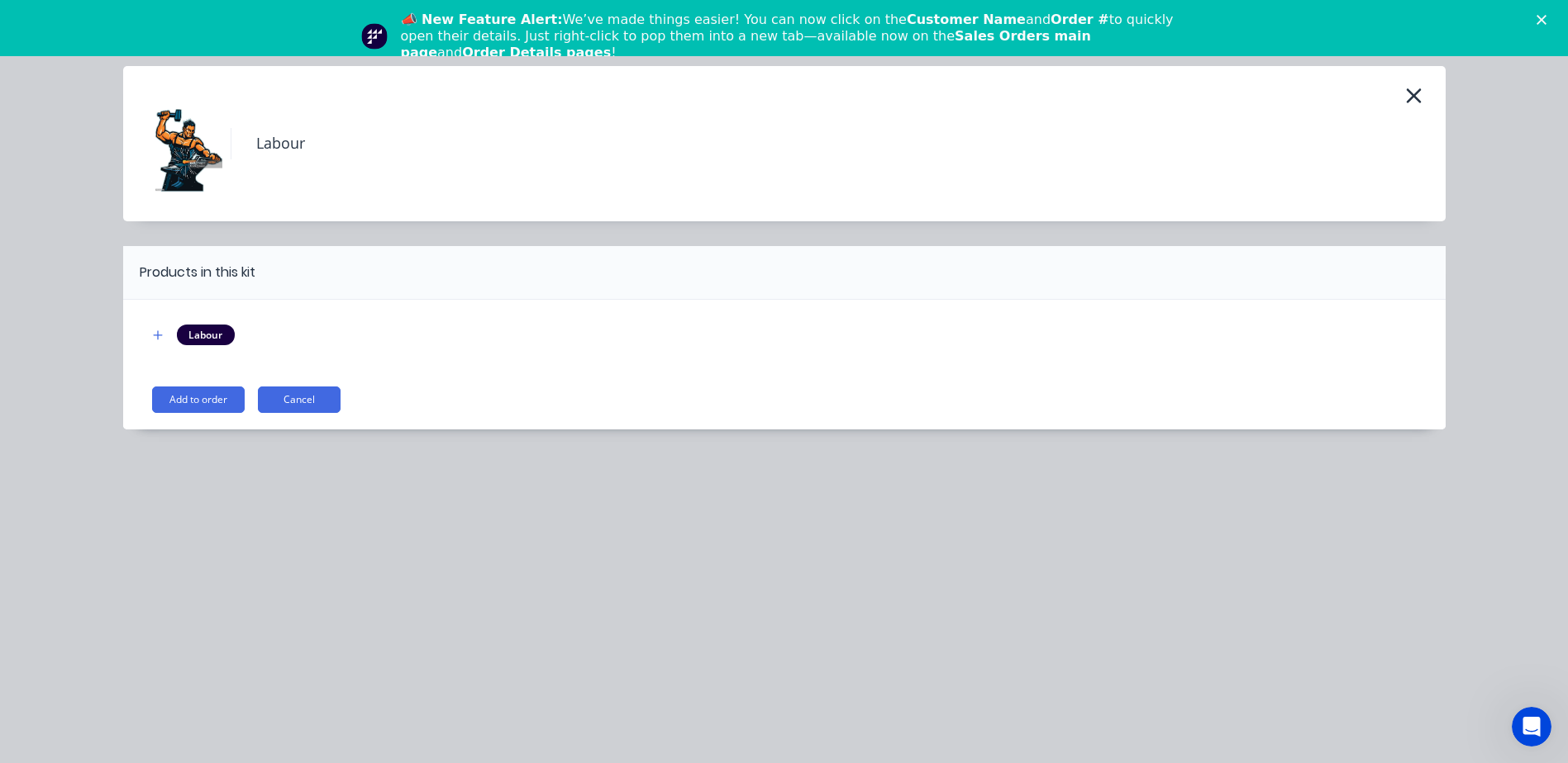
click at [216, 395] on button "Add to order" at bounding box center [198, 399] width 93 height 27
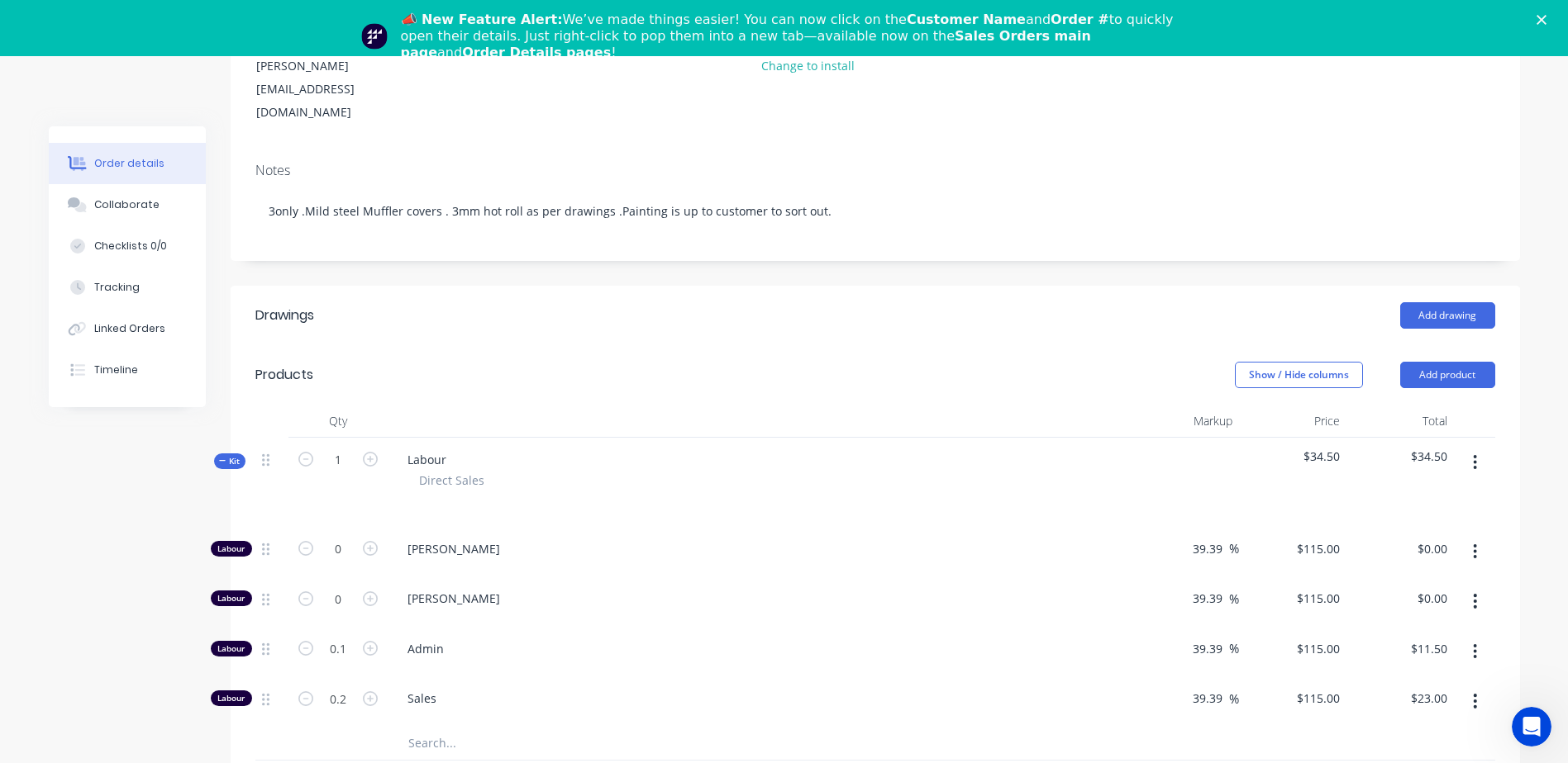
click at [369, 531] on icon "button" at bounding box center [370, 549] width 15 height 15
type input "1"
type input "$115.00"
click at [369, 531] on icon "button" at bounding box center [370, 549] width 15 height 15
type input "2"
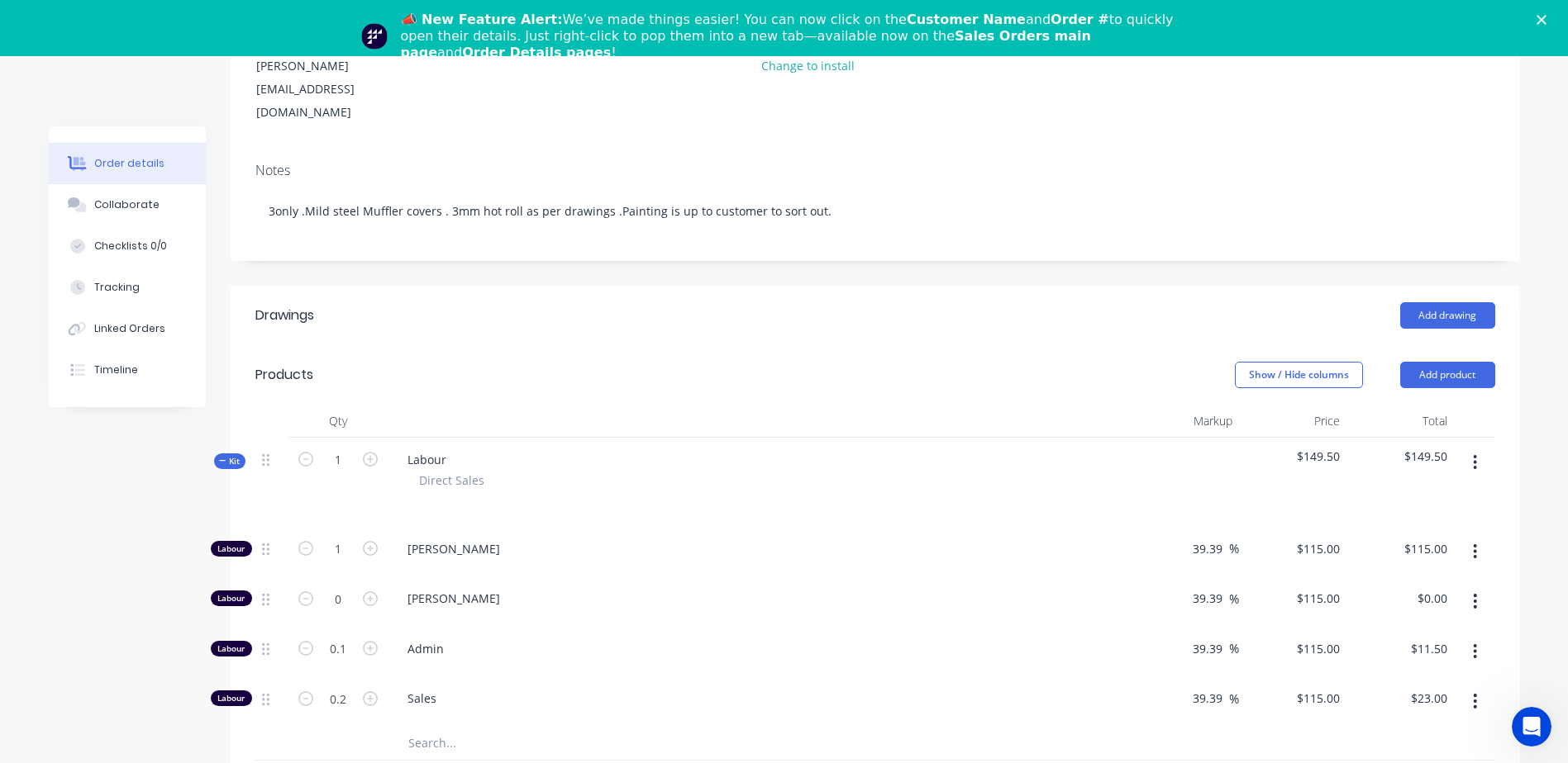
type input "$230.00"
click at [369, 531] on icon "button" at bounding box center [370, 549] width 15 height 15
type input "3"
type input "$345.00"
click at [369, 531] on icon "button" at bounding box center [370, 549] width 15 height 15
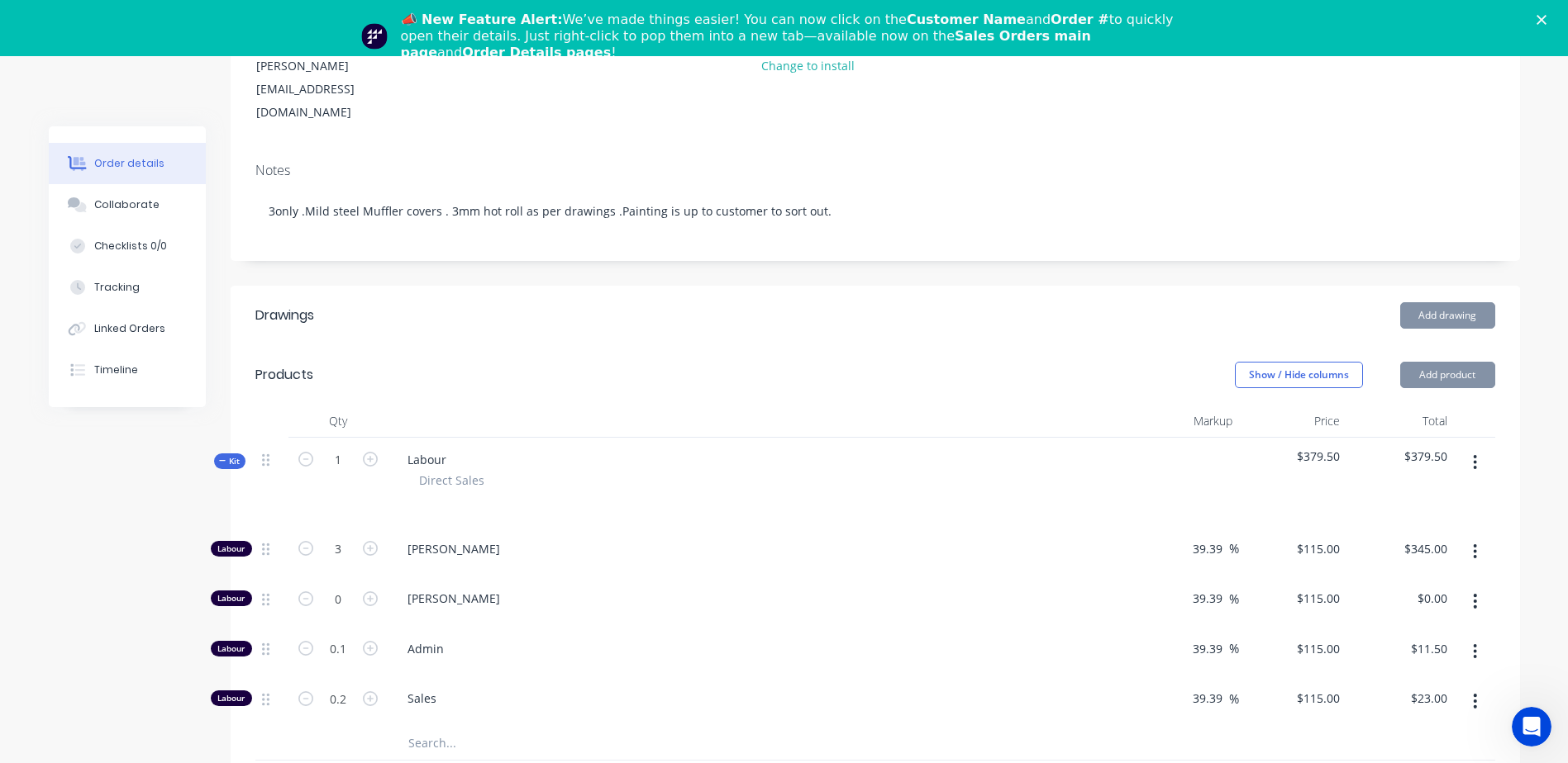
type input "4"
type input "$460.00"
click at [371, 531] on icon "button" at bounding box center [370, 549] width 15 height 15
type input "5"
type input "$575.00"
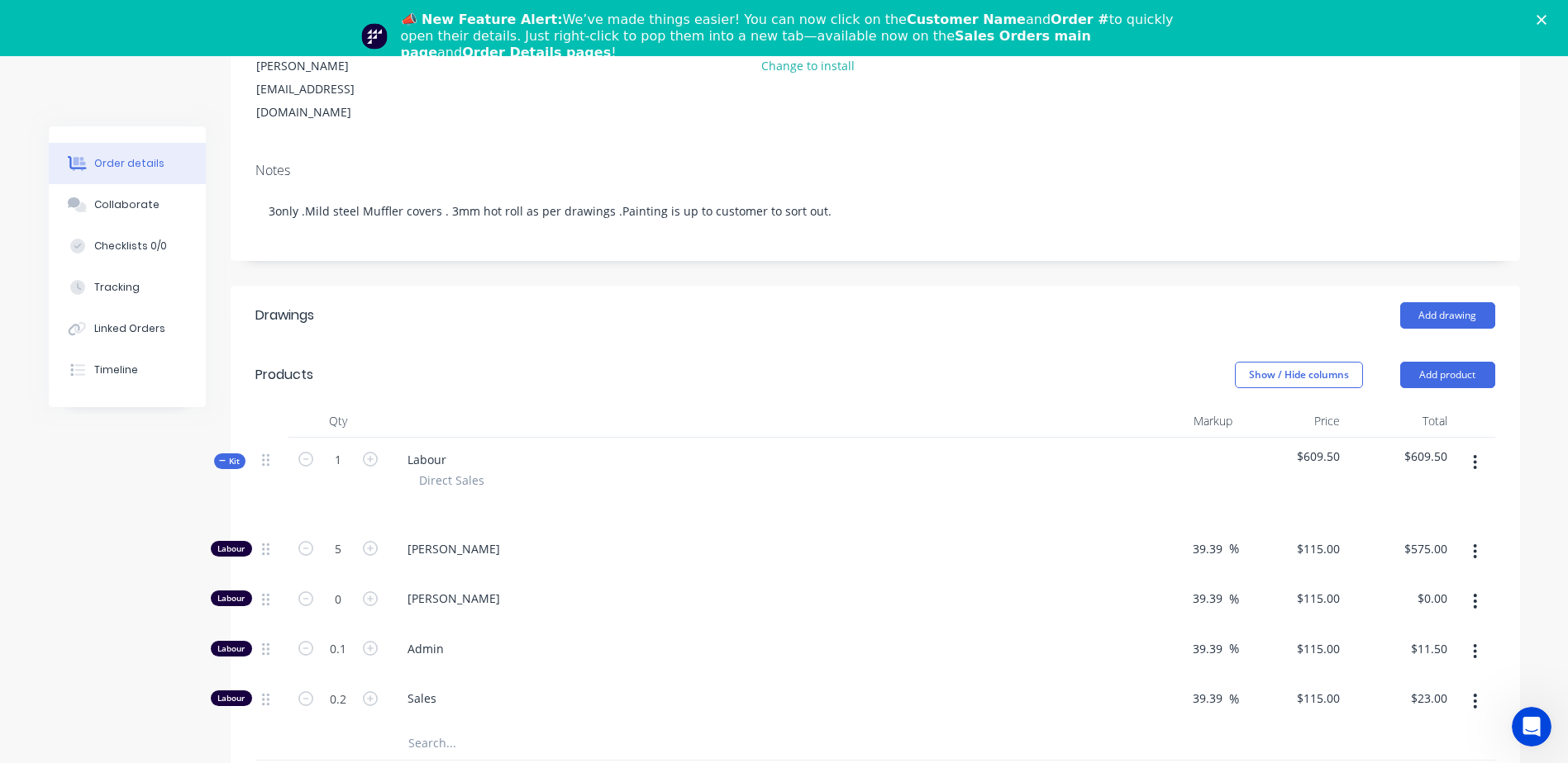
click at [372, 531] on icon "button" at bounding box center [370, 549] width 15 height 15
type input "6"
type input "$690.00"
click at [372, 531] on icon "button" at bounding box center [370, 549] width 15 height 15
type input "7"
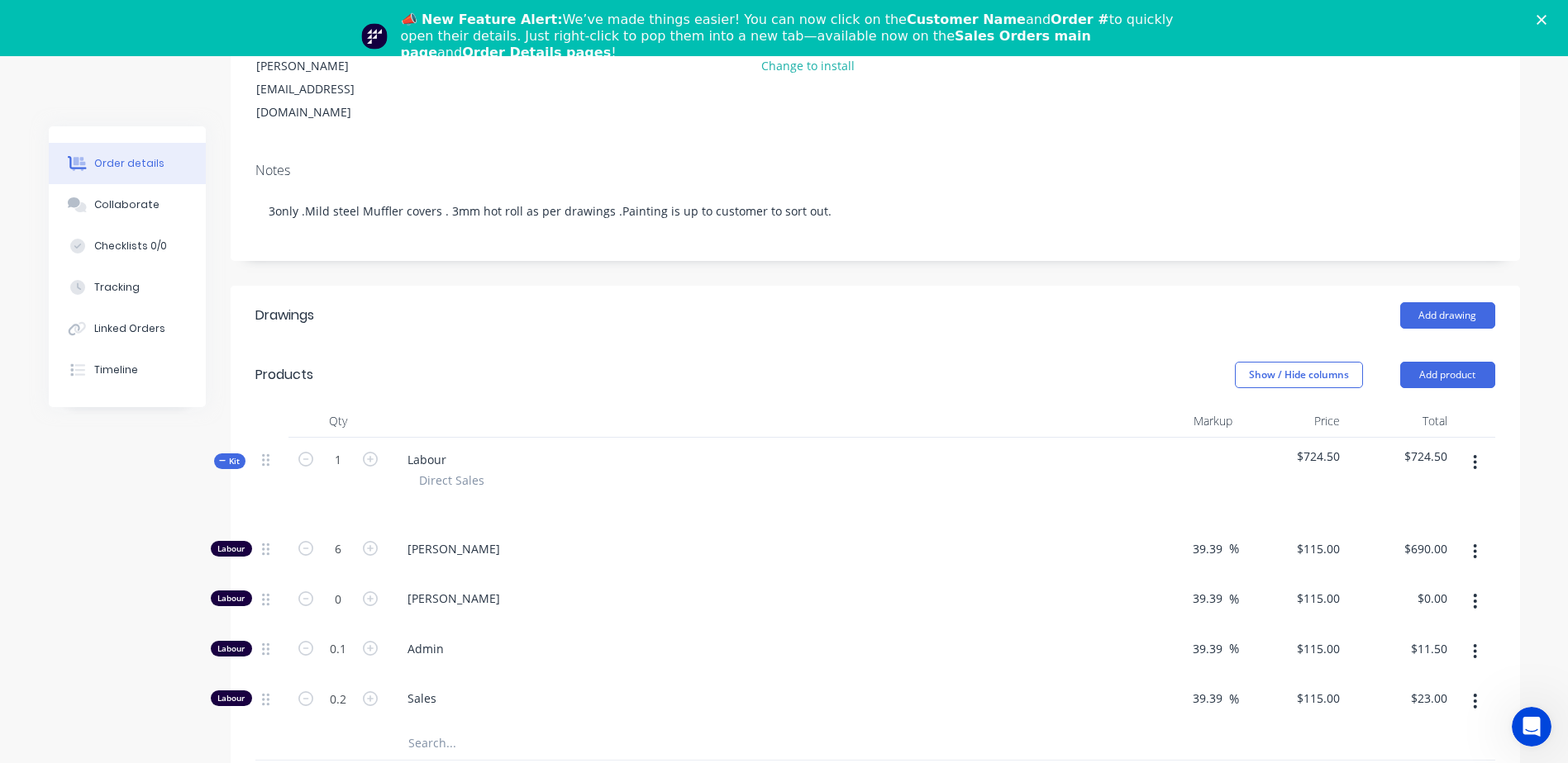
type input "$805.00"
click at [372, 531] on icon "button" at bounding box center [370, 549] width 15 height 15
type input "8"
type input "$920.00"
click at [372, 531] on icon "button" at bounding box center [370, 549] width 15 height 15
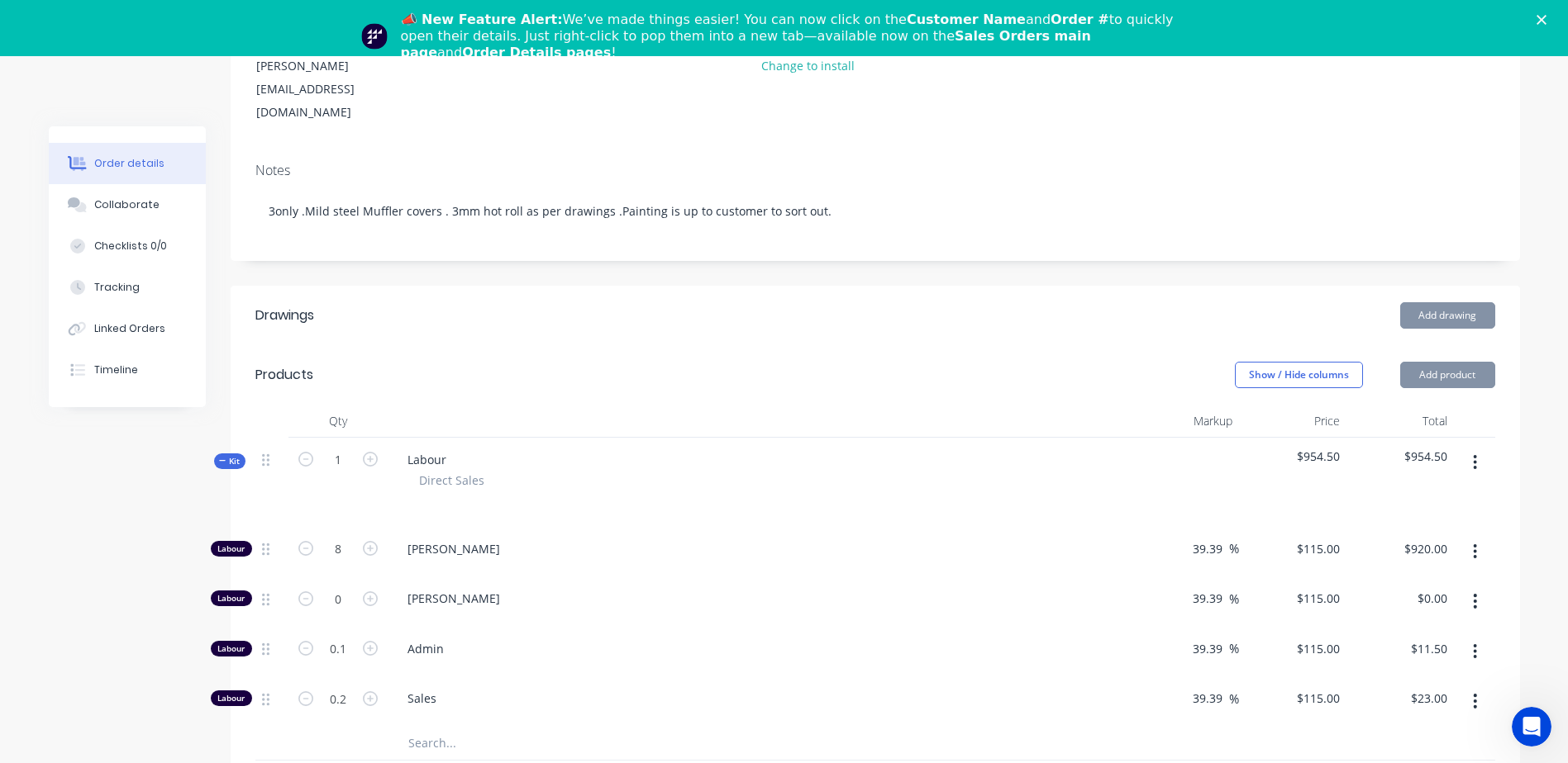
type input "9"
type input "$1,035.00"
click at [374, 531] on icon "button" at bounding box center [370, 549] width 15 height 15
type input "10"
type input "$1,150.00"
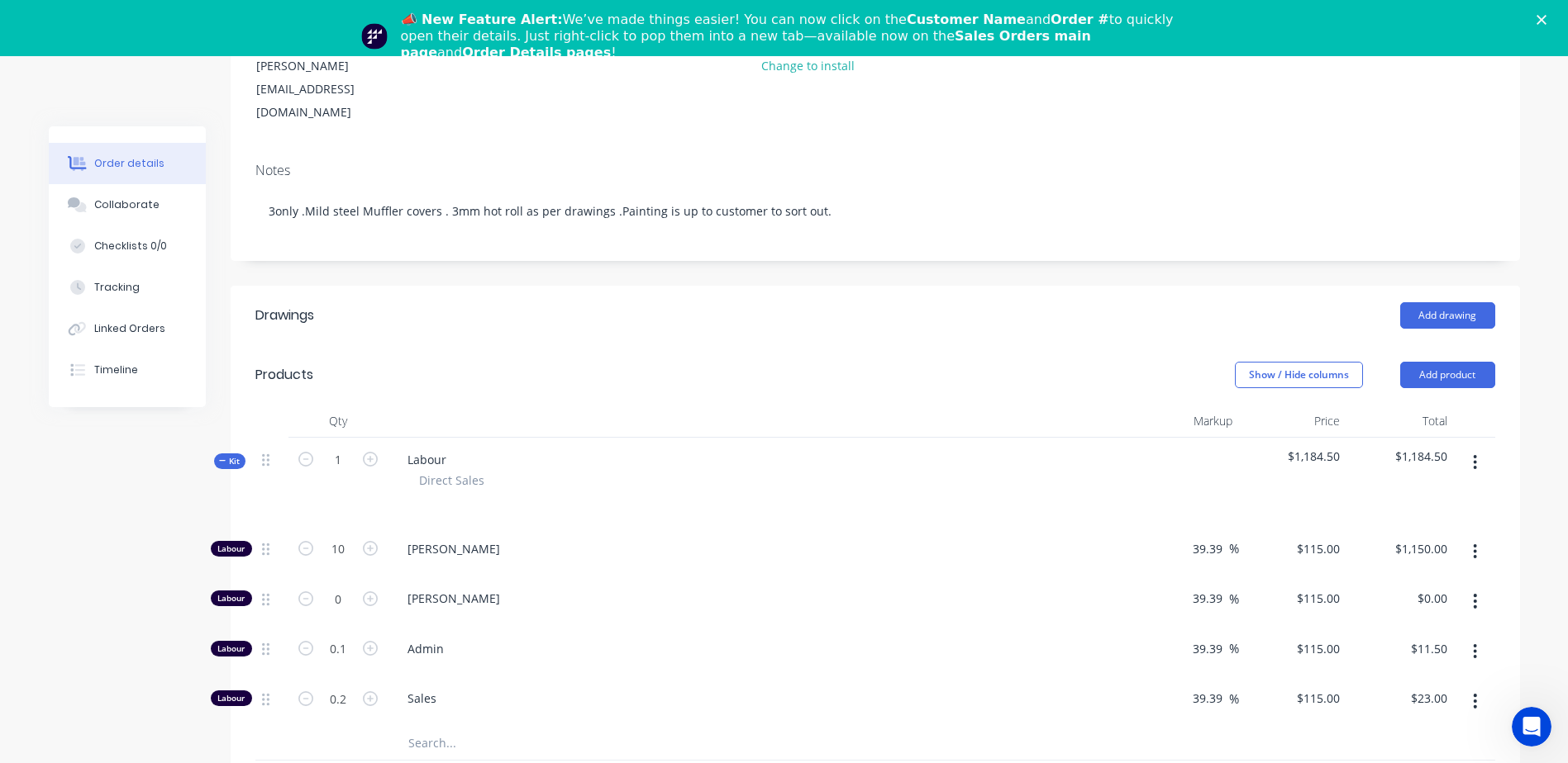
click at [374, 531] on icon "button" at bounding box center [370, 549] width 15 height 15
type input "11"
type input "$1,265.00"
click at [374, 531] on icon "button" at bounding box center [370, 549] width 15 height 15
type input "12"
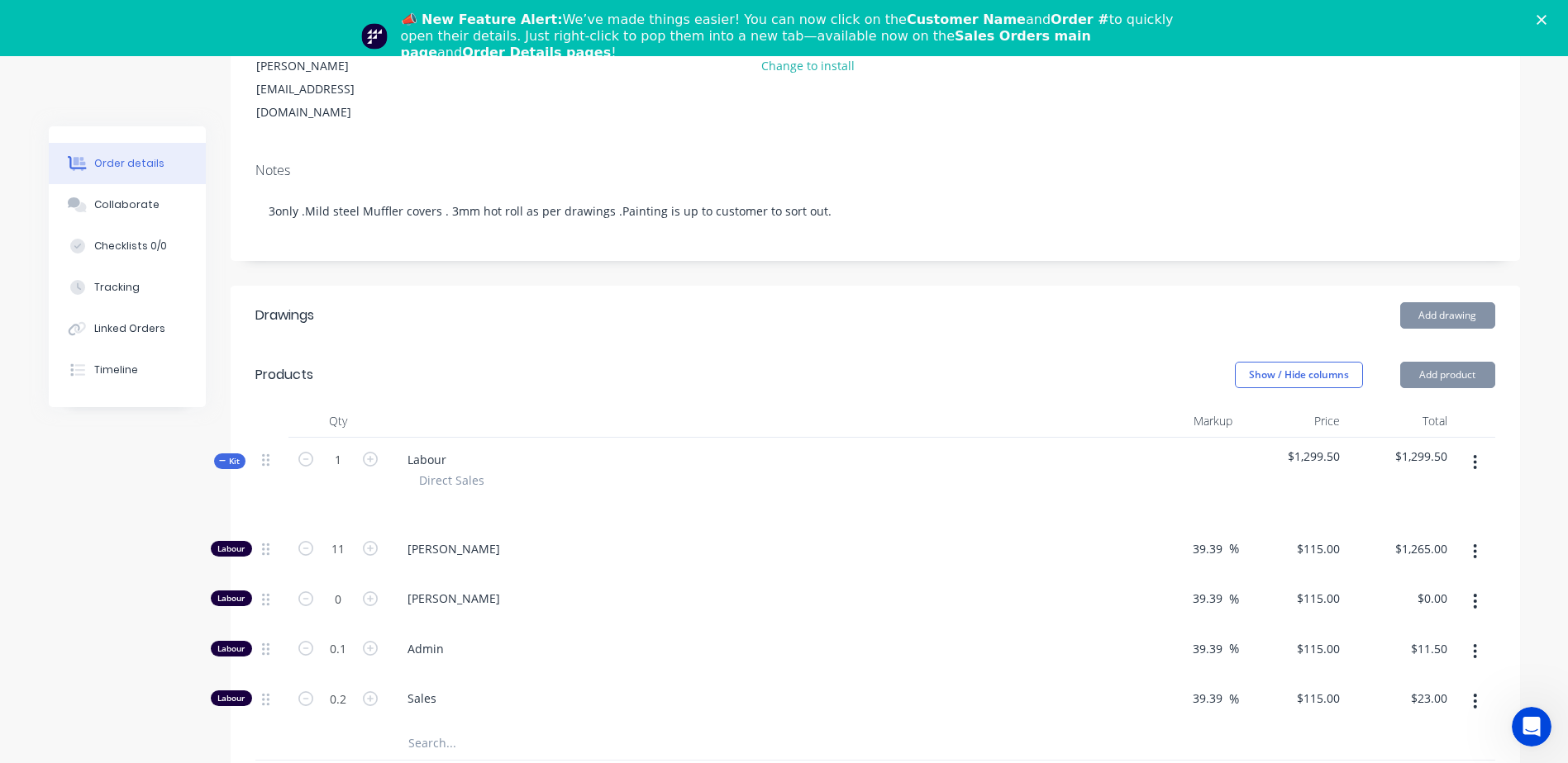
type input "$1,380.00"
click at [374, 531] on icon "button" at bounding box center [370, 549] width 15 height 15
type input "13"
type input "$1,495.00"
click at [374, 531] on icon "button" at bounding box center [370, 549] width 15 height 15
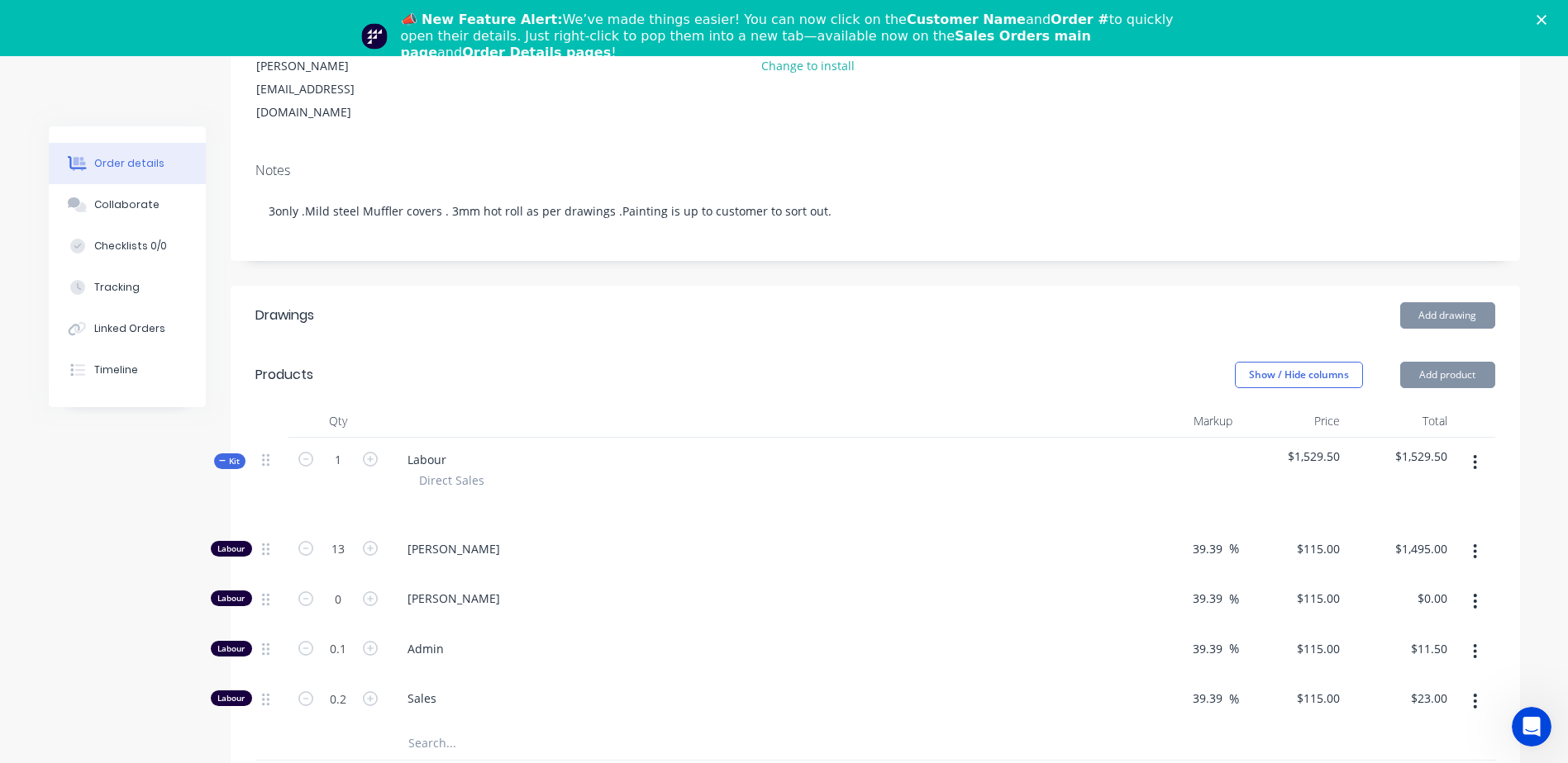
type input "14"
type input "$1,610.00"
click at [374, 531] on icon "button" at bounding box center [370, 549] width 15 height 15
type input "15"
type input "$1,725.00"
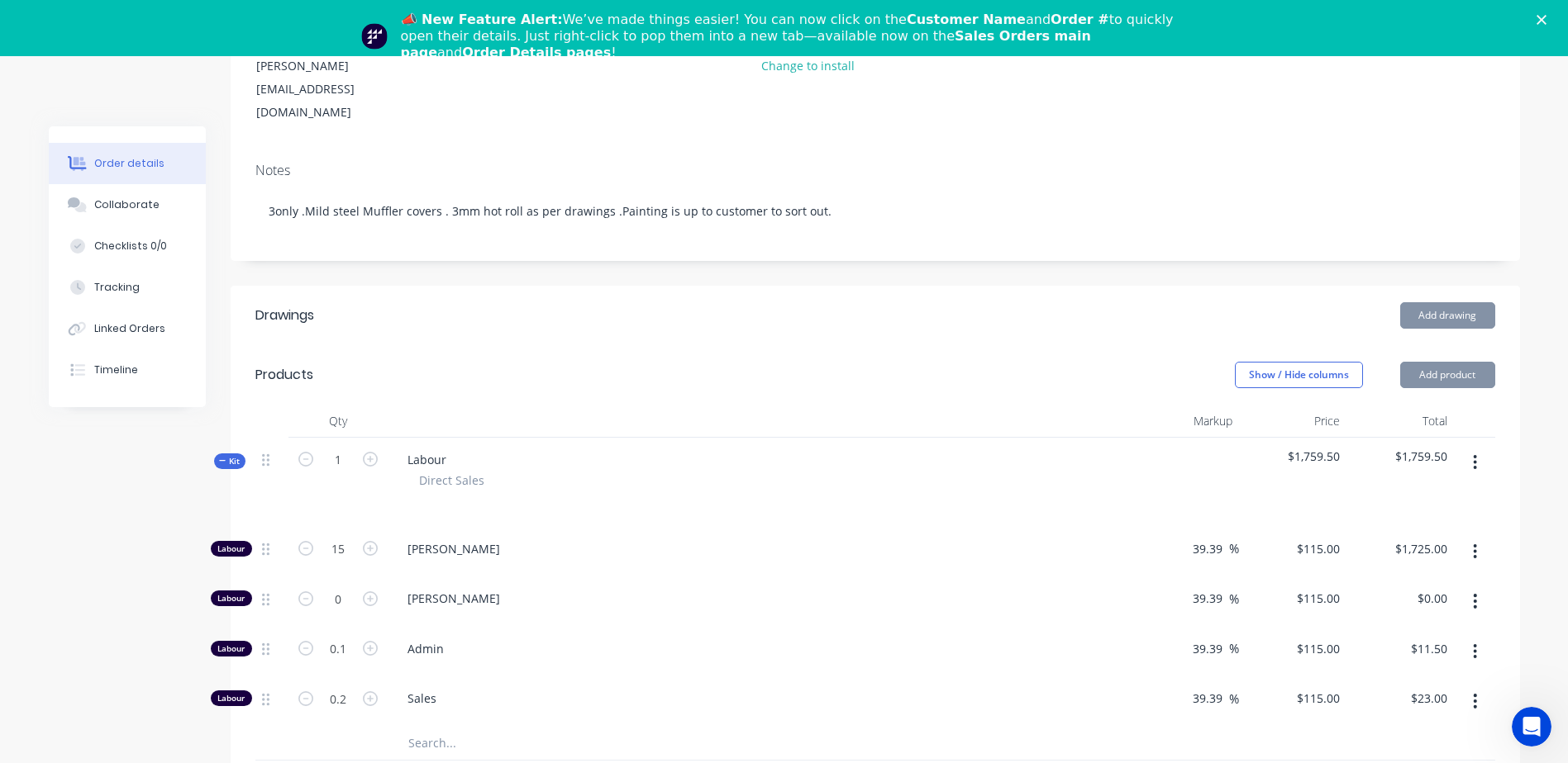
click at [374, 531] on icon "button" at bounding box center [370, 549] width 15 height 15
type input "16"
type input "$1,840.00"
click at [374, 531] on icon "button" at bounding box center [370, 549] width 15 height 15
type input "17"
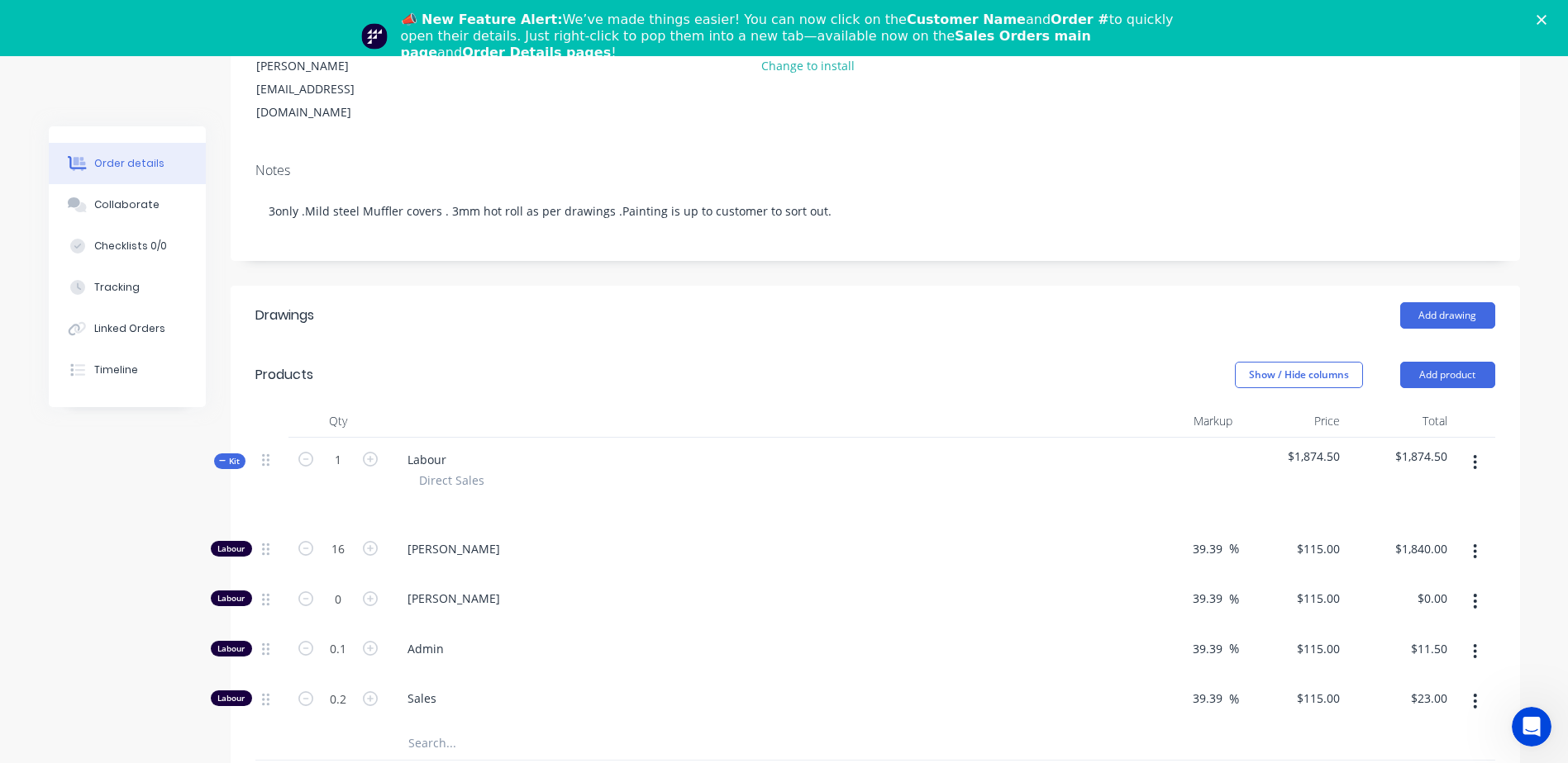
type input "$1,955.00"
click at [374, 531] on icon "button" at bounding box center [370, 549] width 15 height 15
type input "18"
type input "$2,070.00"
click at [374, 531] on icon "button" at bounding box center [370, 549] width 15 height 15
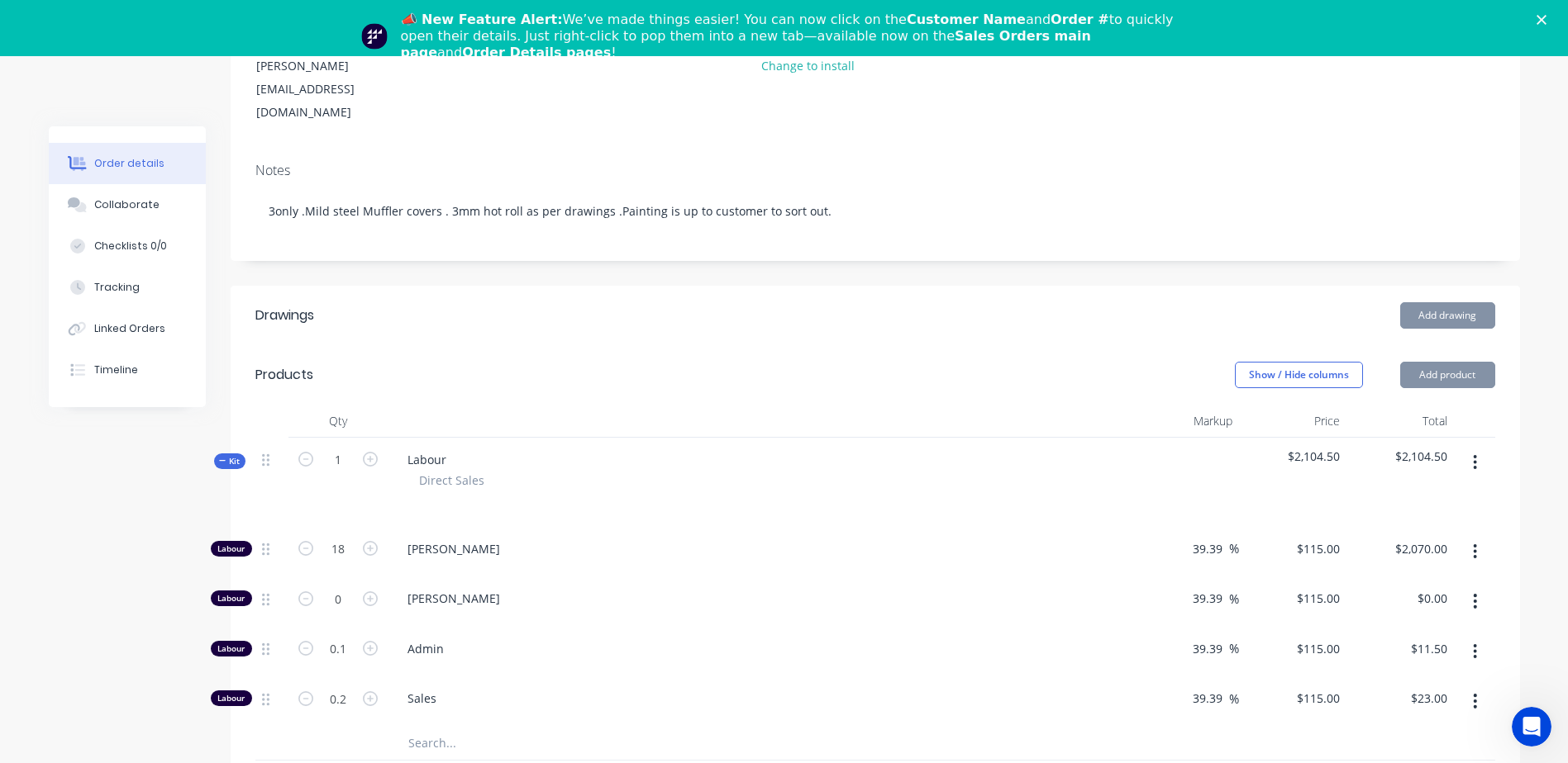
type input "19"
type input "$2,185.00"
click at [374, 531] on icon "button" at bounding box center [370, 549] width 15 height 15
type input "20"
type input "$2,300.00"
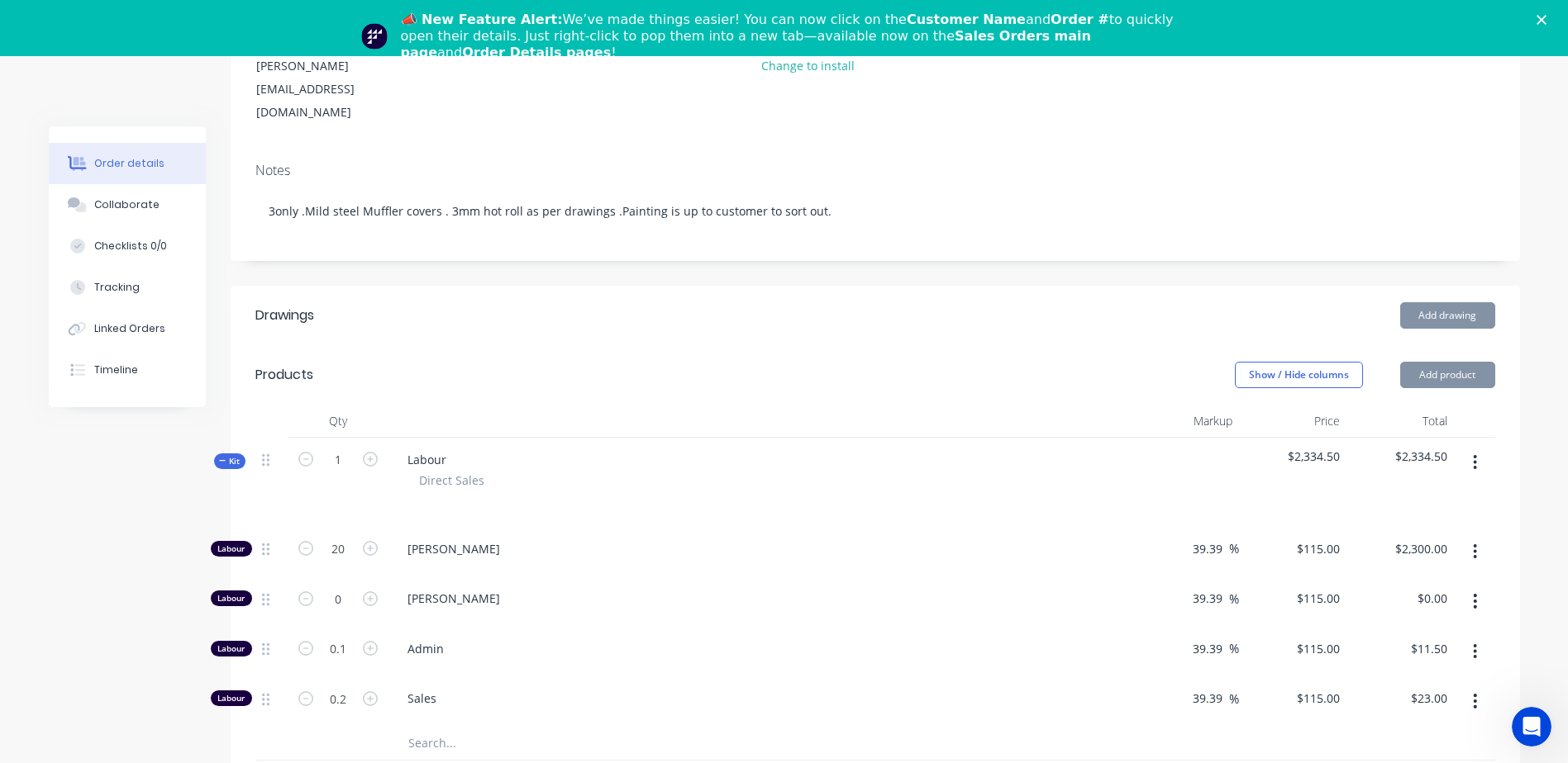
click at [374, 531] on icon "button" at bounding box center [370, 549] width 15 height 15
type input "21"
type input "$2,415.00"
click at [374, 531] on icon "button" at bounding box center [370, 549] width 15 height 15
type input "22"
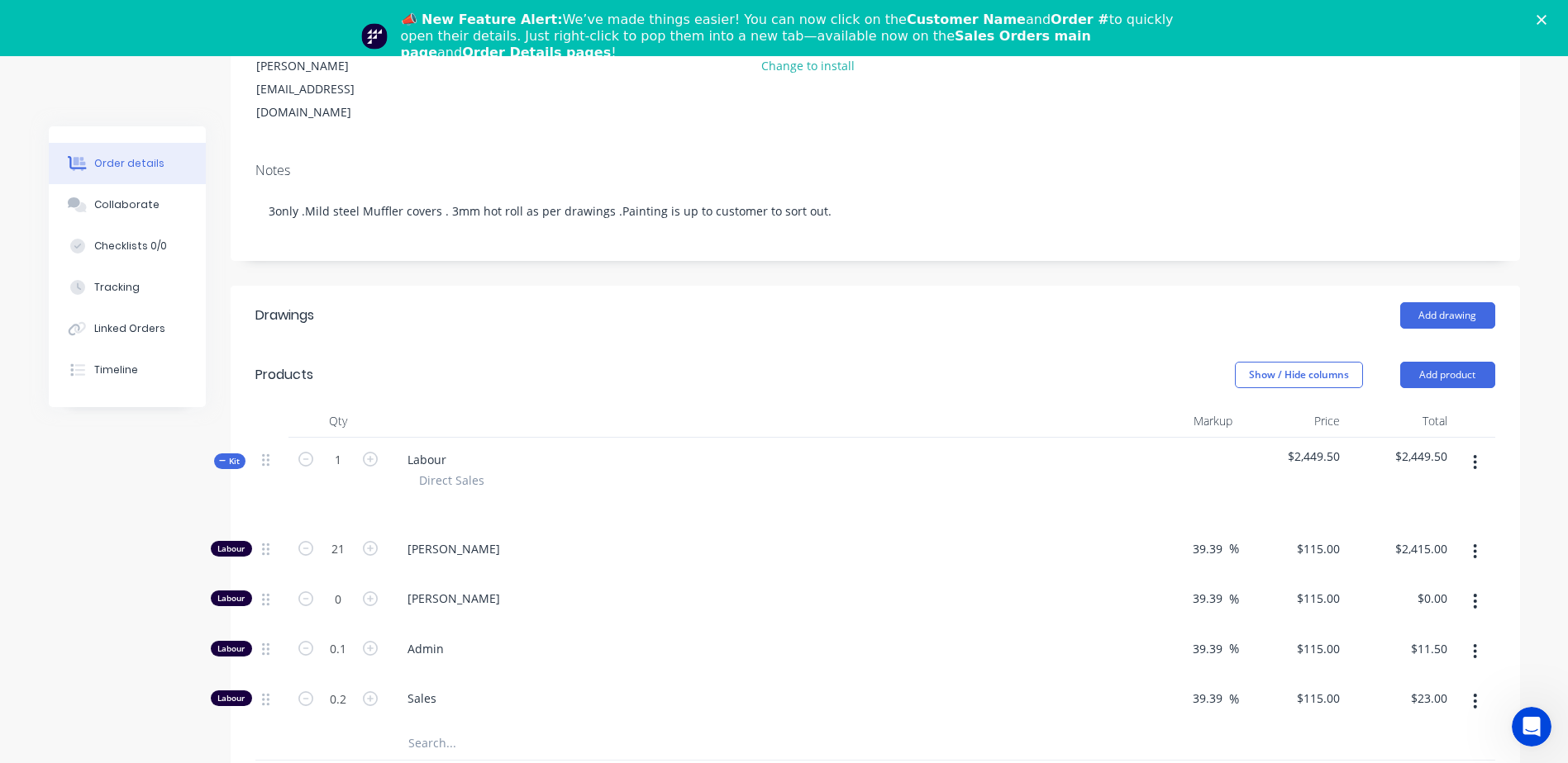
type input "$2,530.00"
click at [374, 531] on icon "button" at bounding box center [370, 549] width 15 height 15
type input "23"
type input "$2,645.00"
click at [374, 531] on icon "button" at bounding box center [370, 549] width 15 height 15
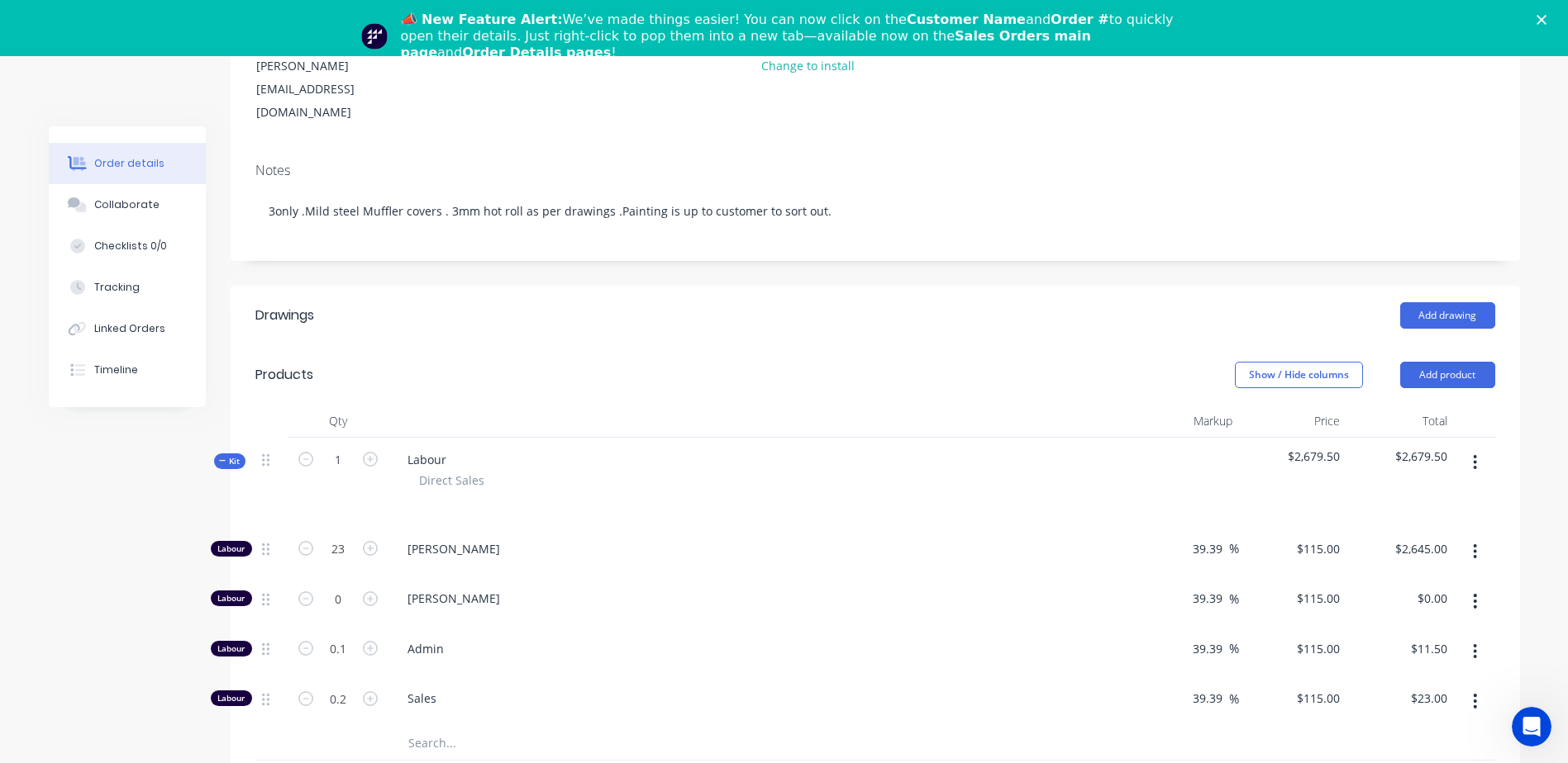
type input "24"
type input "$2,760.00"
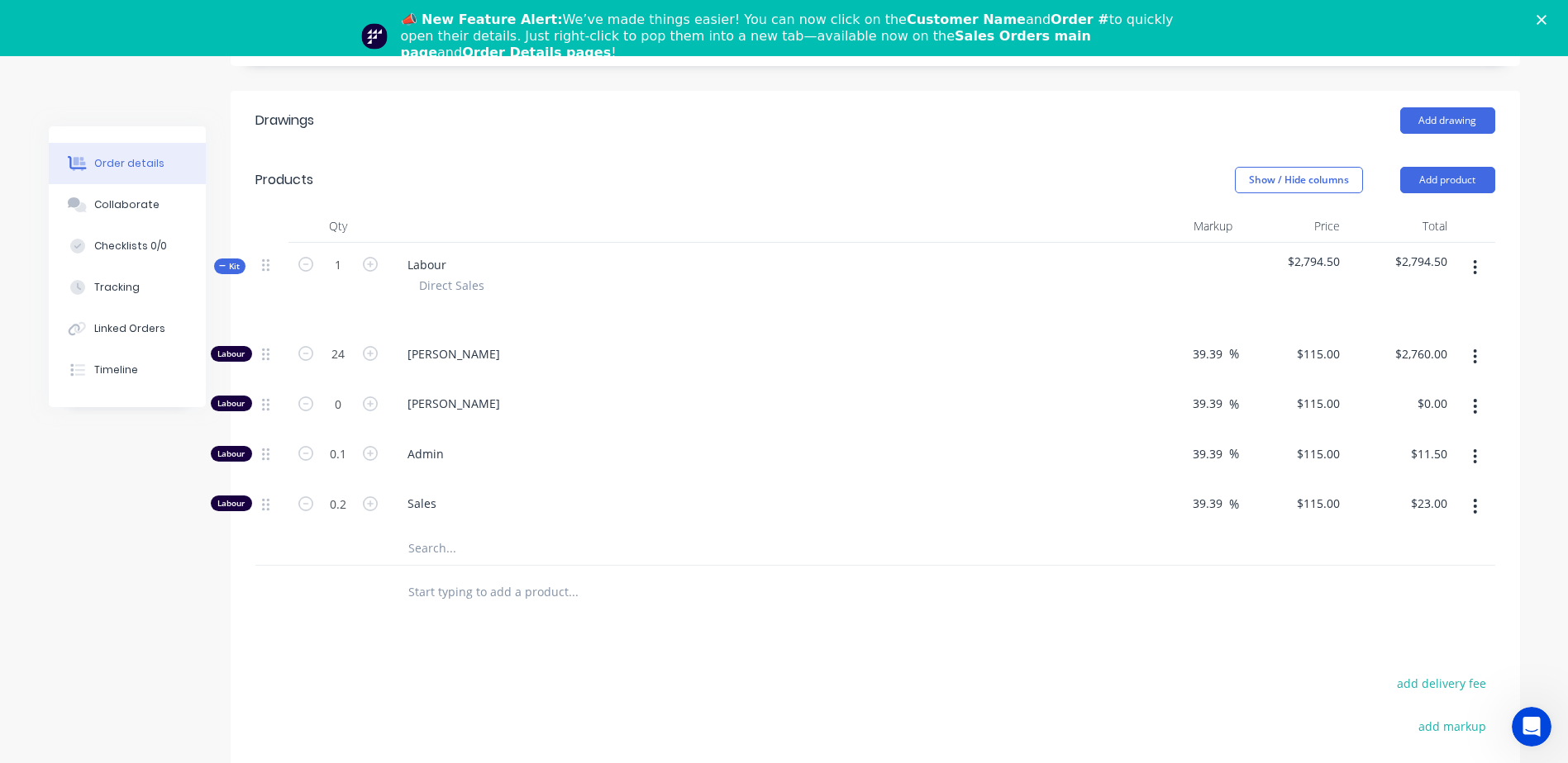
scroll to position [475, 0]
click at [1050, 496] on icon "button" at bounding box center [1475, 505] width 5 height 18
click at [1050, 531] on div "Delete" at bounding box center [1416, 614] width 127 height 24
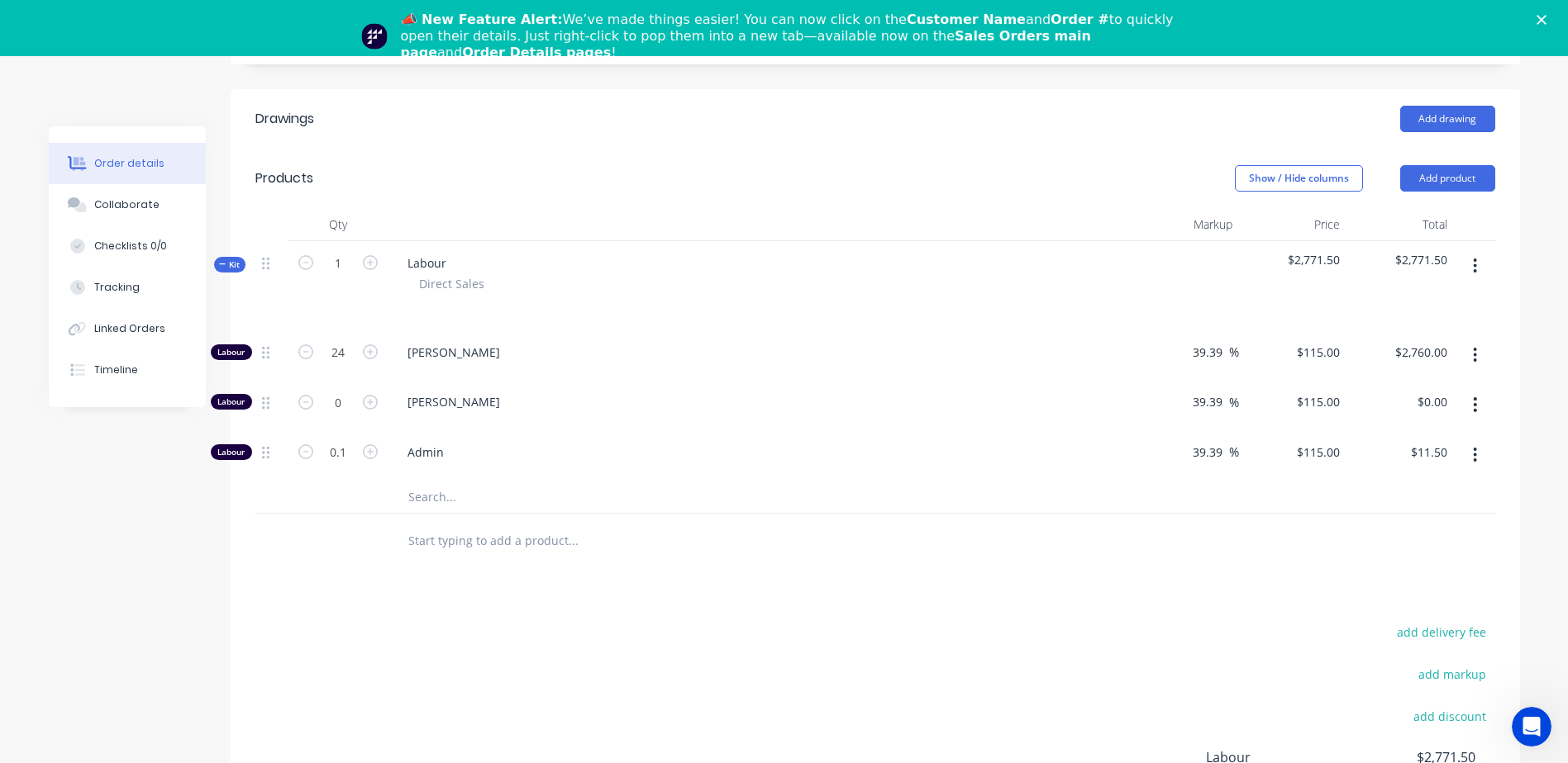
click at [1050, 446] on icon "button" at bounding box center [1475, 455] width 5 height 18
click at [1050, 531] on div "Delete" at bounding box center [1416, 564] width 127 height 24
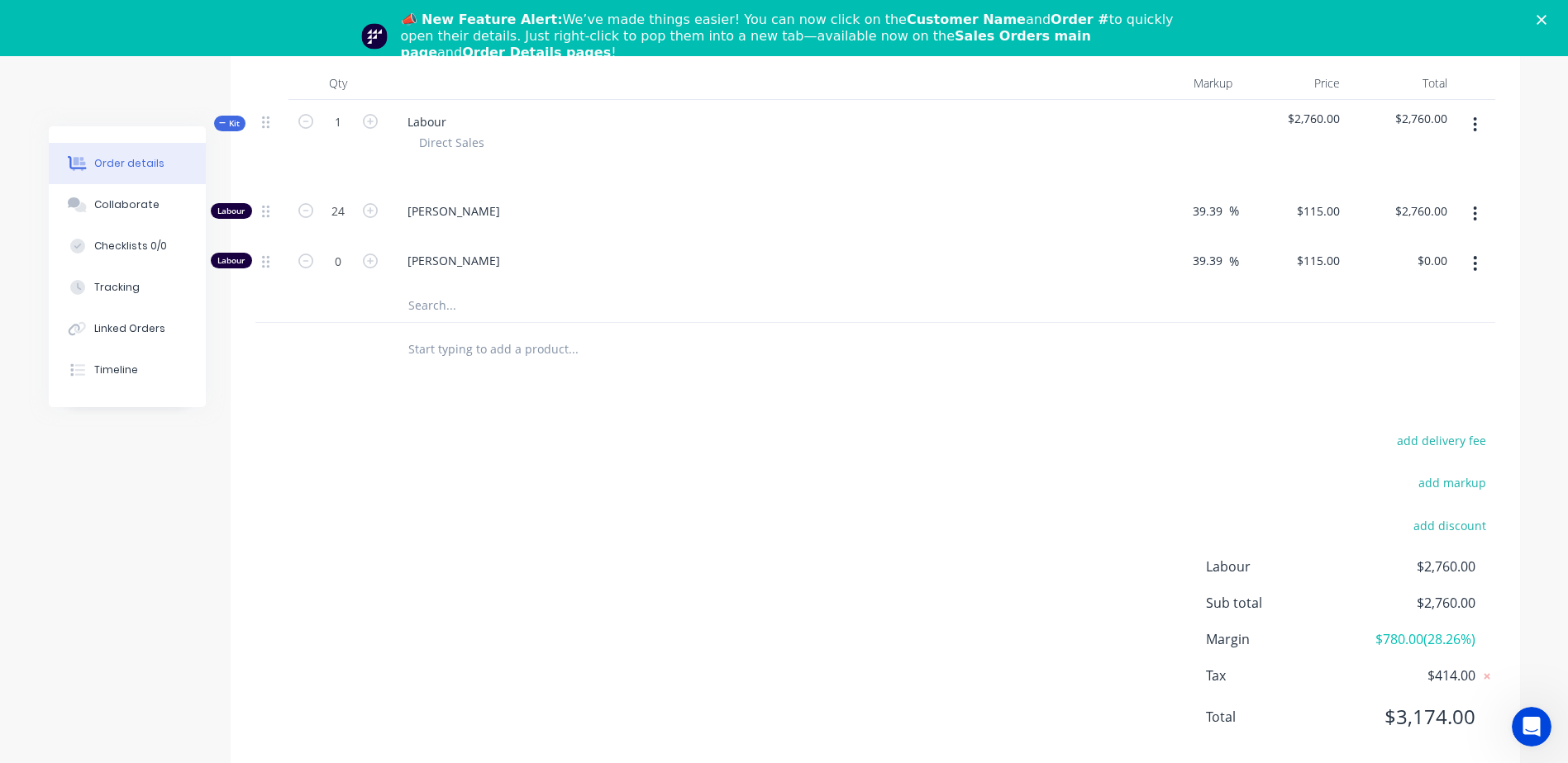
scroll to position [628, 0]
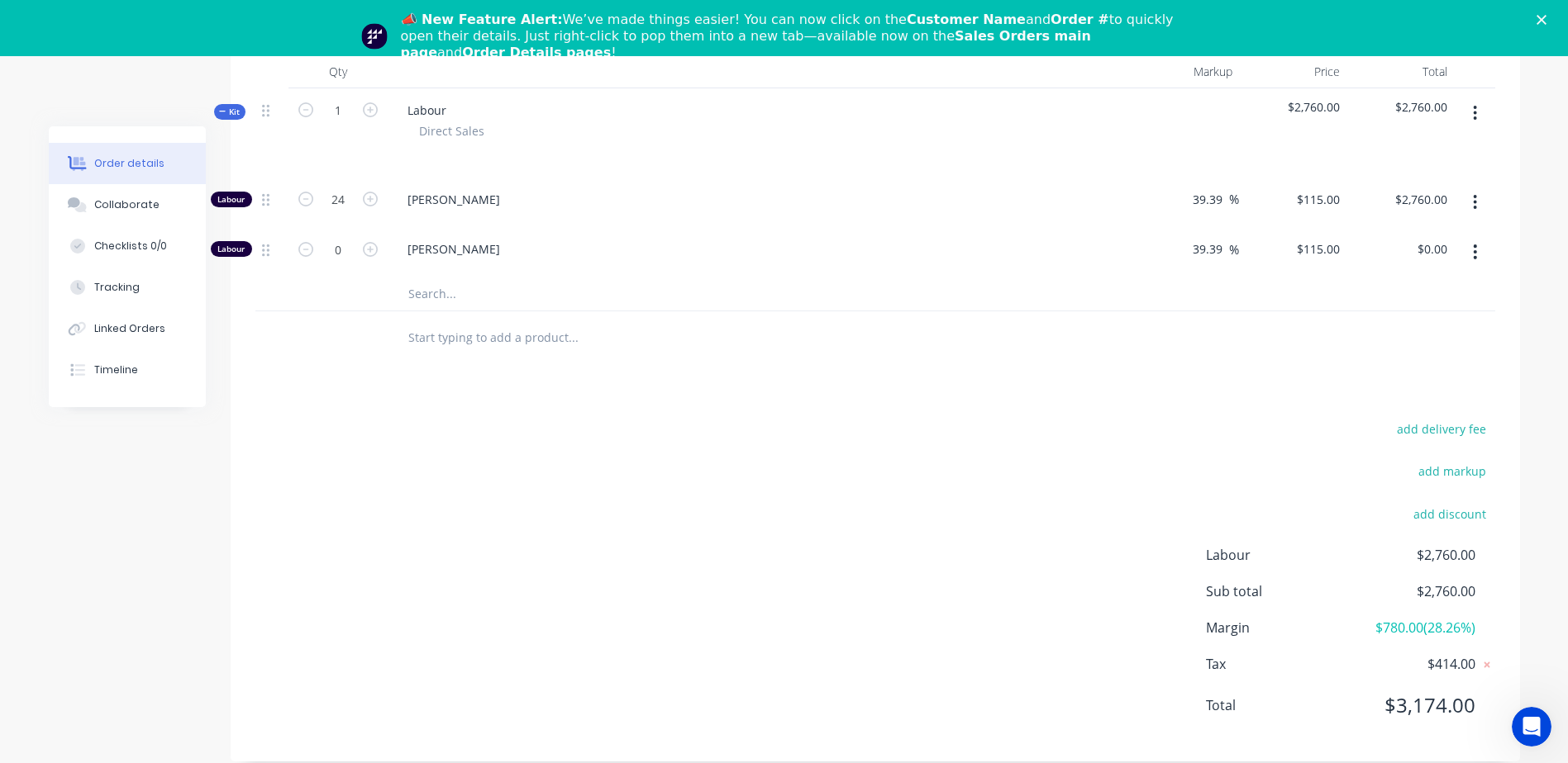
click at [425, 278] on input "text" at bounding box center [573, 294] width 331 height 33
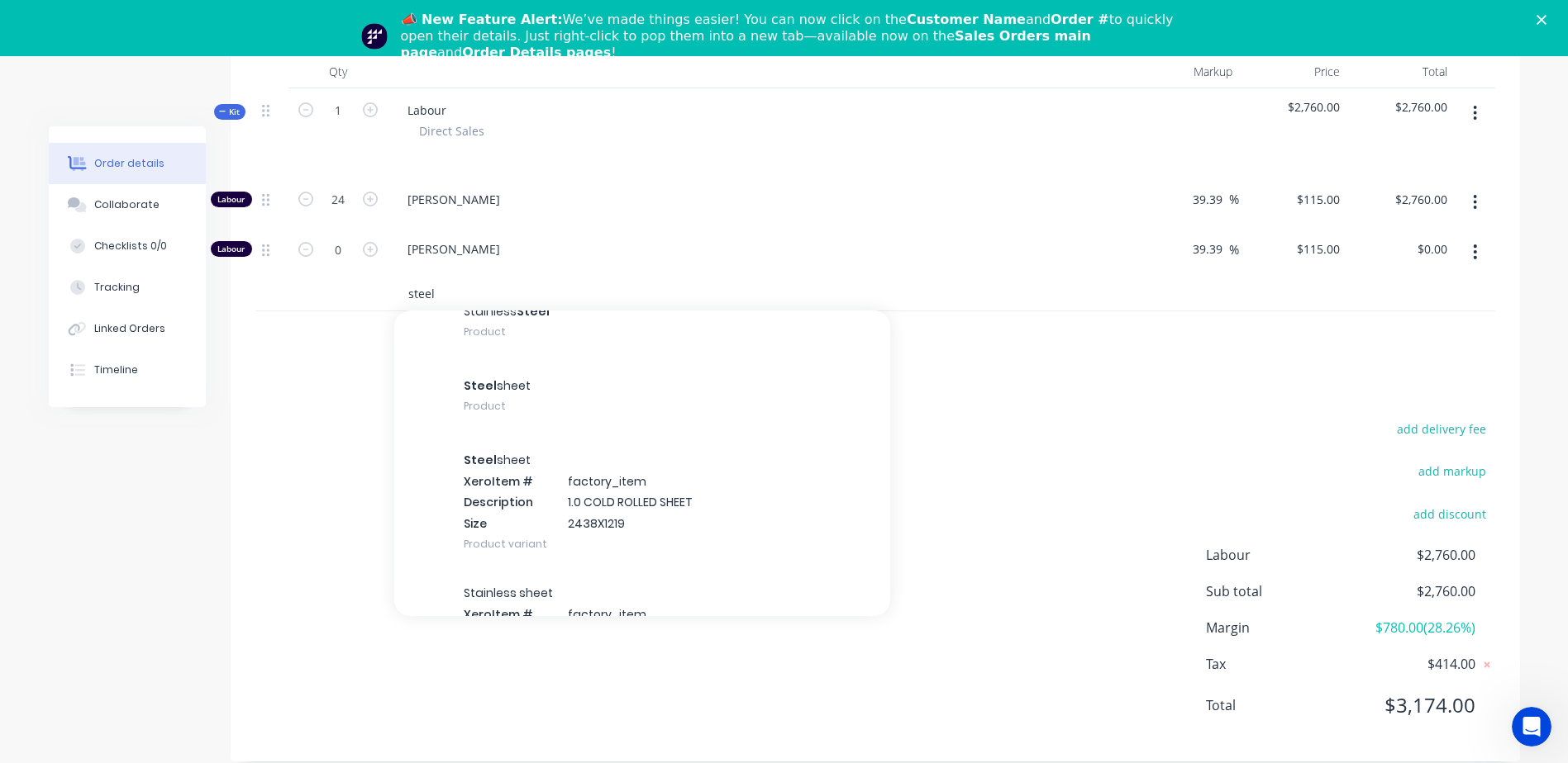
scroll to position [240, 0]
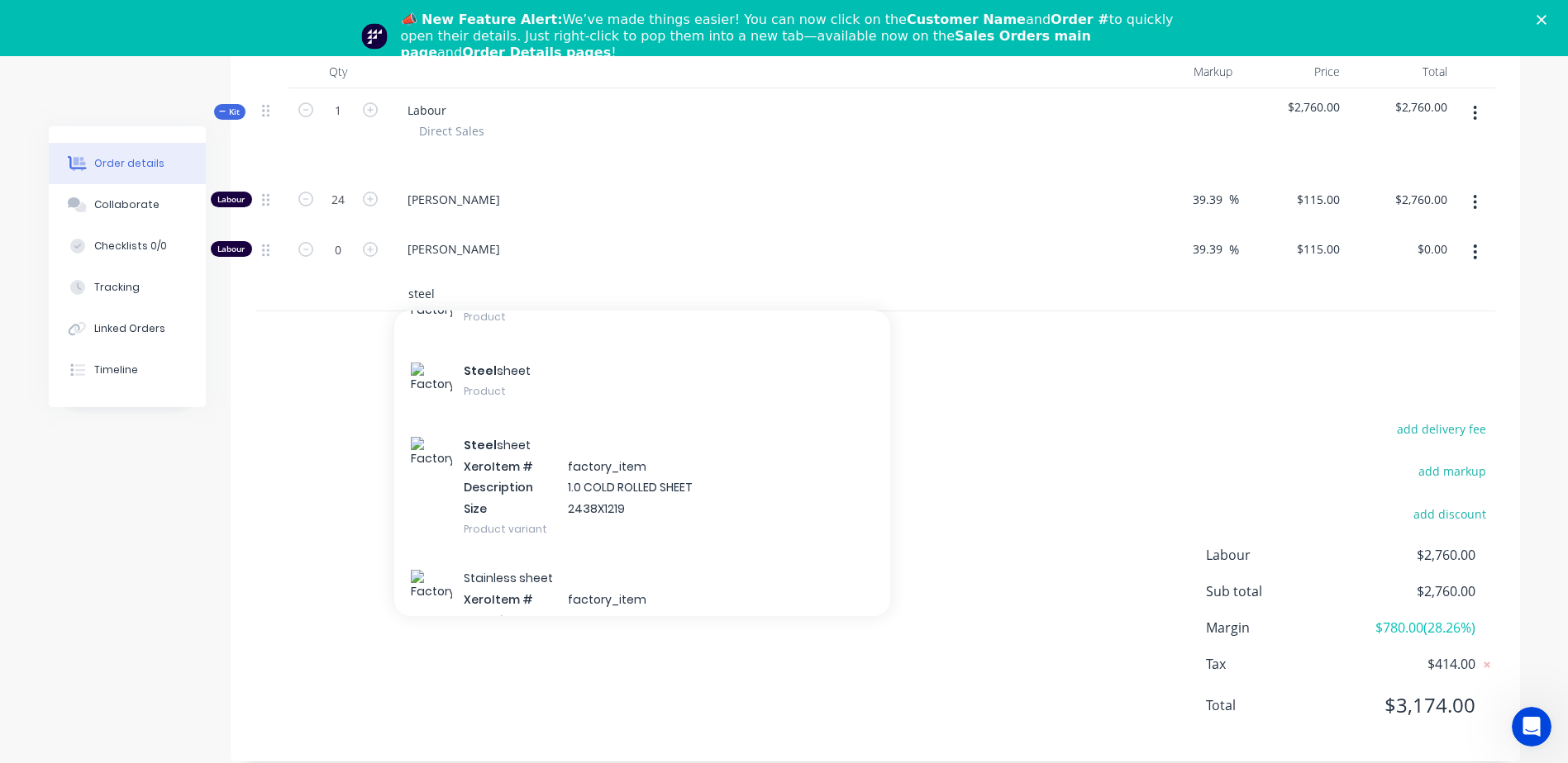
type input "steel"
click at [475, 354] on div "Steel sheet Product" at bounding box center [641, 383] width 496 height 74
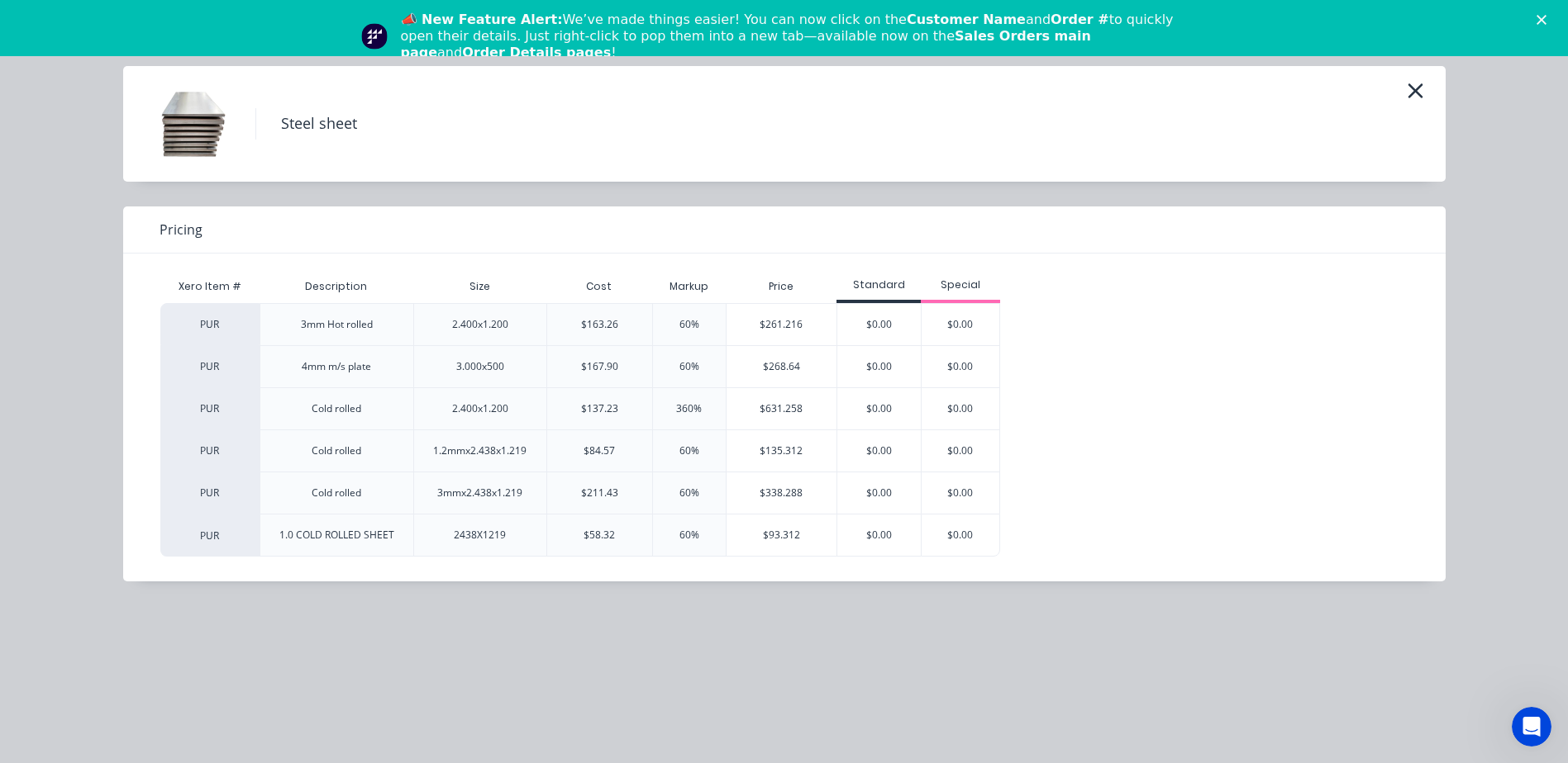
click at [745, 330] on div "$261.216" at bounding box center [782, 324] width 111 height 41
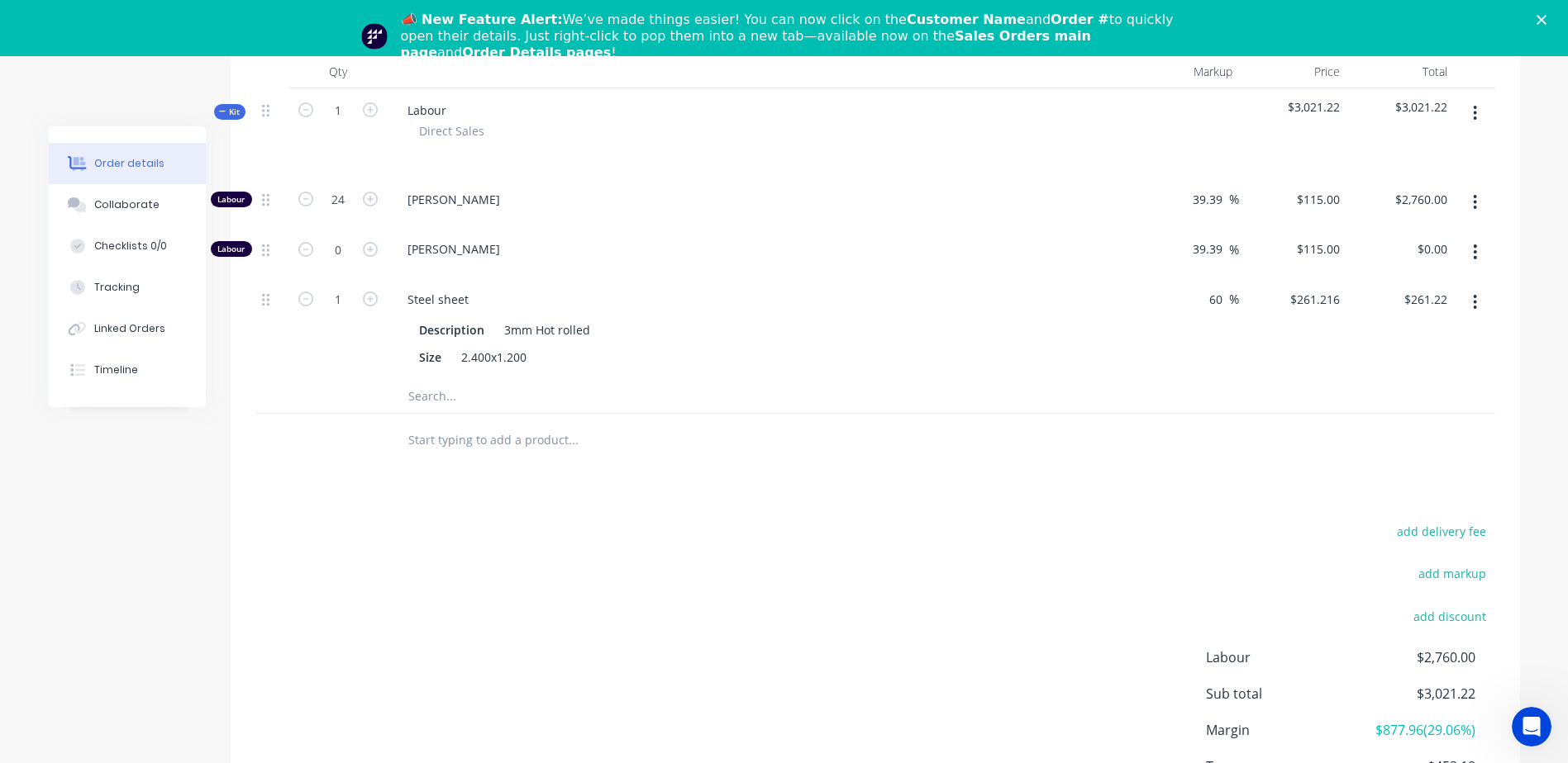
click at [371, 291] on icon "button" at bounding box center [370, 299] width 15 height 15
type input "2"
type input "$522.43"
click at [371, 291] on icon "button" at bounding box center [370, 299] width 15 height 15
type input "3"
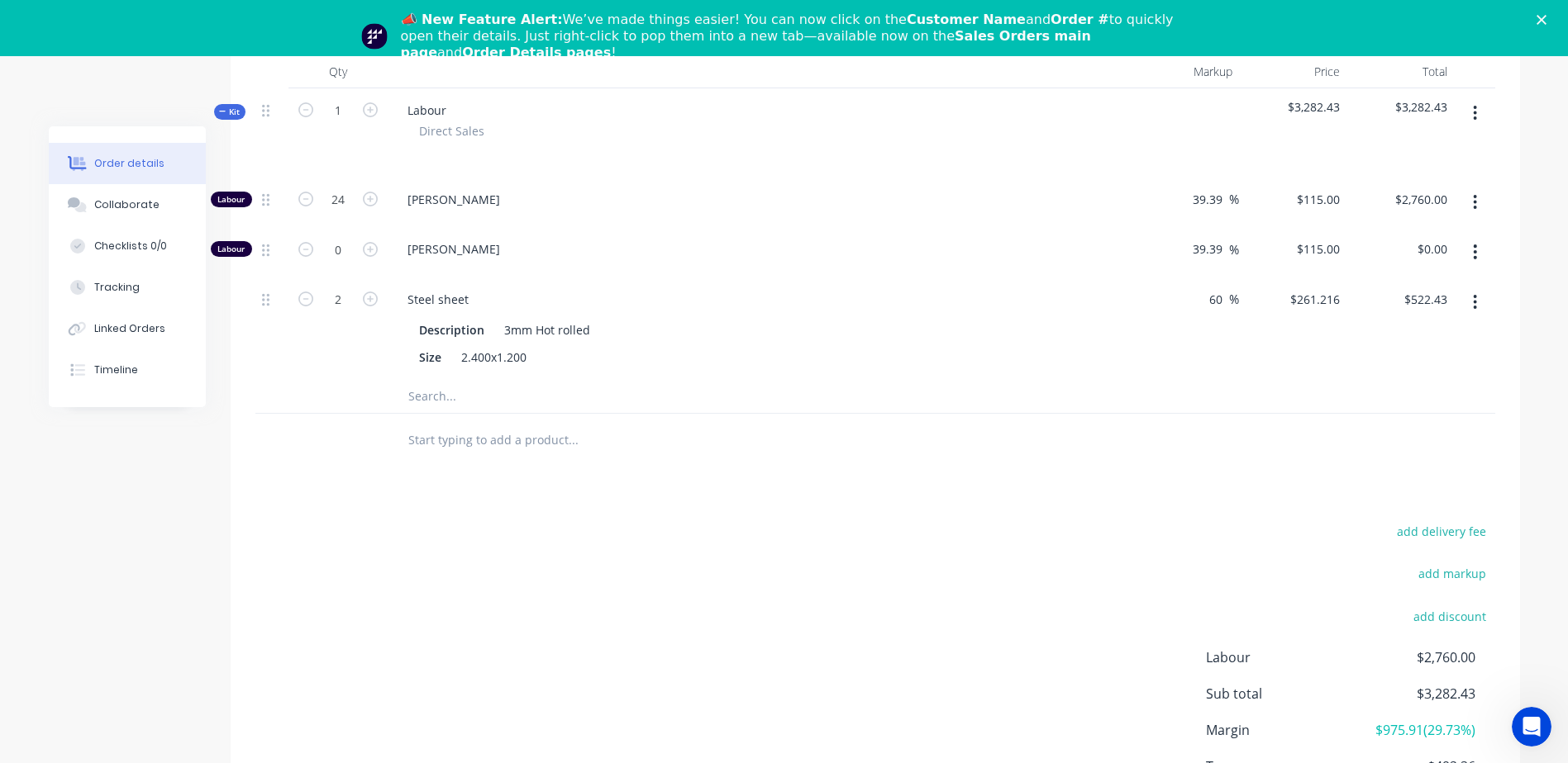
type input "$783.65"
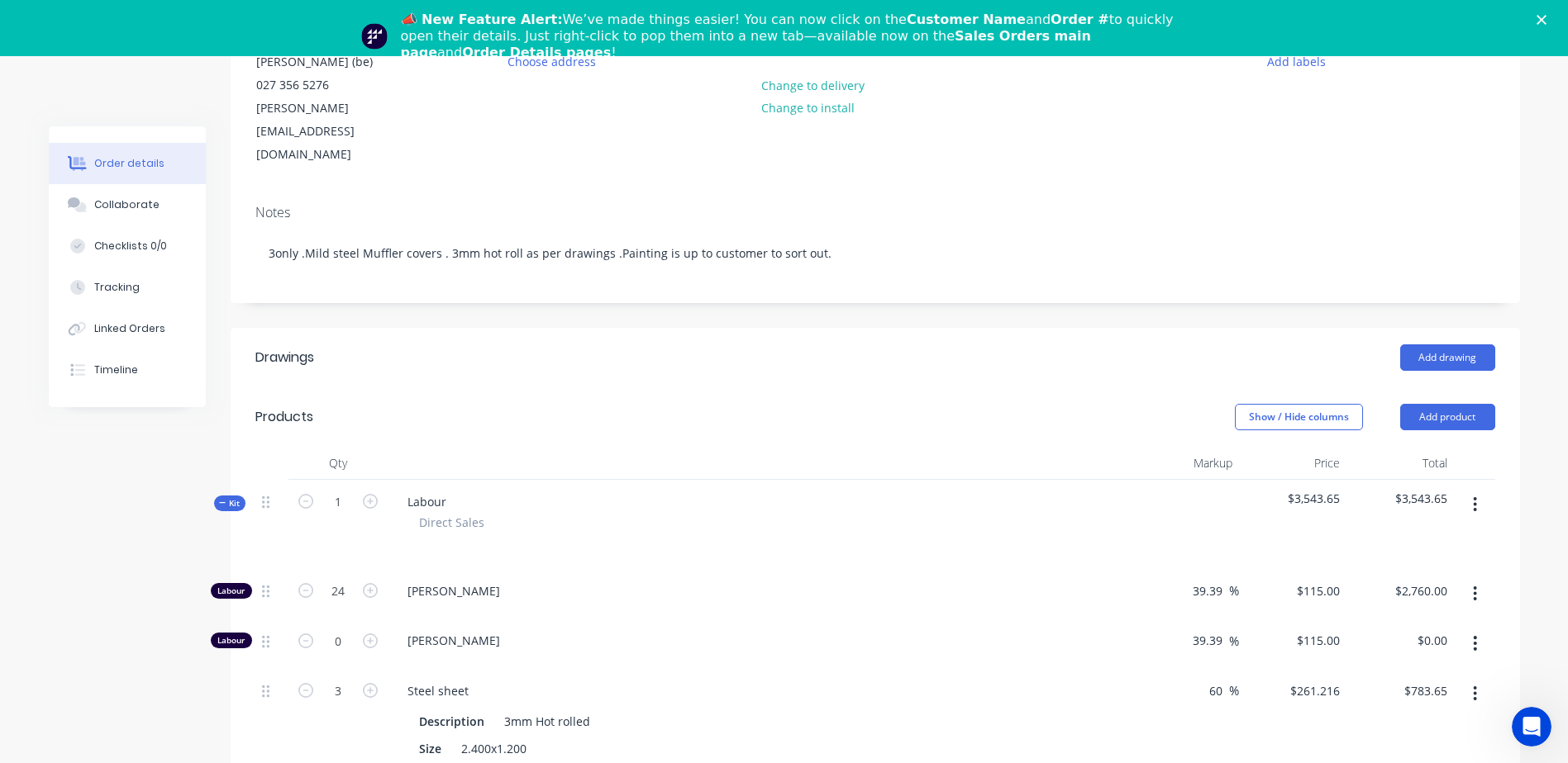
scroll to position [190, 0]
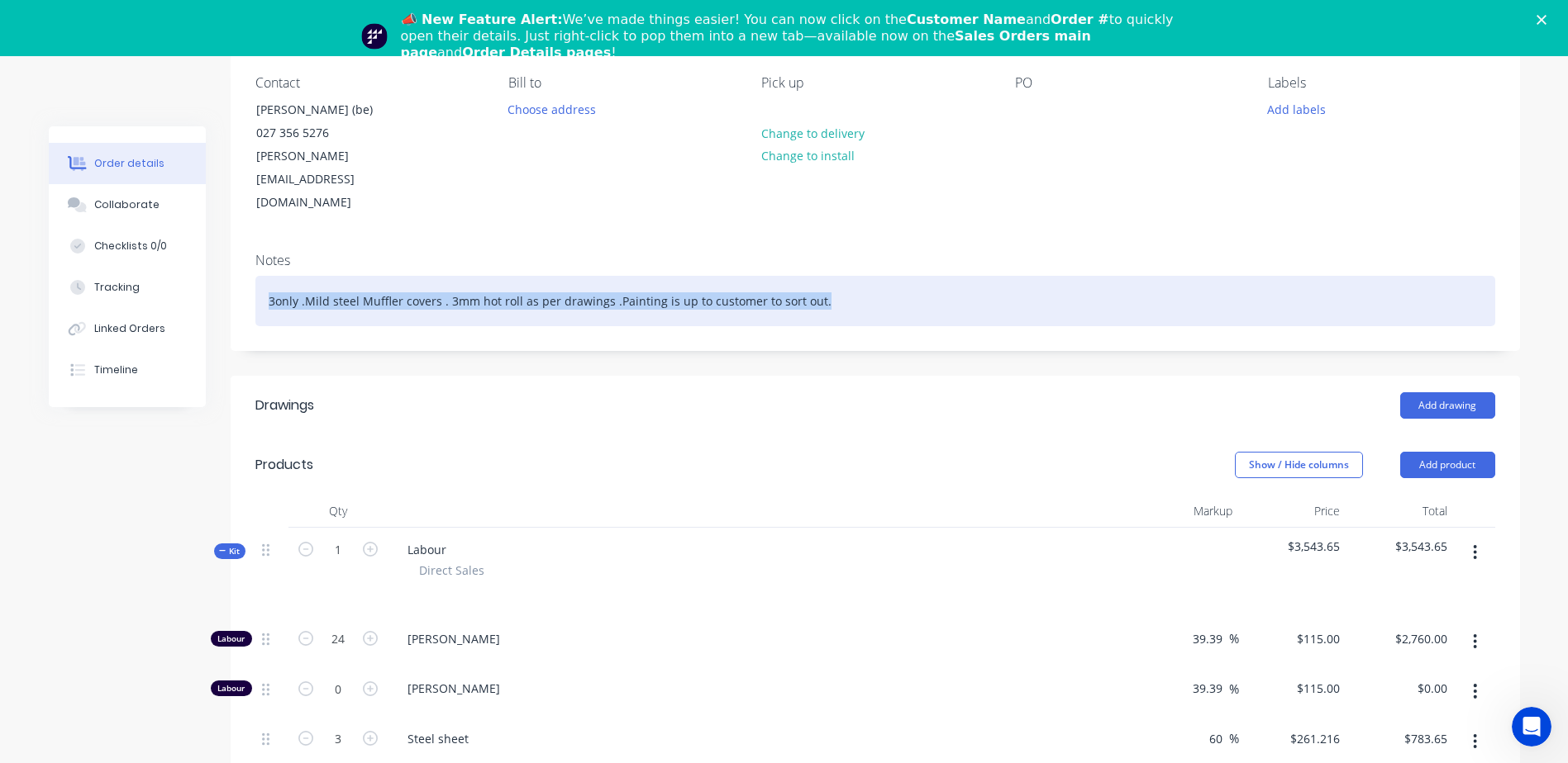
drag, startPoint x: 823, startPoint y: 279, endPoint x: 261, endPoint y: 274, distance: 562.0
click at [261, 276] on div "3only .Mild steel Muffler covers . 3mm hot roll as per drawings .Painting is up…" at bounding box center [875, 300] width 1240 height 50
copy div "3only .Mild steel Muffler covers . 3mm hot roll as per drawings .Painting is up…"
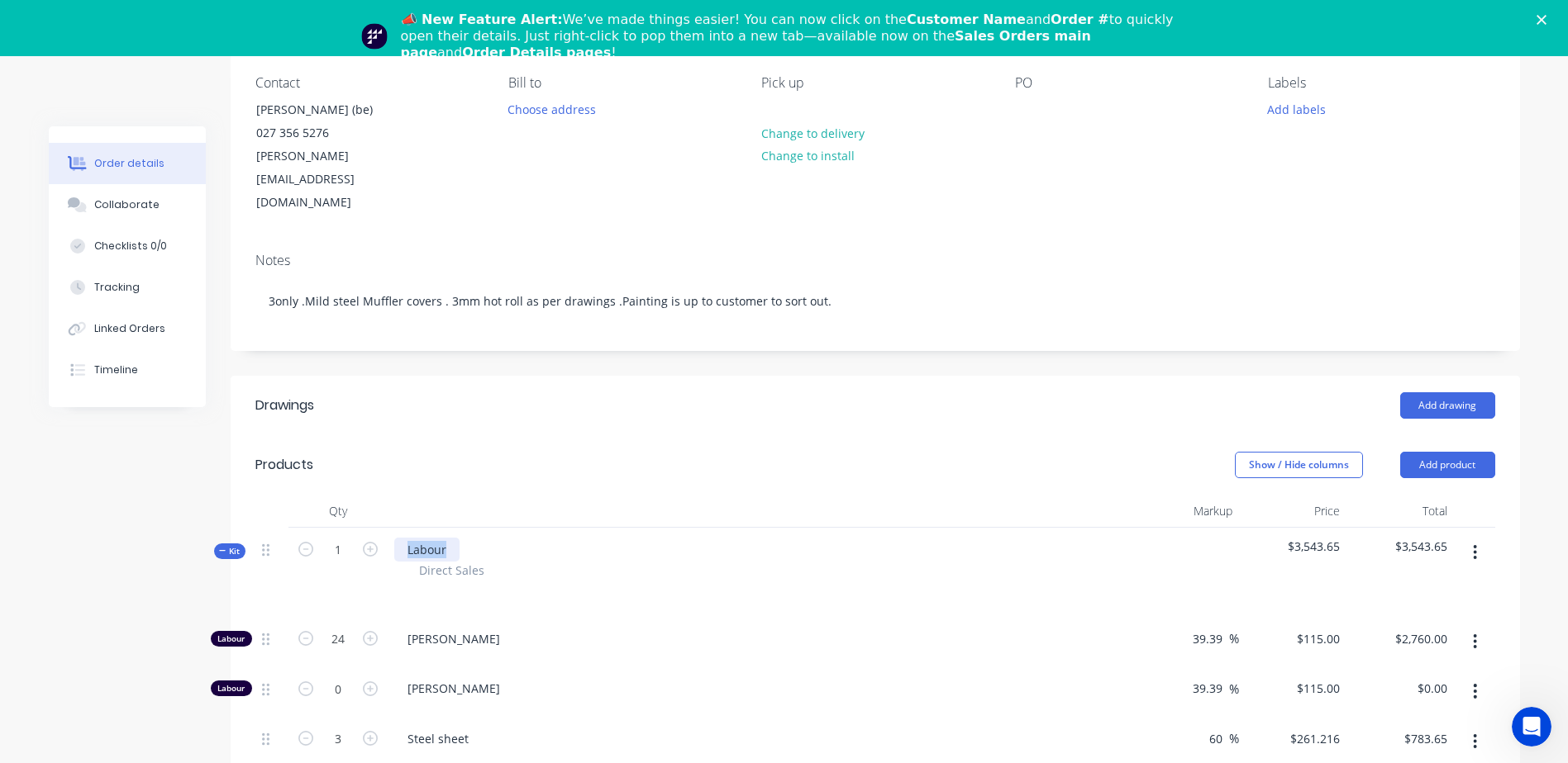
drag, startPoint x: 453, startPoint y: 527, endPoint x: 399, endPoint y: 525, distance: 54.0
click at [399, 531] on div "Labour" at bounding box center [426, 550] width 65 height 24
paste div
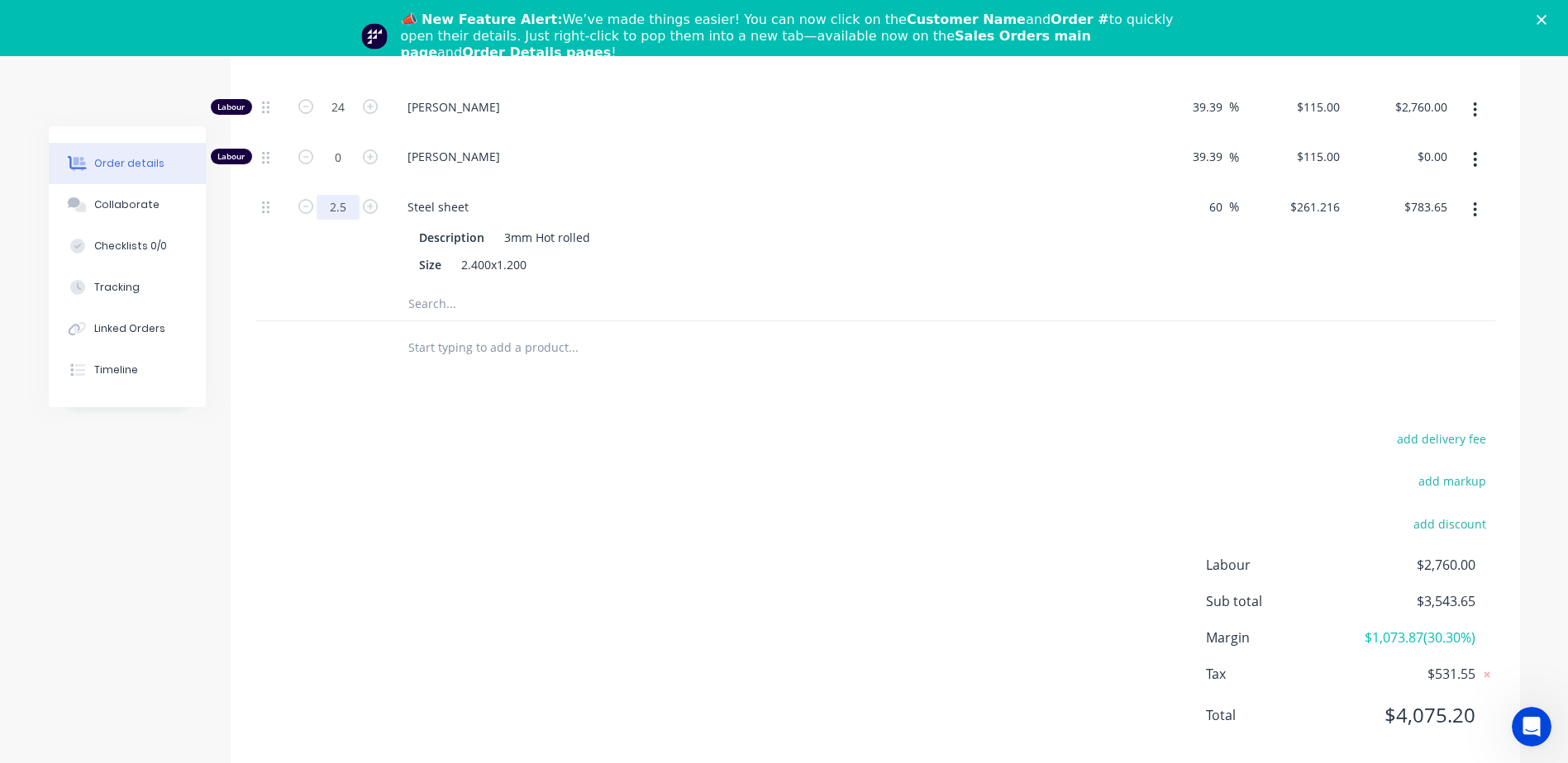
scroll to position [717, 0]
type input "2.5"
type input "$653.04"
click at [652, 361] on div "Drawings Add drawing Products Show / Hide columns Add product Qty Markup Price …" at bounding box center [875, 311] width 1289 height 928
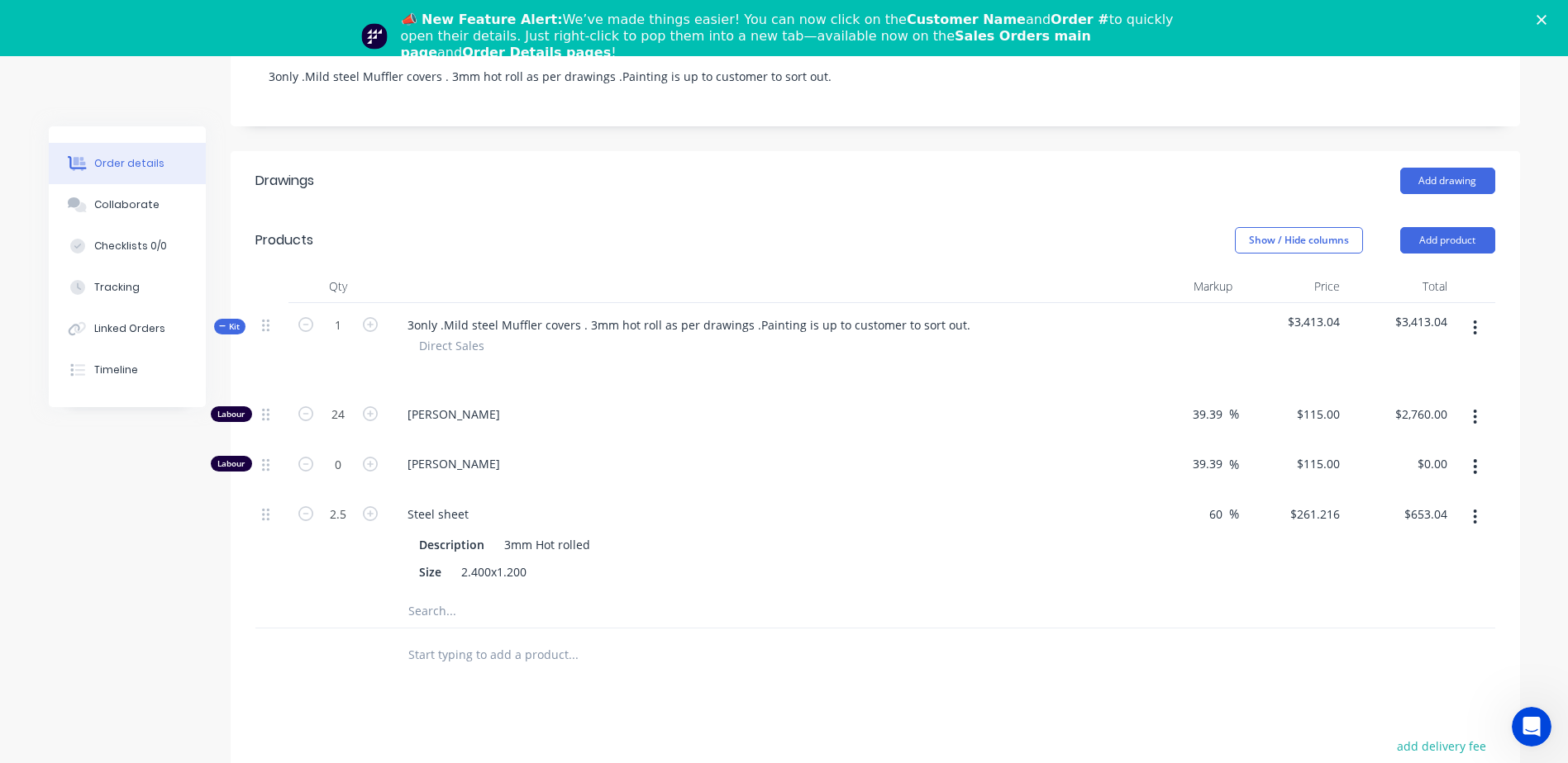
scroll to position [422, 0]
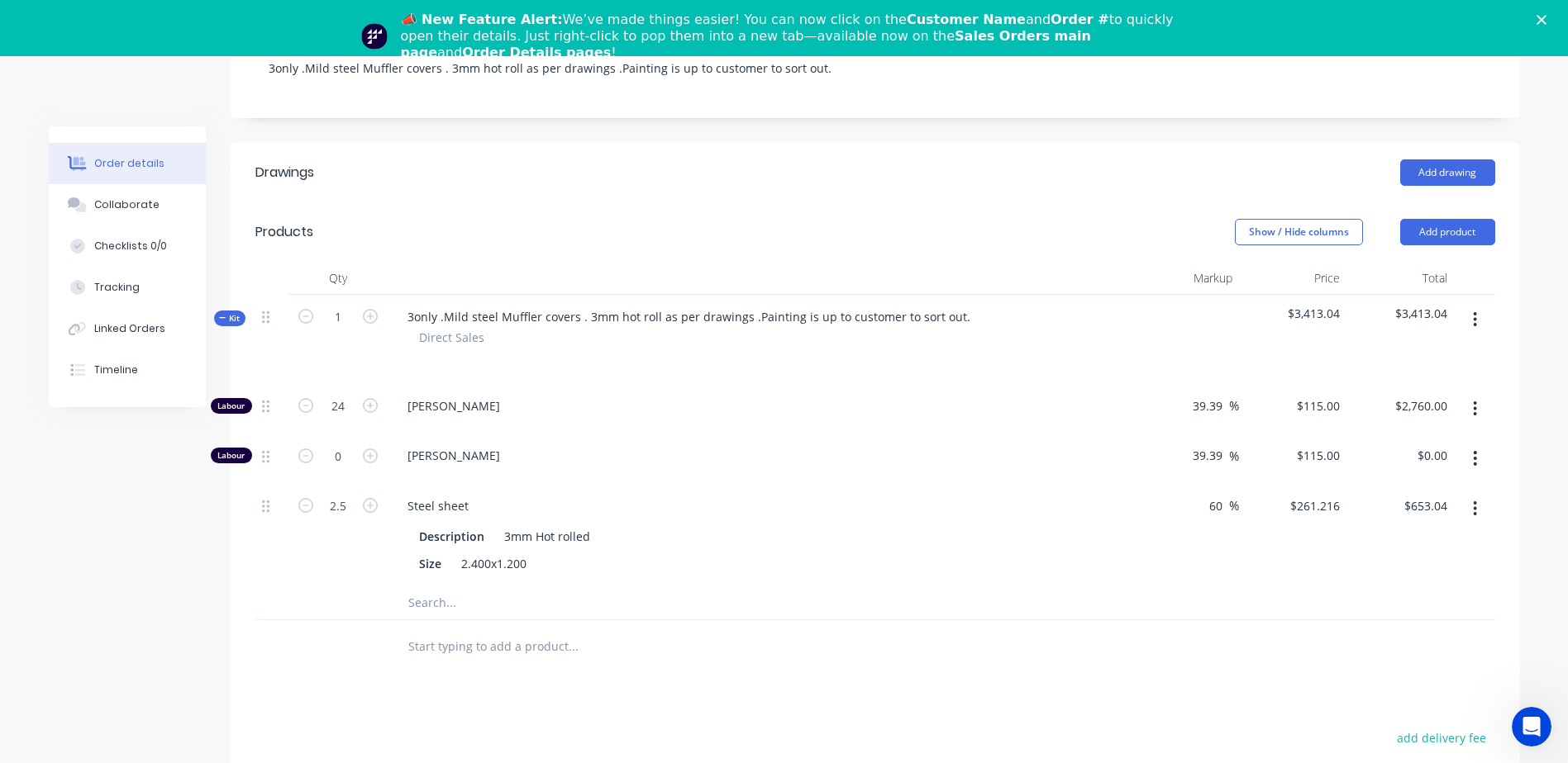
click at [1050, 219] on button "Add product" at bounding box center [1448, 232] width 95 height 27
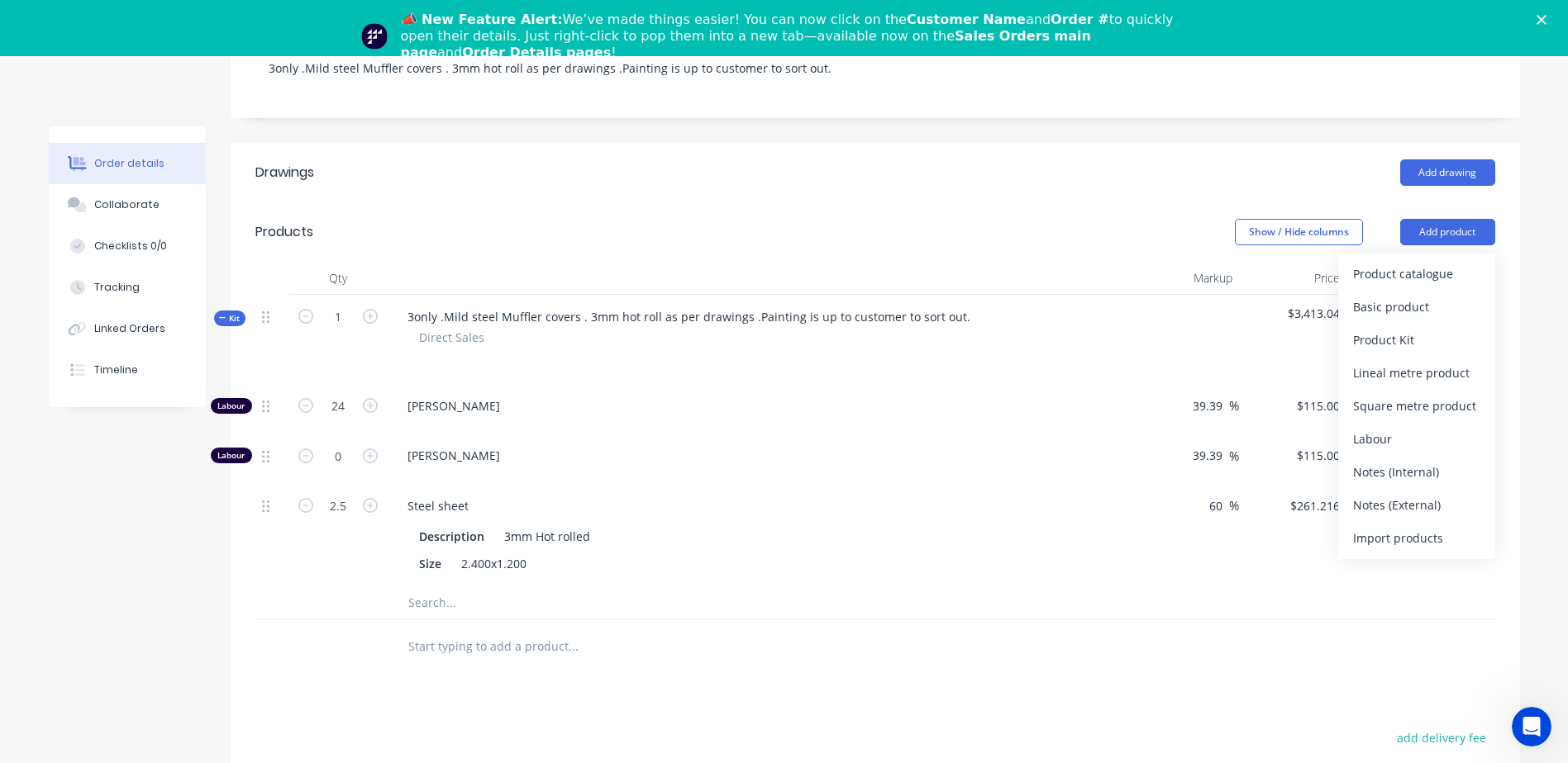
click at [1050, 295] on div "Basic product" at bounding box center [1416, 307] width 127 height 24
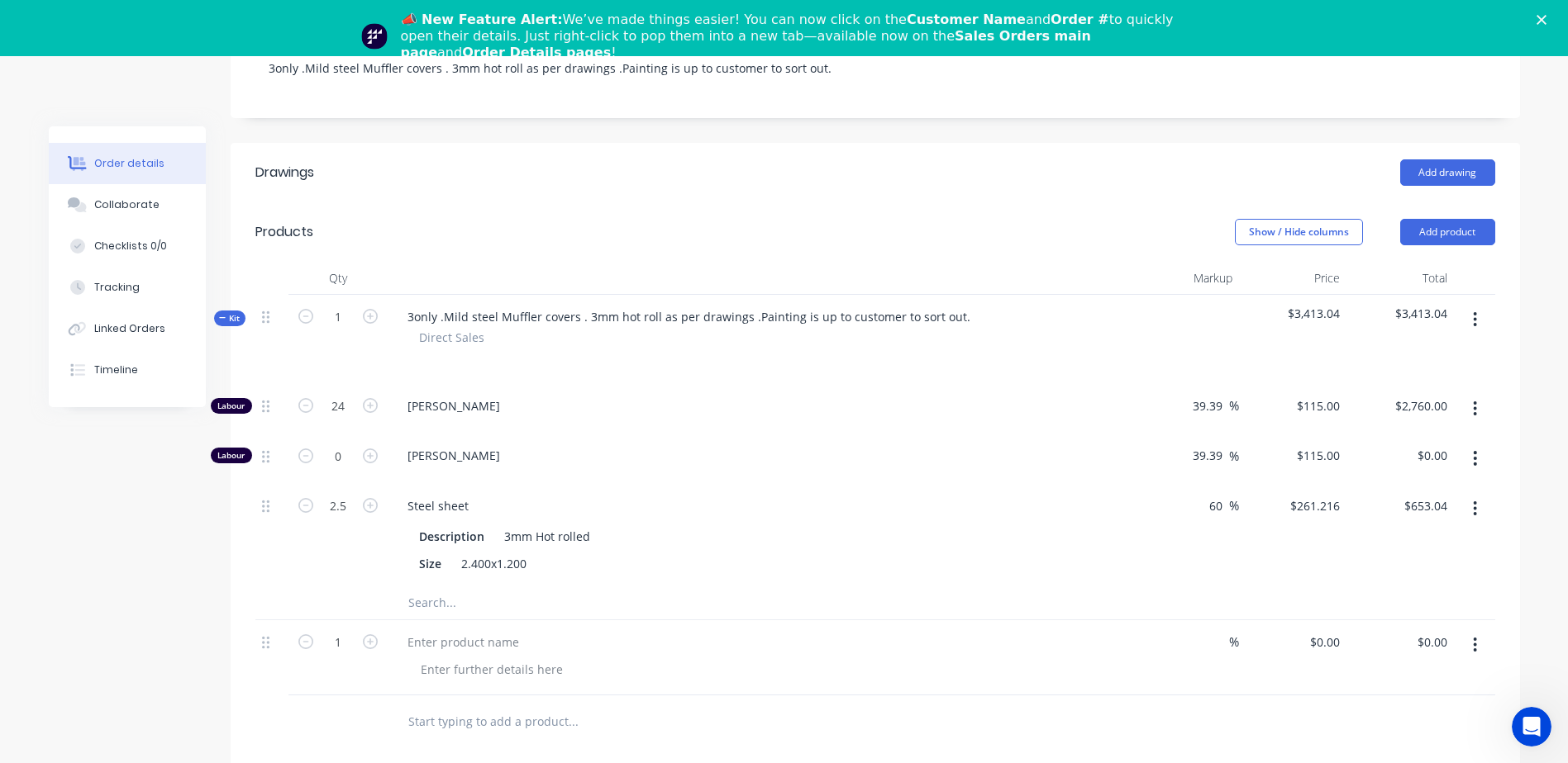
click at [1050, 219] on button "Add product" at bounding box center [1448, 232] width 95 height 27
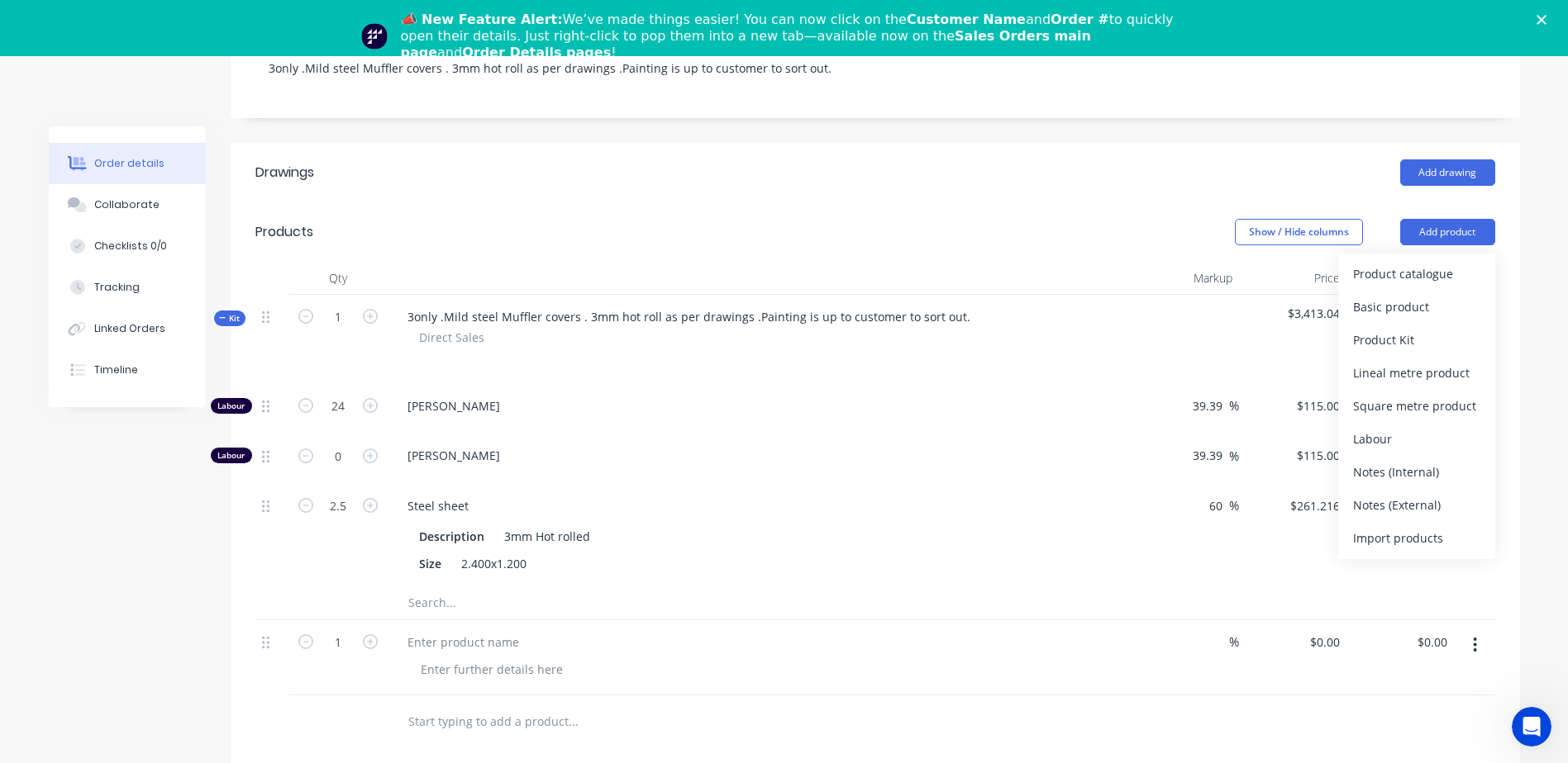
click at [1050, 262] on div "Product catalogue" at bounding box center [1416, 274] width 127 height 24
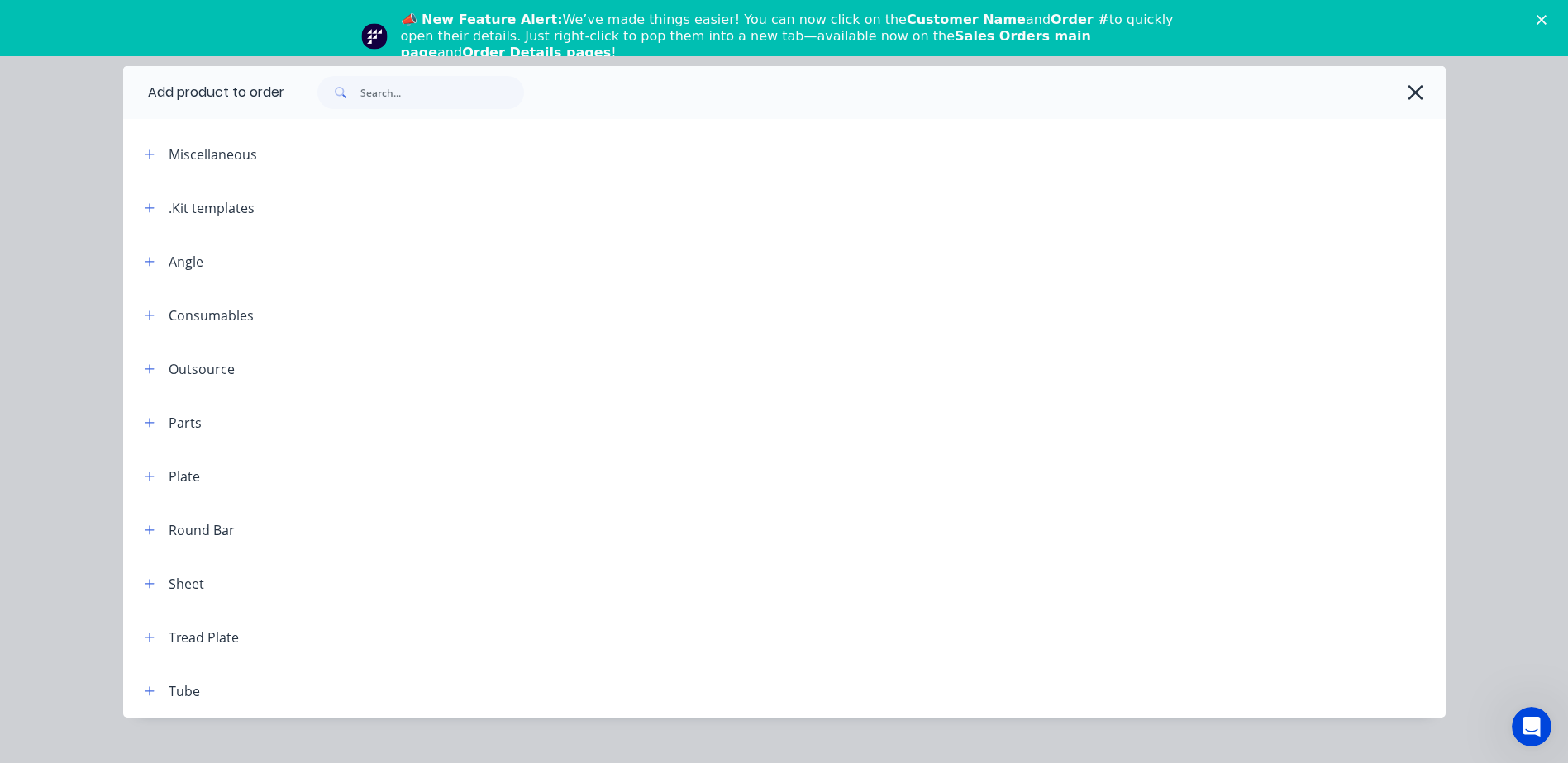
click at [1050, 93] on icon "button" at bounding box center [1415, 92] width 17 height 23
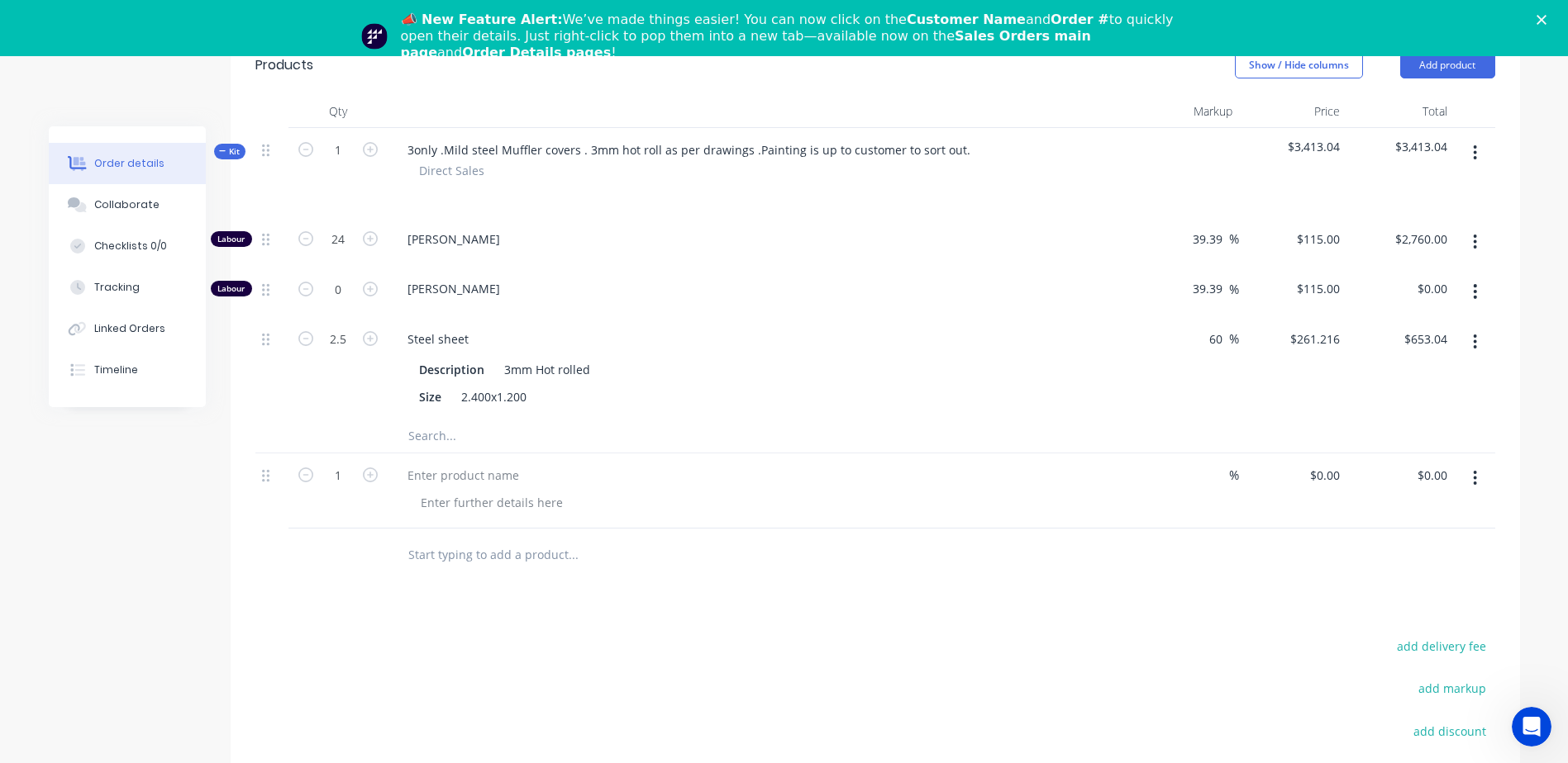
scroll to position [595, 0]
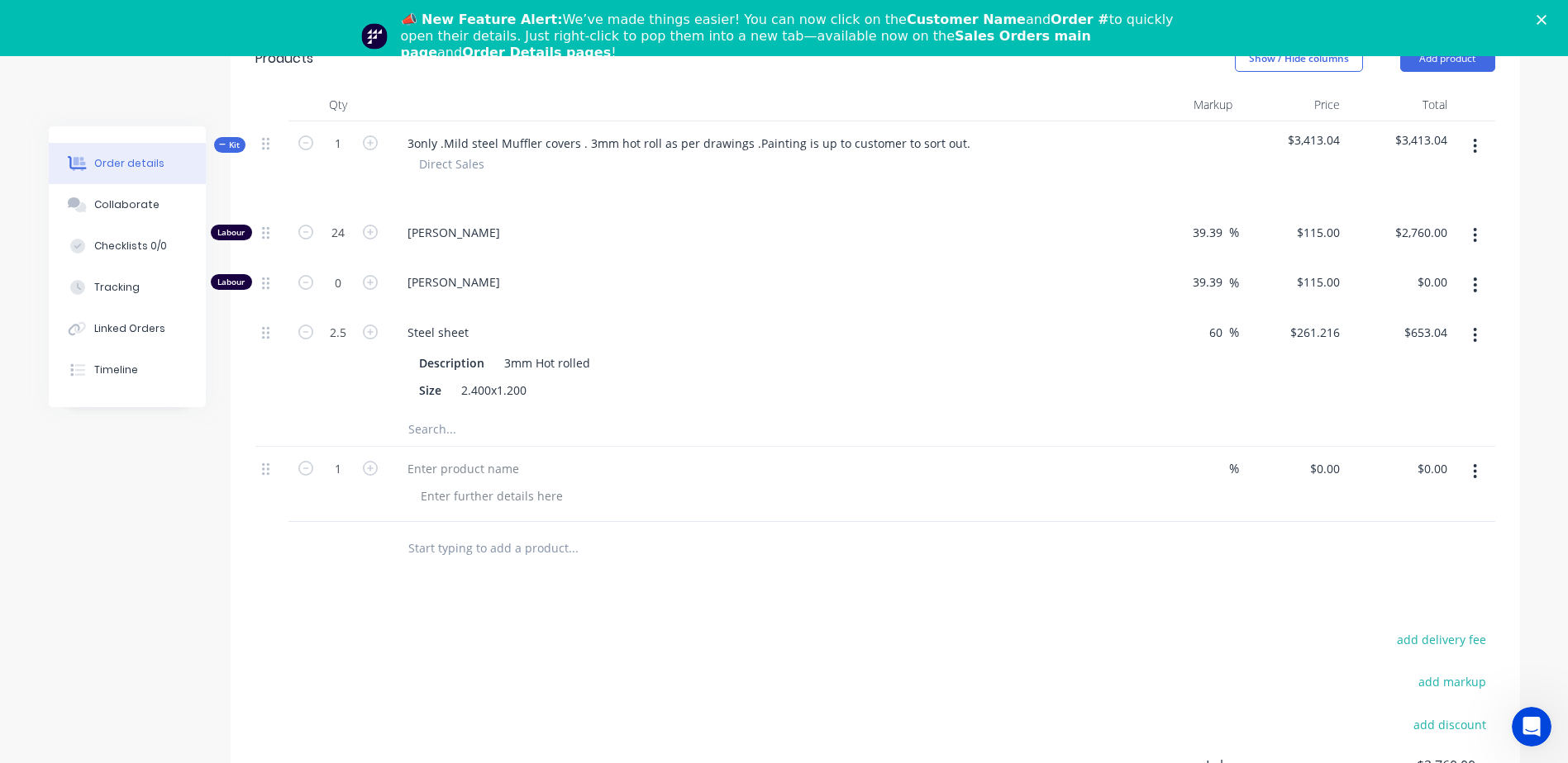
click at [1050, 463] on icon "button" at bounding box center [1475, 472] width 5 height 18
click at [1050, 531] on div "Delete" at bounding box center [1416, 614] width 127 height 24
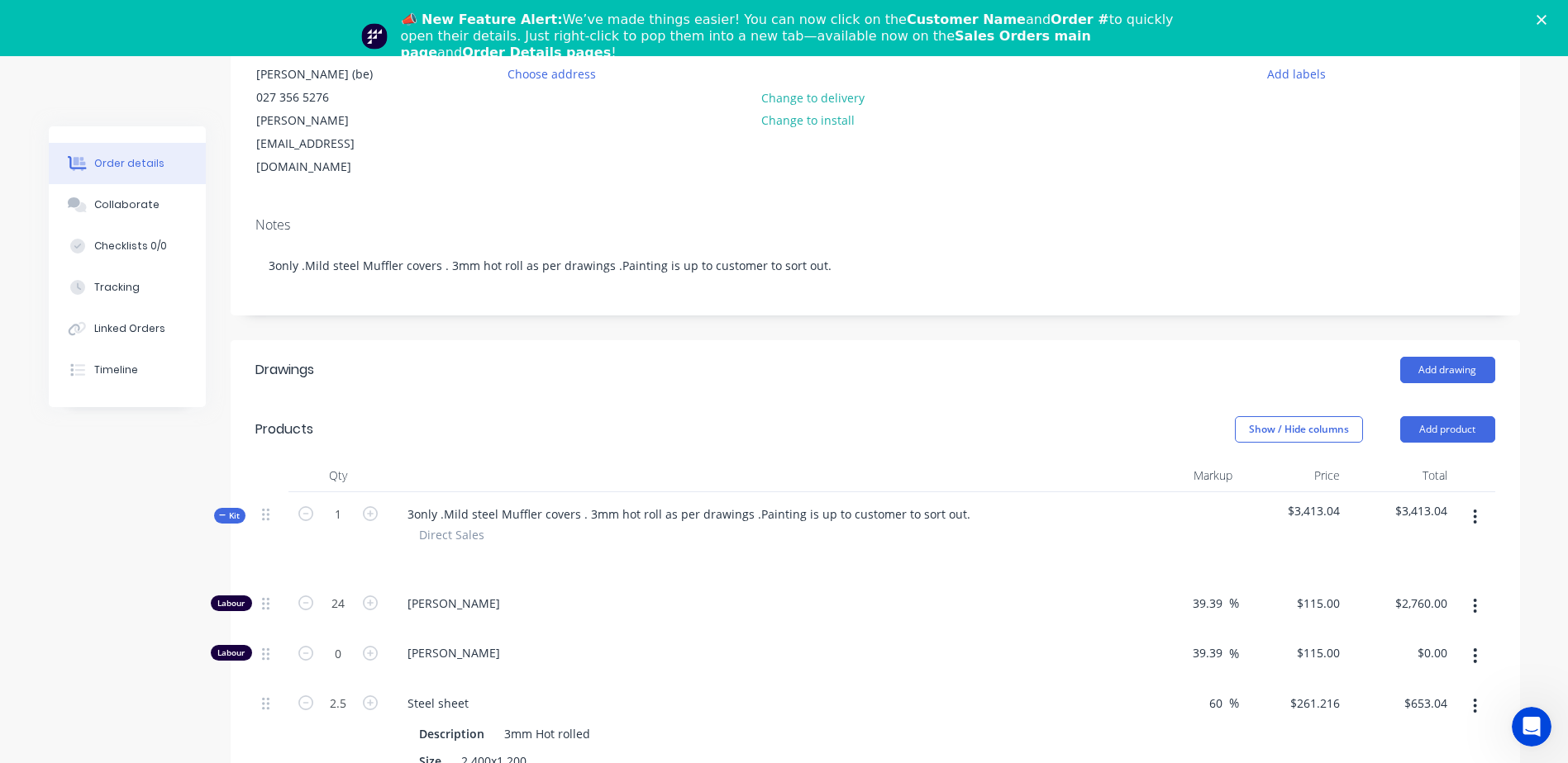
scroll to position [206, 0]
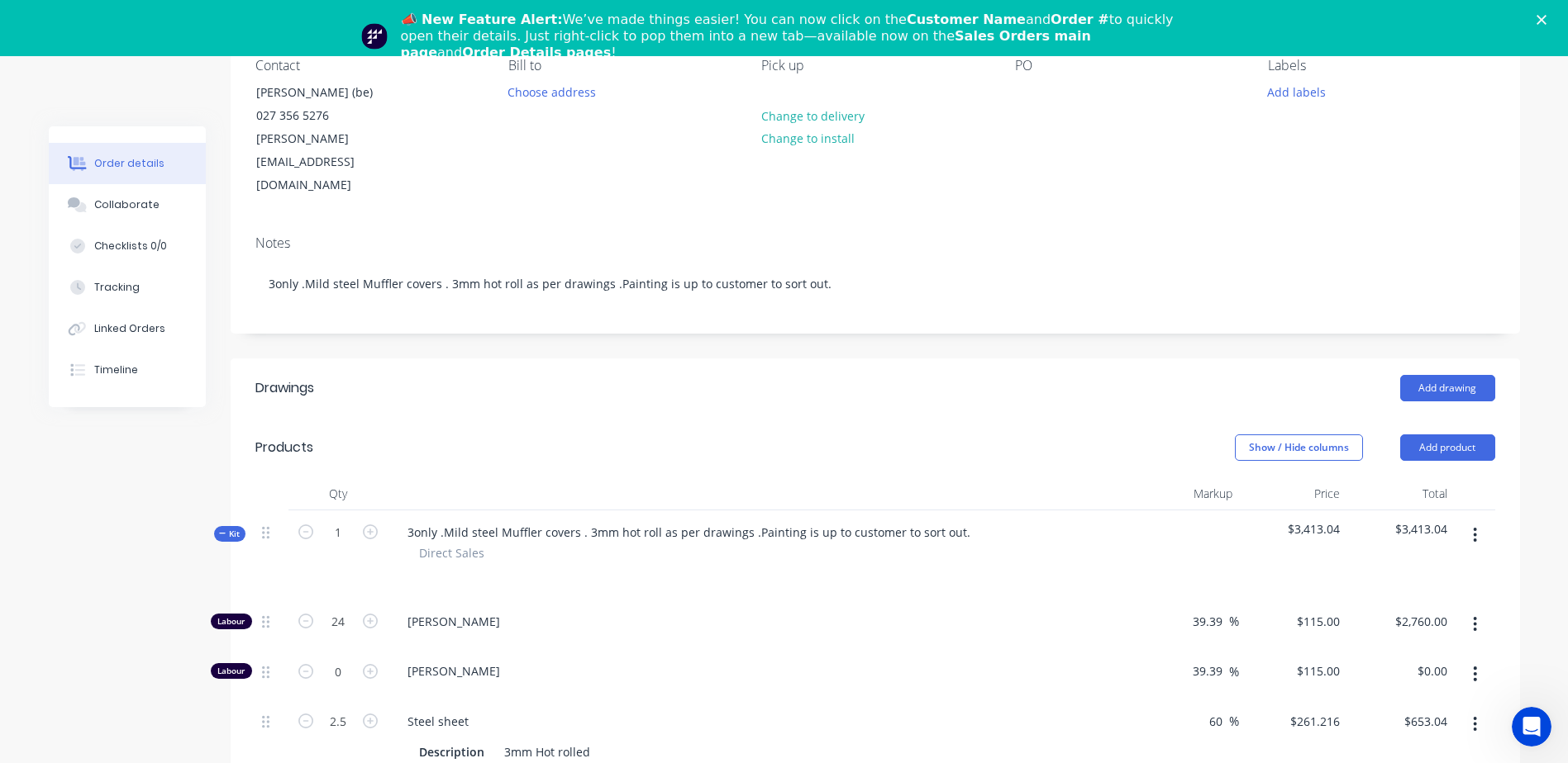
click at [1050, 434] on button "Add product" at bounding box center [1448, 447] width 95 height 27
click at [1050, 477] on div "Product catalogue" at bounding box center [1416, 489] width 127 height 24
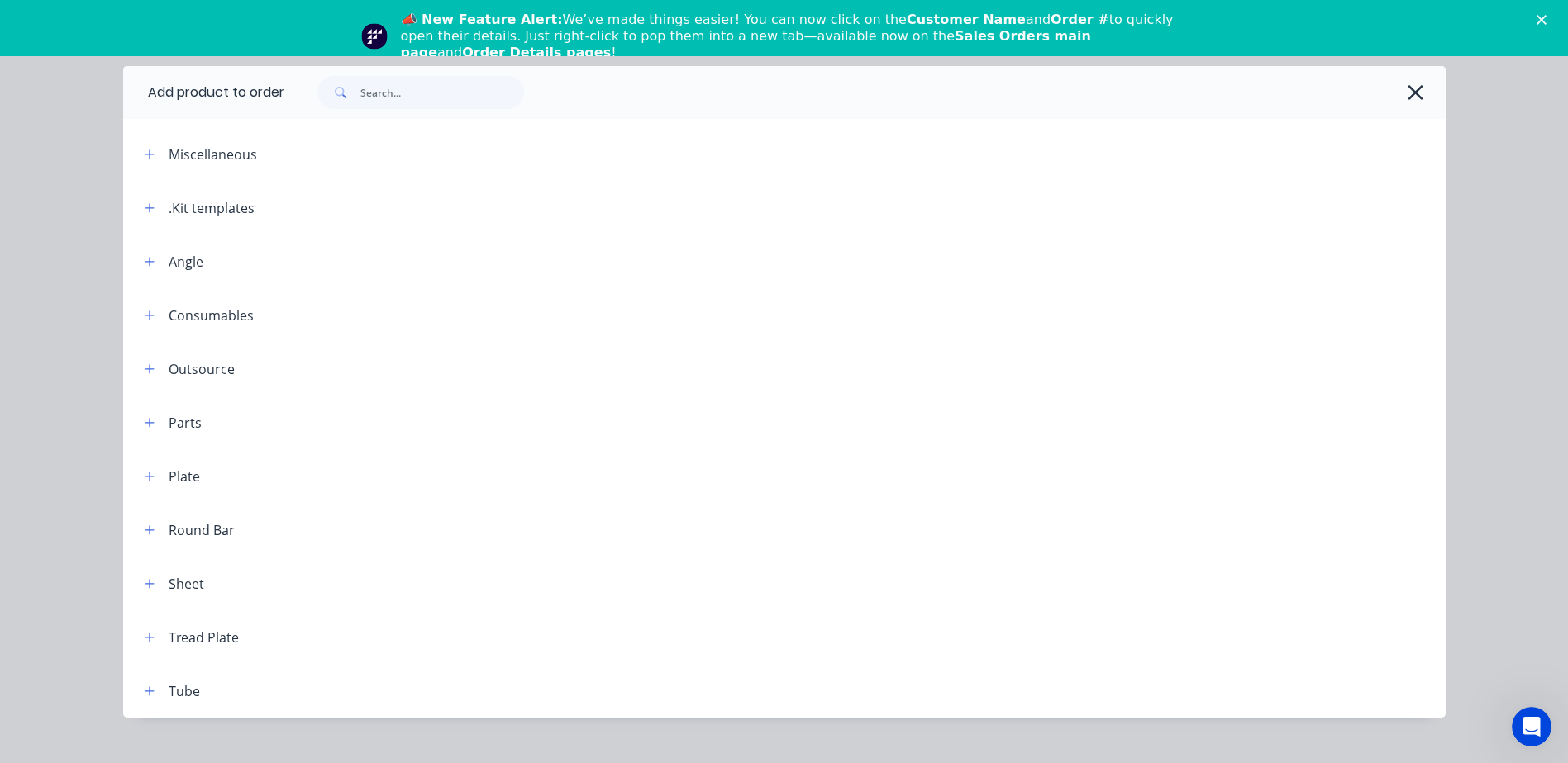
click at [1050, 84] on icon "button" at bounding box center [1415, 92] width 17 height 23
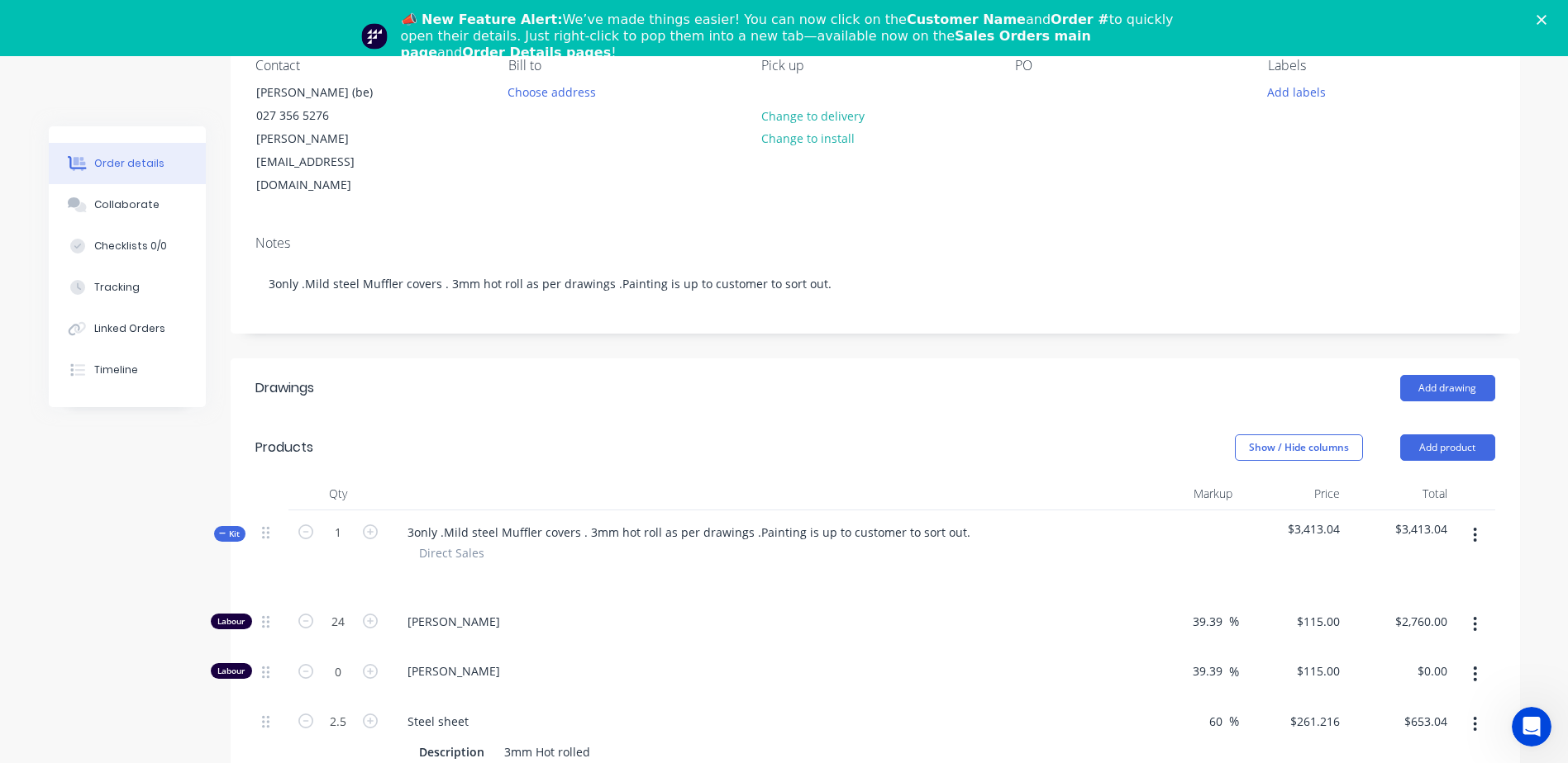
click at [1050, 15] on icon "Close" at bounding box center [1541, 19] width 10 height 10
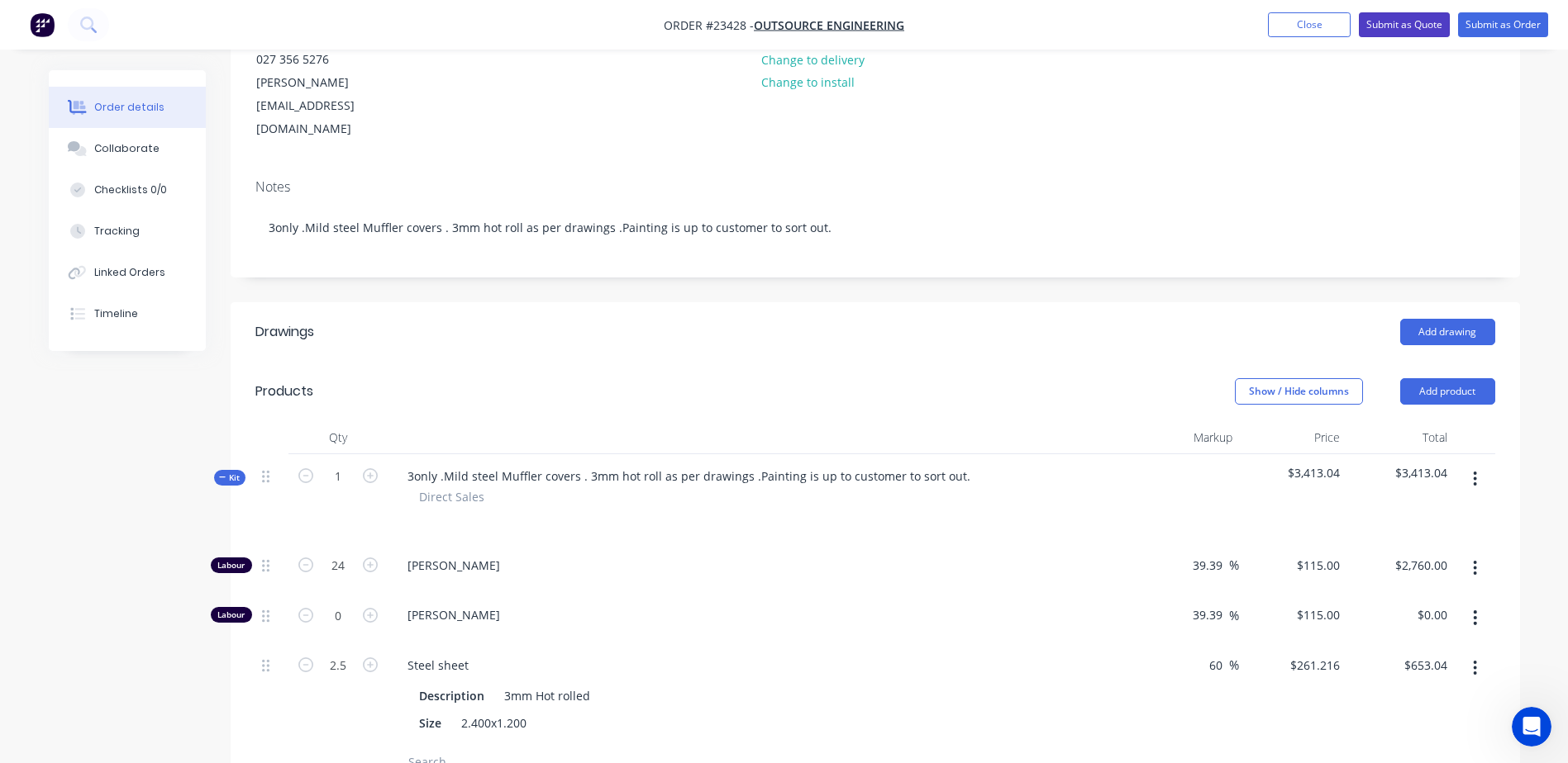
click at [1050, 19] on button "Submit as Quote" at bounding box center [1404, 25] width 91 height 25
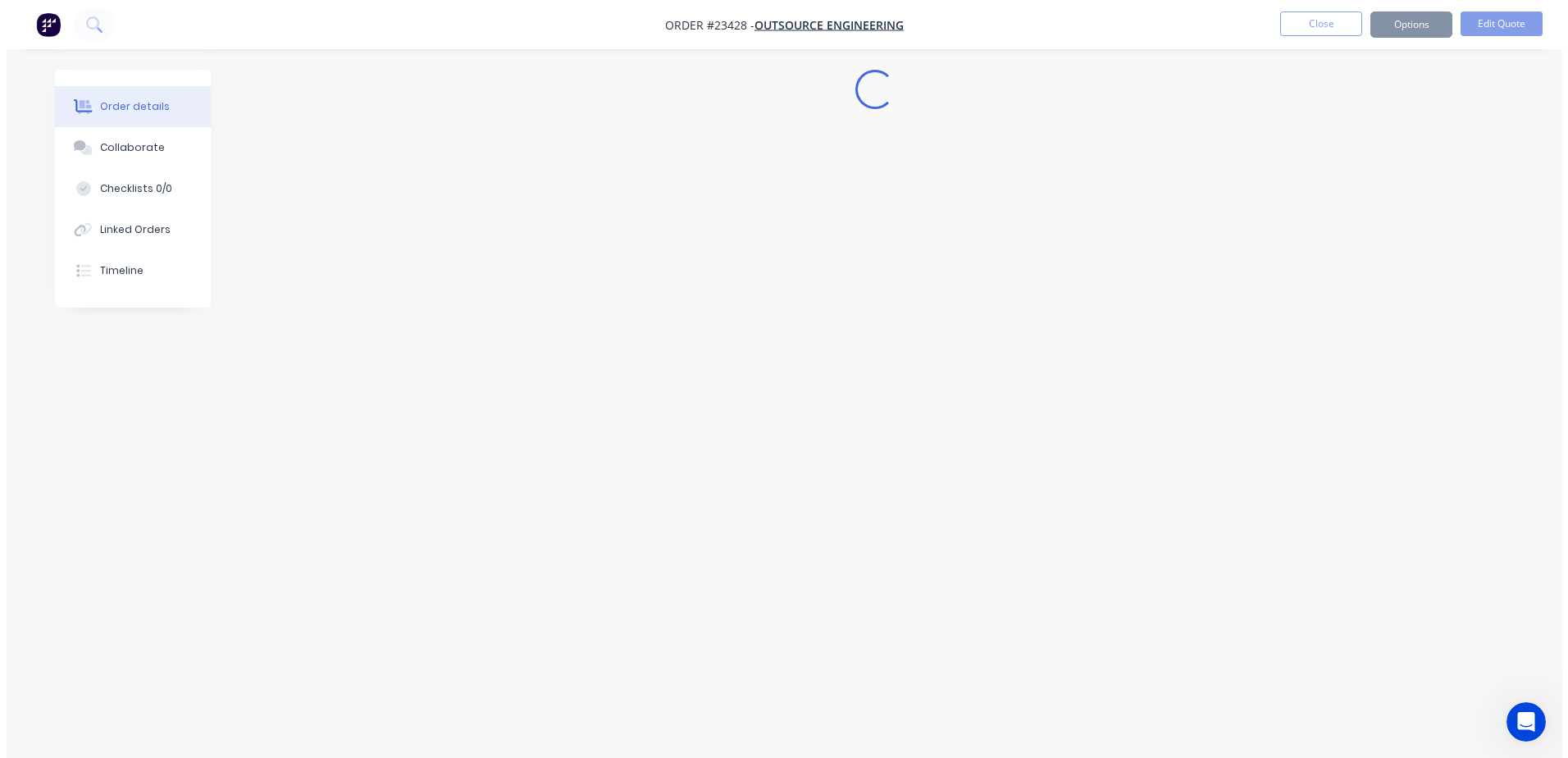
scroll to position [0, 0]
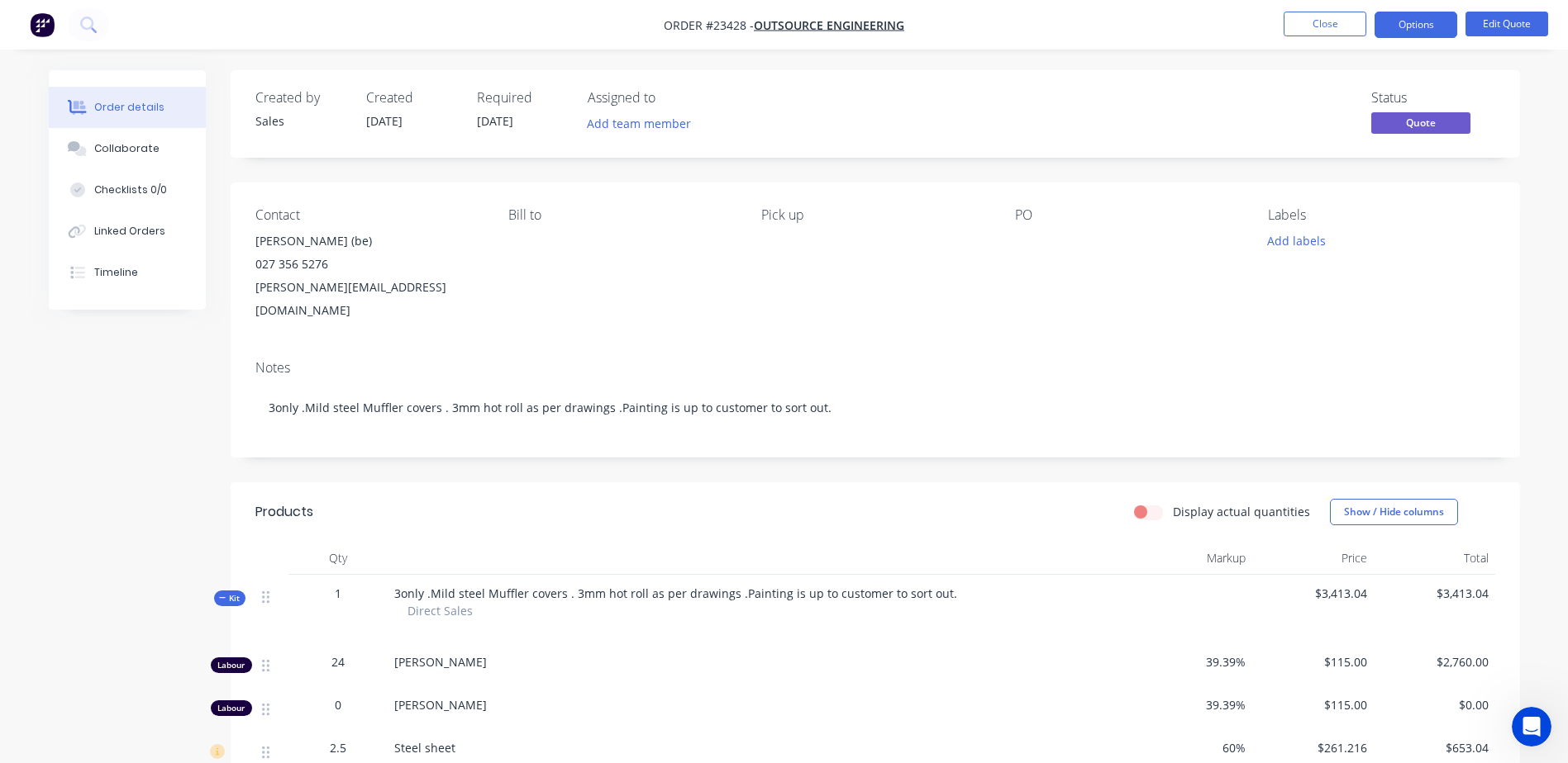
click at [1050, 19] on button "Options" at bounding box center [1416, 25] width 82 height 27
click at [1050, 102] on div "Quote" at bounding box center [1366, 100] width 152 height 24
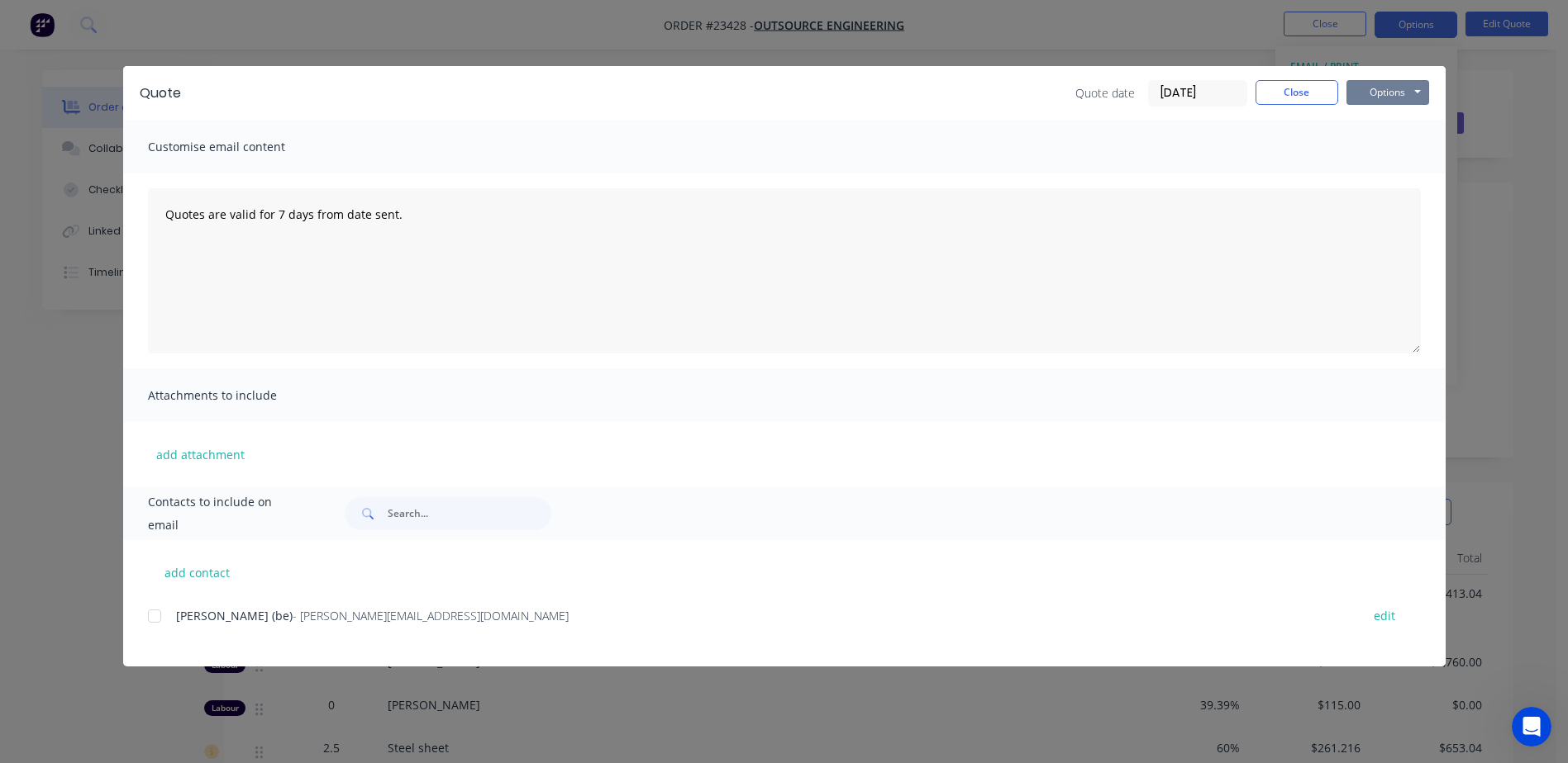
click at [1050, 94] on button "Options" at bounding box center [1387, 92] width 82 height 25
click at [1050, 119] on button "Preview" at bounding box center [1398, 122] width 105 height 27
click at [1050, 88] on button "Options" at bounding box center [1387, 92] width 82 height 25
click at [1050, 147] on button "Print" at bounding box center [1398, 149] width 105 height 27
click at [154, 531] on div at bounding box center [155, 616] width 33 height 33
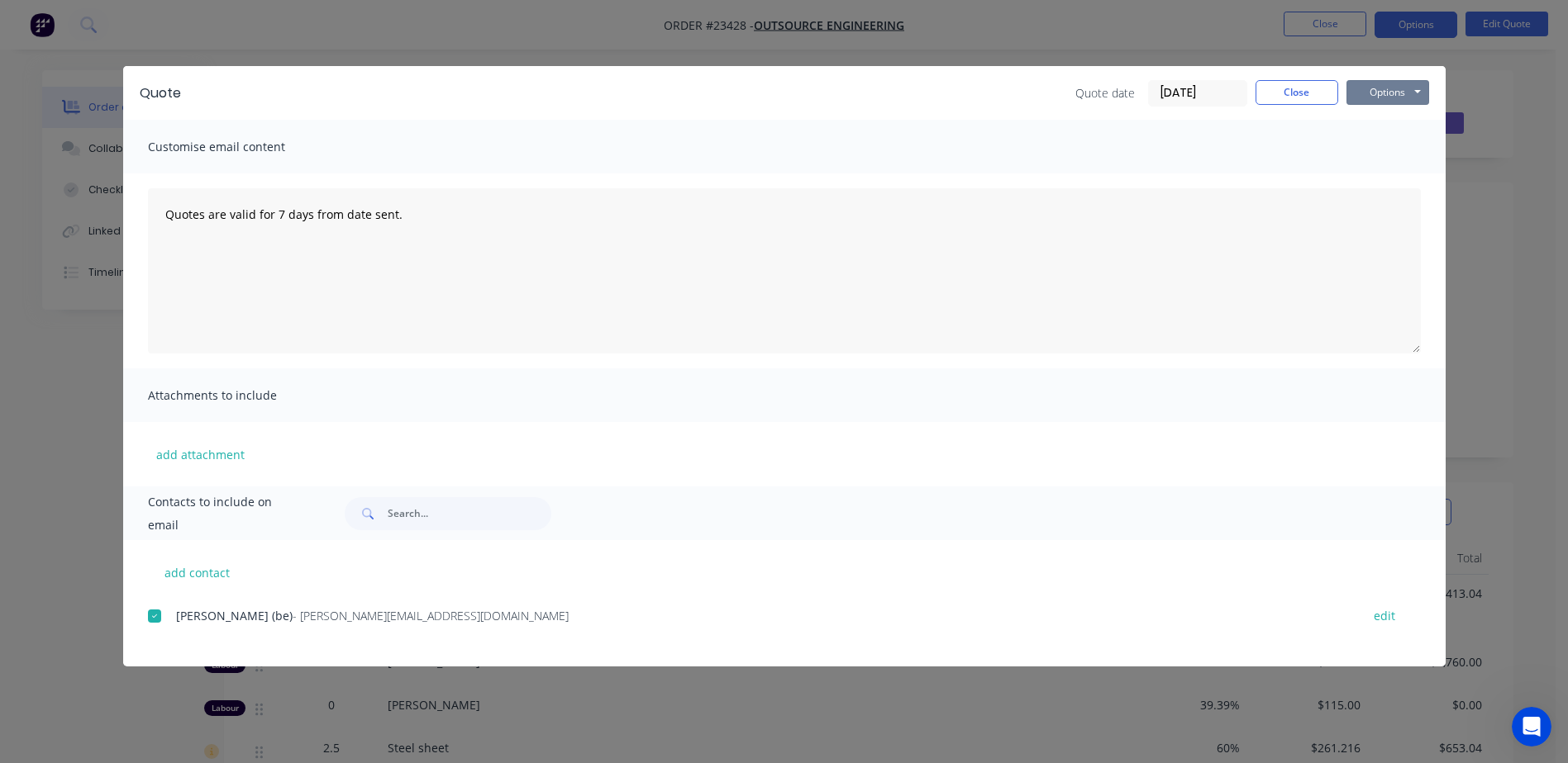
click at [1050, 88] on button "Options" at bounding box center [1387, 92] width 82 height 25
click at [1050, 115] on button "Preview" at bounding box center [1398, 122] width 105 height 27
click at [1050, 93] on button "Options" at bounding box center [1387, 92] width 82 height 25
click at [1050, 173] on button "Email" at bounding box center [1398, 177] width 105 height 27
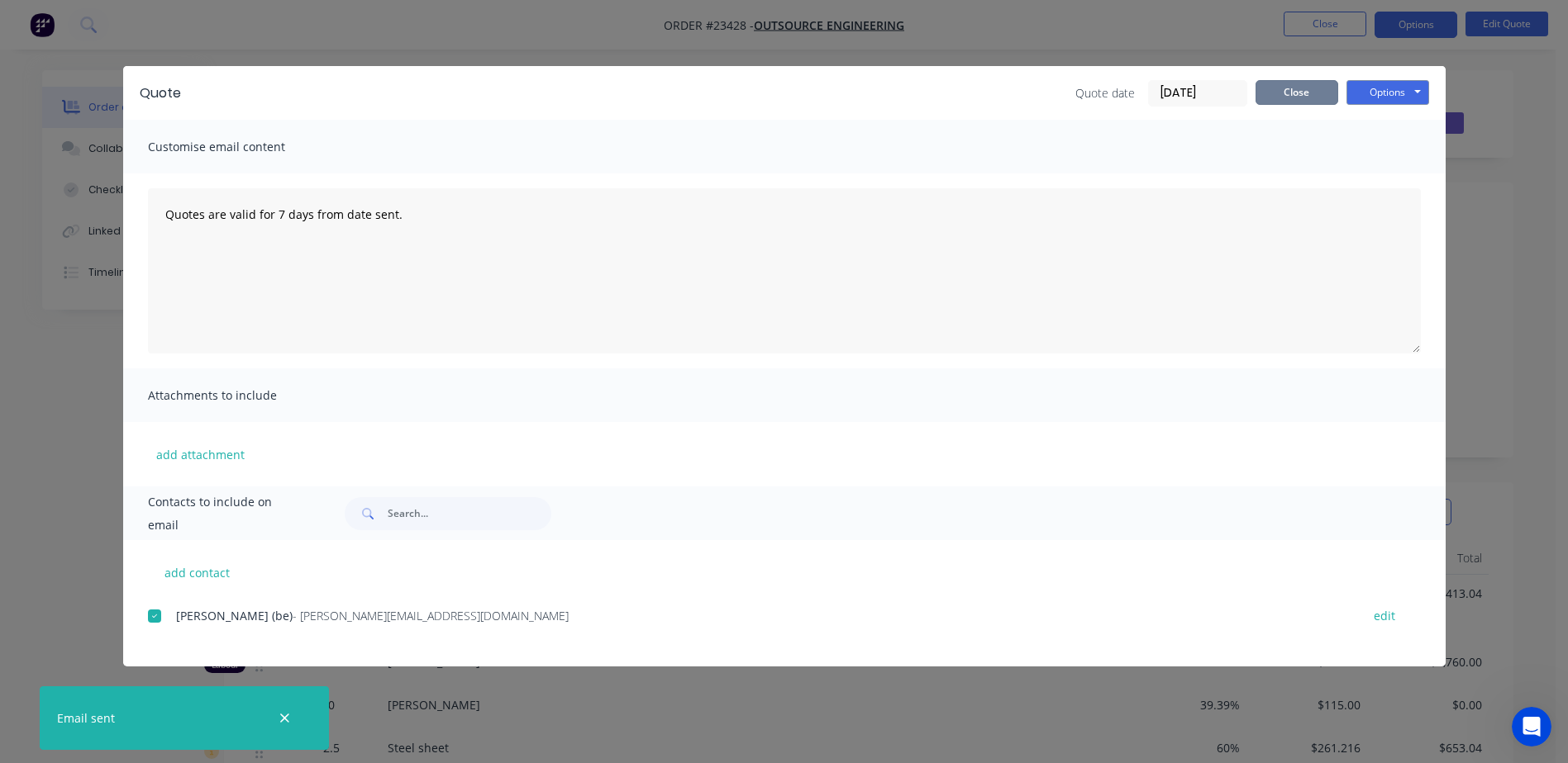
click at [1050, 88] on button "Close" at bounding box center [1297, 92] width 82 height 25
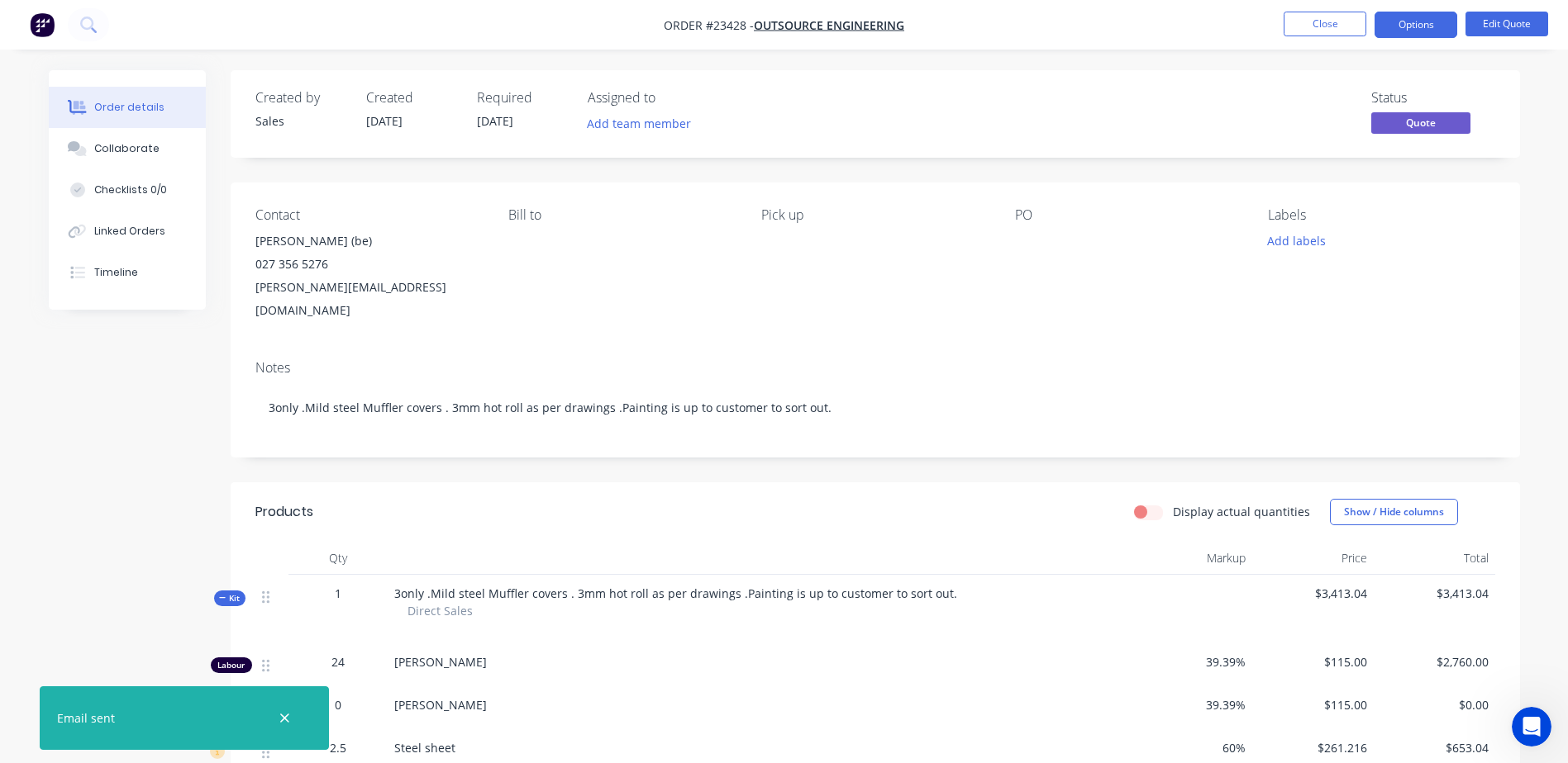
click at [1050, 20] on button "Close" at bounding box center [1325, 24] width 82 height 25
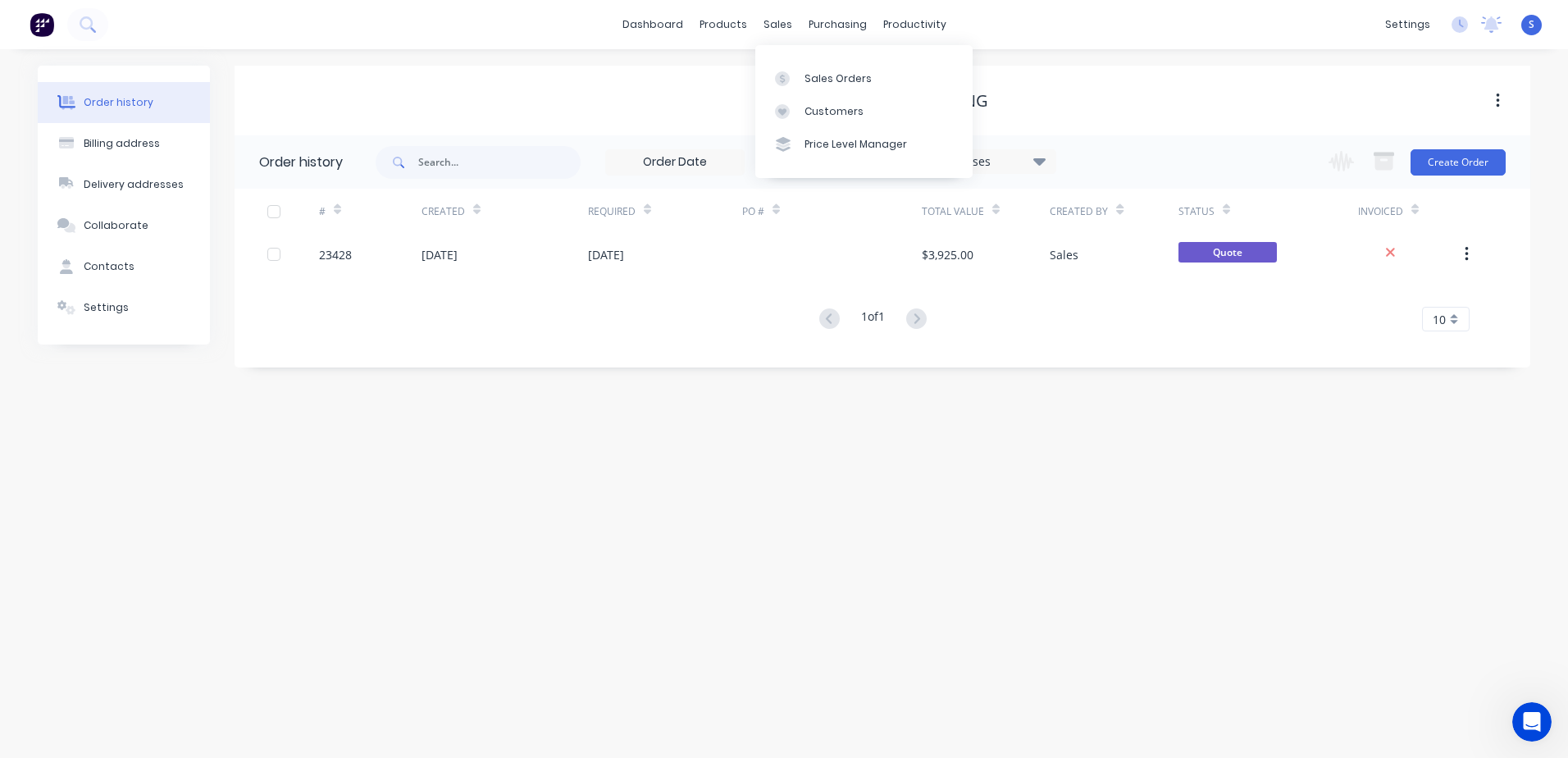
click at [776, 26] on div "sales" at bounding box center [779, 25] width 45 height 25
click at [799, 82] on div at bounding box center [787, 78] width 25 height 15
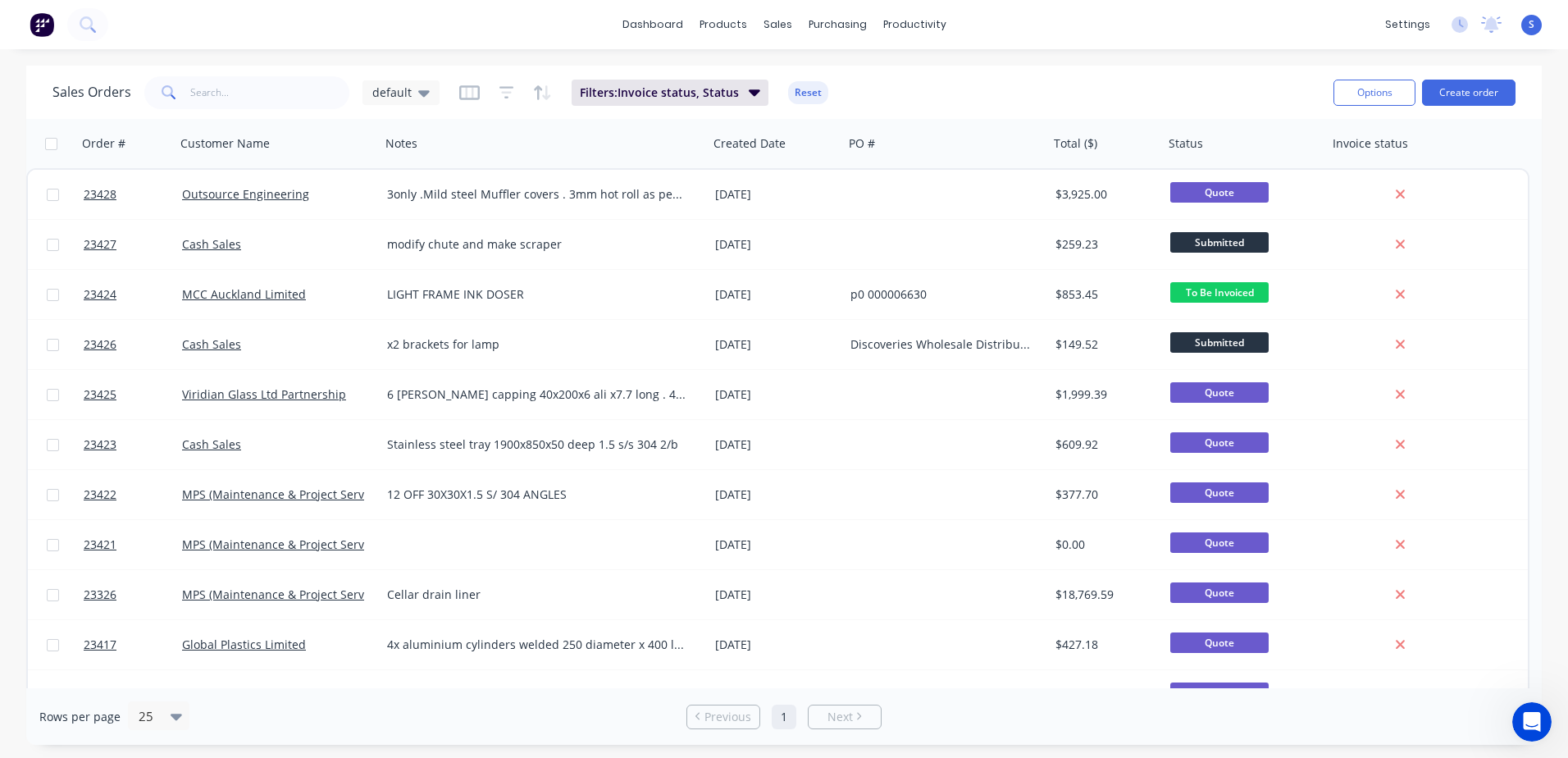
click at [279, 193] on link "Outsource Engineering" at bounding box center [246, 194] width 127 height 15
click at [213, 194] on link "Outsource Engineering" at bounding box center [246, 194] width 127 height 15
